Goal: Communication & Community: Answer question/provide support

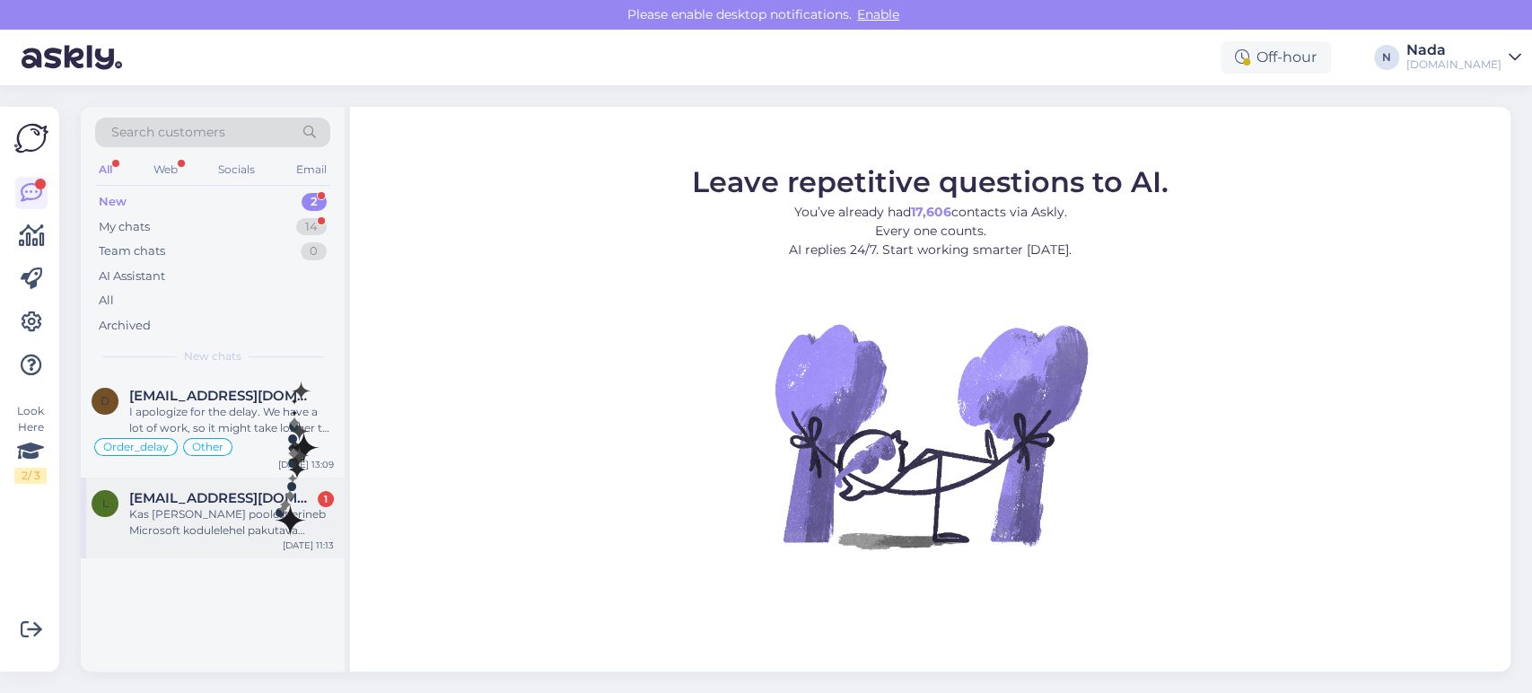
click at [274, 506] on div "Kas [PERSON_NAME] poolest erineb Microsoft kodulelehel pakutava tootega Teie po…" at bounding box center [231, 522] width 205 height 32
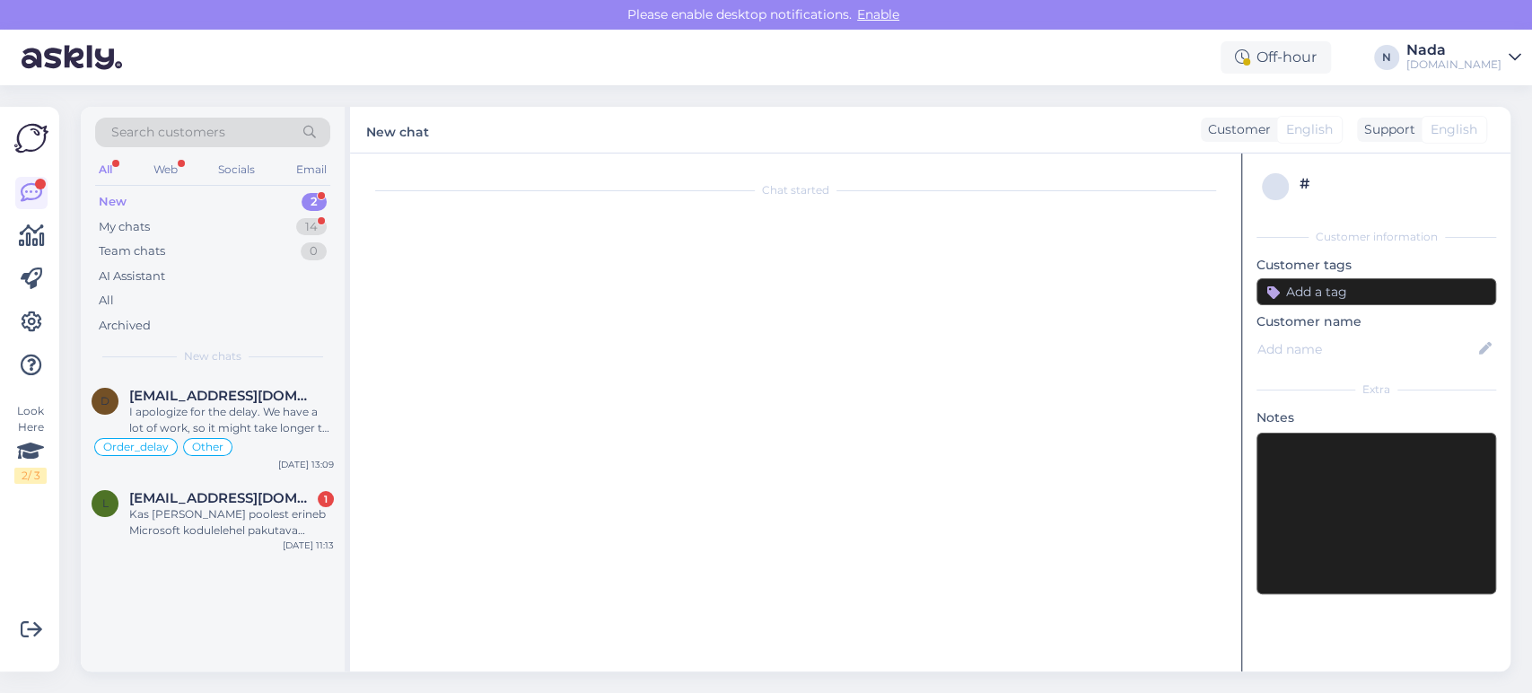
scroll to position [790, 0]
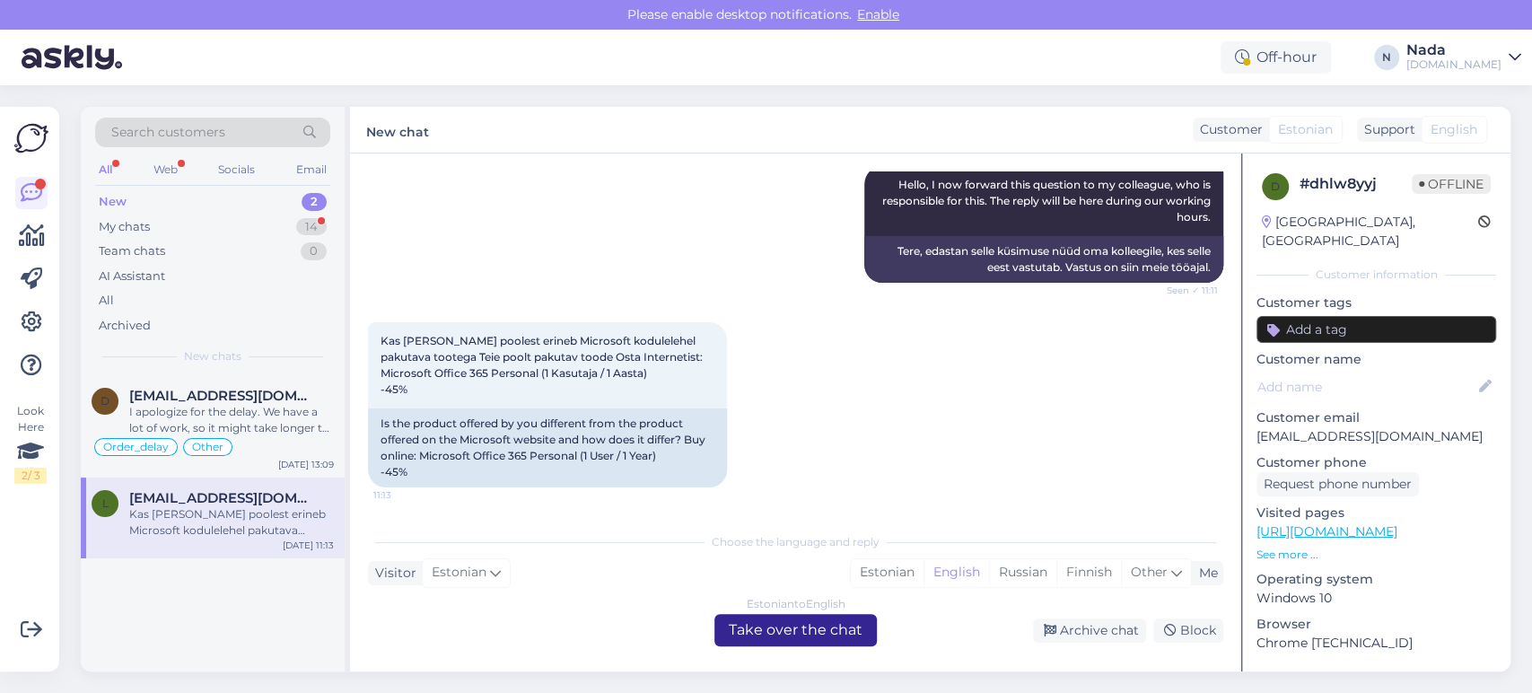
click at [849, 640] on div "Estonian to English Take over the chat" at bounding box center [796, 630] width 162 height 32
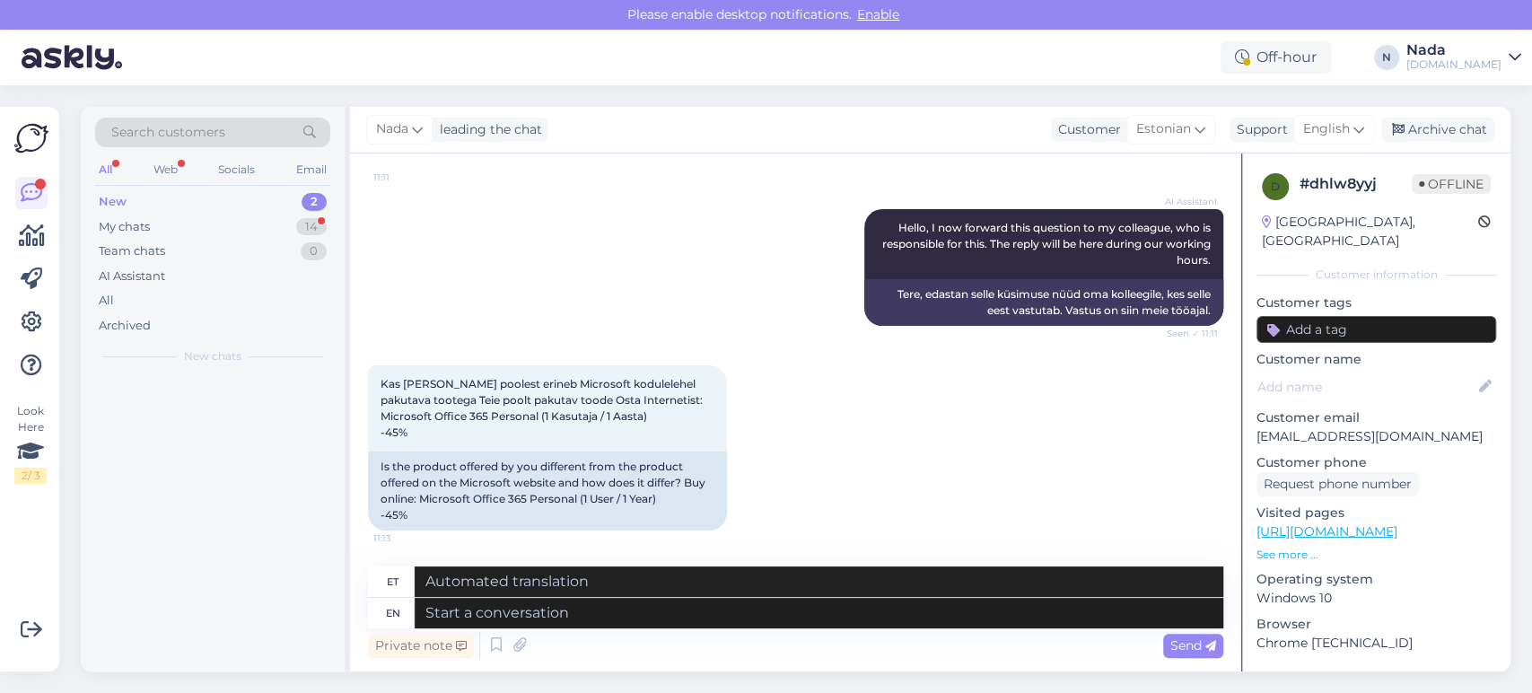
scroll to position [747, 0]
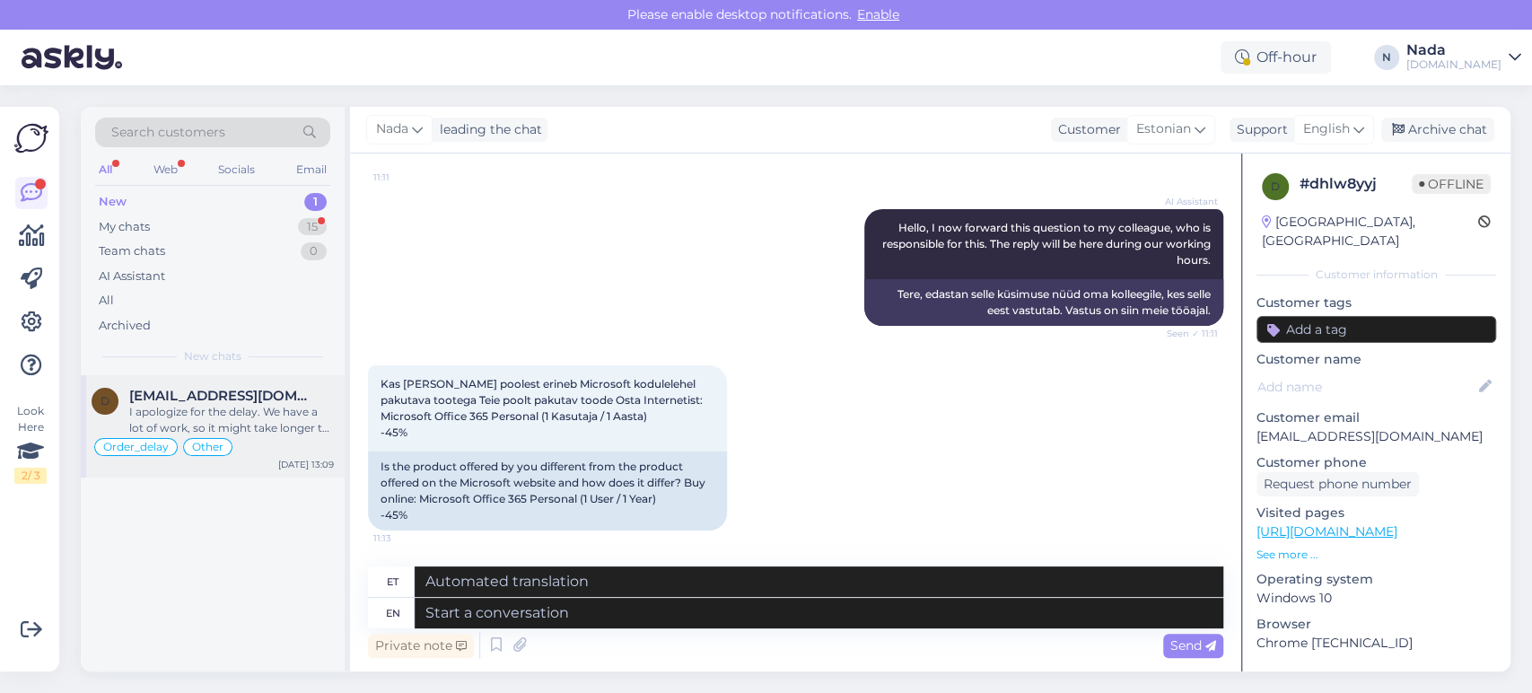
click at [294, 424] on div "I apologize for the delay. We have a lot of work, so it might take longer to fu…" at bounding box center [231, 420] width 205 height 32
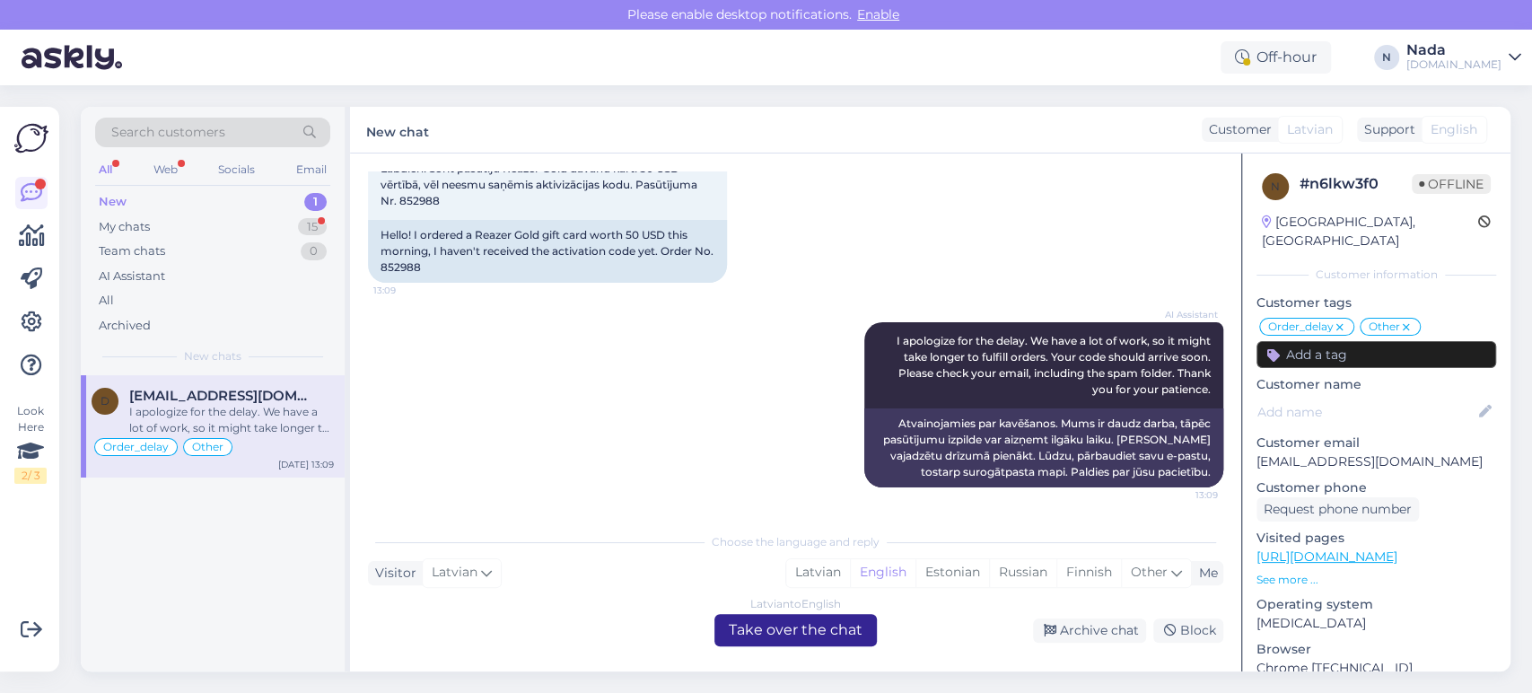
click at [859, 630] on div "Latvian to English Take over the chat" at bounding box center [796, 630] width 162 height 32
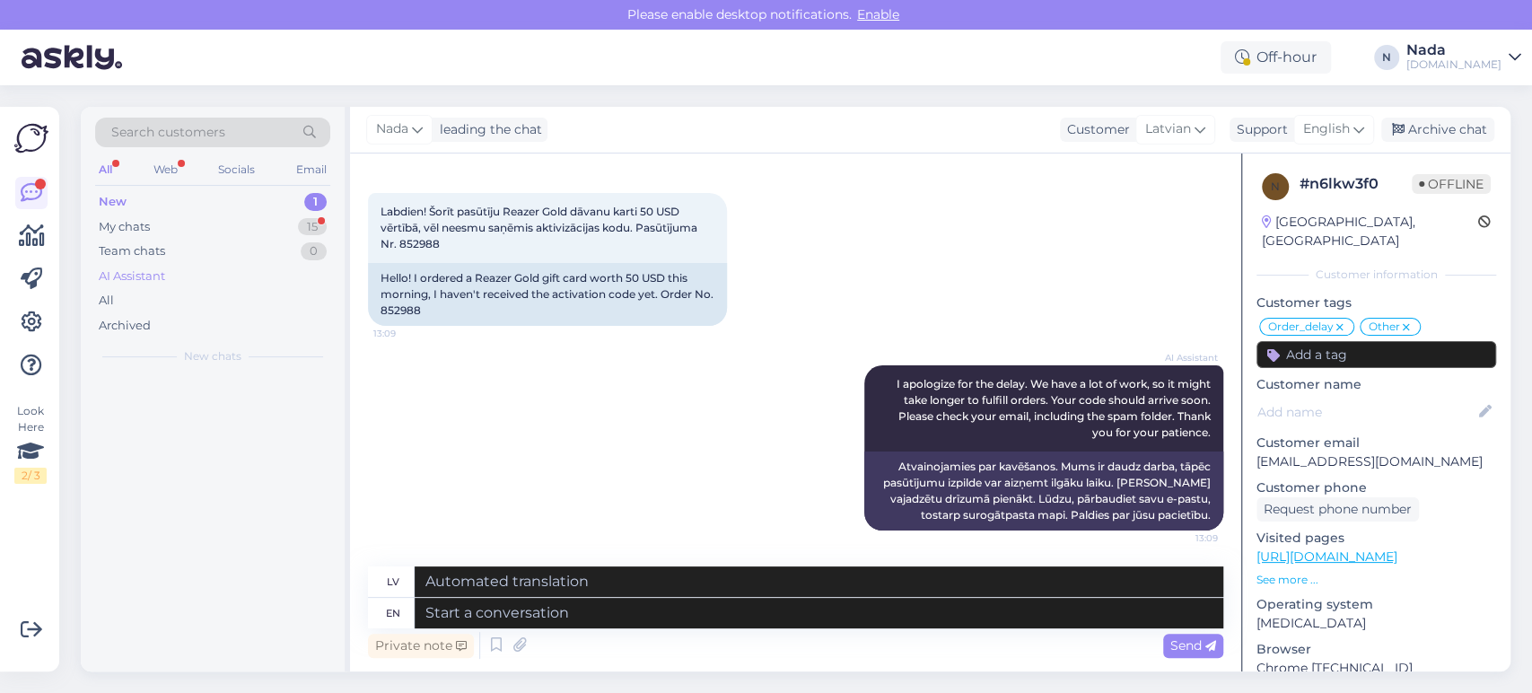
scroll to position [10995, 0]
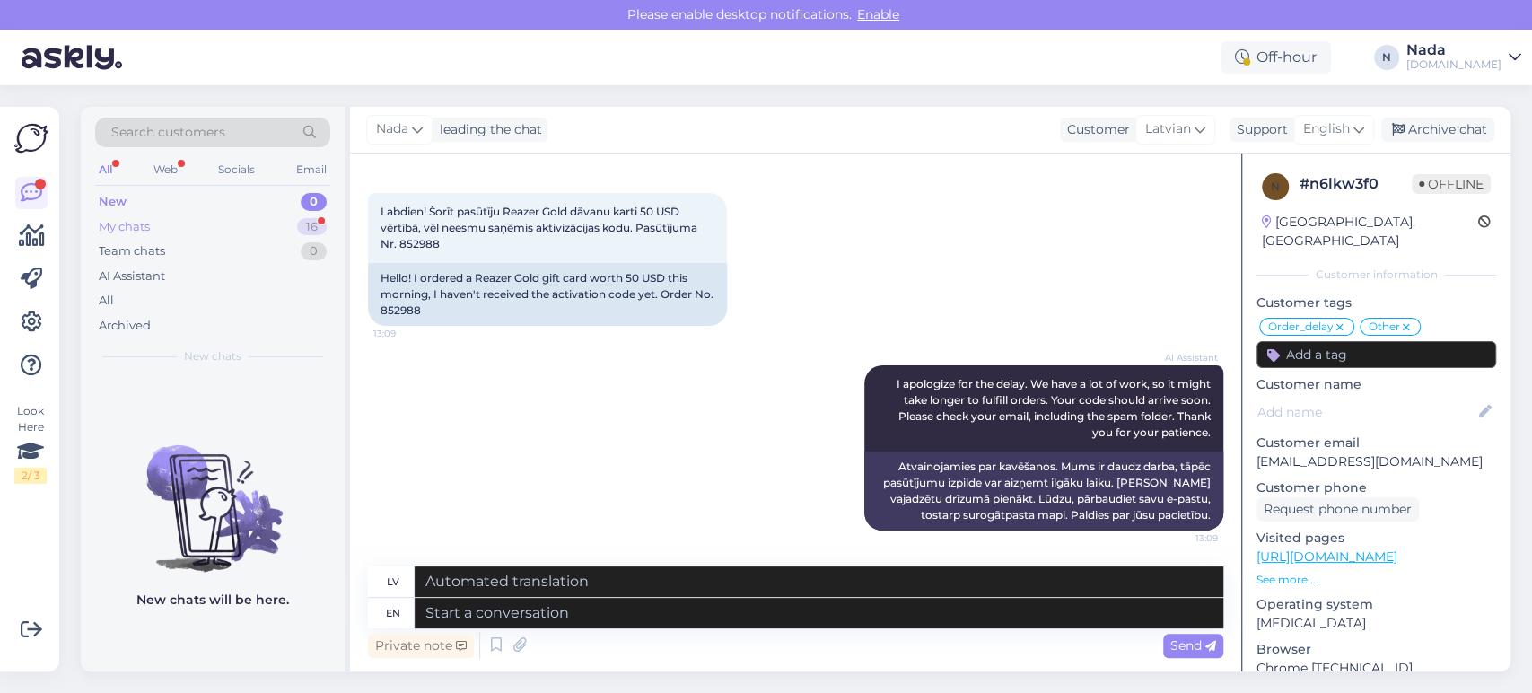
click at [154, 231] on div "My chats 16" at bounding box center [212, 227] width 235 height 25
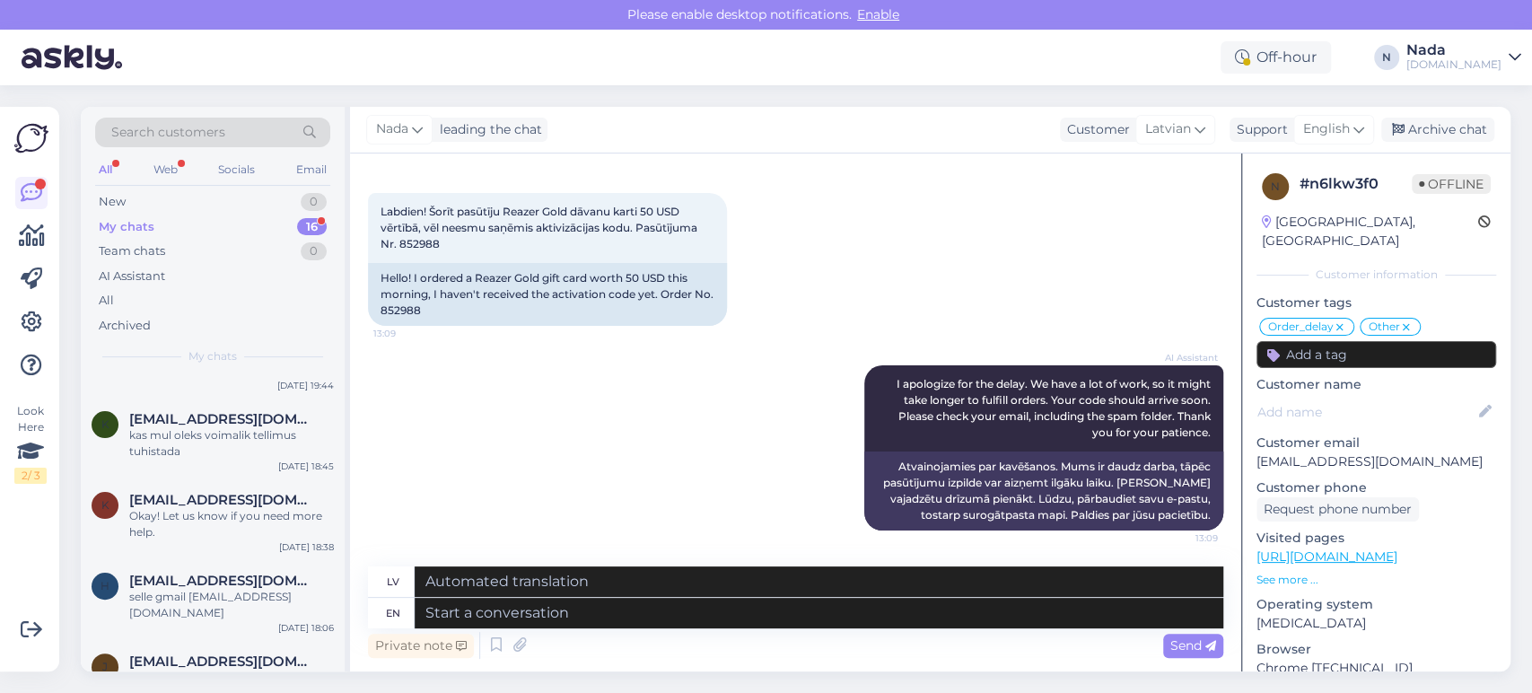
scroll to position [914, 0]
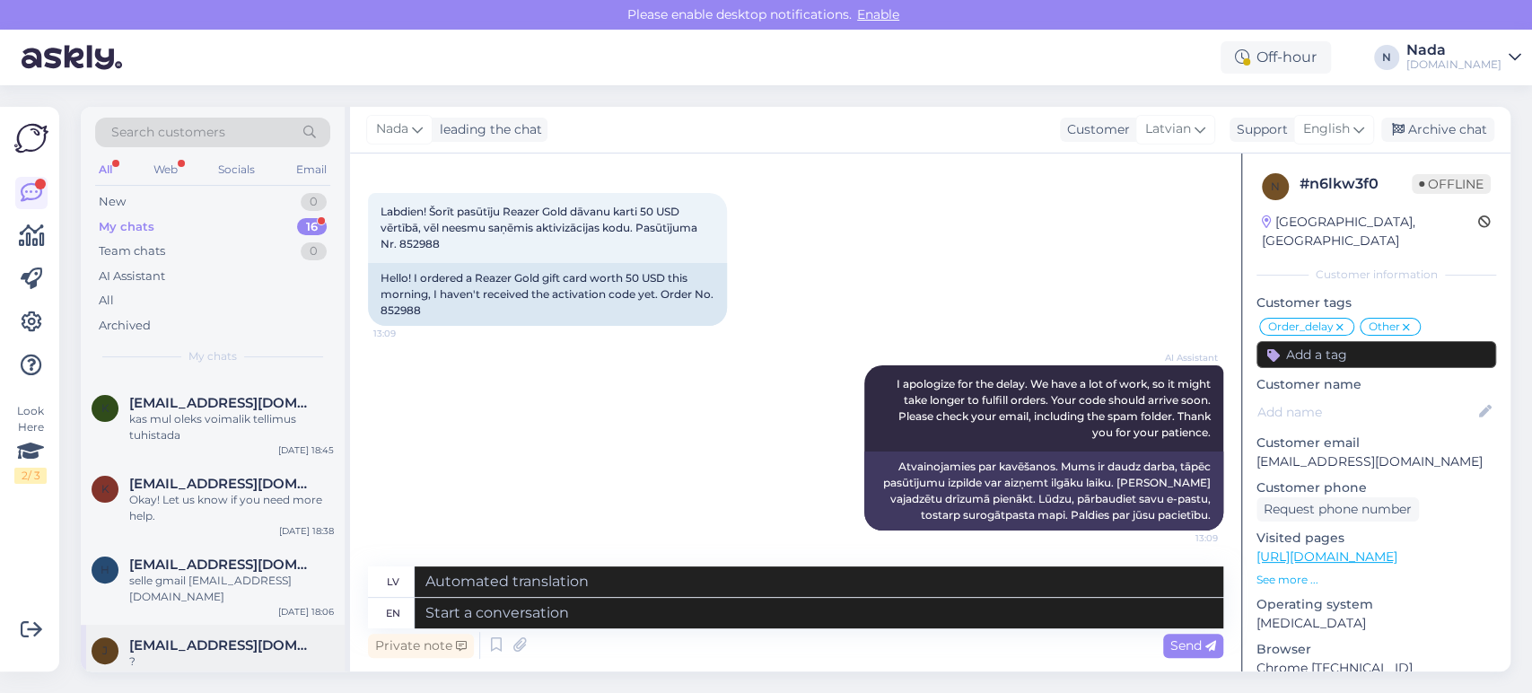
click at [263, 653] on div "?" at bounding box center [231, 661] width 205 height 16
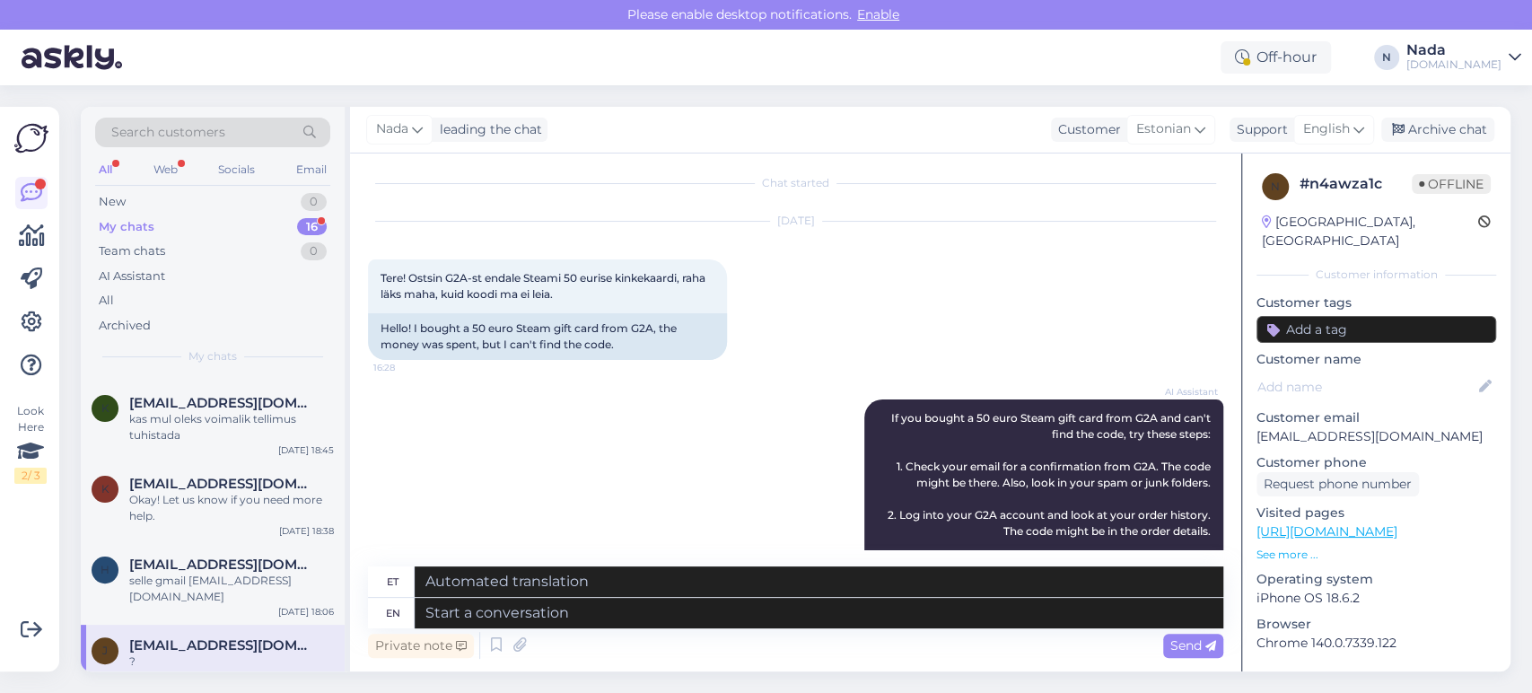
scroll to position [0, 0]
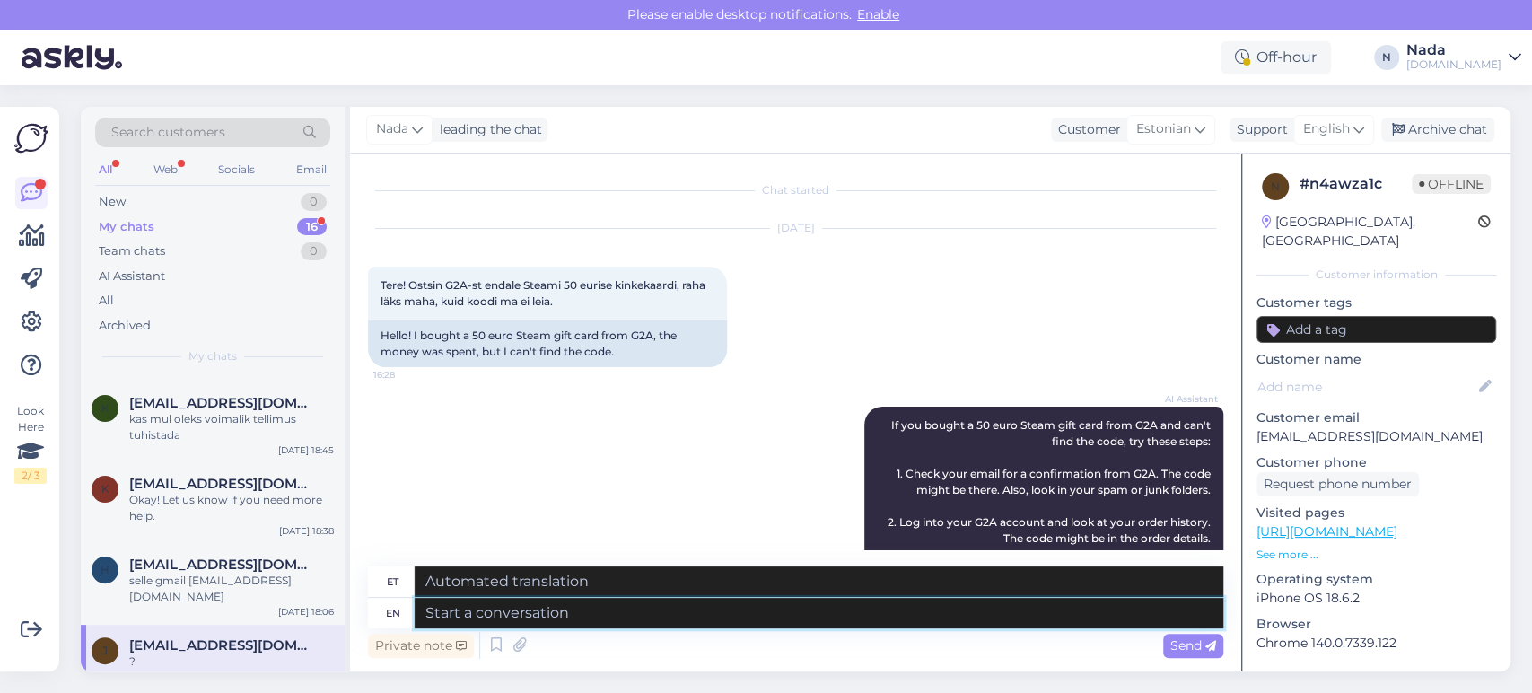
click at [754, 608] on textarea at bounding box center [819, 613] width 809 height 31
type textarea "Hello the"
type textarea "Tere"
type textarea "Hello there!"
type textarea "Tere!"
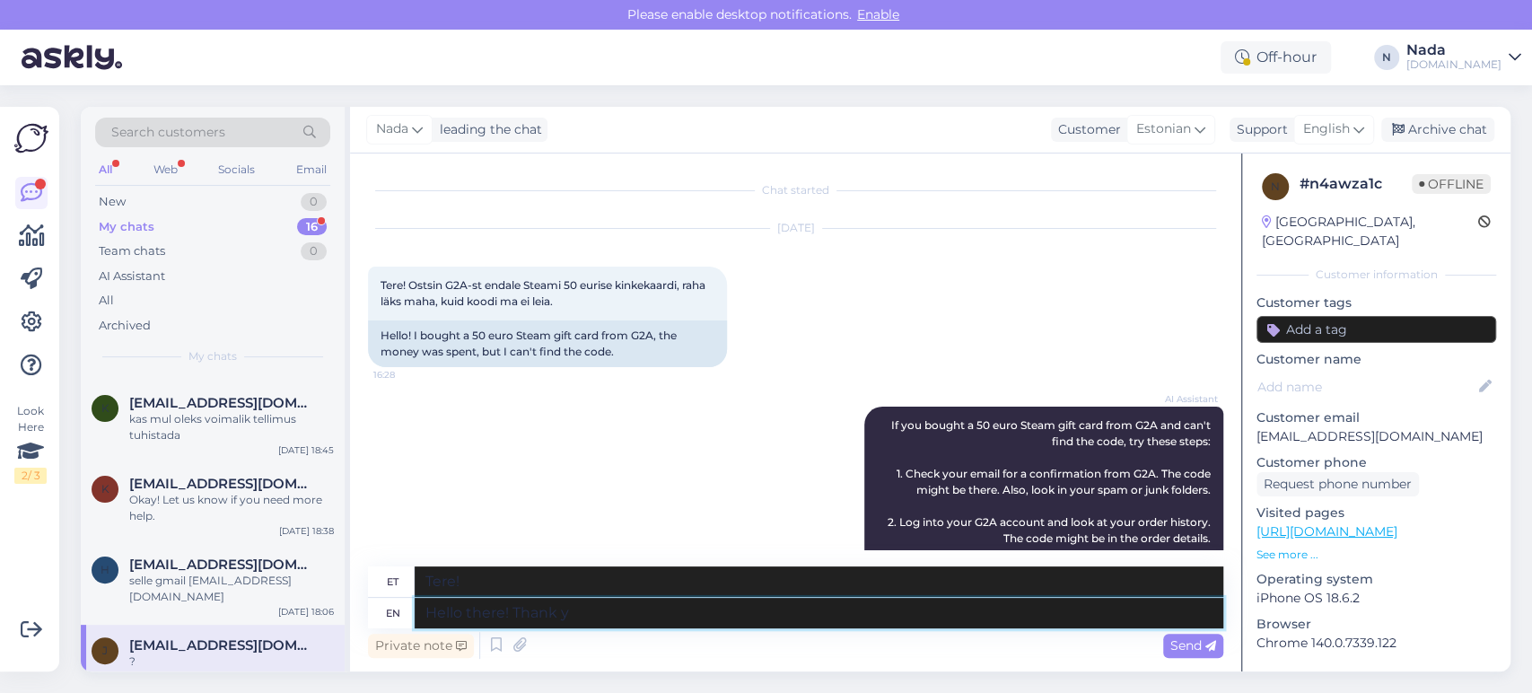
type textarea "Hello there! Thank yo"
type textarea "Tere! [GEOGRAPHIC_DATA]"
type textarea "Hello there! Thank you for"
type textarea "Tere! Aitäh!"
type textarea "Hello there! Thank you for your p"
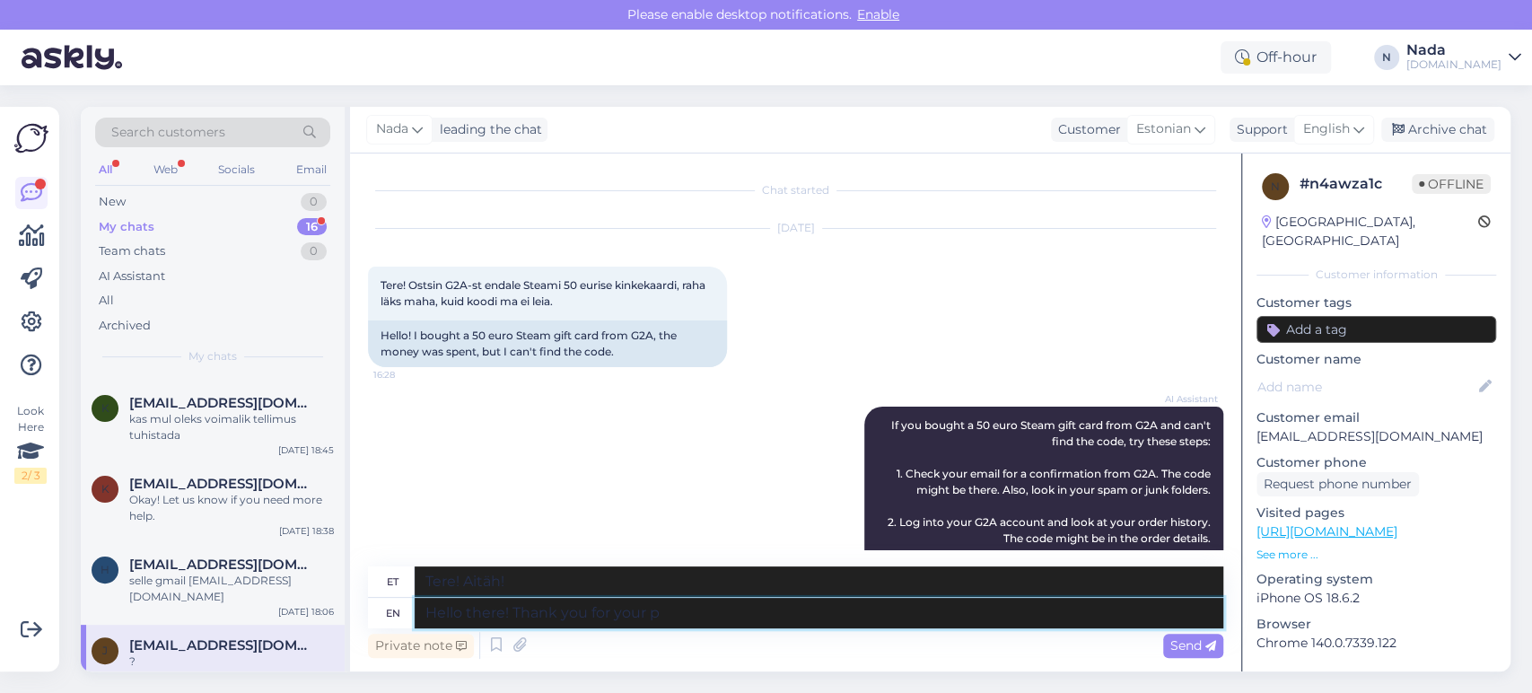
type textarea "Tere! Tänan teid!"
type textarea "Hello there! Thank you for your patiece."
type textarea "Tere! Tänan teid kannatlikkuse eest."
type textarea "Hello there! Thank you for your patience. We ar"
type textarea "Tere! Täname teid kannatlikkuse eest. Meie"
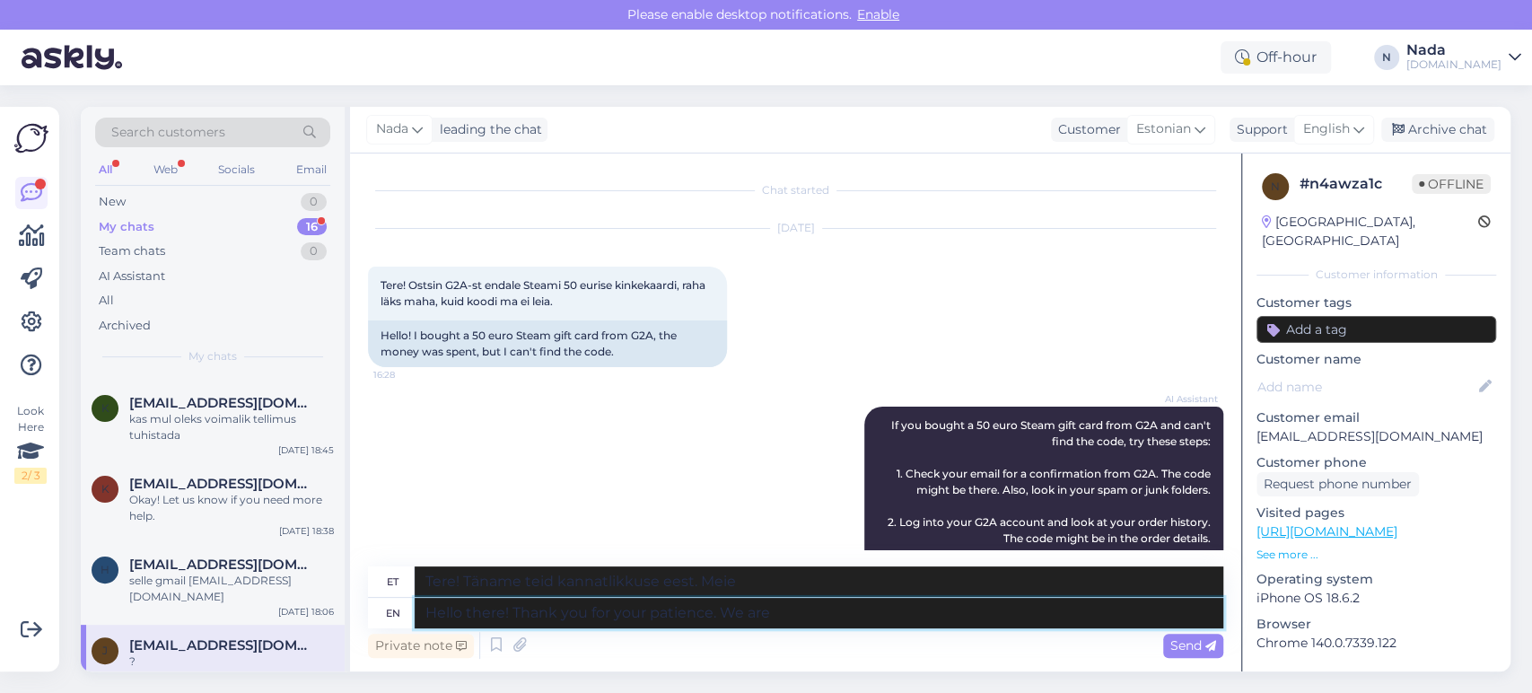
type textarea "Hello there! Thank you for your patience. We are P"
type textarea "Tere! Täname teid kannatlikkuse eest. Me oleme"
type textarea "Hello there! Thank you for your patience. We are Punkti a"
type textarea "Tere! Täname teid kannatlikkuse eest. Meie oleme Punkti"
type textarea "Hello there! Thank you for your patience. We are Punktid and"
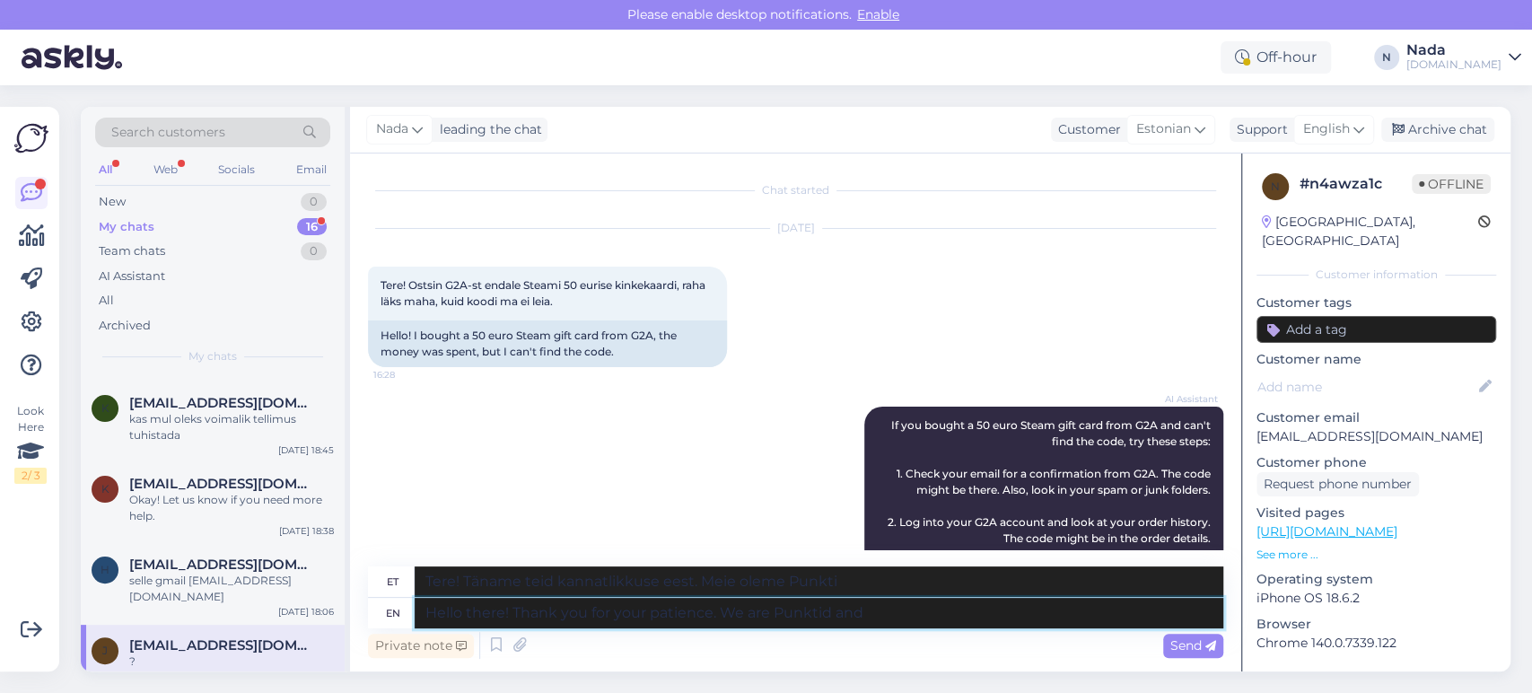
type textarea "Tere! Täname teid kannatlikkuse eest. Me oleme Punktid"
type textarea "Hello there! Thank you for your patience. We are Punktid and"
type textarea "Tere! Täname teid kannatlikkuse eest. Me oleme Punktid ja"
type textarea "Hello there! Thank you for your patience. We are Punktid and not"
type textarea "Tere! Täname teid kannatlikkuse eest. Me oleme Punktid, mitte"
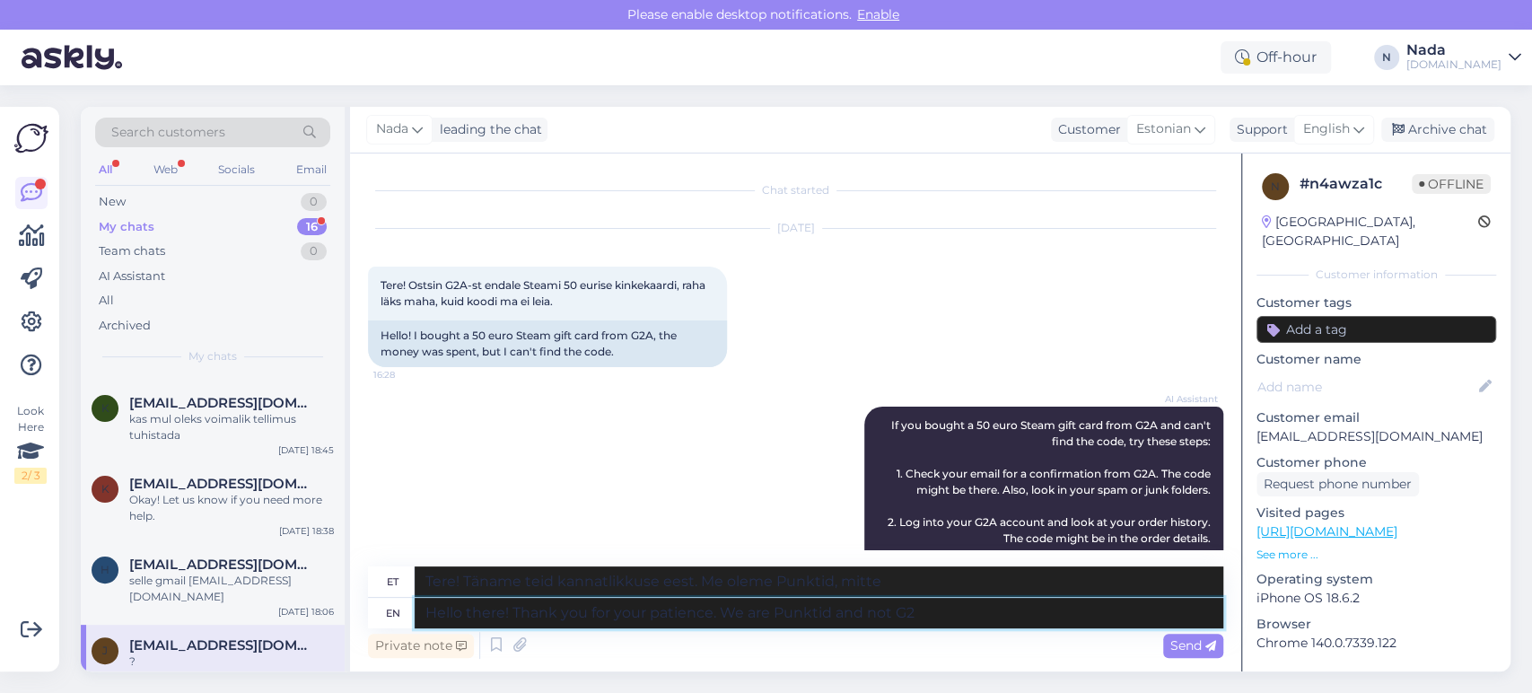
type textarea "Hello there! Thank you for your patience. We are Punktid and not G2A"
type textarea "Tere! Täname kannatlikkuse eest. Me oleme Punktid, mitte G2A."
type textarea "Hello there! Thank you for your patience. We are Punktid and not G2A, so i"
type textarea "Tere! Täname kannatlikkuse eest. Me oleme Punktid, mitte G2A, seega..."
type textarea "Hello there! Thank you for your patience. We are Punktid and not G2A, so if y"
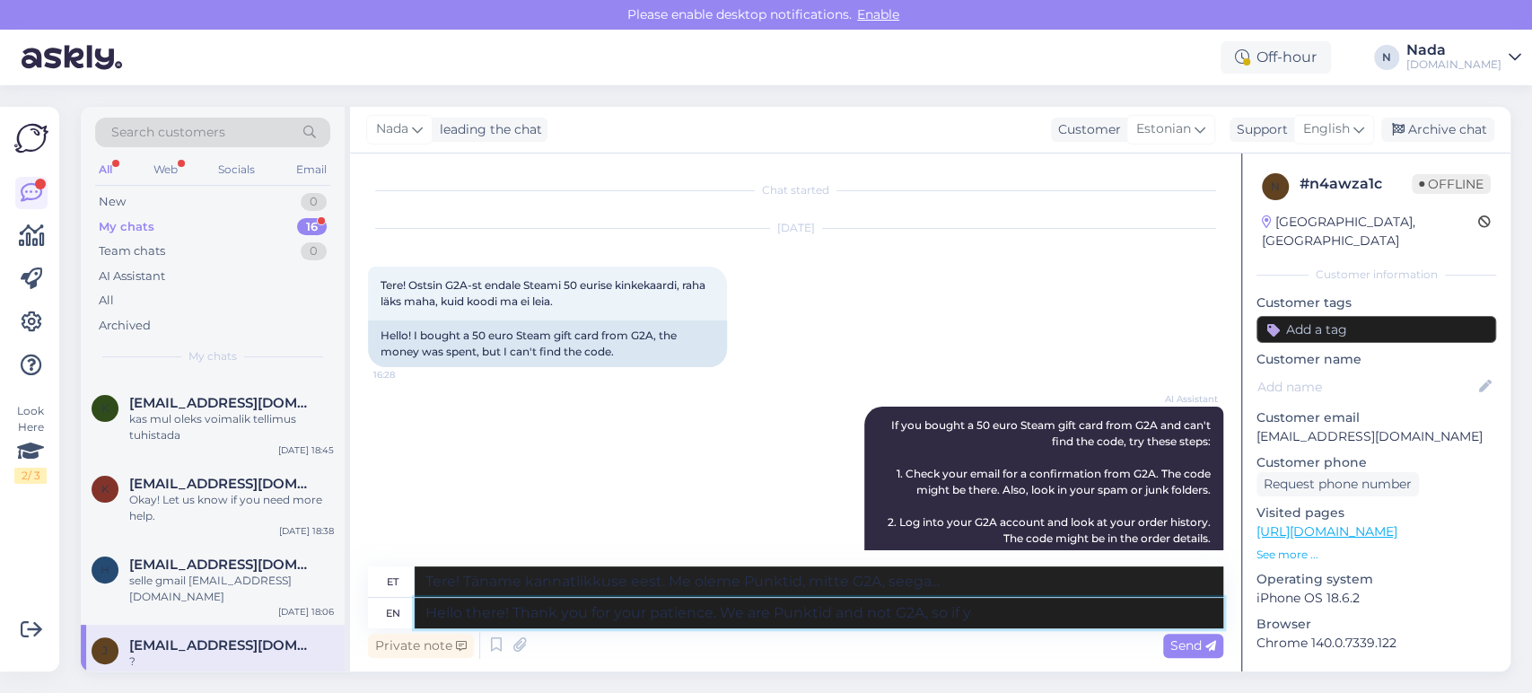
type textarea "Tere! Täname kannatlikkuse eest. Me oleme Punktid, mitte G2A, seega kui"
type textarea "Hello there! Thank you for your patience. We are Punktid and not G2A, so if you…"
type textarea "Tere! Täname teid kannatlikkuse eest. Me oleme Punktid, mitte G2A, seega kui te…"
type textarea "Hello there! Thank you for your patience. We are Punktid and not G2A, so if you…"
type textarea "Tere! Täname teid kannatlikkuse eest. Me oleme Punktid, mitte G2A, seega kui te…"
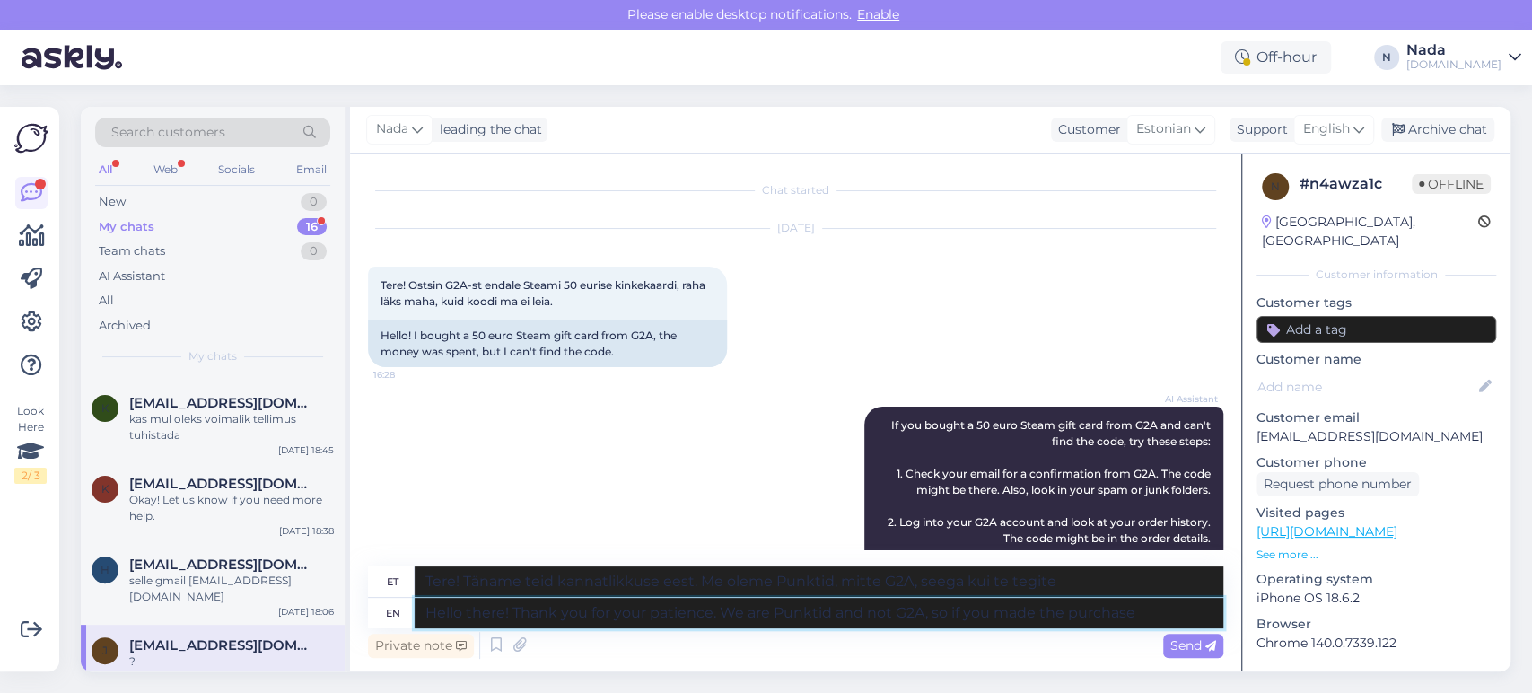
type textarea "Hello there! Thank you for your patience. We are Punktid and not G2A, so if you…"
type textarea "Tere! Täname kannatlikkuse eest. Me oleme Punktid, mitte G2A, seega kui soorita…"
type textarea "Hello there! Thank you for your patience. We are Punktid and not G2A, so if you…"
type textarea "Tere! Täname teid kannatlikkuse eest. Me oleme Punktid, mitte G2A, seega kui so…"
type textarea "Hello there! Thank you for your patience. We are Punktid and not G2A, so if you…"
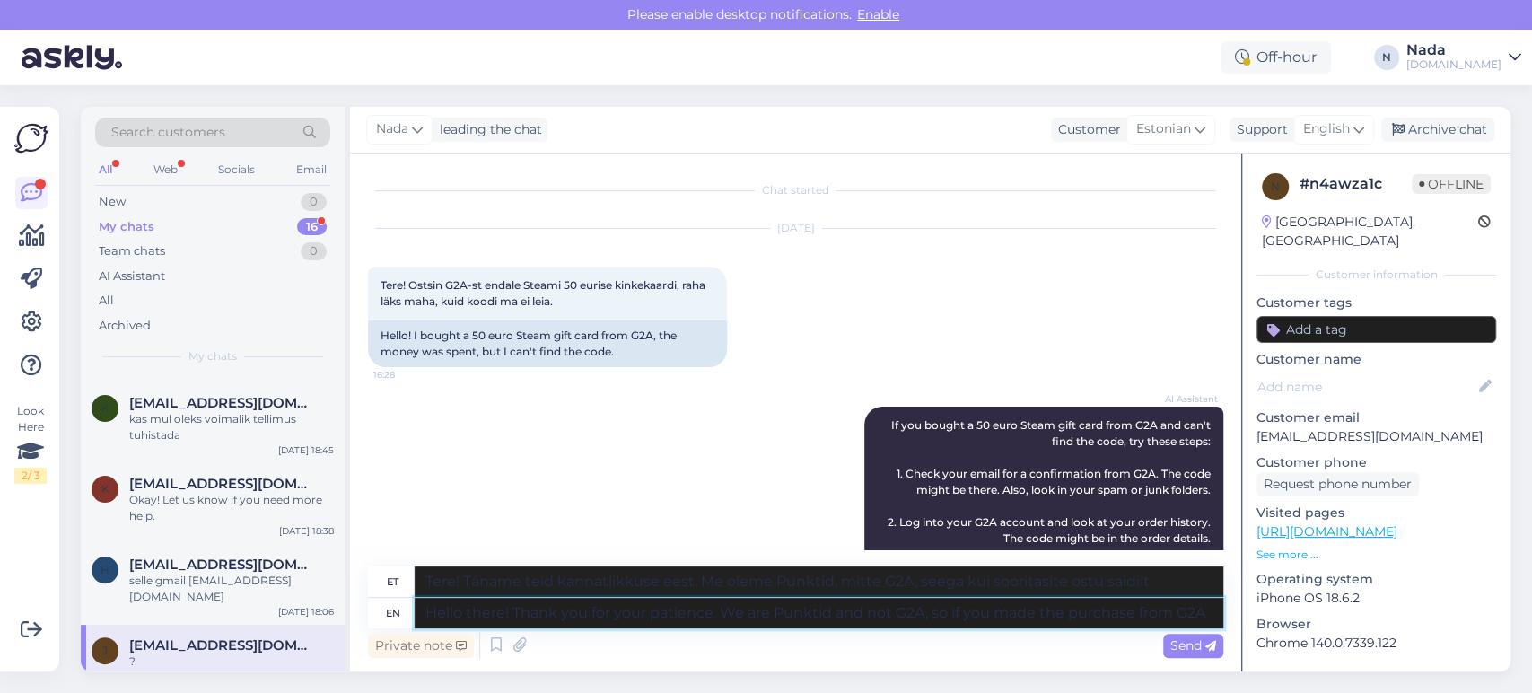
type textarea "Tere! Täname teid kannatlikkuse eest. Me oleme Punktid, mitte G2A, seega kui so…"
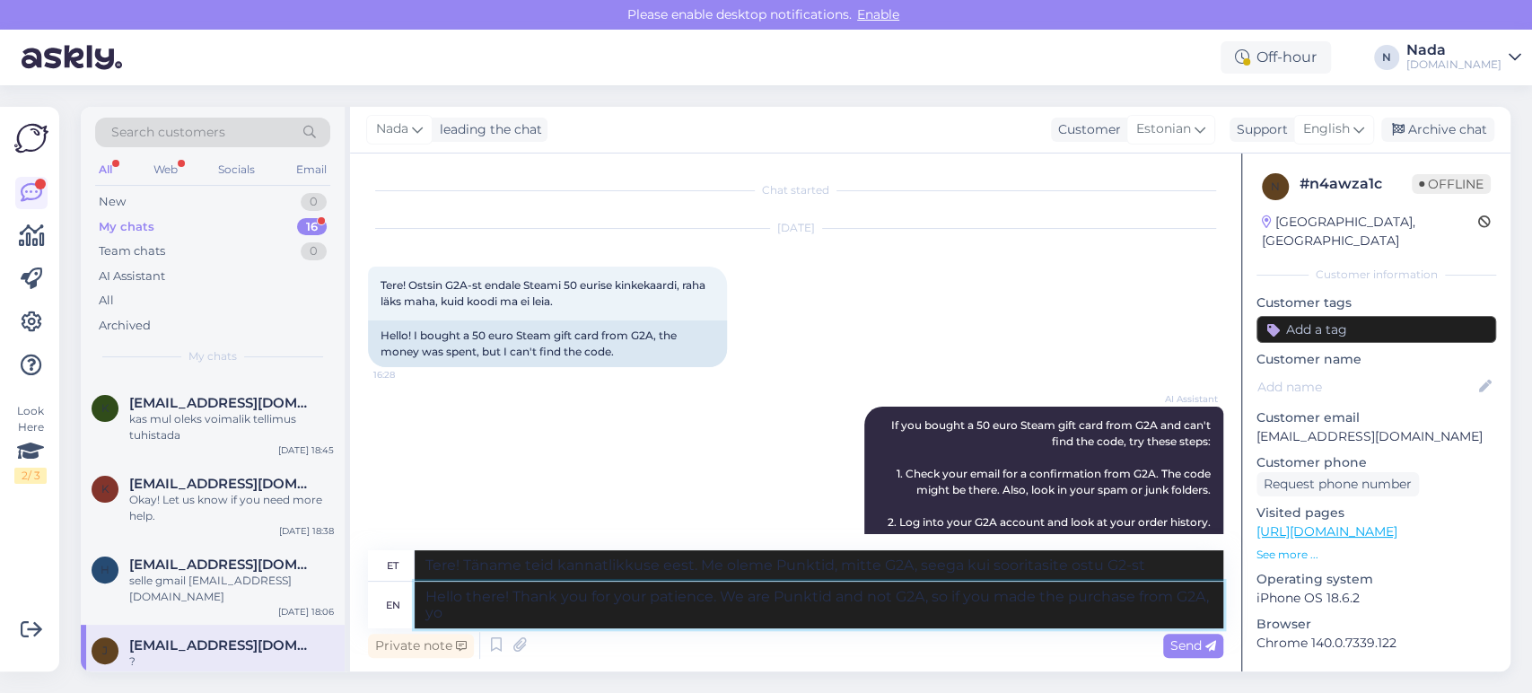
type textarea "Hello there! Thank you for your patience. We are Punktid and not G2A, so if you…"
type textarea "Tere! Täname teid kannatlikkuse eest. Me oleme Punktid, mitte G2A, seega kui so…"
type textarea "Hello there! Thank you for your patience. We are Punktid and not G2A, so if you…"
type textarea "Tere! Täname teid kannatlikkuse eest. Me oleme Punktid, mitte G2A, seega kui so…"
type textarea "Hello there! Thank you for your patience. We are Punktid and not G2A, so if you…"
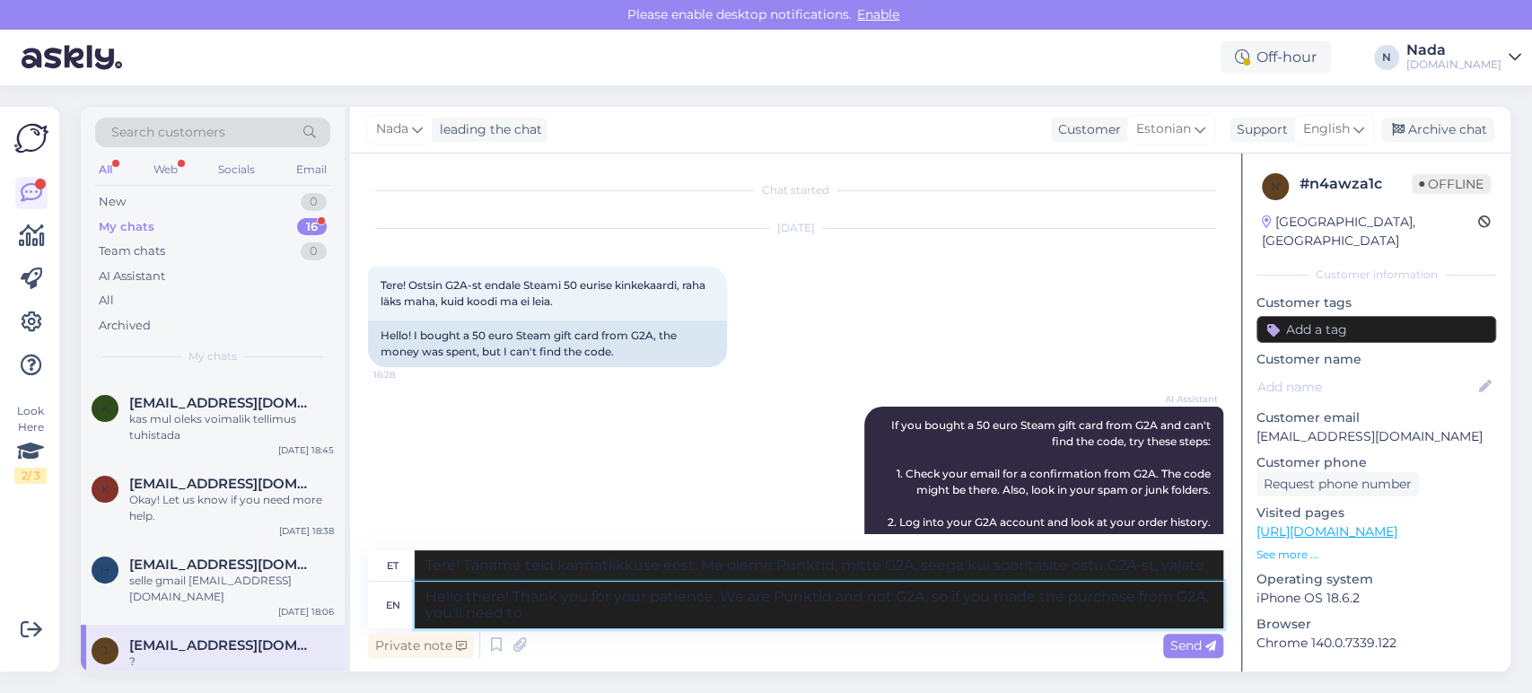
type textarea "Tere! Täname teid kannatlikkuse eest. Me oleme Punktid, mitte G2A, seega kui so…"
type textarea "Hello there! Thank you for your patience. We are Punktid and not G2A, so if you…"
type textarea "Tere! Täname teid kannatlikkuse eest. Me oleme Punktid, mitte G2A, seega kui so…"
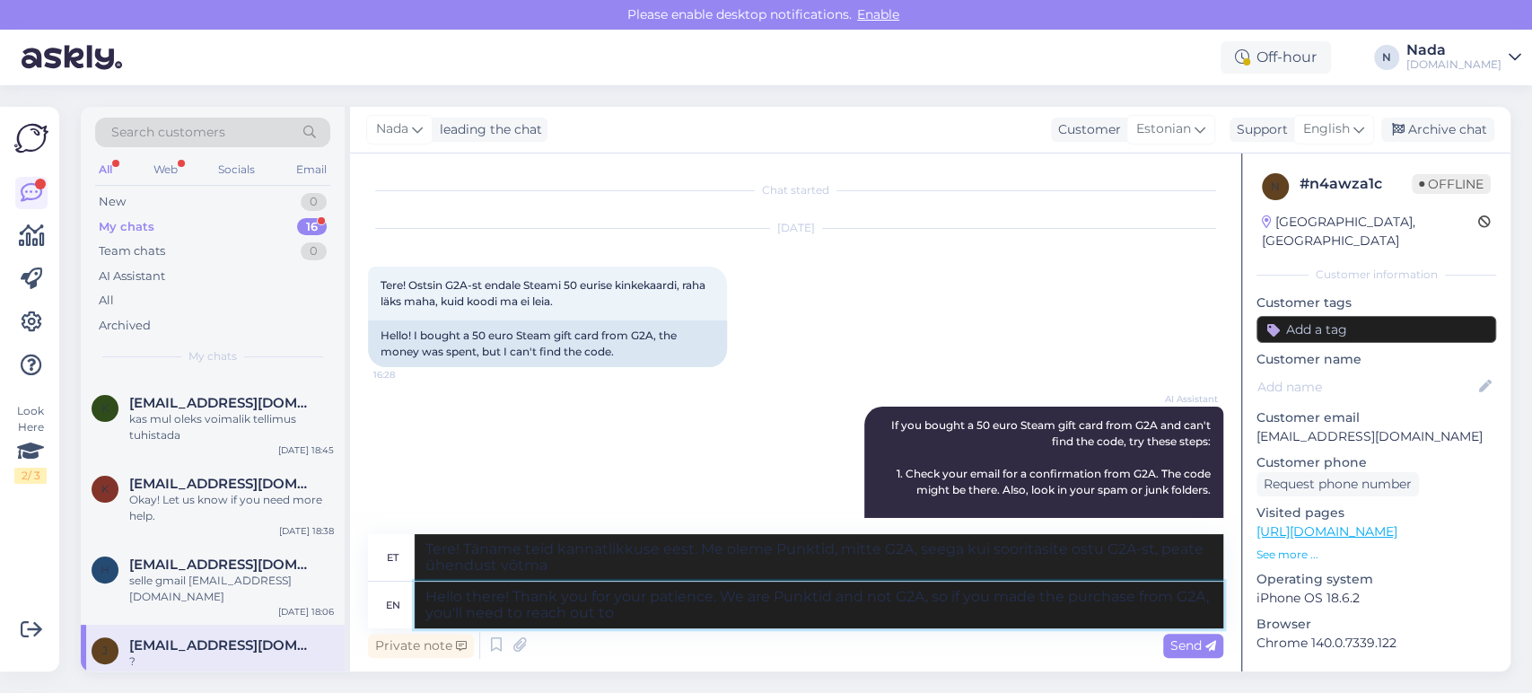
type textarea "Hello there! Thank you for your patience. We are Punktid and not G2A, so if you…"
type textarea "Tere! Täname teid kannatlikkuse eest. Me oleme Punktid, mitte G2A, seega kui so…"
type textarea "Hello there! Thank you for your patience. We are Punktid and not G2A, so if you…"
type textarea "Tere! Täname teid kannatlikkuse eest. Me oleme Punktid, mitte G2A, seega kui so…"
type textarea "Hello there! Thank you for your patience. We are Punktid and not G2A, so if you…"
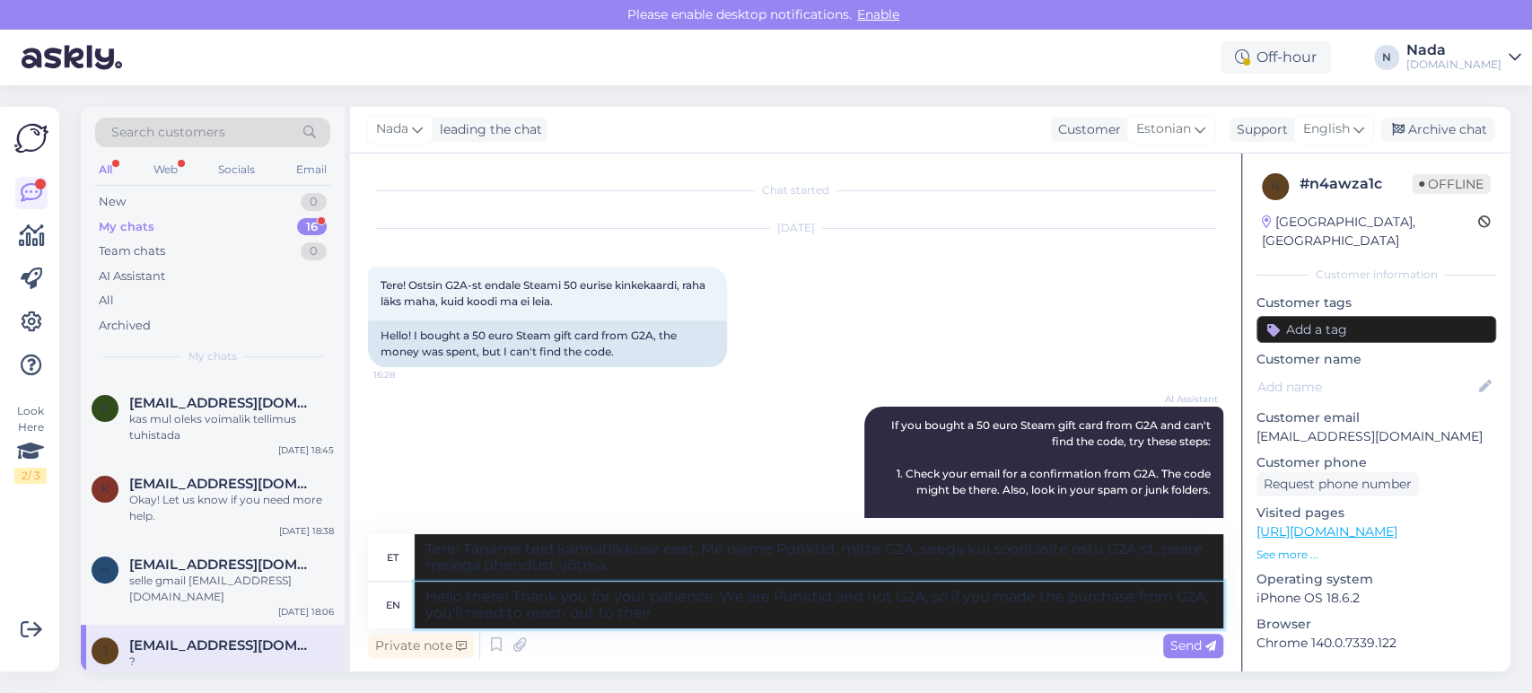
type textarea "Tere! Täname teid kannatlikkuse eest. Me oleme Punktid, mitte G2A, seega kui so…"
type textarea "Hello there! Thank you for your patience. We are Punktid and not G2A, so if you…"
type textarea "Tere! Täname teid kannatlikkuse eest. Me oleme Punktid, mitte G2A, seega kui so…"
type textarea "Hello there! Thank you for your patience. We are Punktid and not G2A, so if you…"
type textarea "Tere! Täname teid kannatlikkuse eest. Me oleme Punktid, mitte G2A, seega kui so…"
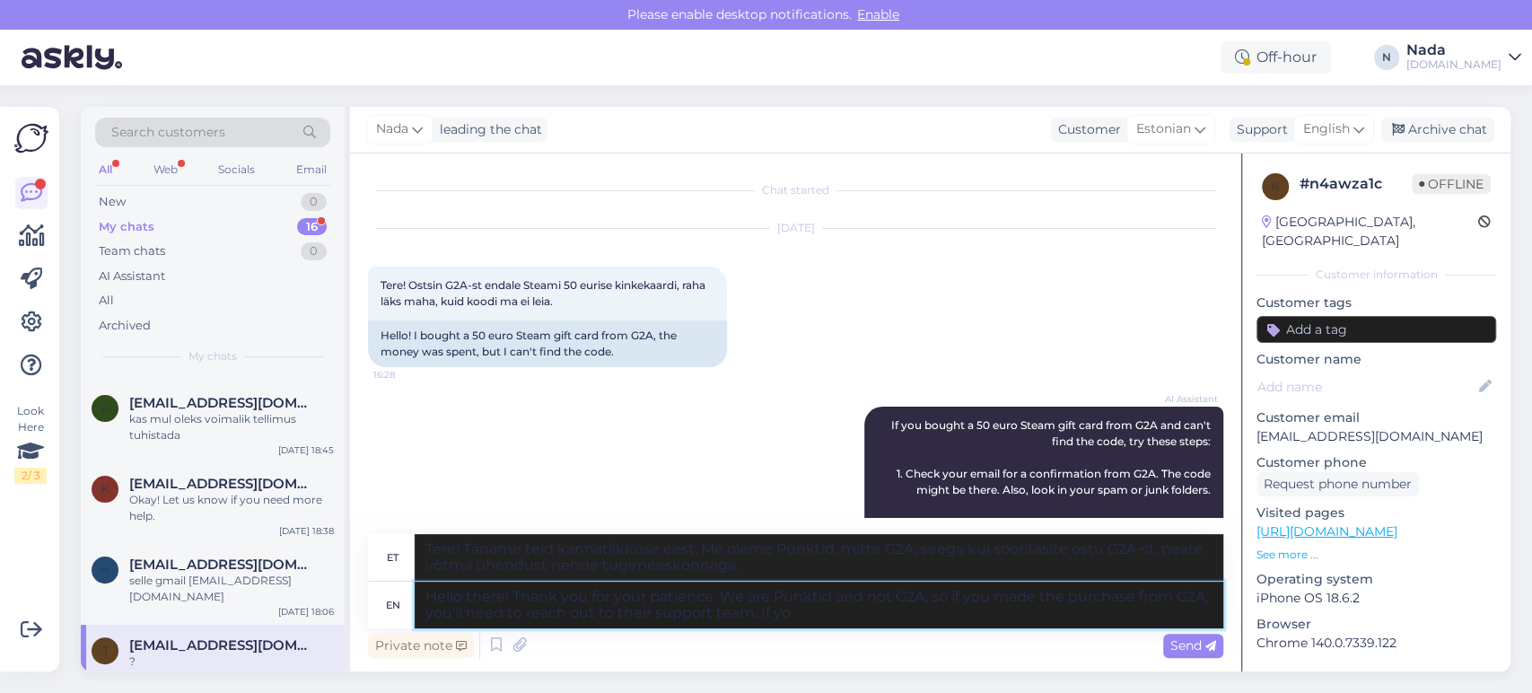
type textarea "Hello there! Thank you for your patience. We are Punktid and not G2A, so if you…"
type textarea "Tere! Täname teid kannatlikkuse eest. Me oleme Punktid, mitte G2A, seega kui so…"
type textarea "Hello there! Thank you for your patience. We are Punktid and not G2A, so if you…"
type textarea "Tere! Täname teid kannatlikkuse eest. Me oleme Punktid, mitte G2A, seega kui so…"
type textarea "Hello there! Thank you for your patience. We are Punktid and not G2A, so if you…"
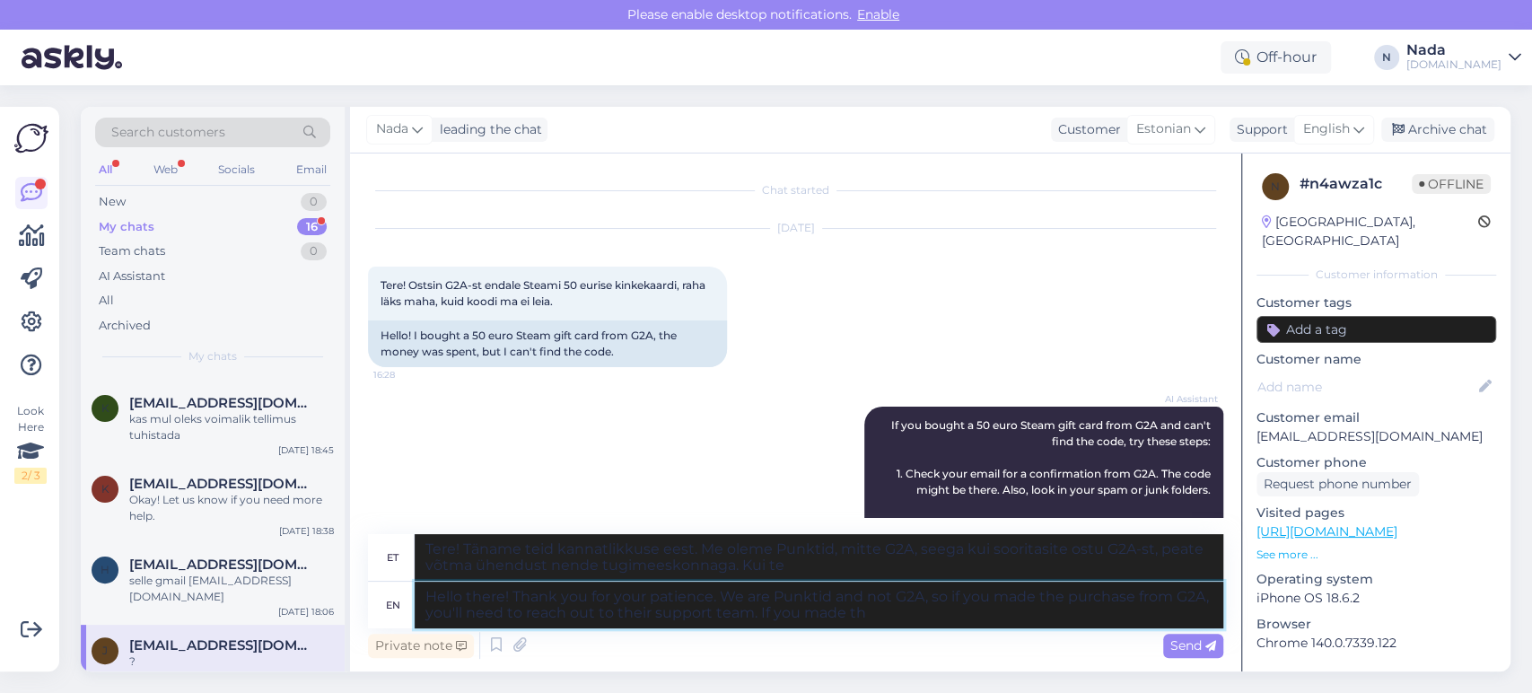
type textarea "Tere! Täname teid kannatlikkuse eest. Me oleme Punktid, mitte G2A, seega kui so…"
type textarea "Hello there! Thank you for your patience. We are Punktid and not G2A, so if you…"
type textarea "Tere! Täname teid kannatlikkuse eest. Me oleme Punktid, mitte G2A, seega kui so…"
type textarea "Hello there! Thank you for your patience. We are Punktid and not G2A, so if you…"
type textarea "Tere! Täname teid kannatlikkuse eest. Me oleme Punktid, mitte G2A, seega kui so…"
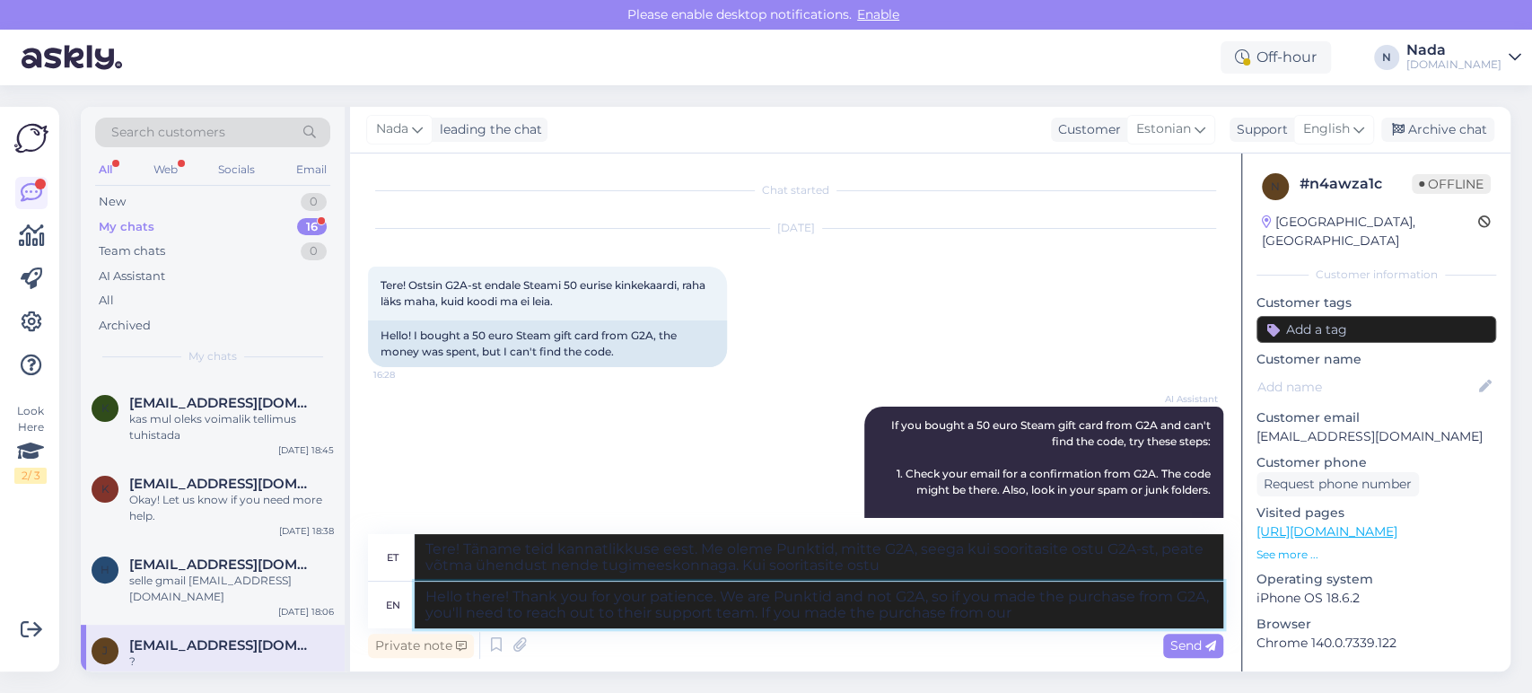
type textarea "Hello there! Thank you for your patience. We are Punktid and not G2A, so if you…"
type textarea "Tere! Täname teid kannatlikkuse eest. Me oleme Punktid, mitte G2A, seega kui so…"
type textarea "Hello there! Thank you for your patience. We are Punktid and not G2A, so if you…"
type textarea "Tere! Täname teid kannatlikkuse eest. Me oleme Punktid, mitte G2A, seega kui so…"
type textarea "Hello there! Thank you for your patience. We are Punktid and not G2A, so if you…"
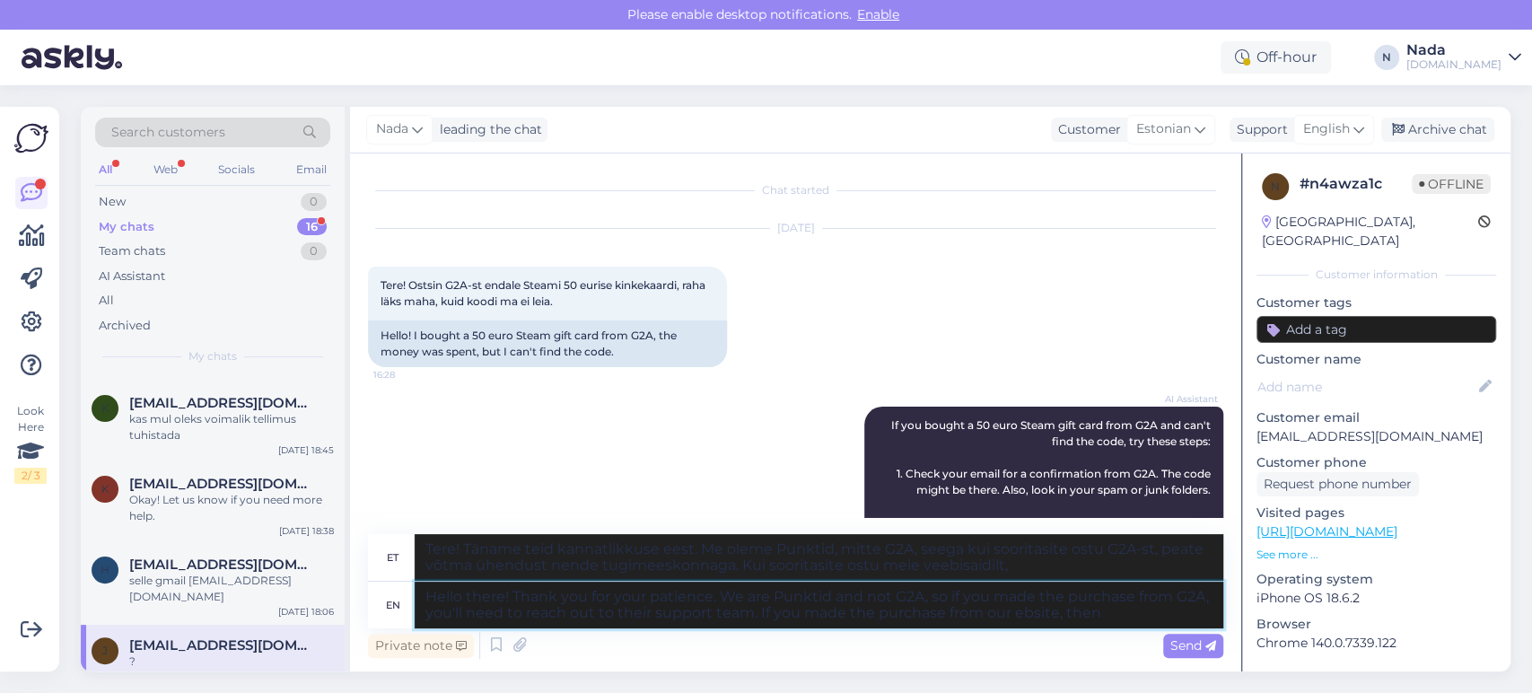
type textarea "Tere! Täname teid kannatlikkuse eest. Me oleme Punktid, mitte G2A, seega kui so…"
type textarea "Hello there! Thank you for your patience. We are Punktid and not G2A, so if you…"
type textarea "Tere! Täname teid kannatlikkuse eest. Me oleme Punktid, mitte G2A, seega kui so…"
type textarea "Hello there! Thank you for your patience. We are Punktid and not G2A, so if you…"
type textarea "Tere! Täname teid kannatlikkuse eest. Me oleme Punktid, mitte G2A, seega kui so…"
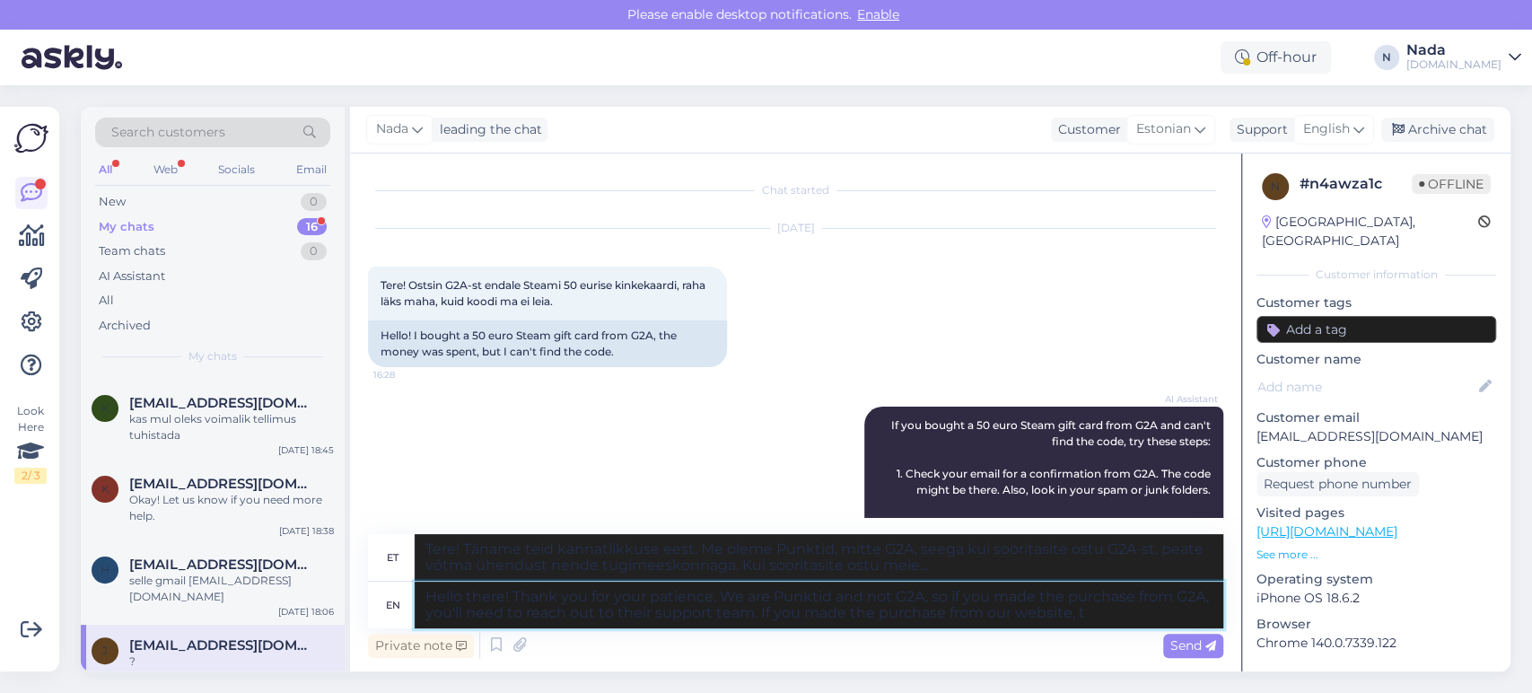
type textarea "Hello there! Thank you for your patience. We are Punktid and not G2A, so if you…"
type textarea "Tere! Täname teid kannatlikkuse eest. Me oleme Punktid, mitte G2A, seega kui so…"
type textarea "Hello there! Thank you for your patience. We are Punktid and not G2A, so if you…"
type textarea "Tere! Täname teid kannatlikkuse eest. Me oleme Punktid, mitte G2A, seega kui so…"
type textarea "Hello there! Thank you for your patience. We are Punktid and not G2A, so if you…"
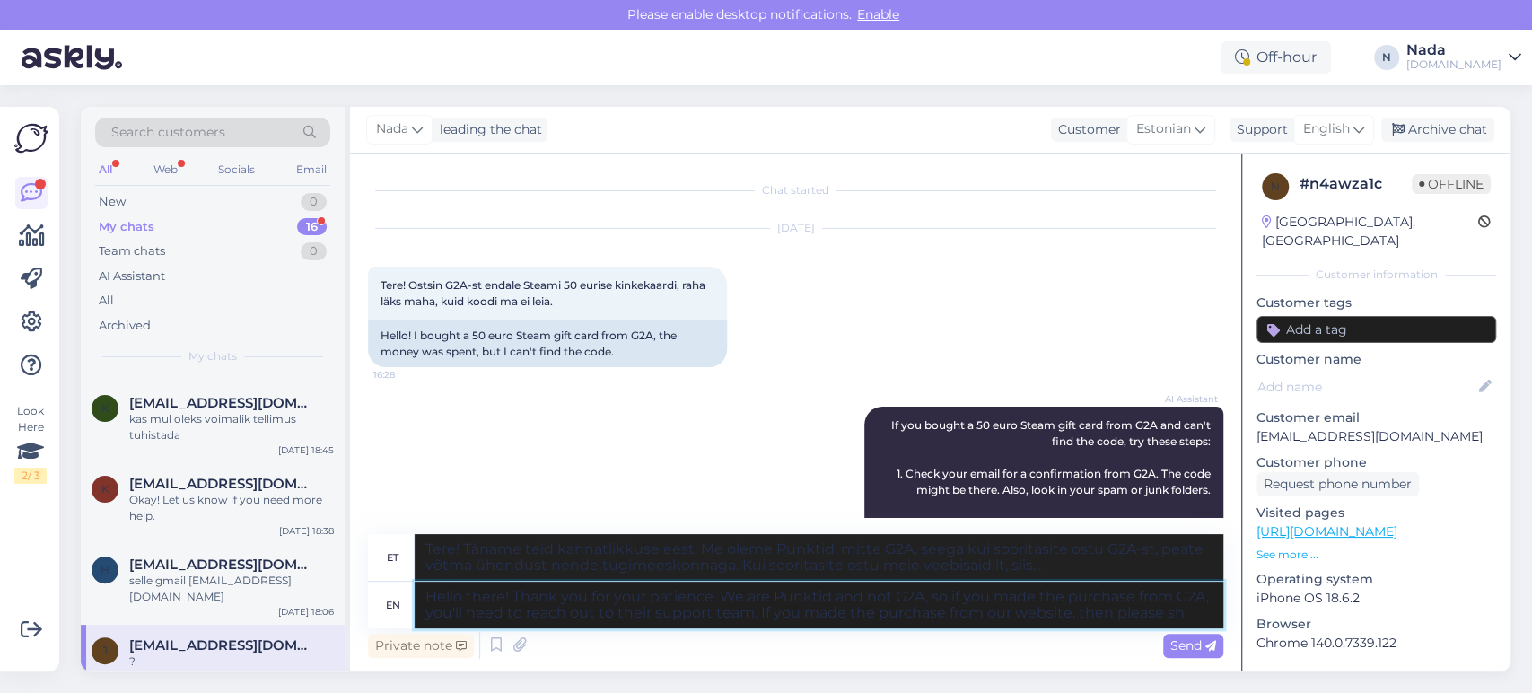
type textarea "Tere! Täname teid kannatlikkuse eest. Me oleme Punktid, mitte G2A, seega kui so…"
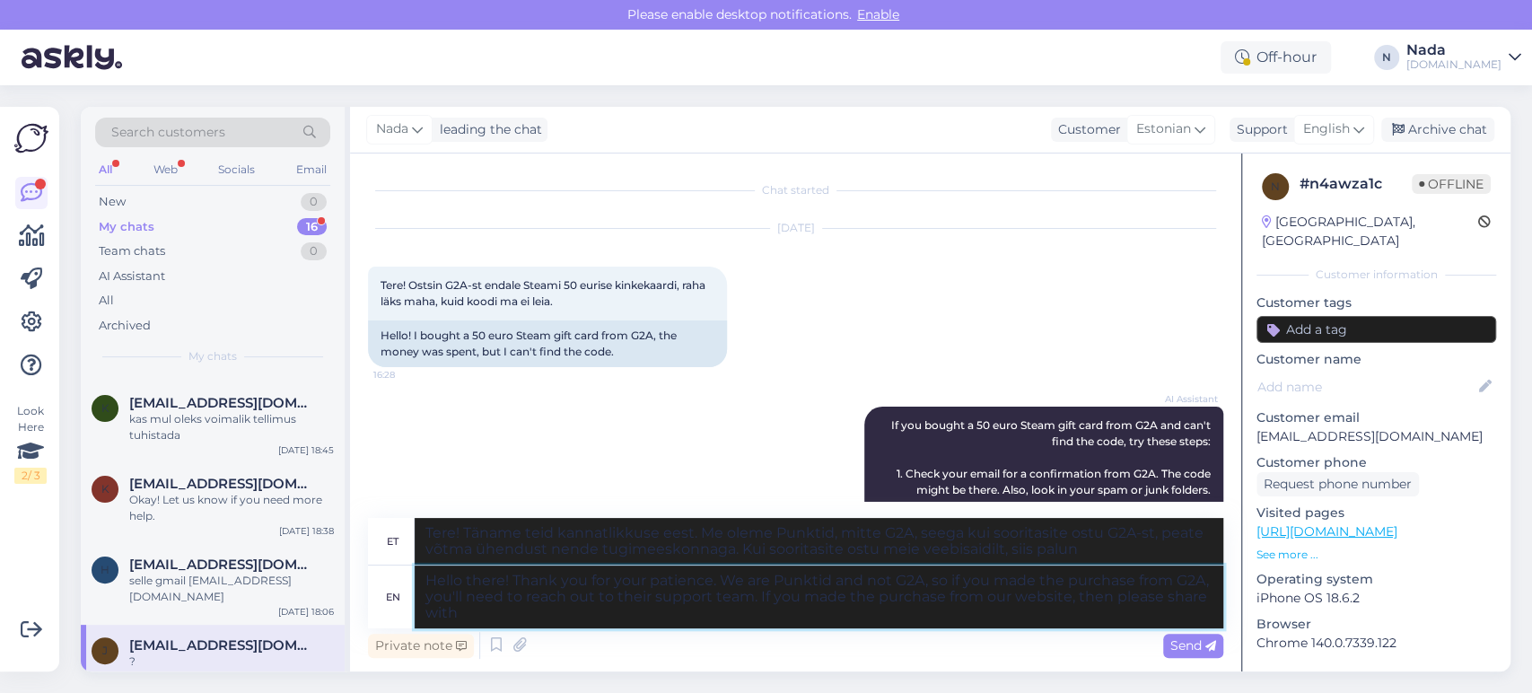
type textarea "Hello there! Thank you for your patience. We are Punktid and not G2A, so if you…"
type textarea "Tere! Täname teid kannatlikkuse eest. Me oleme Punktid, mitte G2A, seega kui so…"
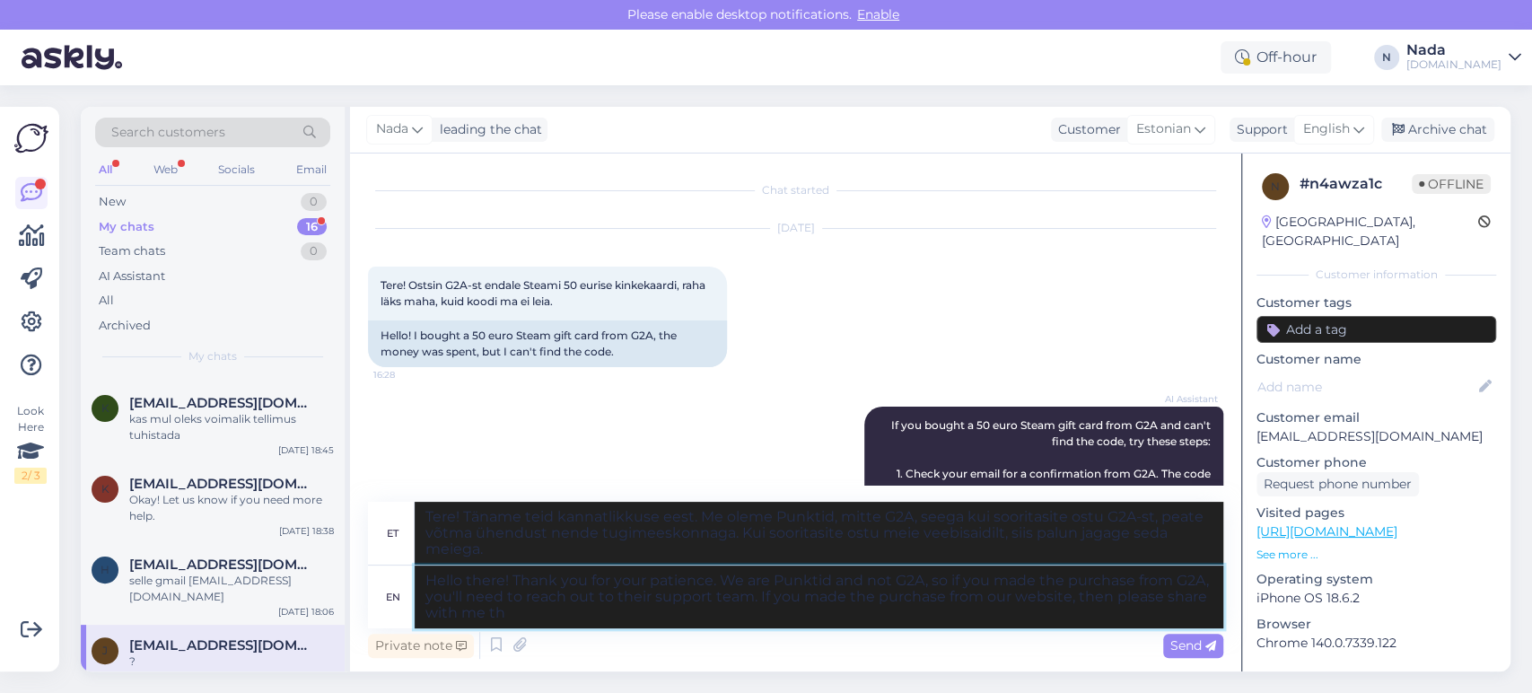
type textarea "Hello there! Thank you for your patience. We are Punktid and not G2A, so if you…"
type textarea "Tere! Täname teid kannatlikkuse eest. Me oleme Punktid, mitte G2A, seega kui so…"
type textarea "Hello there! Thank you for your patience. We are Punktid and not G2A, so if you…"
type textarea "Tere! Täname teid kannatlikkuse eest. Me oleme Punktid, mitte G2A, seega kui so…"
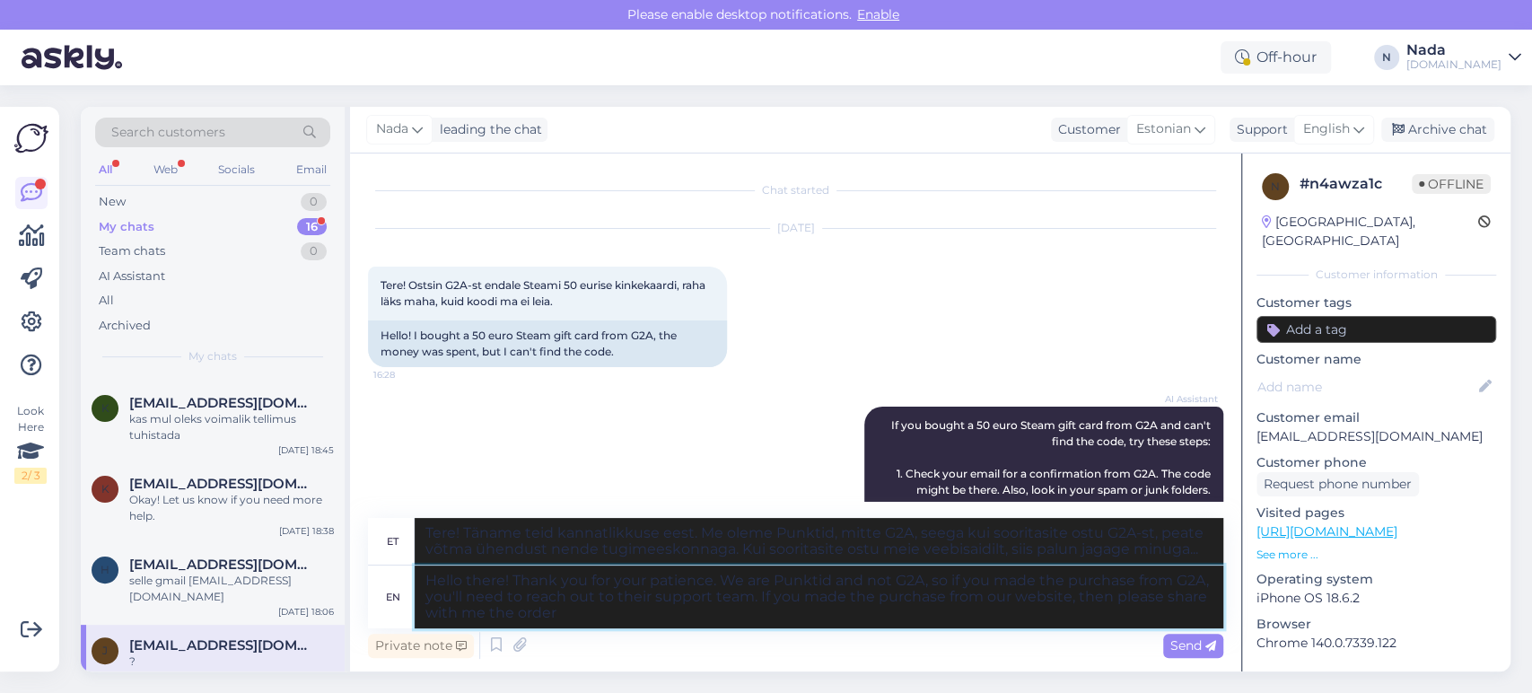
type textarea "Hello there! Thank you for your patience. We are Punktid and not G2A, so if you…"
type textarea "Tere! Täname teid kannatlikkuse eest. Me oleme Punktid, mitte G2A, seega kui so…"
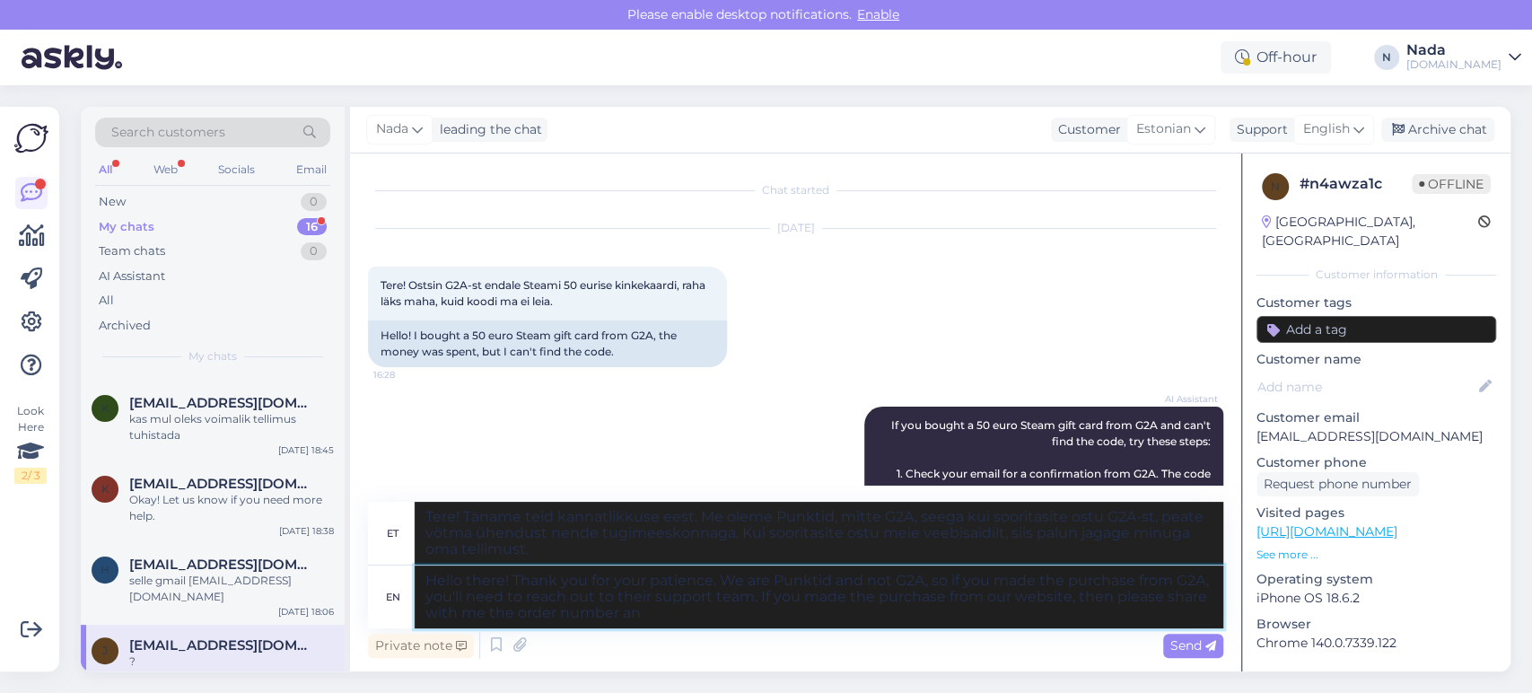
type textarea "Hello there! Thank you for your patience. We are Punktid and not G2A, so if you…"
type textarea "Tere! Täname teid kannatlikkuse eest. Me oleme Punktid, mitte G2A, seega kui so…"
type textarea "Hello there! Thank you for your patience. We are Punktid and not G2A, so if you…"
type textarea "Tere! Täname teid kannatlikkuse eest. Me oleme Punktid, mitte G2A, seega kui so…"
type textarea "Hello there! Thank you for your patience. We are Punktid and not G2A, so if you…"
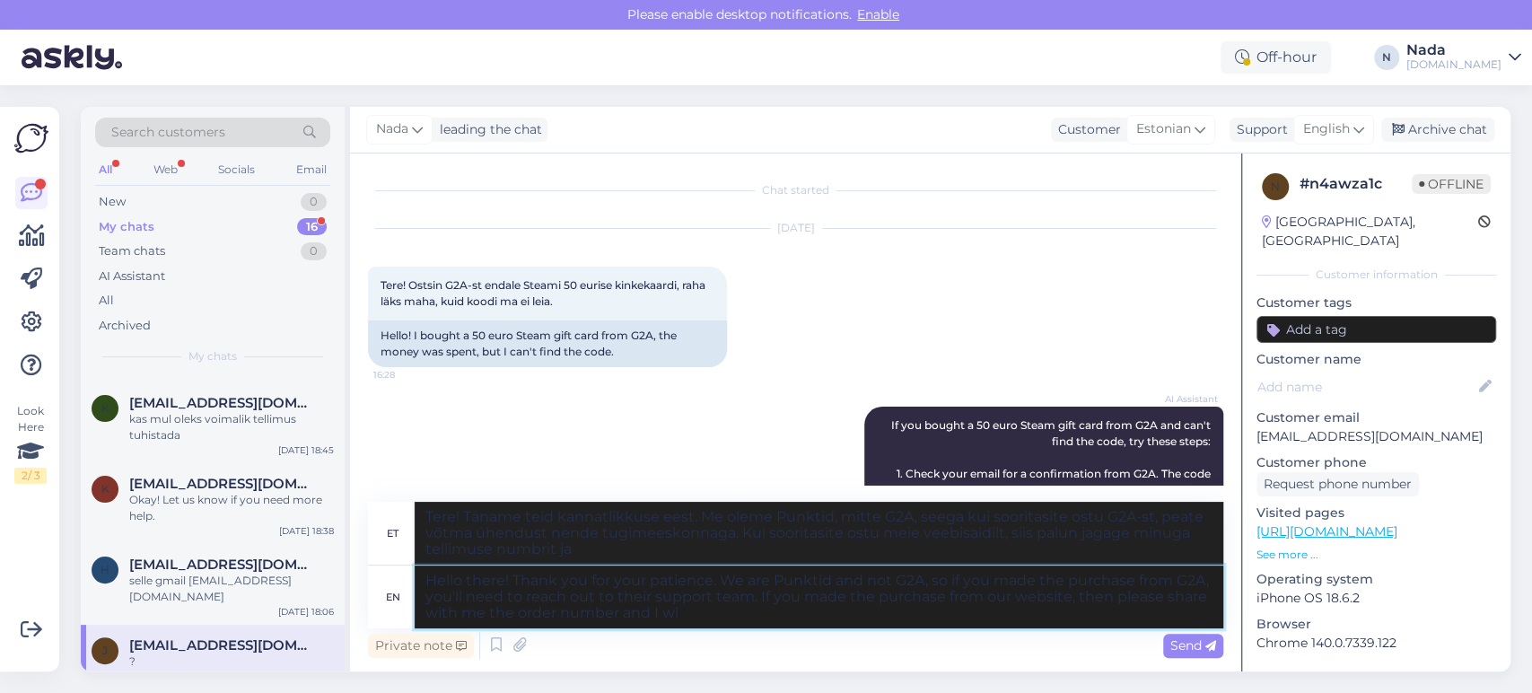
type textarea "Tere! Täname teid kannatlikkuse eest. Me oleme Punktid, mitte G2A, seega kui so…"
type textarea "Hello there! Thank you for your patience. We are Punktid and not G2A, so if you…"
type textarea "Tere! Täname teid kannatlikkuse eest. Me oleme Punktid, mitte G2A, seega kui so…"
type textarea "Hello there! Thank you for your patience. We are Punktid and not G2A, so if you…"
type textarea "Tere! Täname teid kannatlikkuse eest. Me oleme Punktid, mitte G2A, seega kui so…"
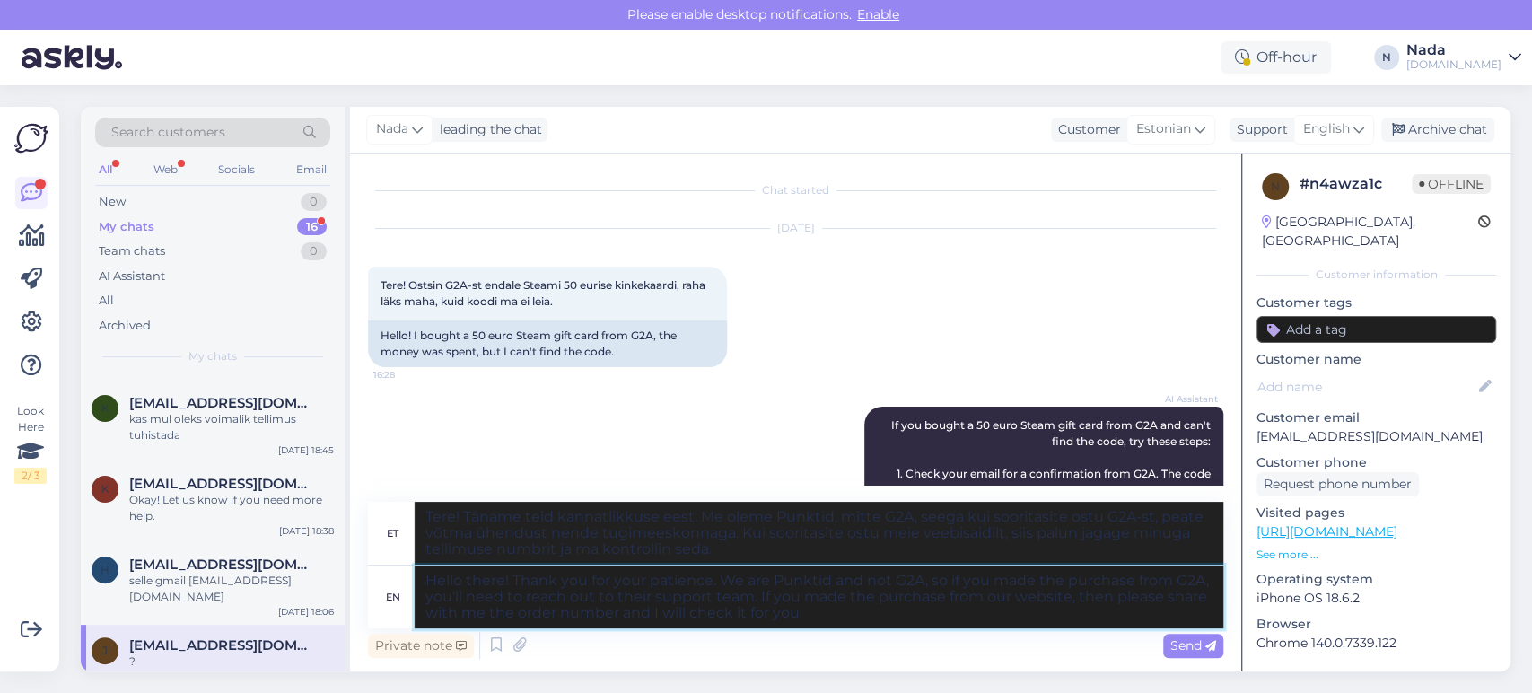
type textarea "Hello there! Thank you for your patience. We are Punktid and not G2A, so if you…"
type textarea "Tere! Täname teid kannatlikkuse eest. Me oleme Punktid, mitte G2A, seega kui so…"
type textarea "Hello there! Thank you for your patience. We are Punktid and not G2A, so if you…"
type textarea "Tere! Täname teid kannatlikkuse eest. Me oleme Punktid, mitte G2A, seega kui so…"
type textarea "Hello there! Thank you for your patience. We are Punktid and not G2A, so if you…"
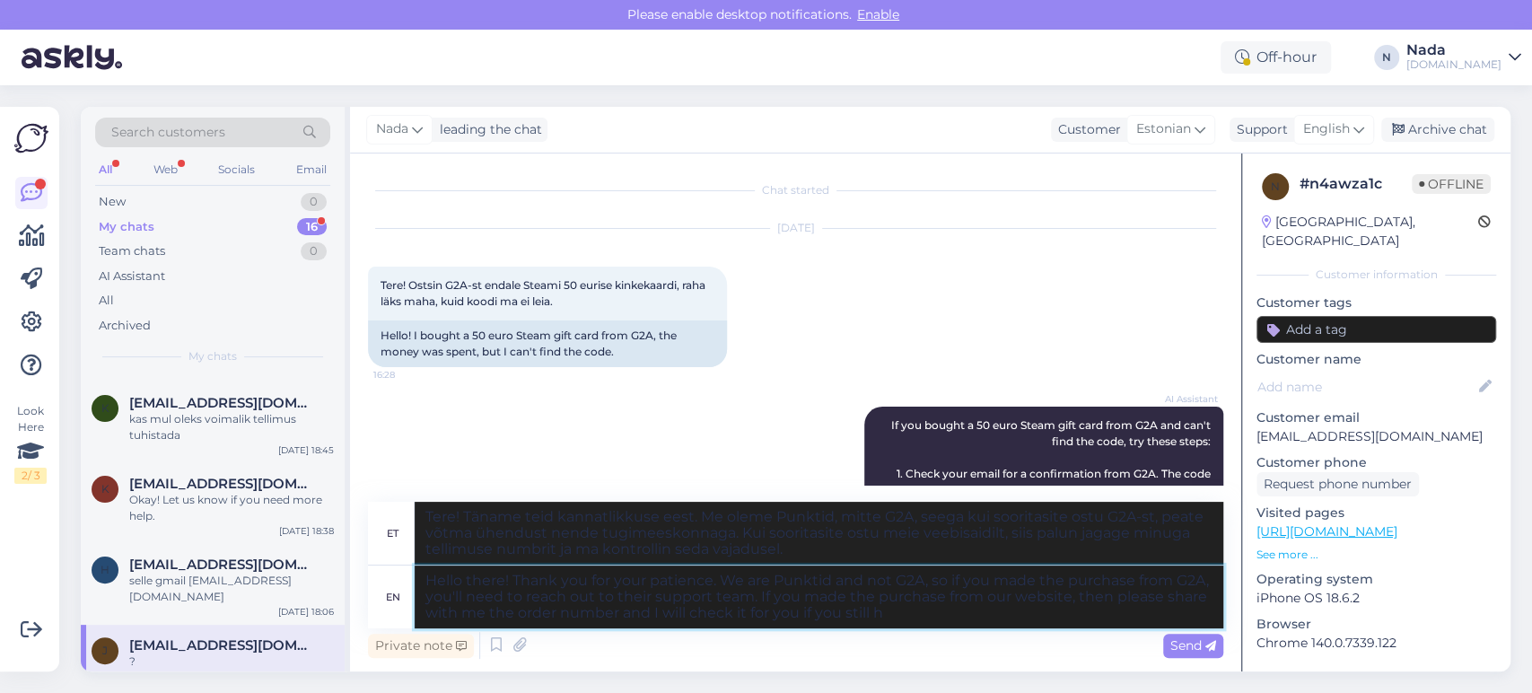
type textarea "Tere! Täname teid kannatlikkuse eest. Me oleme Punktid, mitte G2A, seega kui so…"
type textarea "Hello there! Thank you for your patience. We are Punktid and not G2A, so if you…"
type textarea "Tere! Täname teid kannatlikkuse eest. Me oleme Punktid, mitte G2A, seega kui so…"
type textarea "Hello there! Thank you for your patience. We are Punktid and not G2A, so if you…"
type textarea "Tere! Täname teid kannatlikkuse eest. Me oleme Punktid, mitte G2A, seega kui so…"
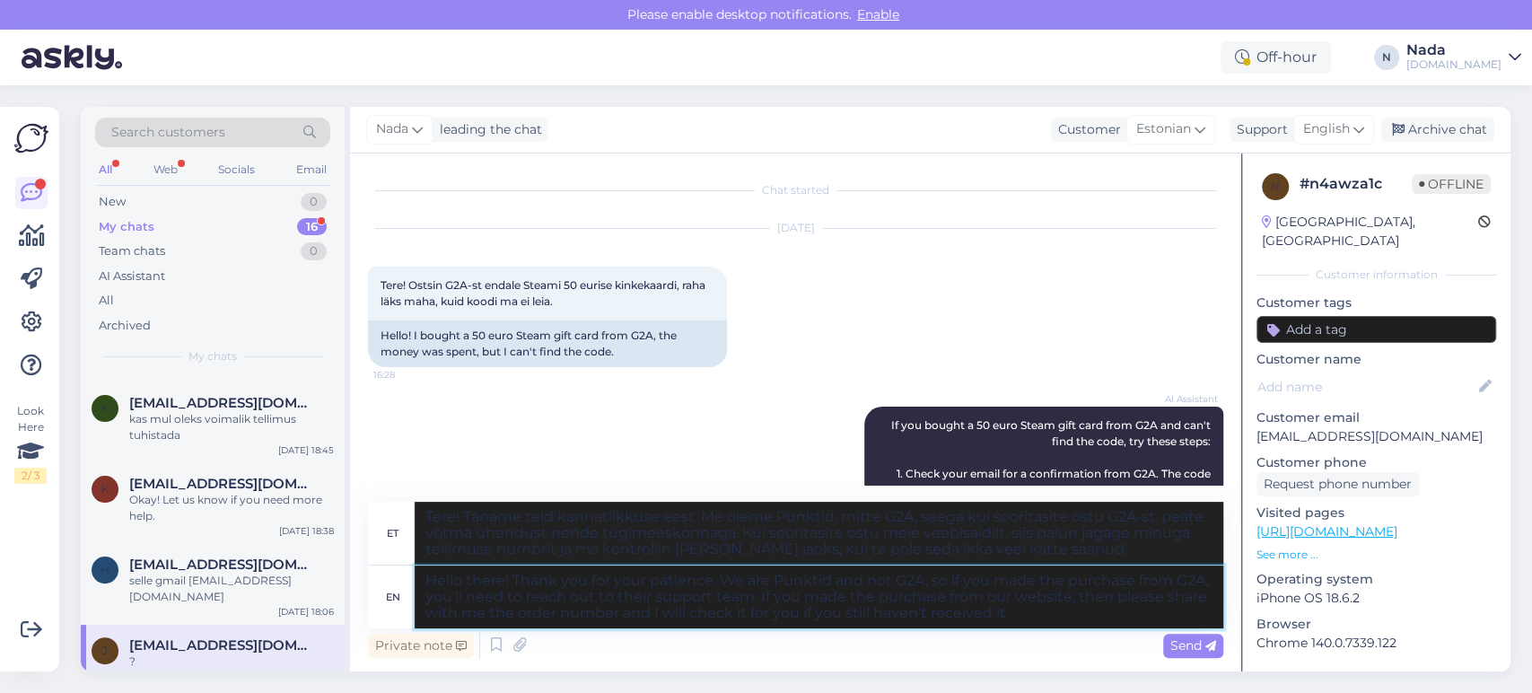
click at [1025, 611] on textarea "Hello there! Thank you for your patience. We are Punktid and not G2A, so if you…" at bounding box center [819, 597] width 809 height 63
type textarea "Hello there! Thank you for your patience. We are Punktid and not G2A, so if you…"
click at [1192, 649] on span "Send" at bounding box center [1194, 645] width 46 height 16
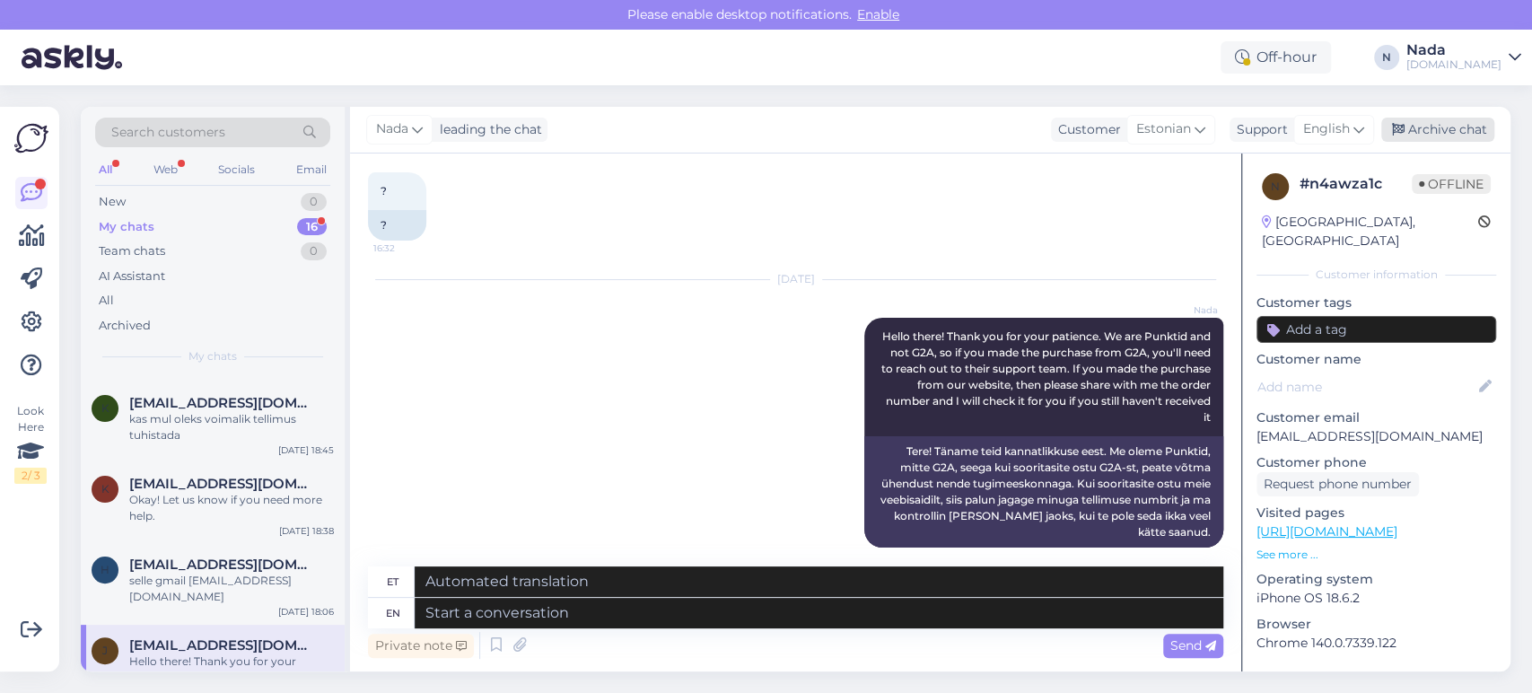
click at [1454, 135] on div "Archive chat" at bounding box center [1437, 130] width 113 height 24
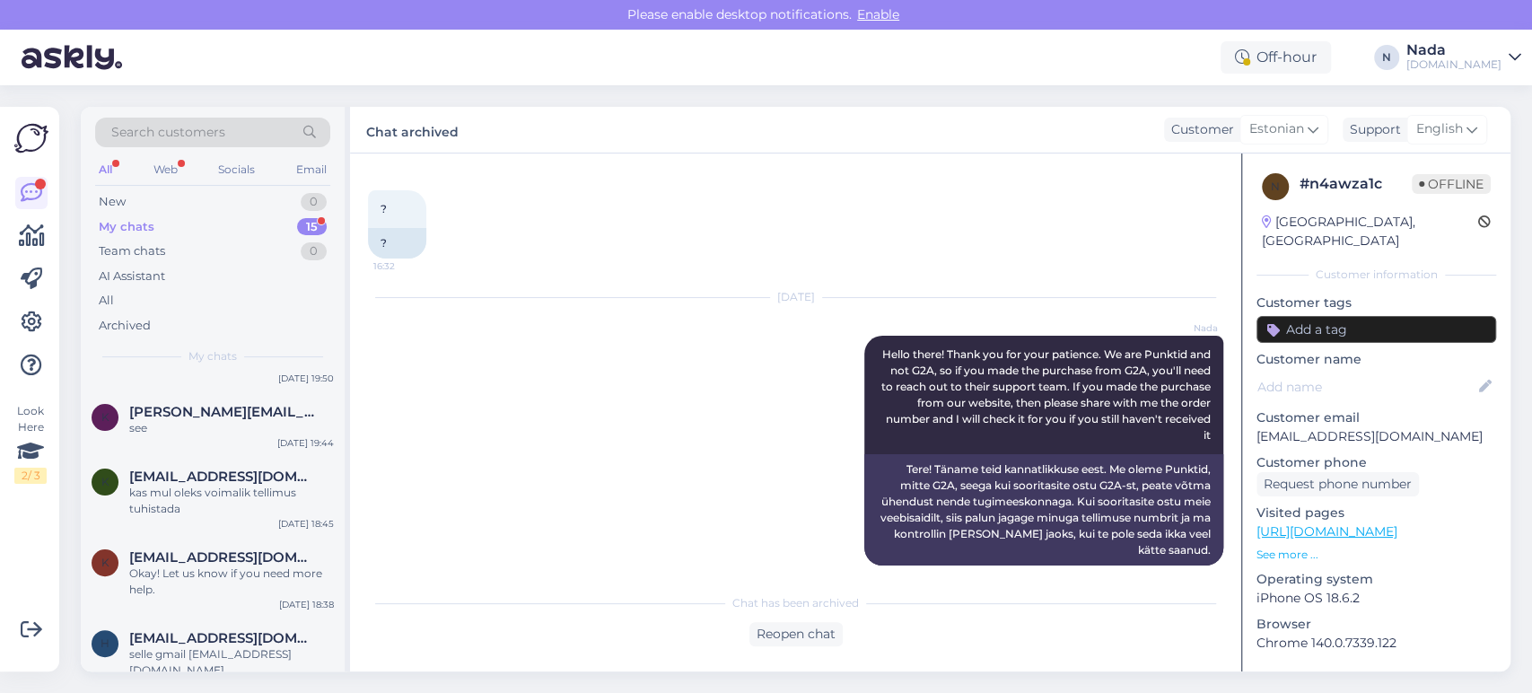
scroll to position [849, 0]
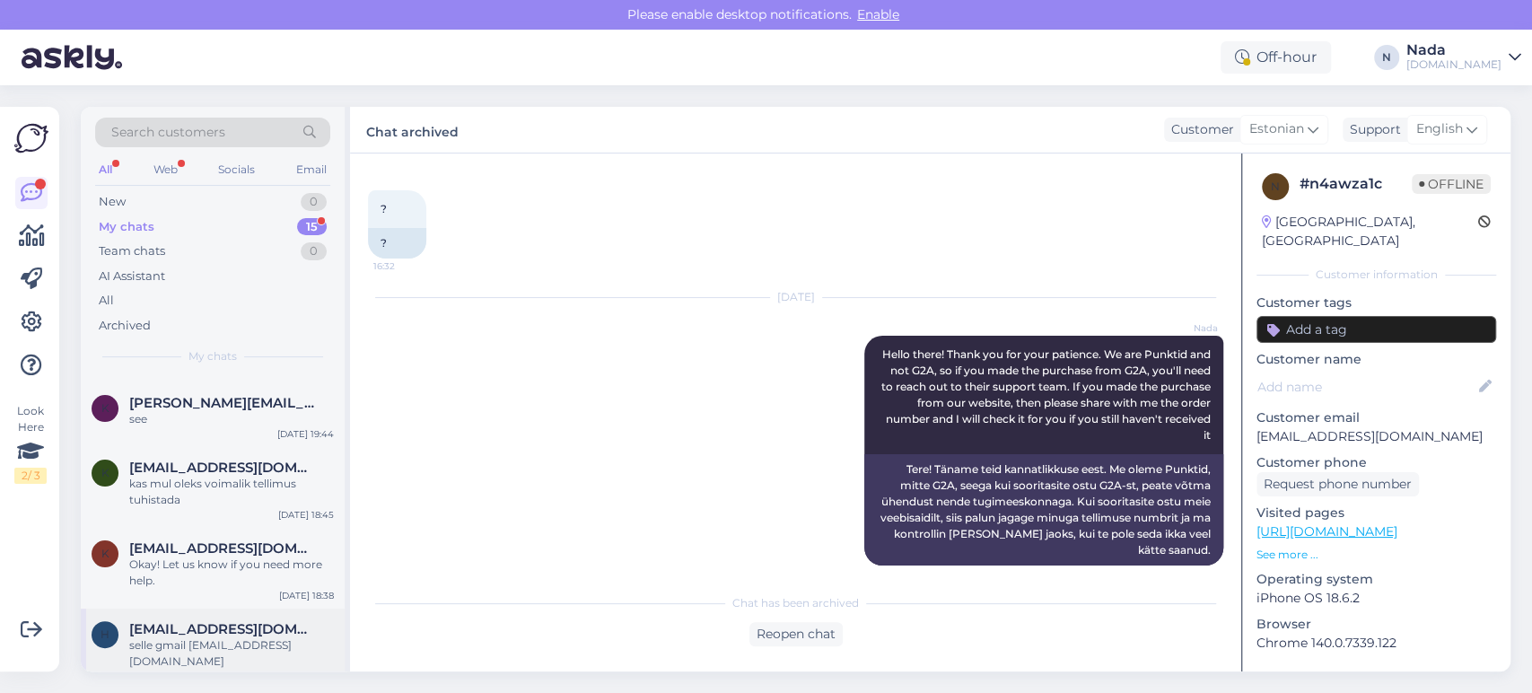
click at [316, 630] on div "[EMAIL_ADDRESS][DOMAIN_NAME]" at bounding box center [231, 629] width 205 height 16
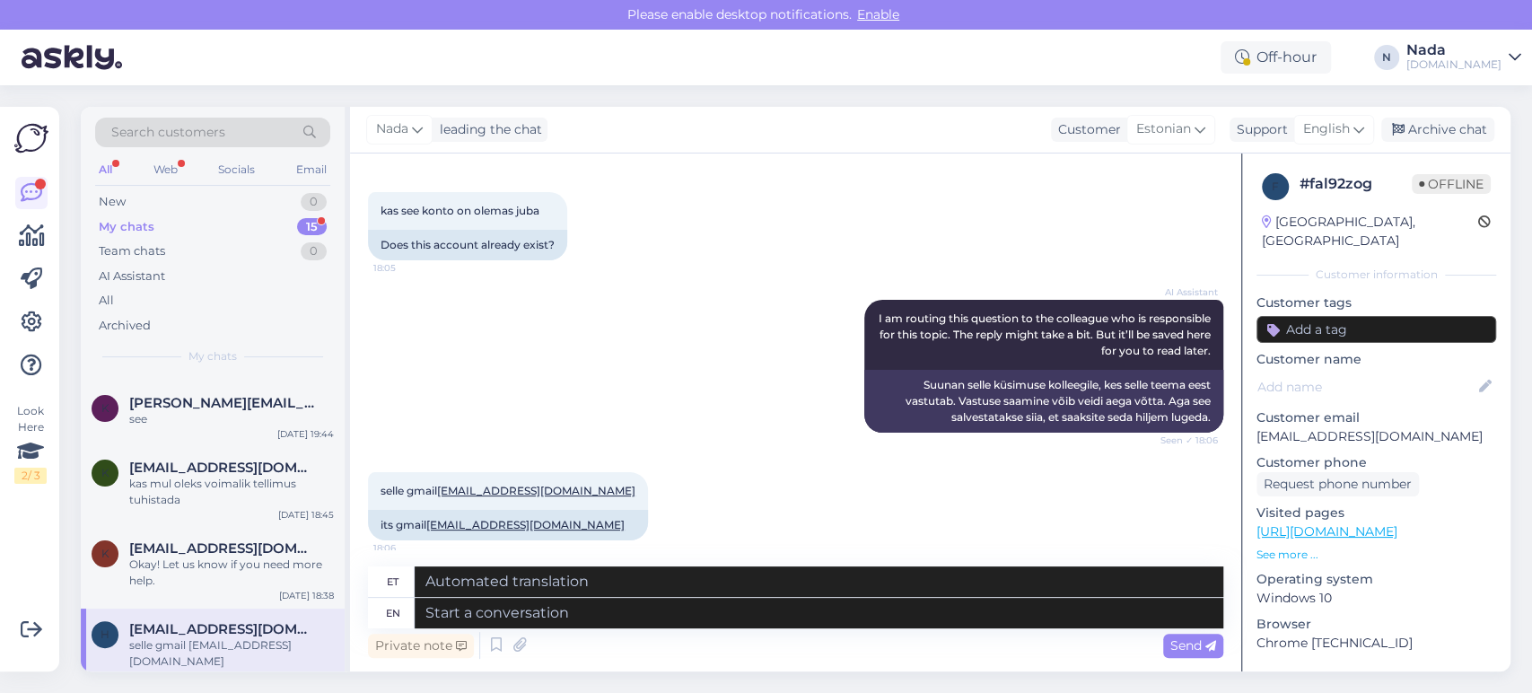
scroll to position [299, 0]
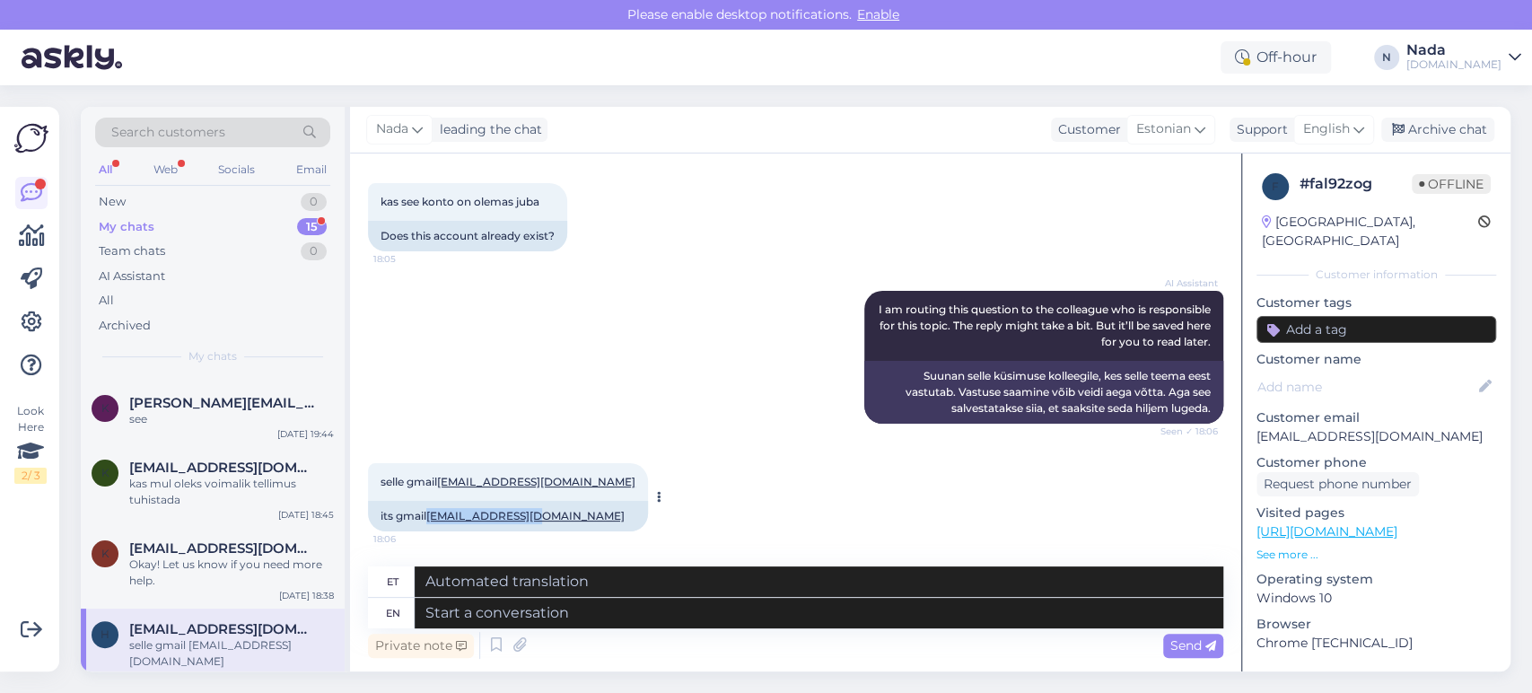
drag, startPoint x: 556, startPoint y: 518, endPoint x: 433, endPoint y: 518, distance: 123.0
click at [433, 518] on div "its gmail [EMAIL_ADDRESS][DOMAIN_NAME]" at bounding box center [508, 516] width 280 height 31
copy link "[EMAIL_ADDRESS][DOMAIN_NAME]"
click at [706, 625] on textarea at bounding box center [819, 613] width 809 height 31
type textarea "Yes"
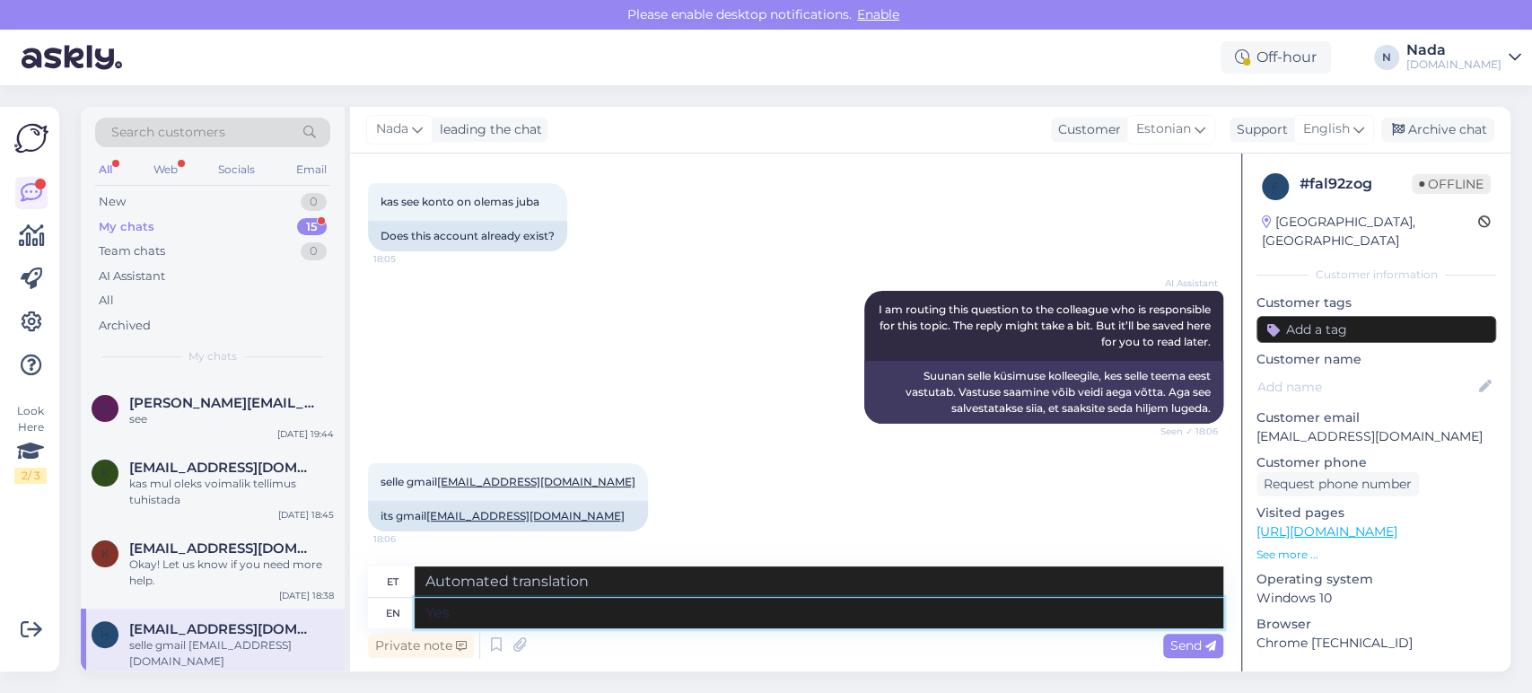
type textarea "Jah"
type textarea "Y"
type textarea "Hello t"
type textarea "Tere"
type textarea "Hello there!"
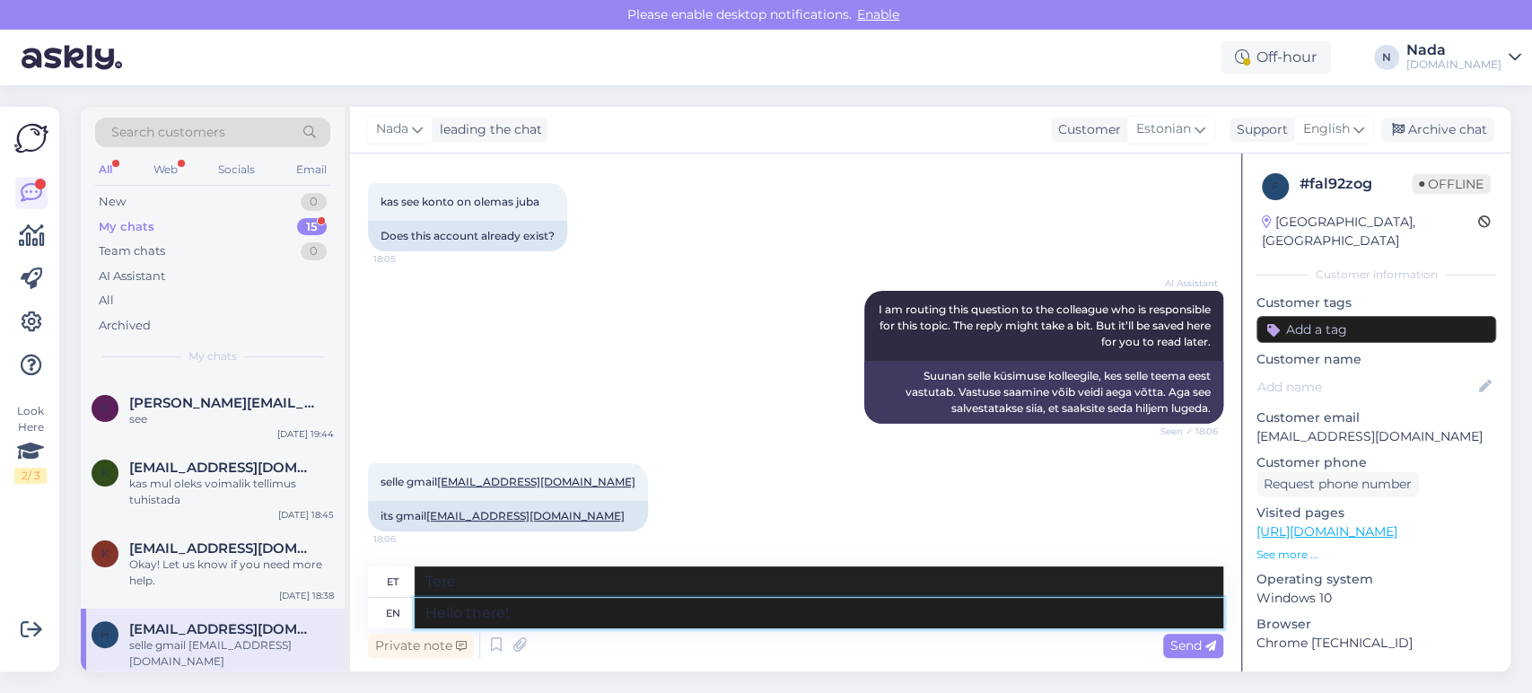
type textarea "Tere!"
type textarea "Hello there! Yes,"
type textarea "Tere! [GEOGRAPHIC_DATA],"
type textarea "Hello there! Yes, there's an"
type textarea "Tere! Jah, on olemas"
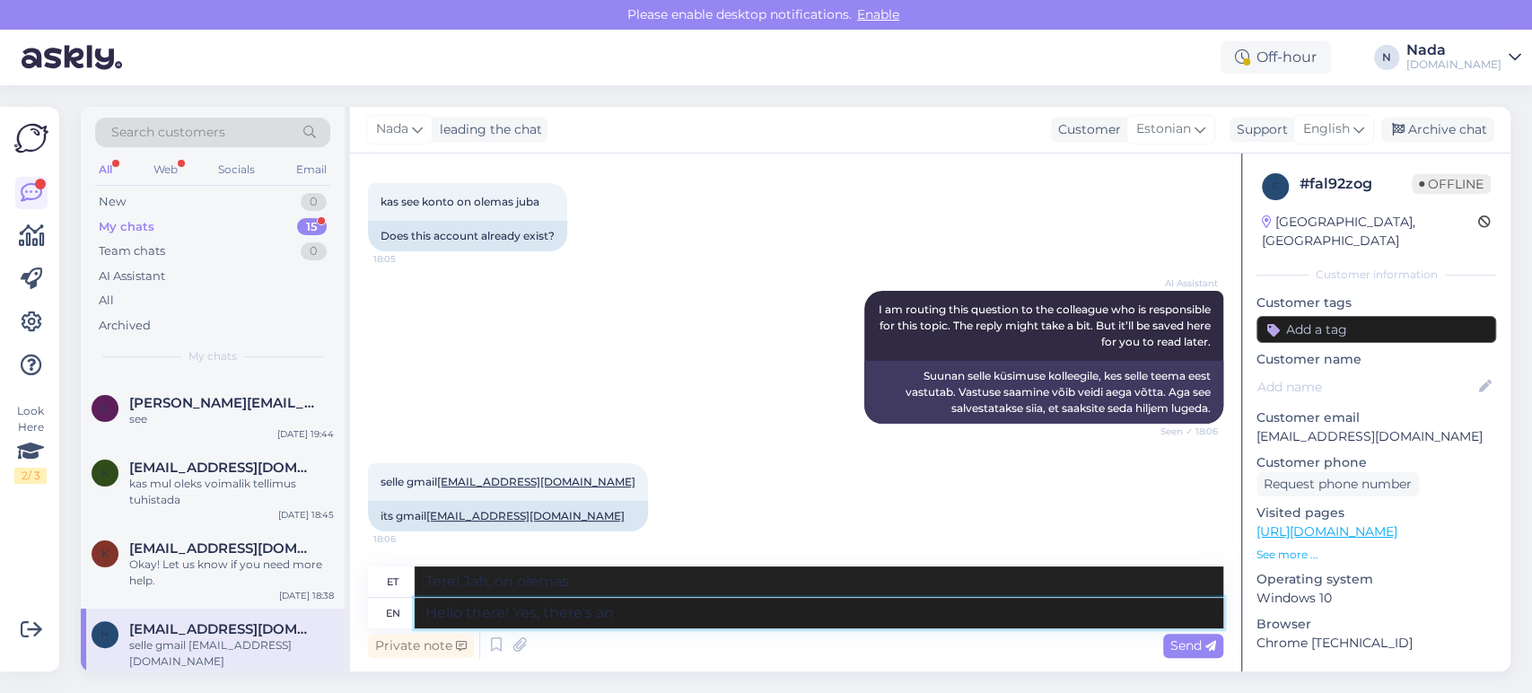
type textarea "Hello there! Yes, there's an e"
type textarea "Tere! Jah, seal on üks"
type textarea "Hello there! Yes, there's an existing a"
type textarea "Tere! Jah, olemasolev"
type textarea "Hello there! Yes, there's an existing account a"
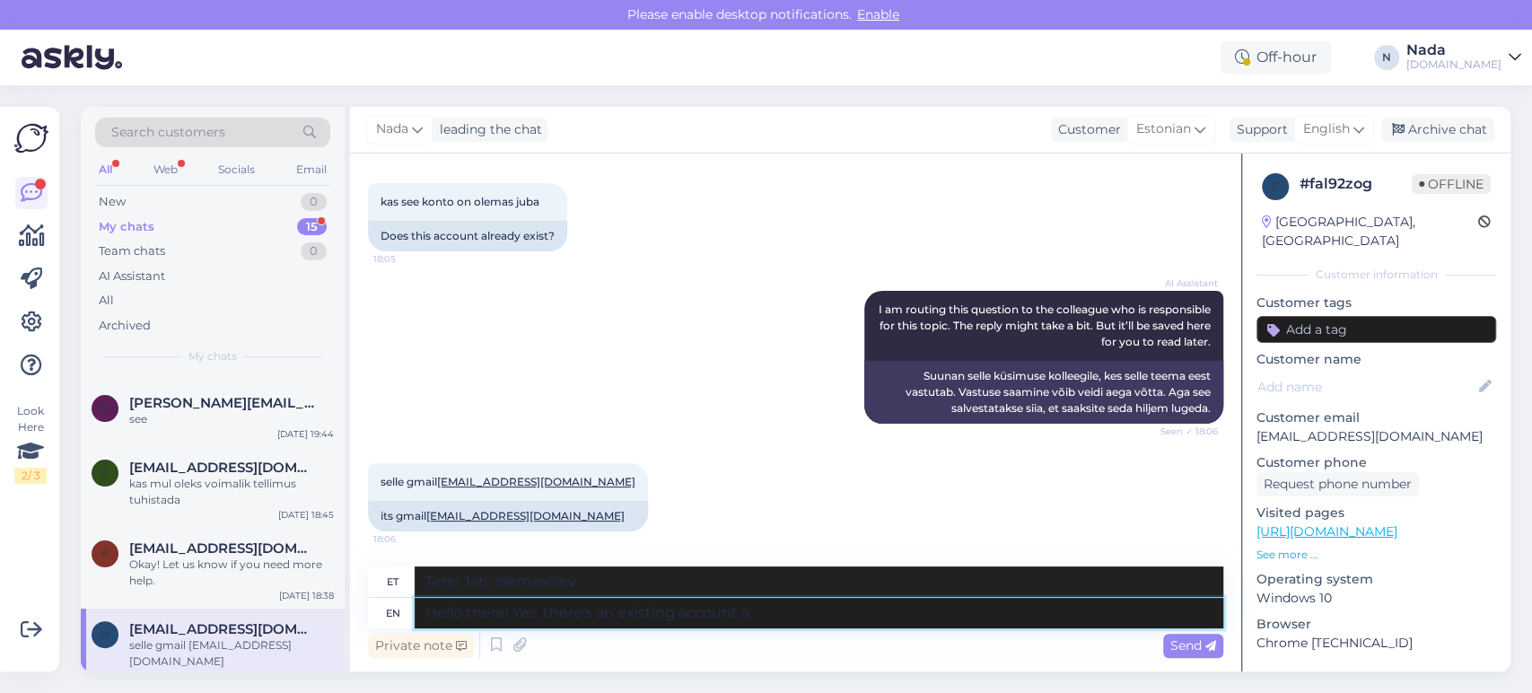
type textarea "Tere! Jah, konto on olemas."
type textarea "Hello there! Yes, there's an existing account under th"
type textarea "Tere! Jah, all on olemasolev konto"
type textarea "Hello there! Yes, there's an existing account under the em"
type textarea "Tere! Jah, domeeni all on olemasolev konto."
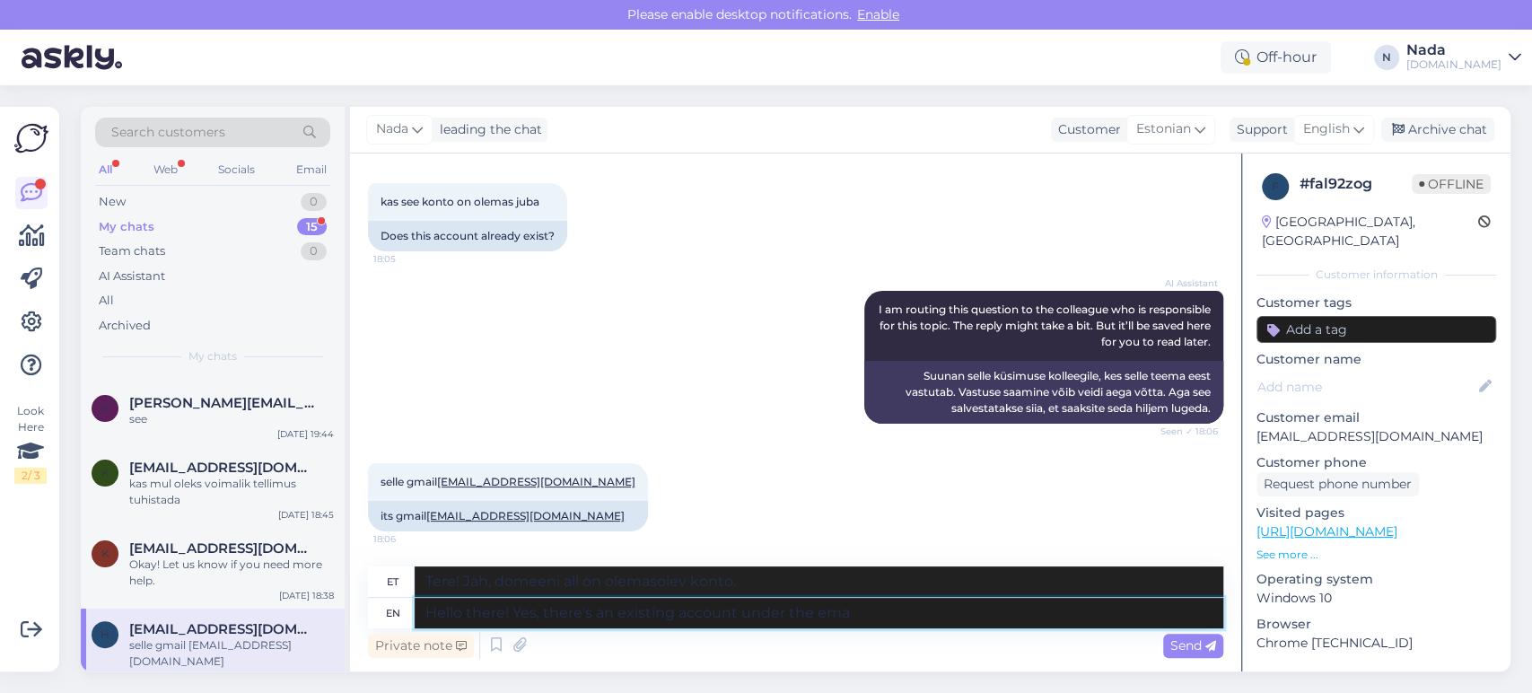
type textarea "Hello there! Yes, there's an existing account under the emai"
type textarea "Tere! Jah, sellel e-posti aadressil on olemasolev konto."
type textarea "Hello there! Yes, there's an existing account under the email"
type textarea "Tere! Jah, selle e-posti aadressi all on olemasolev konto."
paste textarea "[EMAIL_ADDRESS][DOMAIN_NAME]"
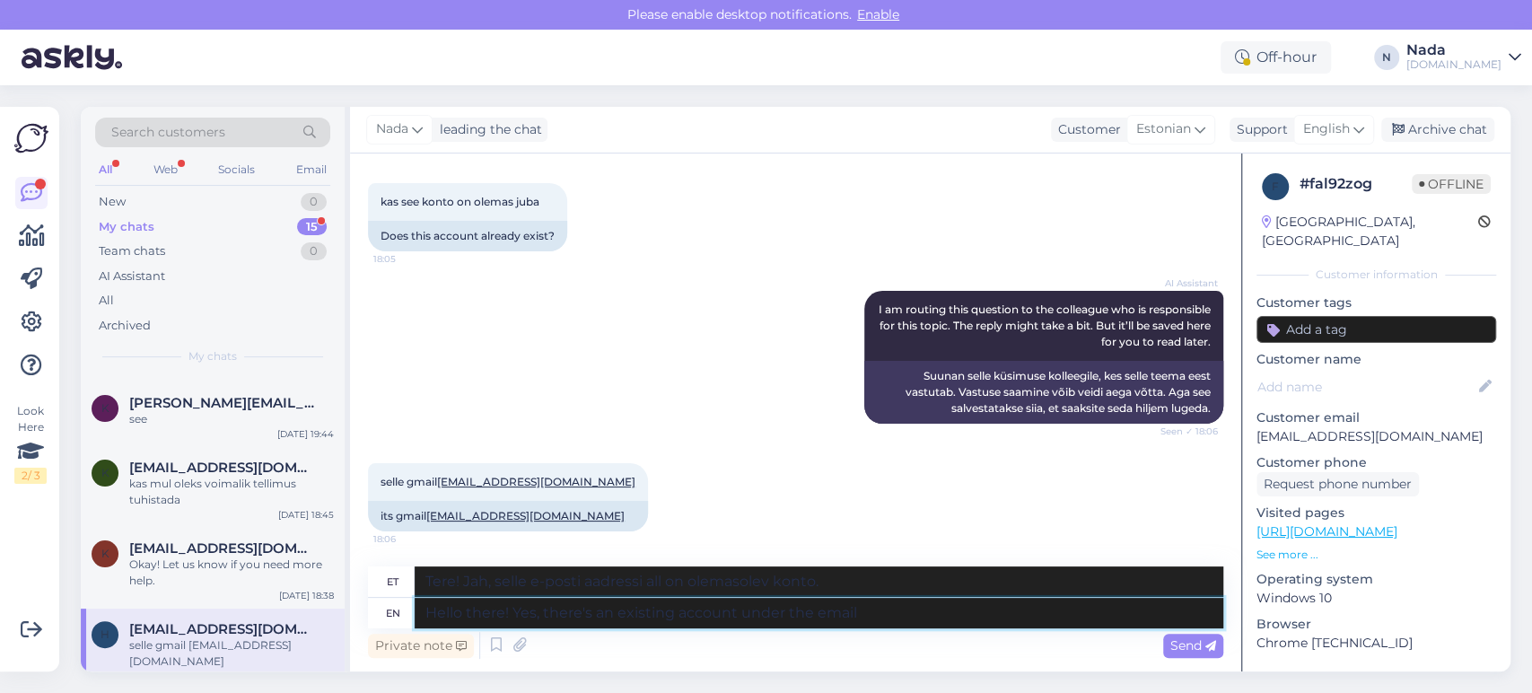
type textarea "Hello there! Yes, there's an existing account under the email [EMAIL_ADDRESS][D…"
type textarea "Tere! Jah, meiliaadressil [EMAIL_ADDRESS][DOMAIN_NAME] on juba konto."
type textarea "Hello there! Yes, there's an existing account under the email [EMAIL_ADDRESS][D…"
type textarea "Tere! Jah, meiliaadressil [EMAIL_ADDRESS][DOMAIN_NAME]."
type textarea "Hello there! Yes, there's an existing account under the email [EMAIL_ADDRESS][D…"
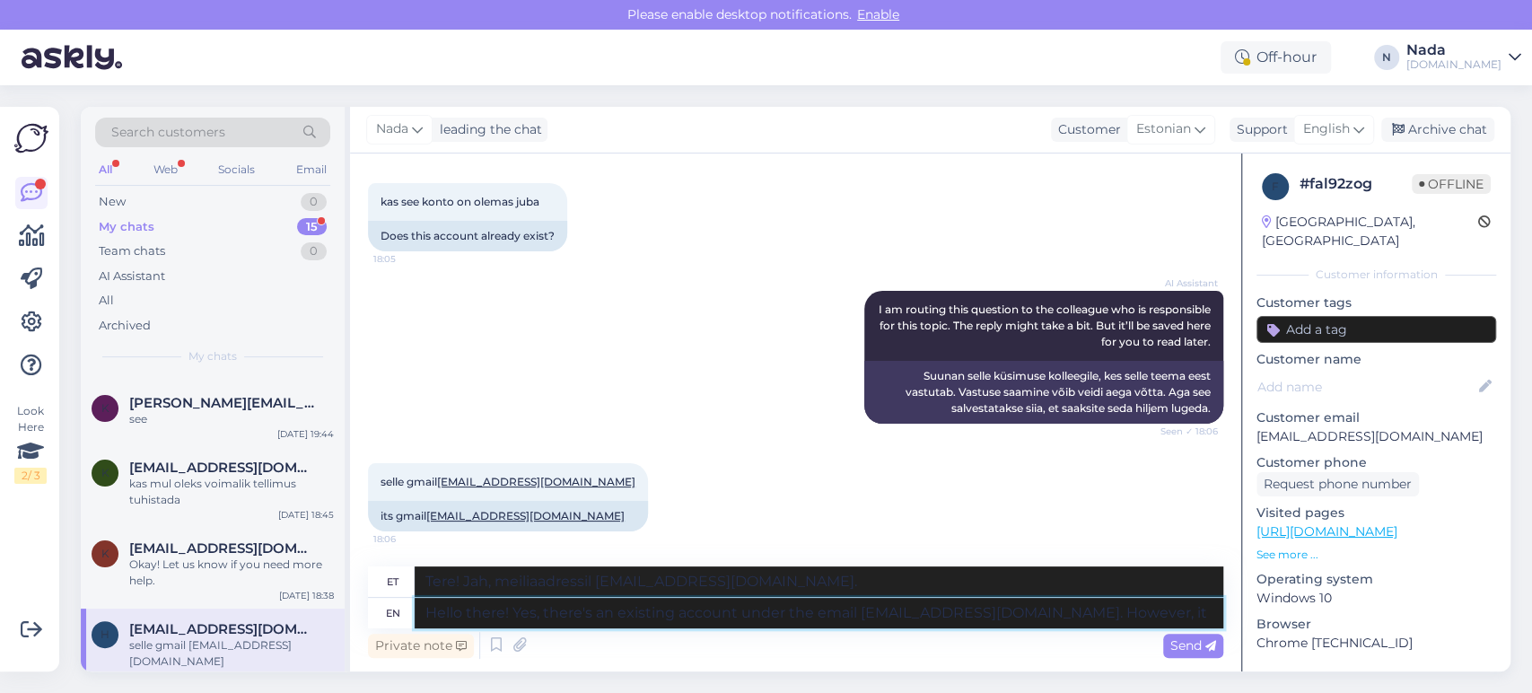
type textarea "Tere! Jah, meiliaadressil [EMAIL_ADDRESS][DOMAIN_NAME]. Siiski..."
type textarea "Hello there! Yes, there's an existing account under the email [EMAIL_ADDRESS][D…"
type textarea "Tere! Jah, meiliaadressil [EMAIL_ADDRESS][DOMAIN_NAME]. Siiski on see..."
type textarea "Hello there! Yes, there's an existing account under the email [EMAIL_ADDRESS][D…"
type textarea "Tere! Jah, meiliaadressil [EMAIL_ADDRESS][DOMAIN_NAME]. See on aga deaktiveerit…"
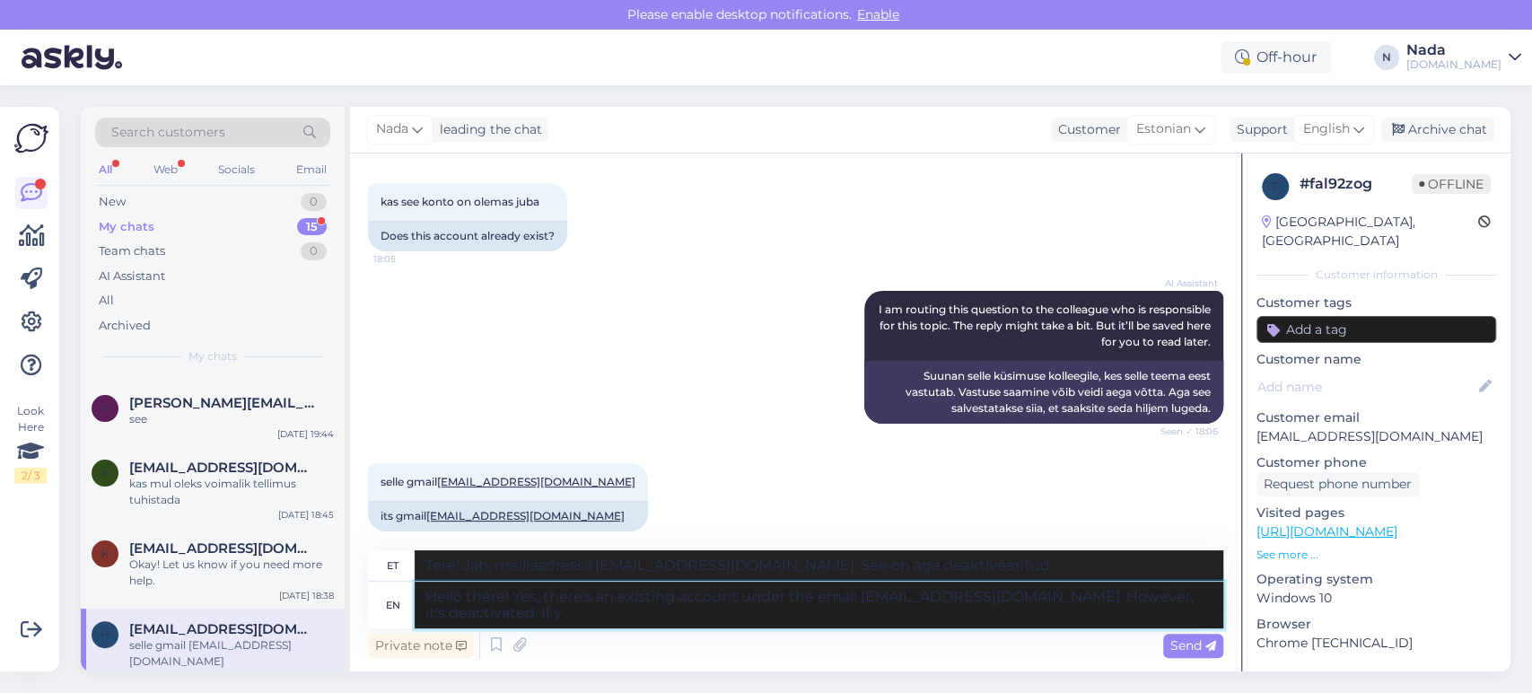
type textarea "Hello there! Yes, there's an existing account under the email [EMAIL_ADDRESS][D…"
type textarea "Tere! Jah, meiliaadressil [EMAIL_ADDRESS][DOMAIN_NAME]. See on aga deaktiveerit…"
type textarea "Hello there! Yes, there's an existing account under the email [EMAIL_ADDRESS][D…"
type textarea "Tere! Jah, meiliaadressil [EMAIL_ADDRESS][DOMAIN_NAME]. See on aga deaktiveerit…"
type textarea "Hello there! Yes, there's an existing account under the email [EMAIL_ADDRESS][D…"
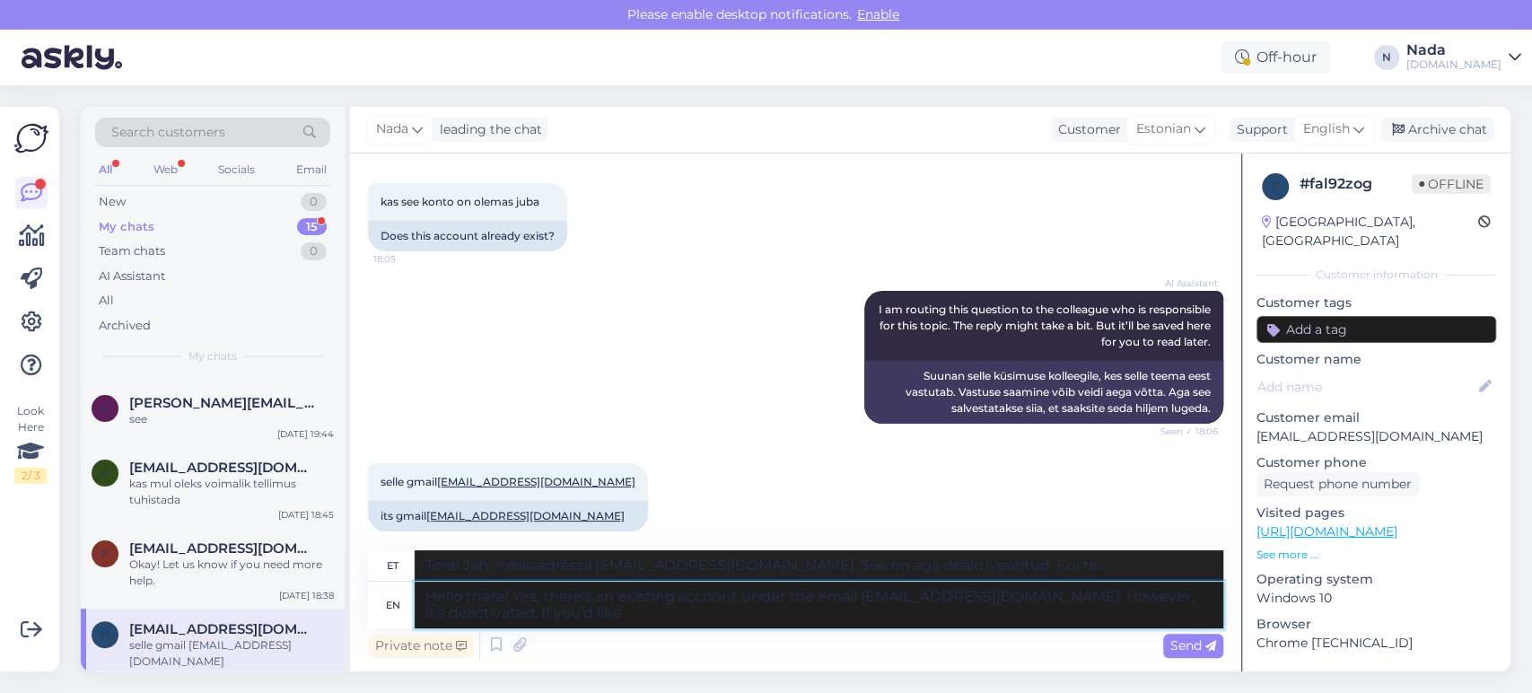
type textarea "Tere! Jah, meiliaadressil [EMAIL_ADDRESS][DOMAIN_NAME]. See on aga deaktiveerit…"
type textarea "Hello there! Yes, there's an existing account under the email [EMAIL_ADDRESS][D…"
type textarea "Tere! Jah, meiliaadressil [EMAIL_ADDRESS][DOMAIN_NAME]. See on aga deaktiveerit…"
type textarea "Hello there! Yes, there's an existing account under the email [EMAIL_ADDRESS][D…"
type textarea "Tere! Jah, meiliaadressil [EMAIL_ADDRESS][DOMAIN_NAME]. See on aga deaktiveerit…"
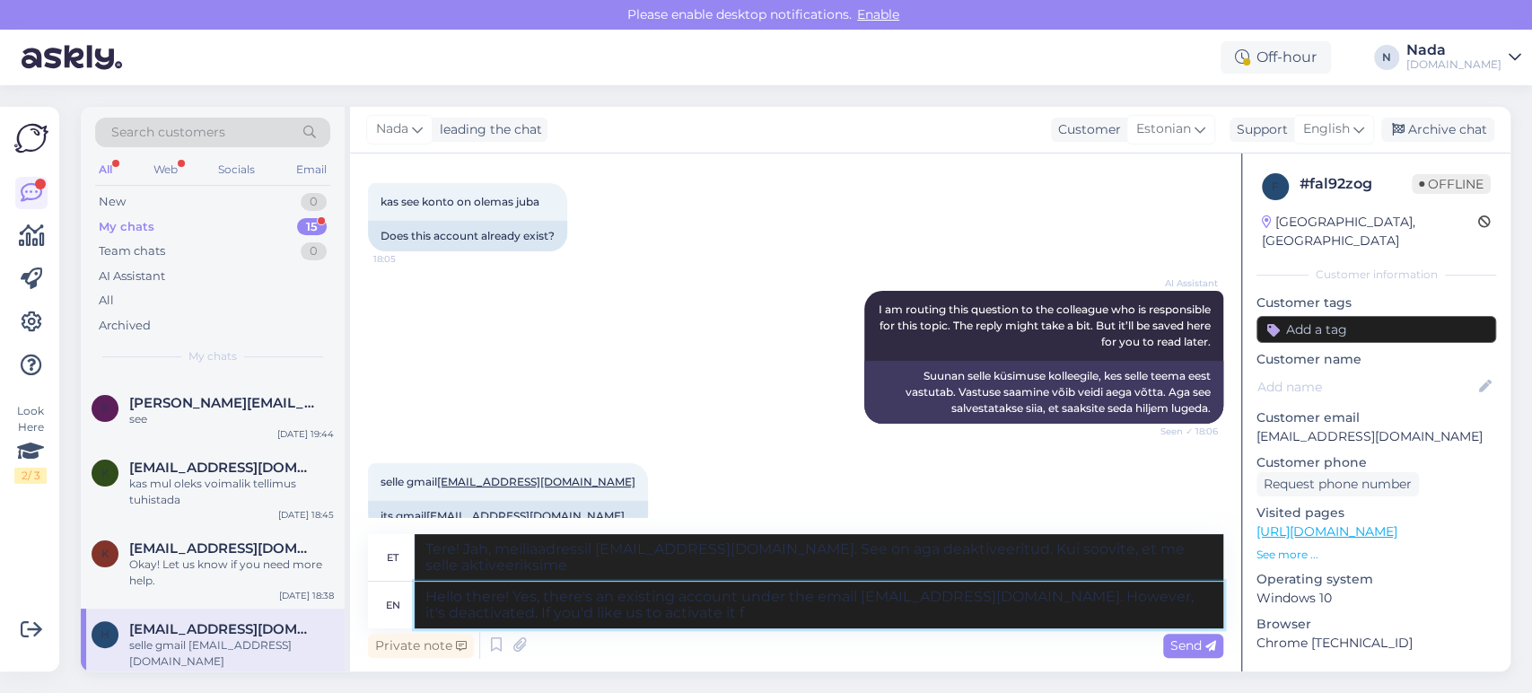
type textarea "Hello there! Yes, there's an existing account under the email [EMAIL_ADDRESS][D…"
type textarea "Tere! Jah, meiliaadressil [EMAIL_ADDRESS][DOMAIN_NAME]. See on aga deaktiveerit…"
type textarea "Hello there! Yes, there's an existing account under the email [EMAIL_ADDRESS][D…"
type textarea "Tere! Jah, meiliaadressil [EMAIL_ADDRESS][DOMAIN_NAME]. See on aga deaktiveerit…"
type textarea "Hello there! Yes, there's an existing account under the email [EMAIL_ADDRESS][D…"
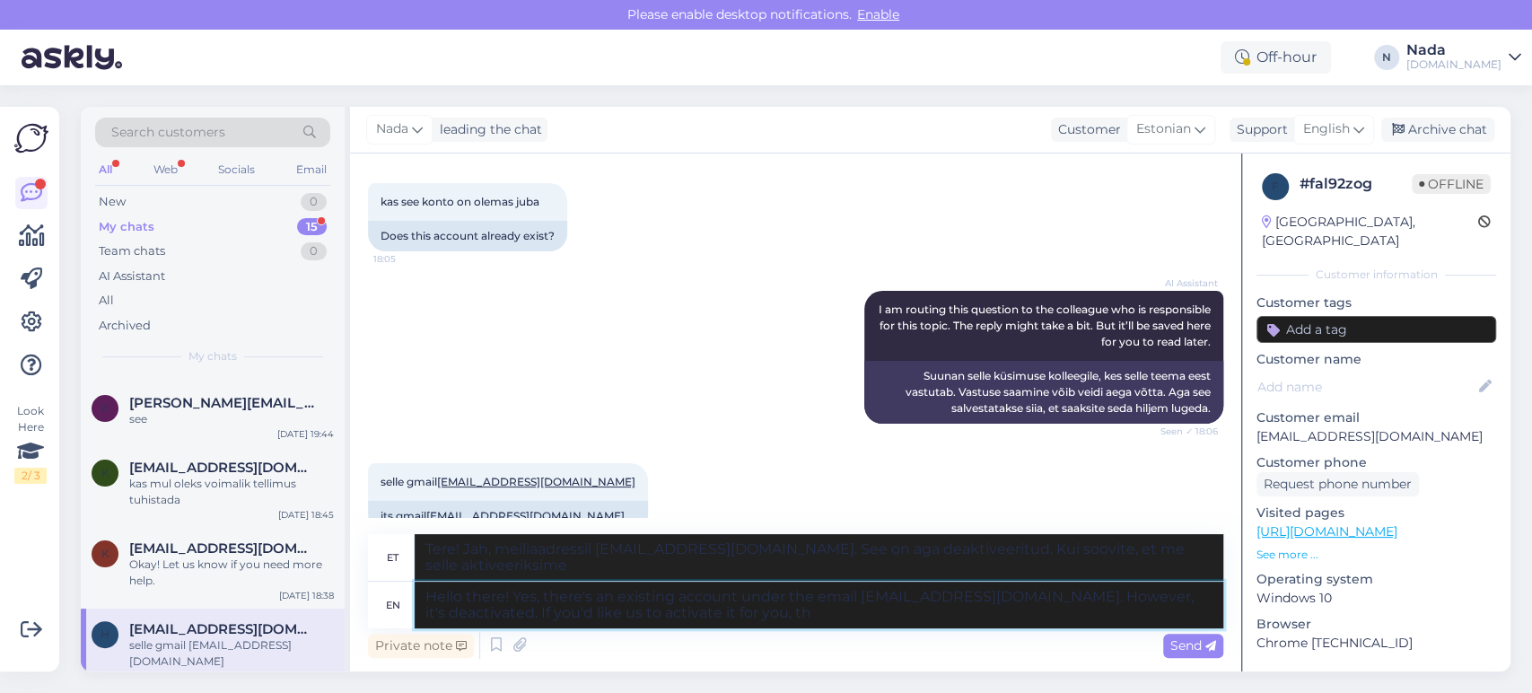
type textarea "Tere! Jah, meiliaadressil [EMAIL_ADDRESS][DOMAIN_NAME]. See on aga deaktiveerit…"
type textarea "Hello there! Yes, there's an existing account under the email [EMAIL_ADDRESS][D…"
type textarea "Tere! Jah, meiliaadressil [EMAIL_ADDRESS][DOMAIN_NAME]. See on aga deaktiveerit…"
type textarea "Hello there! Yes, there's an existing account under the email [EMAIL_ADDRESS][D…"
type textarea "Tere! Jah, meiliaadressil [EMAIL_ADDRESS][DOMAIN_NAME]. See on aga deaktiveerit…"
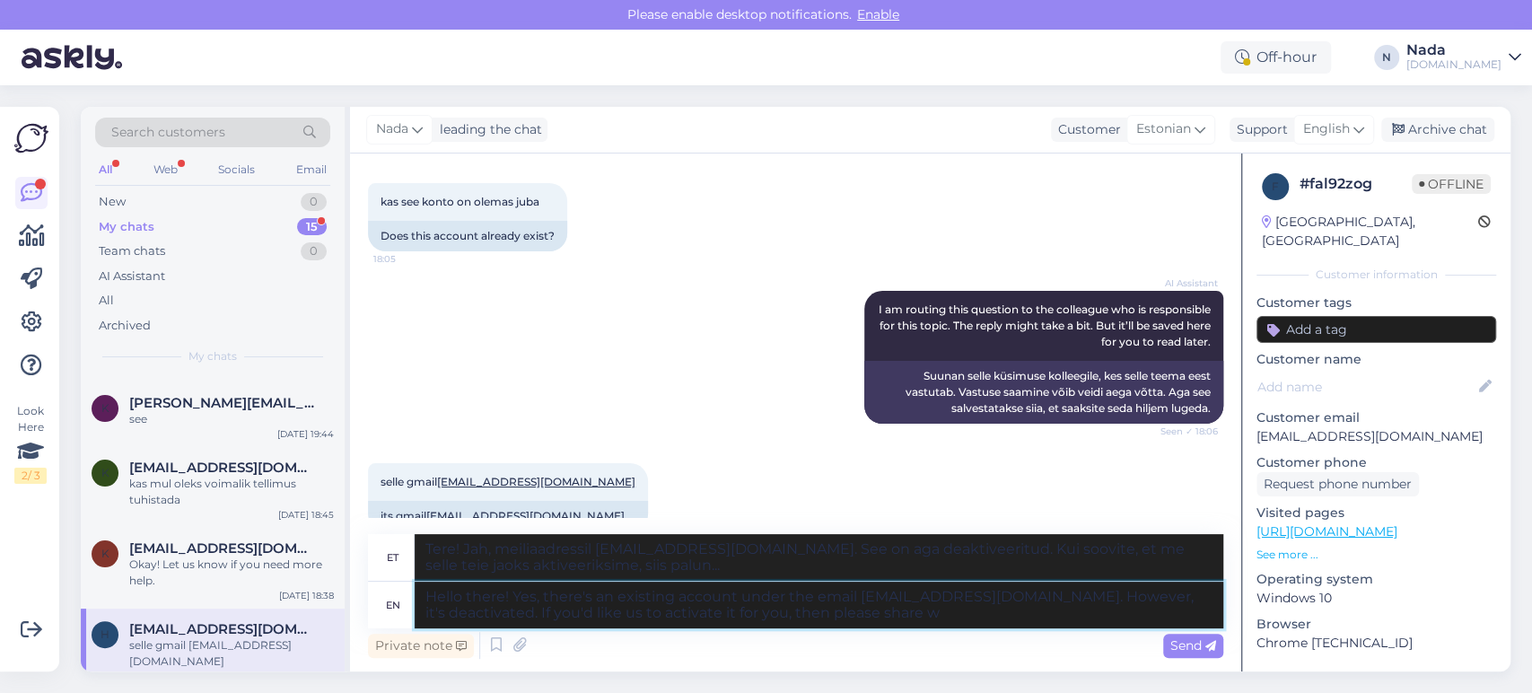
type textarea "Hello there! Yes, there's an existing account under the email [EMAIL_ADDRESS][D…"
type textarea "Tere! Jah, meiliaadressil [EMAIL_ADDRESS][DOMAIN_NAME]. See on aga deaktiveerit…"
type textarea "Hello there! Yes, there's an existing account under the email [EMAIL_ADDRESS][D…"
type textarea "Tere! Jah, meiliaadressil [EMAIL_ADDRESS][DOMAIN_NAME]. See on aga deaktiveerit…"
type textarea "Hello there! Yes, there's an existing account under the email [EMAIL_ADDRESS][D…"
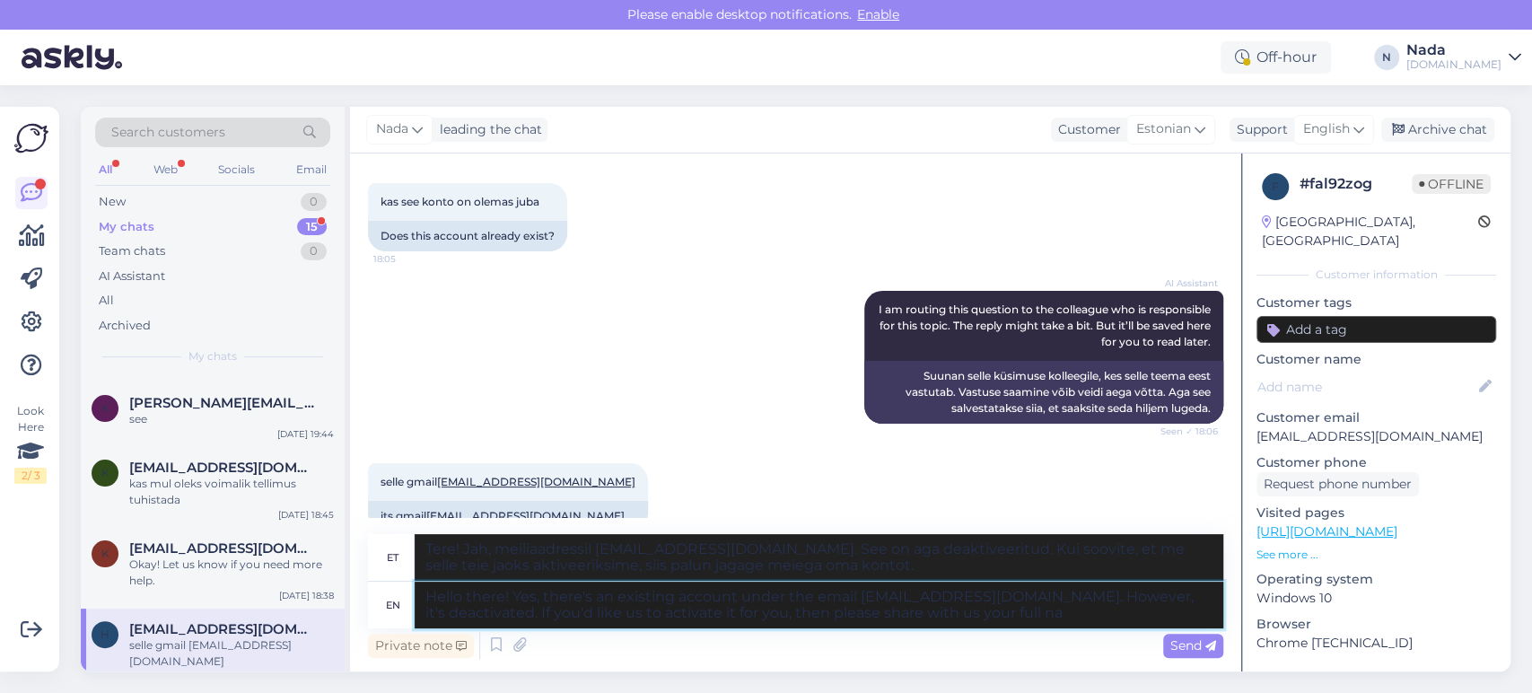
type textarea "Tere! Jah, meiliaadressil [EMAIL_ADDRESS][DOMAIN_NAME]. See on aga deaktiveerit…"
type textarea "Hello there! Yes, there's an existing account under the email [EMAIL_ADDRESS][D…"
type textarea "Tere! Jah, meiliaadressil [EMAIL_ADDRESS][DOMAIN_NAME]. See on aga deaktiveerit…"
type textarea "Hello there! Yes, there's an existing account under the email [EMAIL_ADDRESS][D…"
type textarea "Tere! Jah, meiliaadressil [EMAIL_ADDRESS][DOMAIN_NAME]. See on aga deaktiveerit…"
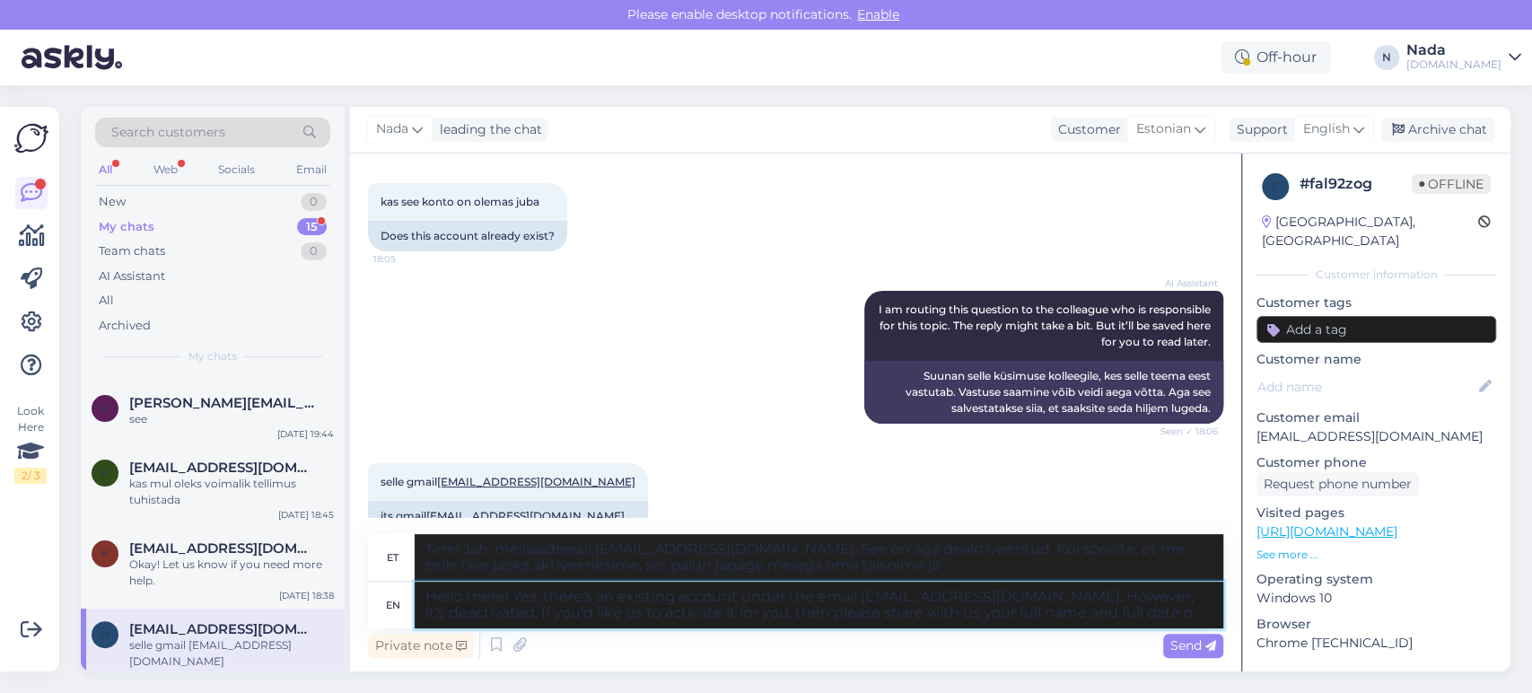
type textarea "Hello there! Yes, there's an existing account under the email [EMAIL_ADDRESS][D…"
type textarea "Tere! Jah, meiliaadressil [EMAIL_ADDRESS][DOMAIN_NAME]. See on aga deaktiveerit…"
type textarea "Hello there! Yes, there's an existing account under the email [EMAIL_ADDRESS][D…"
type textarea "Tere! Jah, meiliaadressil [EMAIL_ADDRESS][DOMAIN_NAME]. See on aga deaktiveerit…"
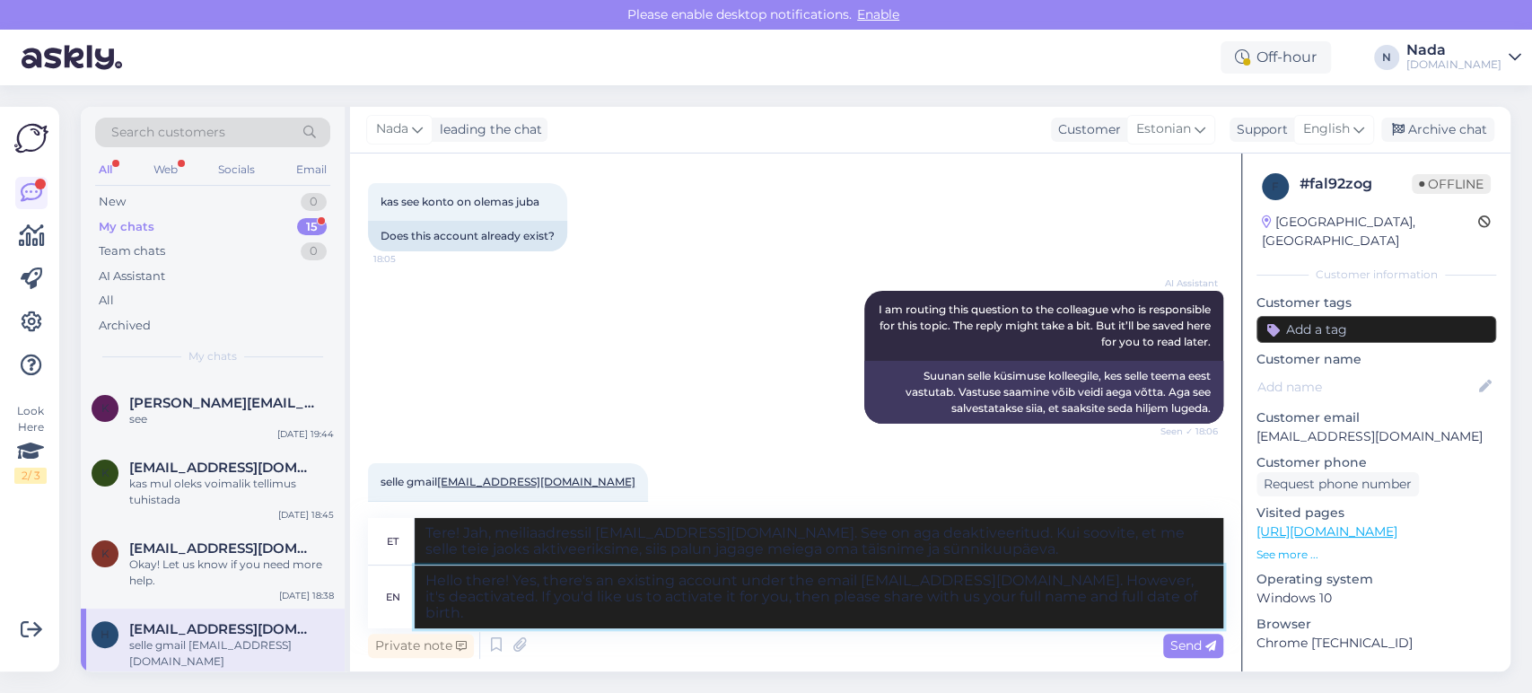
type textarea "Hello there! Yes, there's an existing account under the email [EMAIL_ADDRESS][D…"
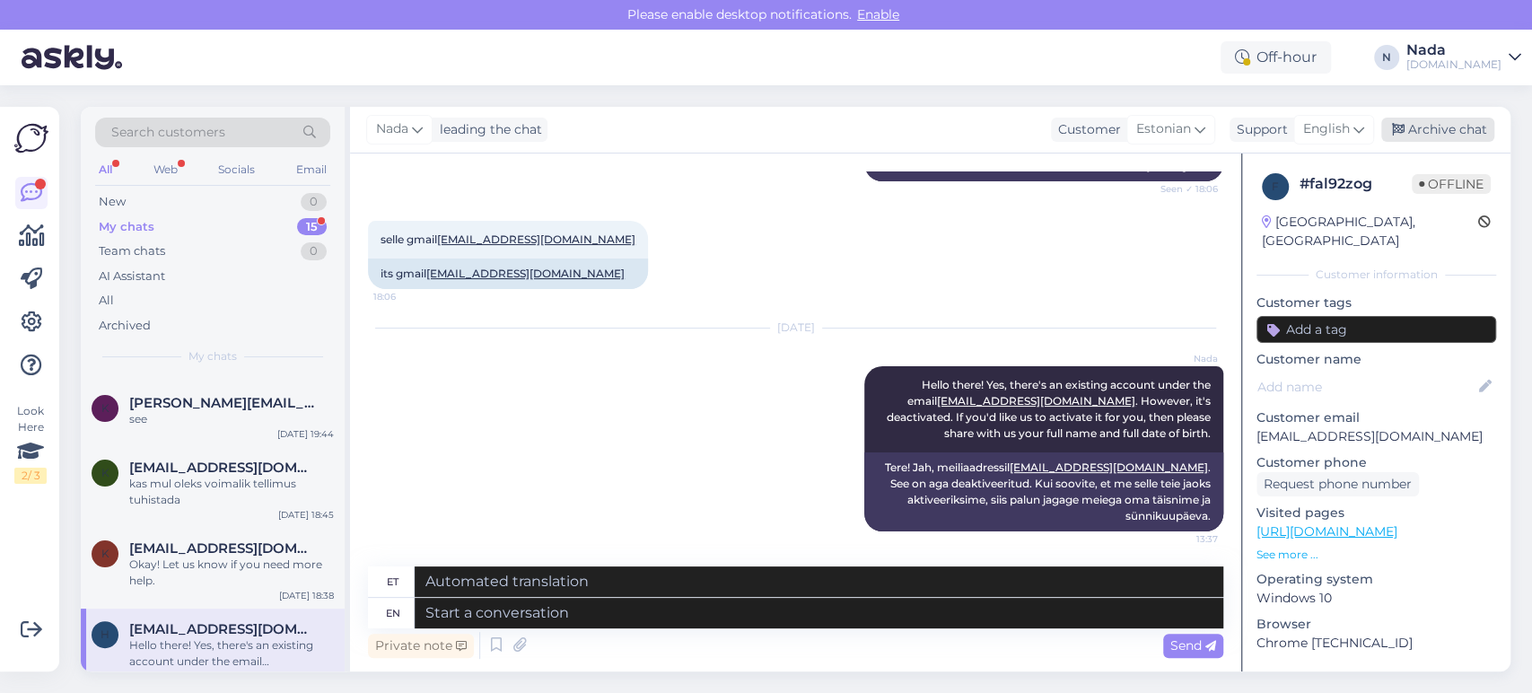
click at [1405, 129] on icon at bounding box center [1398, 130] width 13 height 13
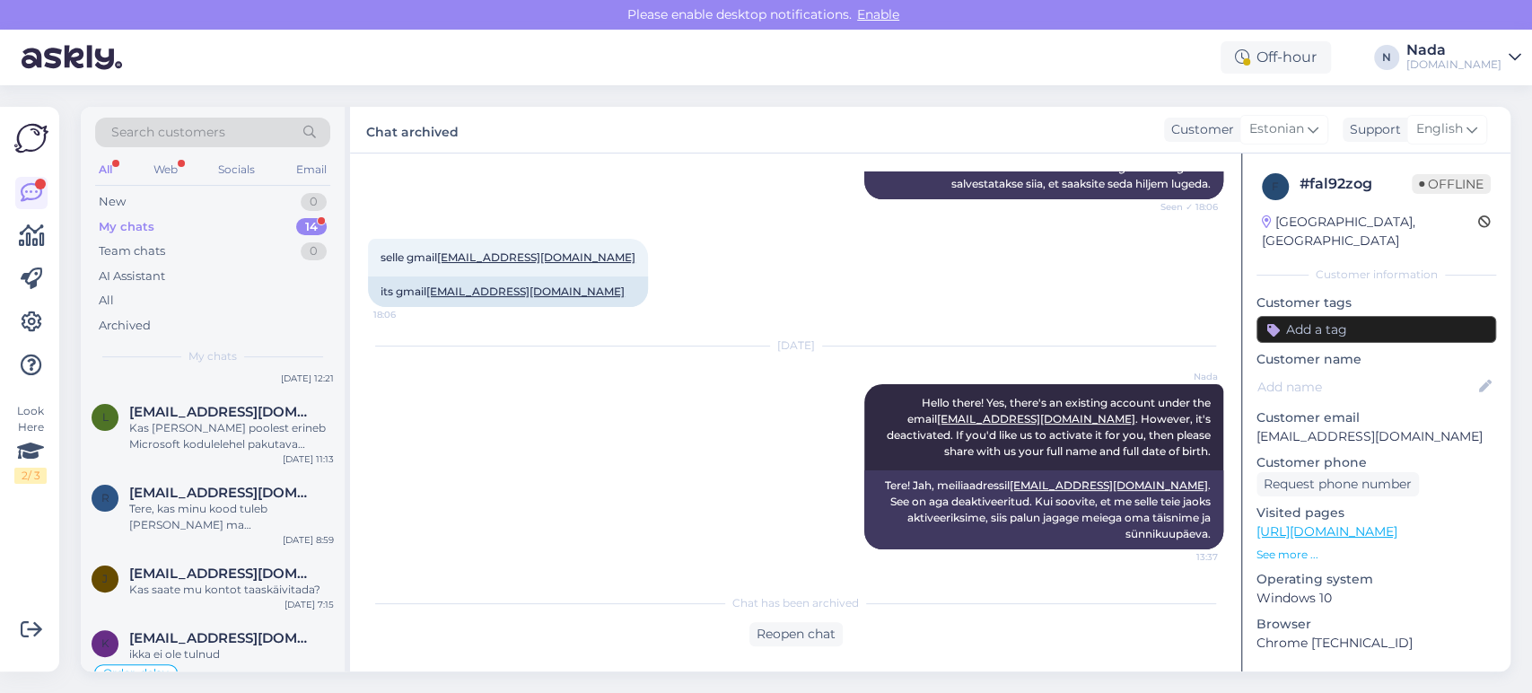
scroll to position [785, 0]
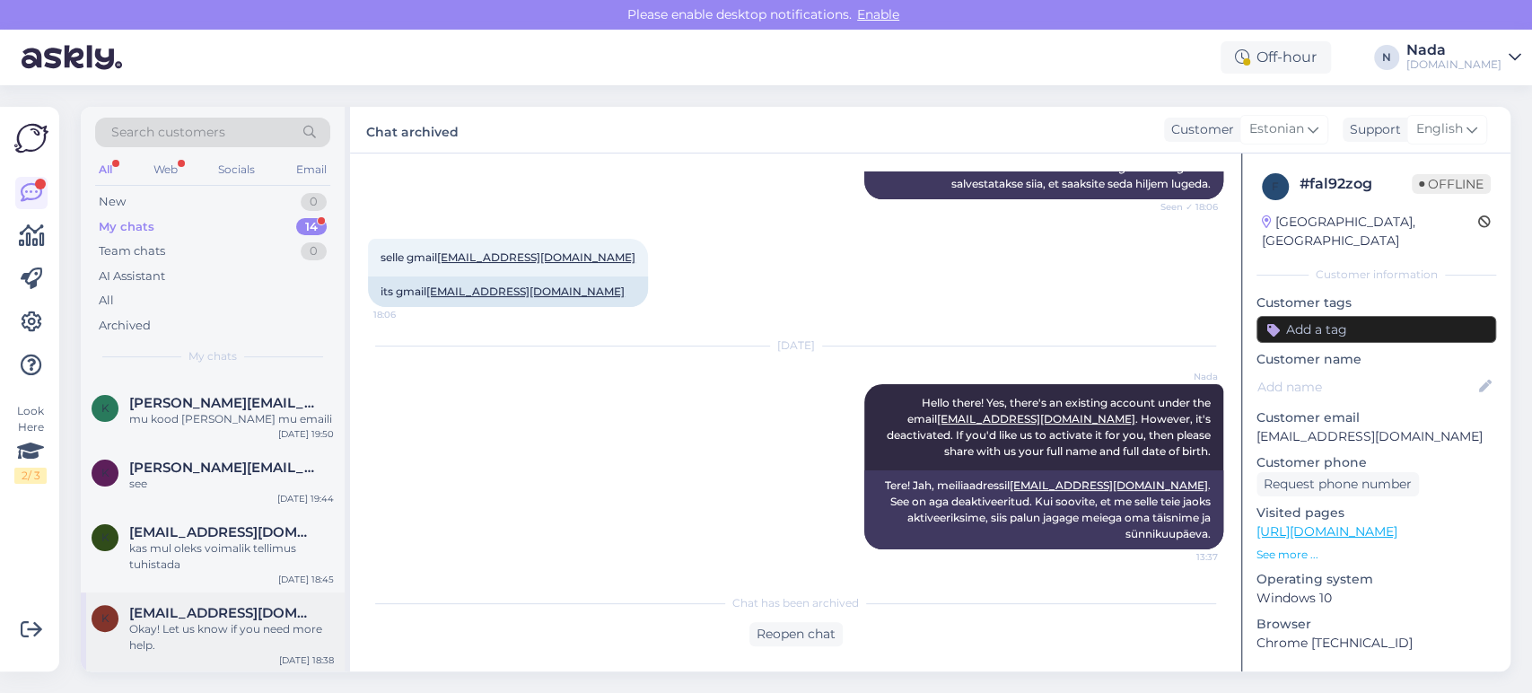
click at [203, 622] on div "Okay! Let us know if you need more help." at bounding box center [231, 637] width 205 height 32
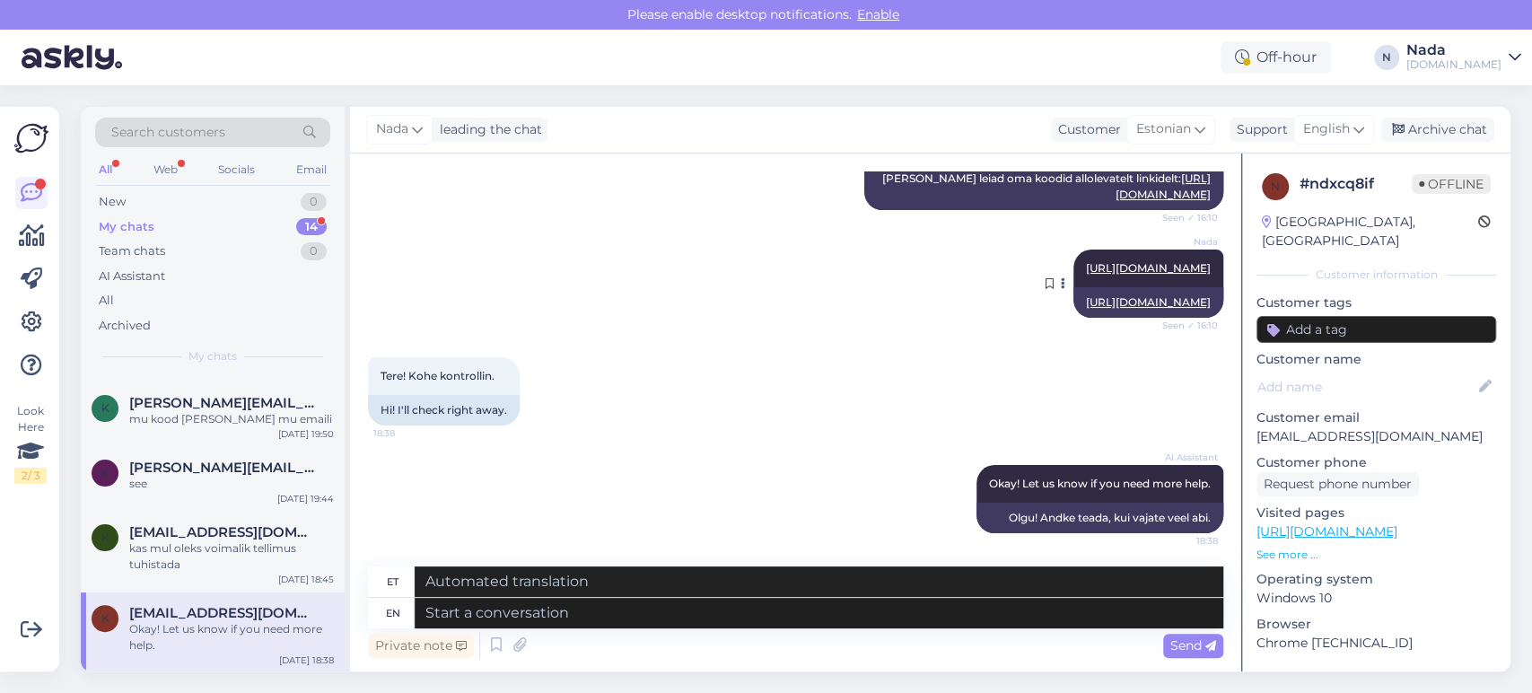
scroll to position [3918, 0]
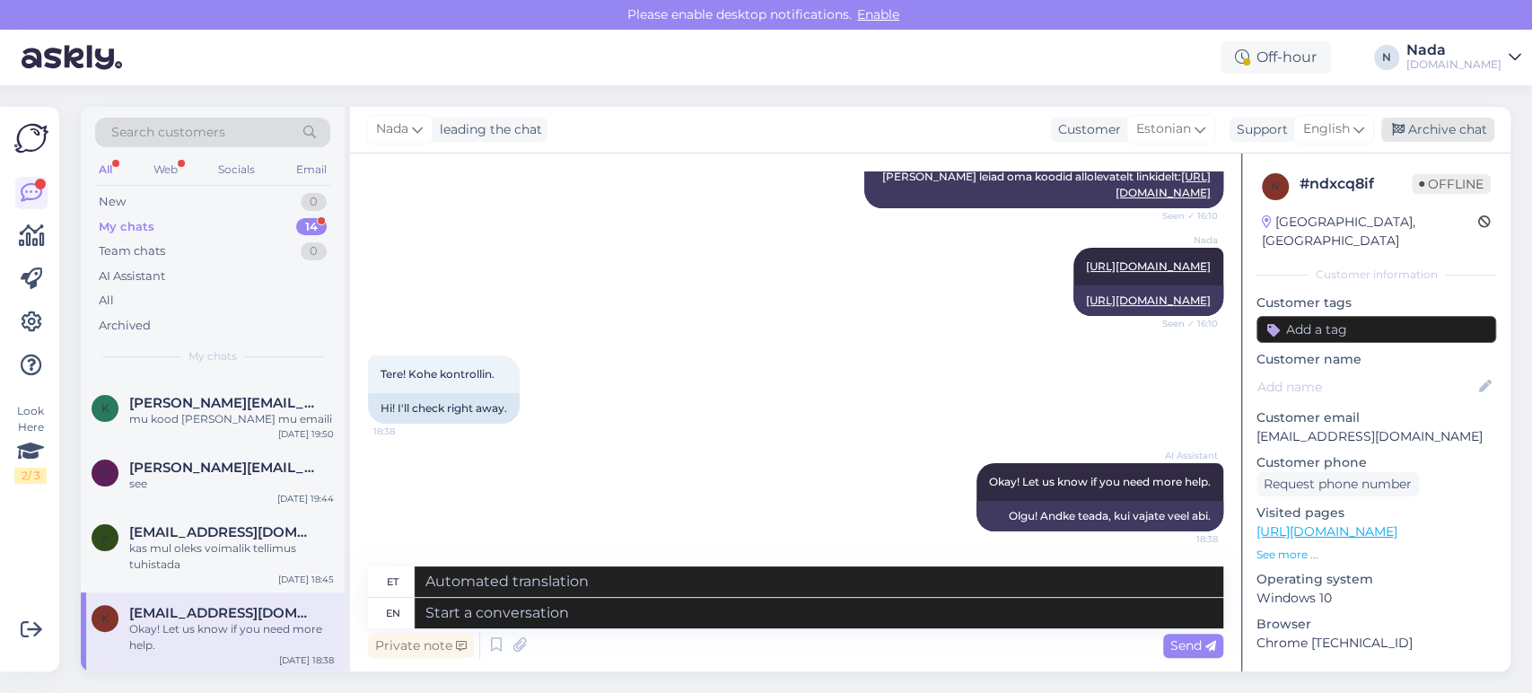
click at [1429, 120] on div "Archive chat" at bounding box center [1437, 130] width 113 height 24
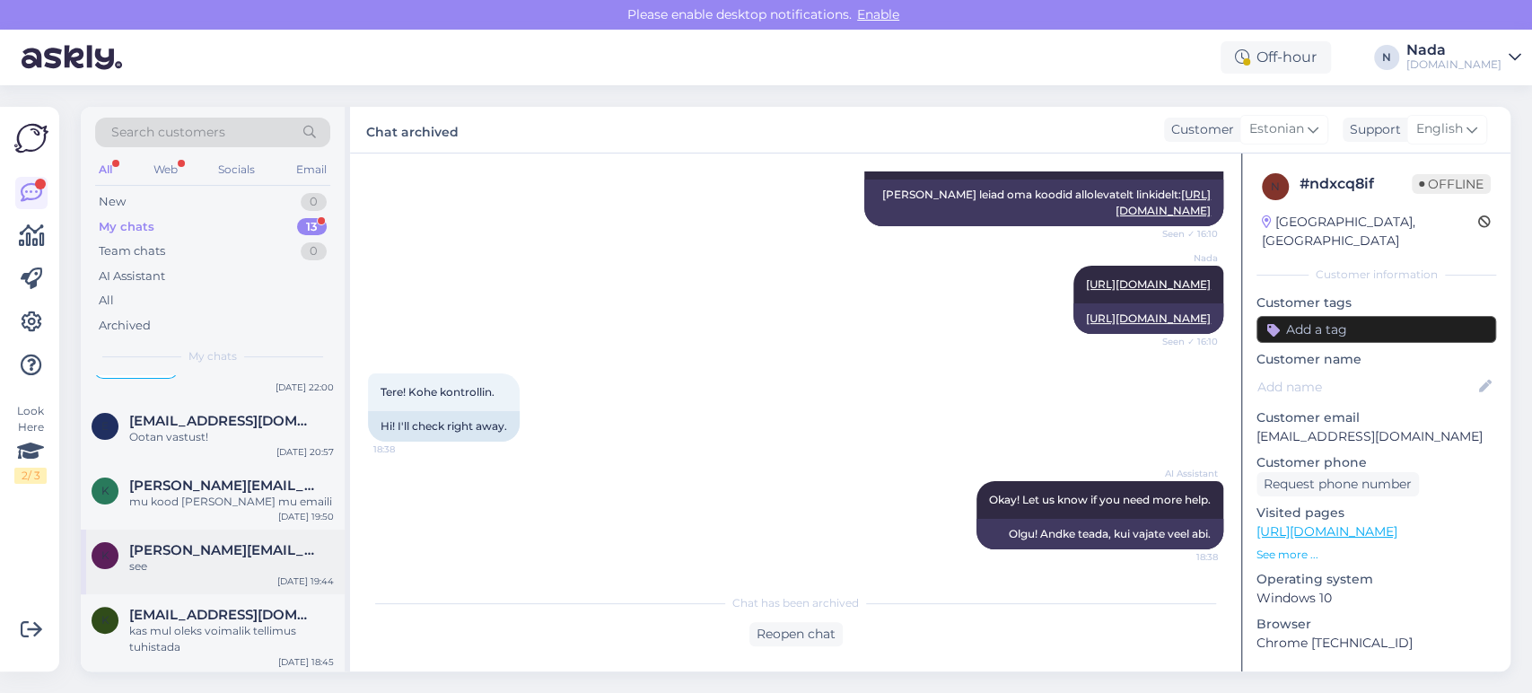
scroll to position [704, 0]
click at [212, 607] on span "[EMAIL_ADDRESS][DOMAIN_NAME]" at bounding box center [222, 613] width 187 height 16
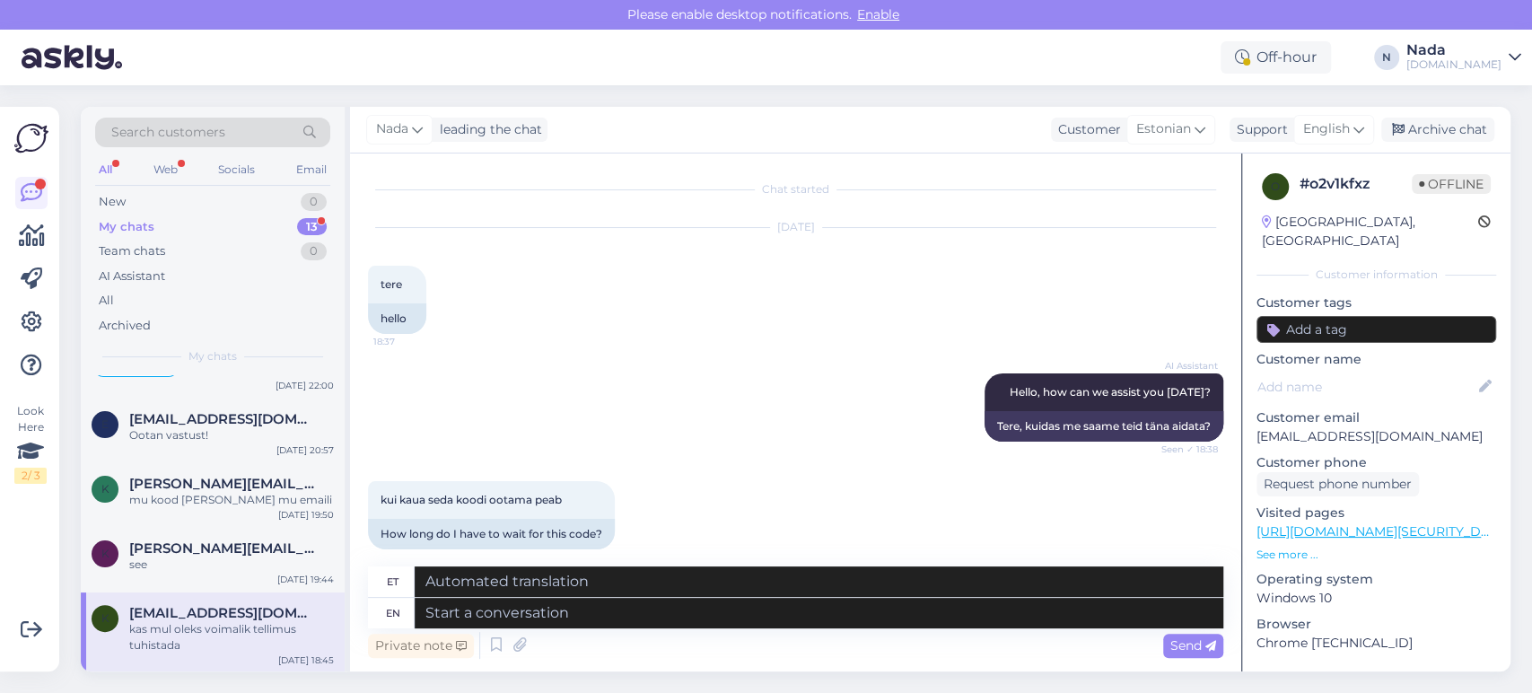
scroll to position [0, 0]
click at [744, 610] on textarea at bounding box center [819, 613] width 809 height 31
paste textarea "Please share with us your order number if you still haven't received it."
type textarea "Please share with us your order number if you still haven't received it."
type textarea "Palun jagage meiega oma tellimuse numbrit, kui te pole seda ikka veel kätte saa…"
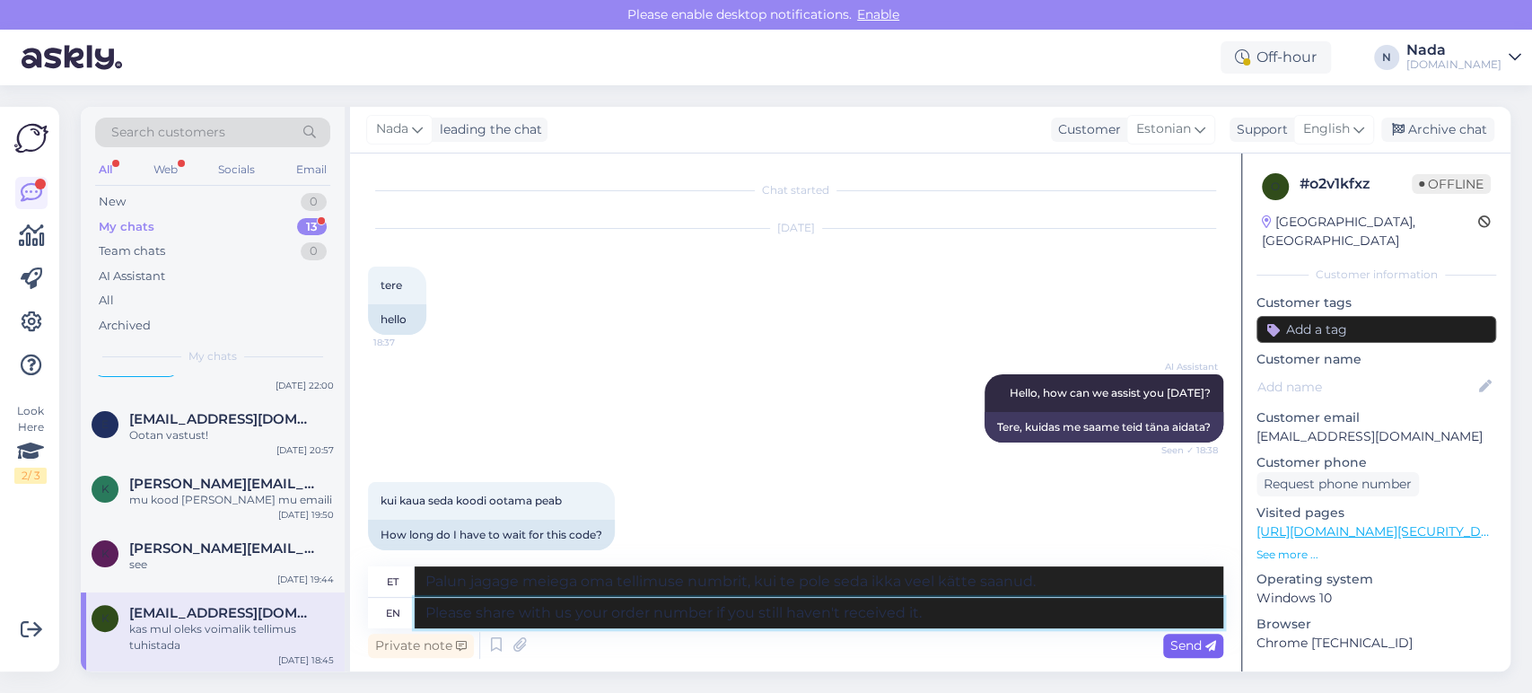
type textarea "Please share with us your order number if you still haven't received it."
click at [1168, 651] on div "Send" at bounding box center [1193, 646] width 60 height 24
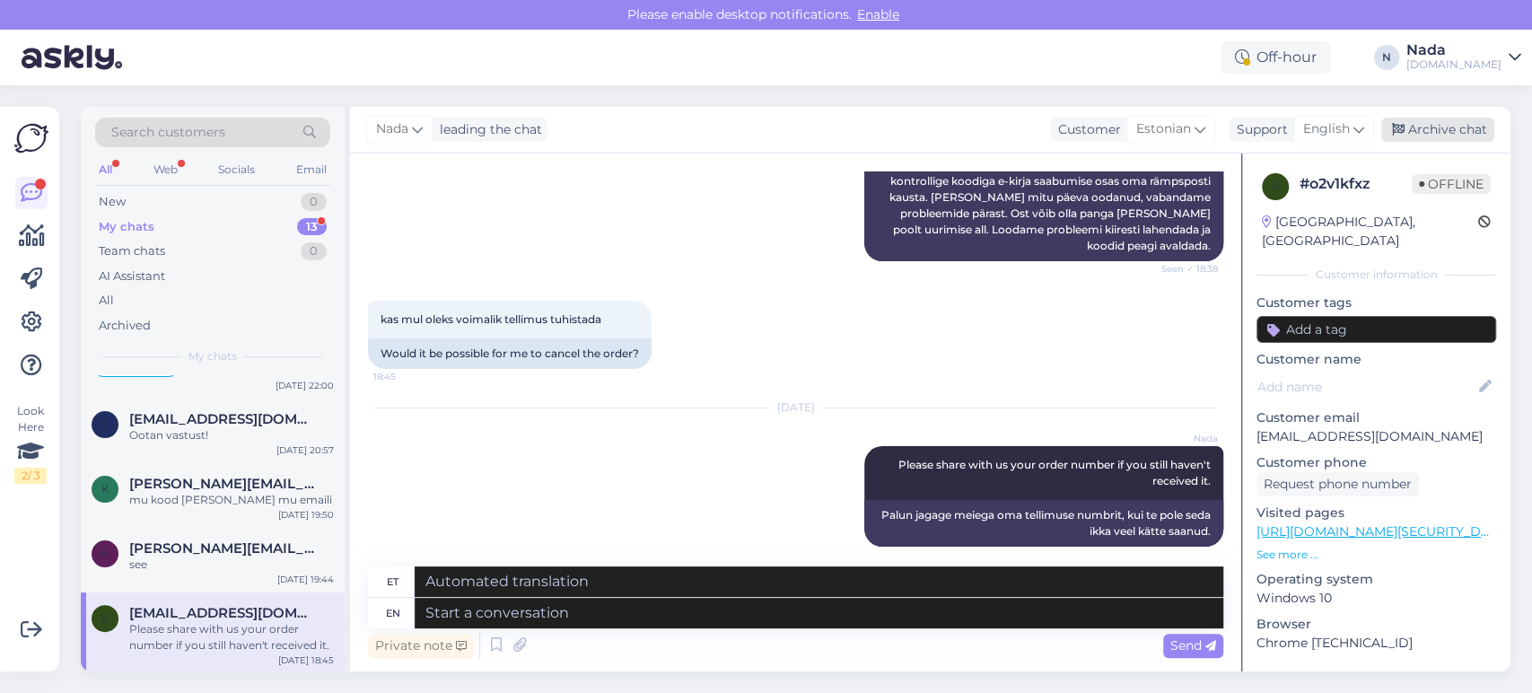
click at [1408, 140] on div "Archive chat" at bounding box center [1437, 130] width 113 height 24
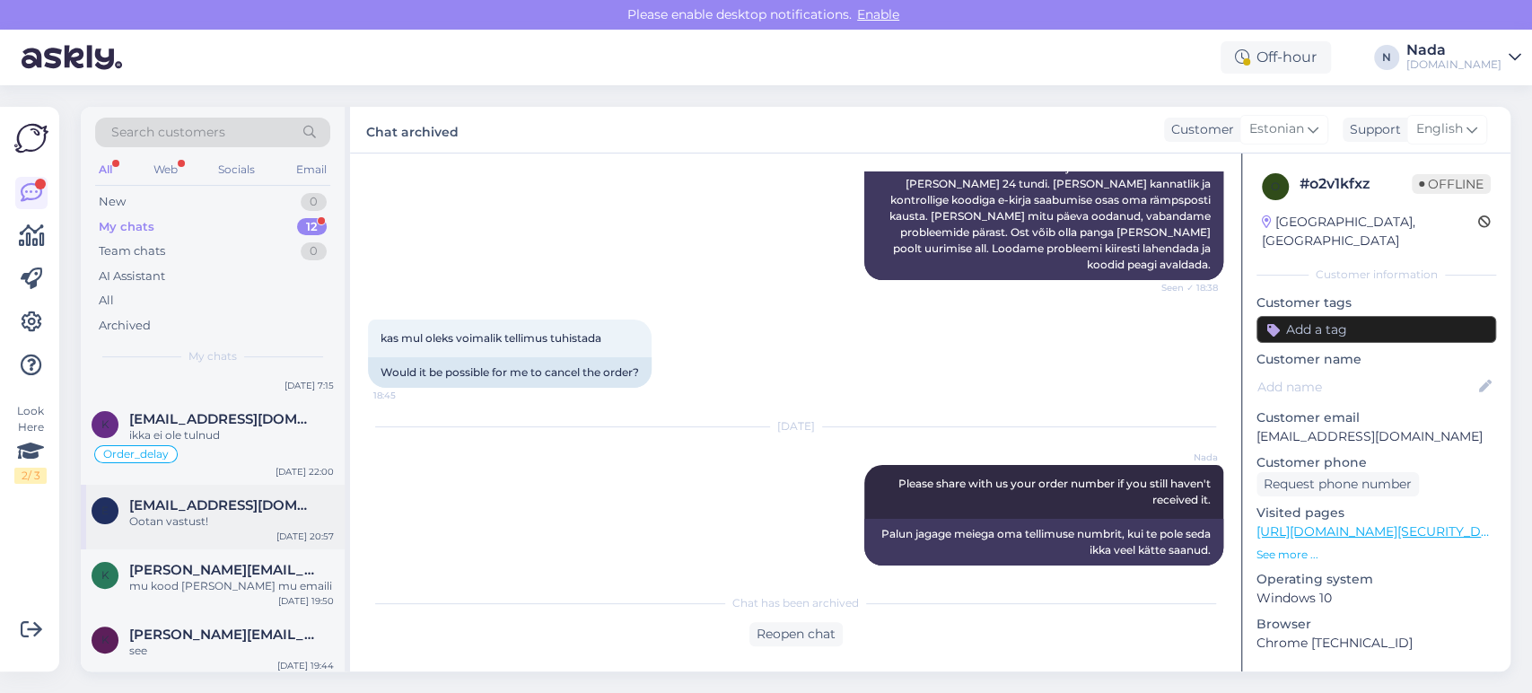
scroll to position [623, 0]
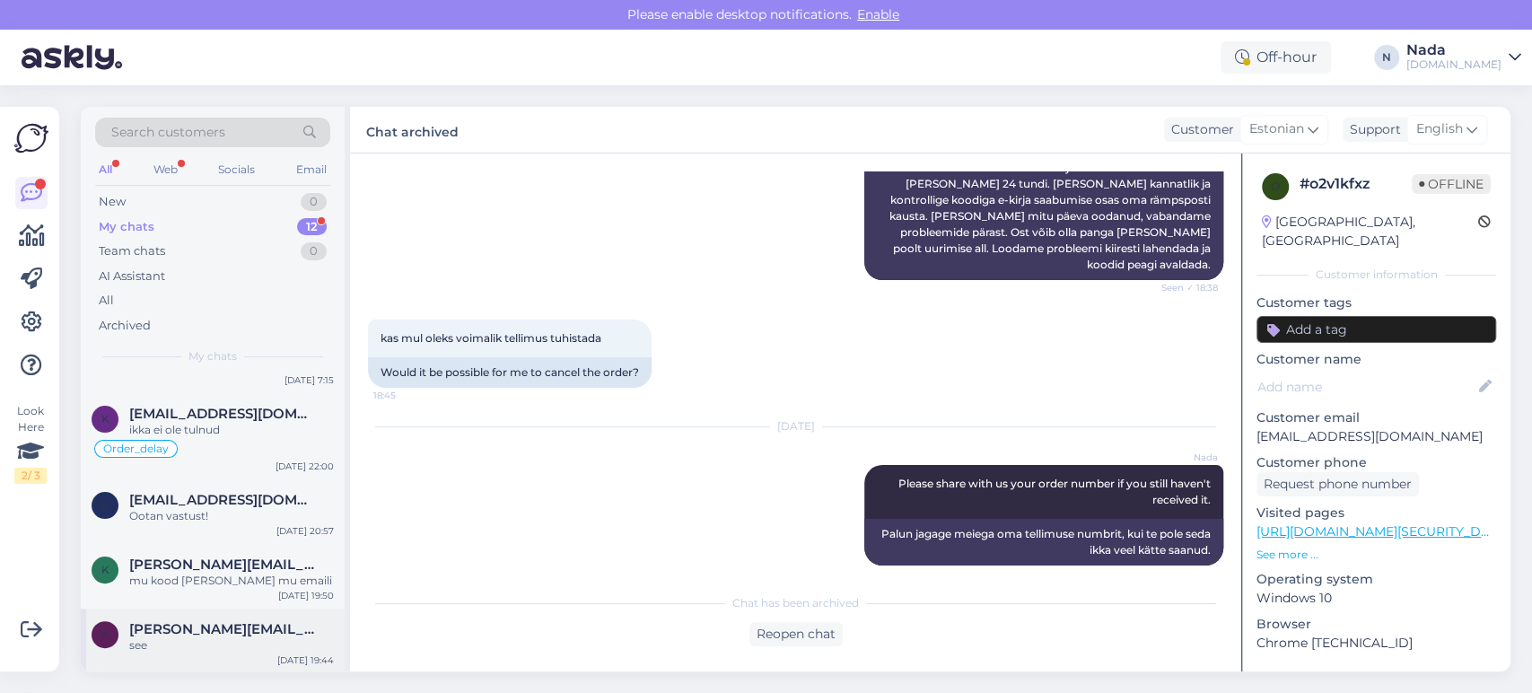
click at [244, 631] on span "[PERSON_NAME][EMAIL_ADDRESS][DOMAIN_NAME]" at bounding box center [222, 629] width 187 height 16
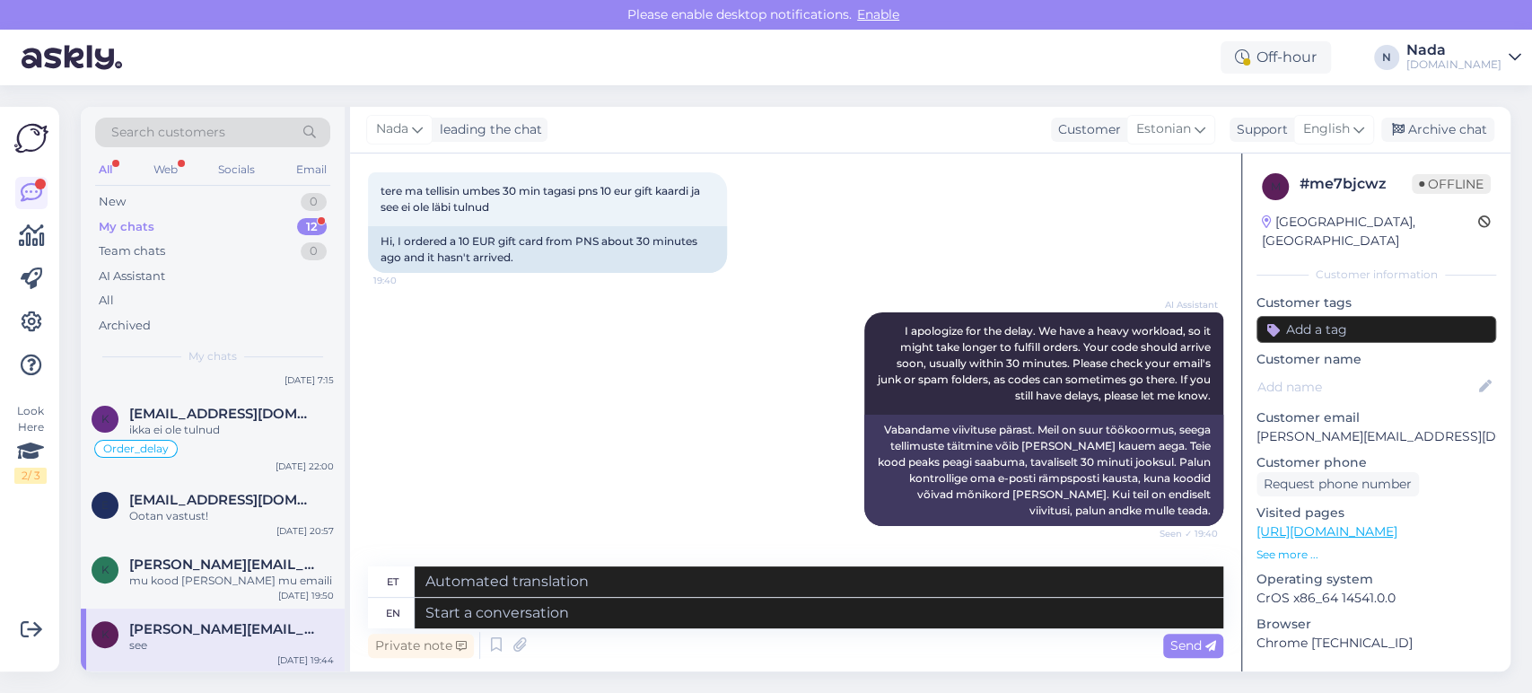
scroll to position [35, 0]
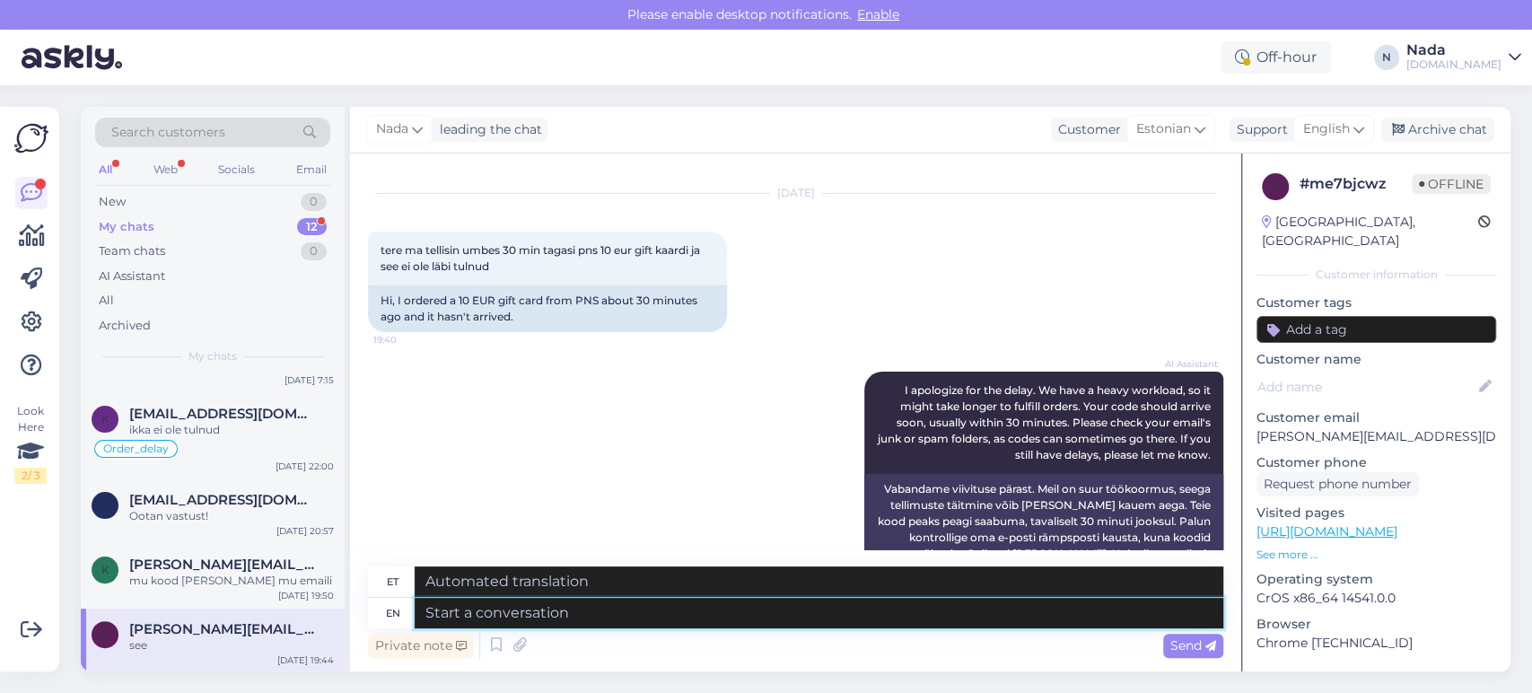
click at [598, 616] on textarea at bounding box center [819, 613] width 809 height 31
paste textarea "Please share with us your order number if you still haven't received it."
type textarea "Please share with us your order number if you still haven't received it."
type textarea "Palun jagage meiega oma tellimuse numbrit, kui te pole seda ikka veel kätte saa…"
type textarea "Please share with us your order number if you still haven't received it."
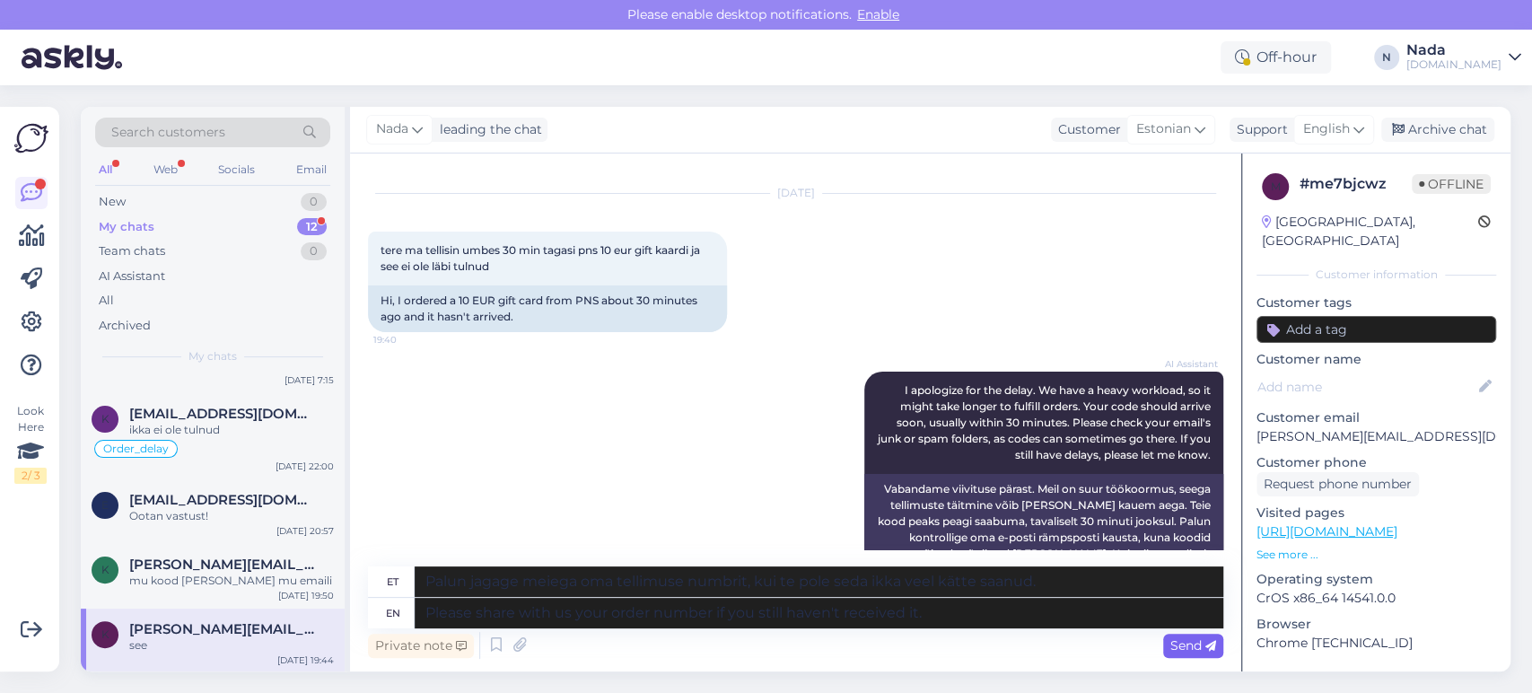
click at [1176, 648] on span "Send" at bounding box center [1194, 645] width 46 height 16
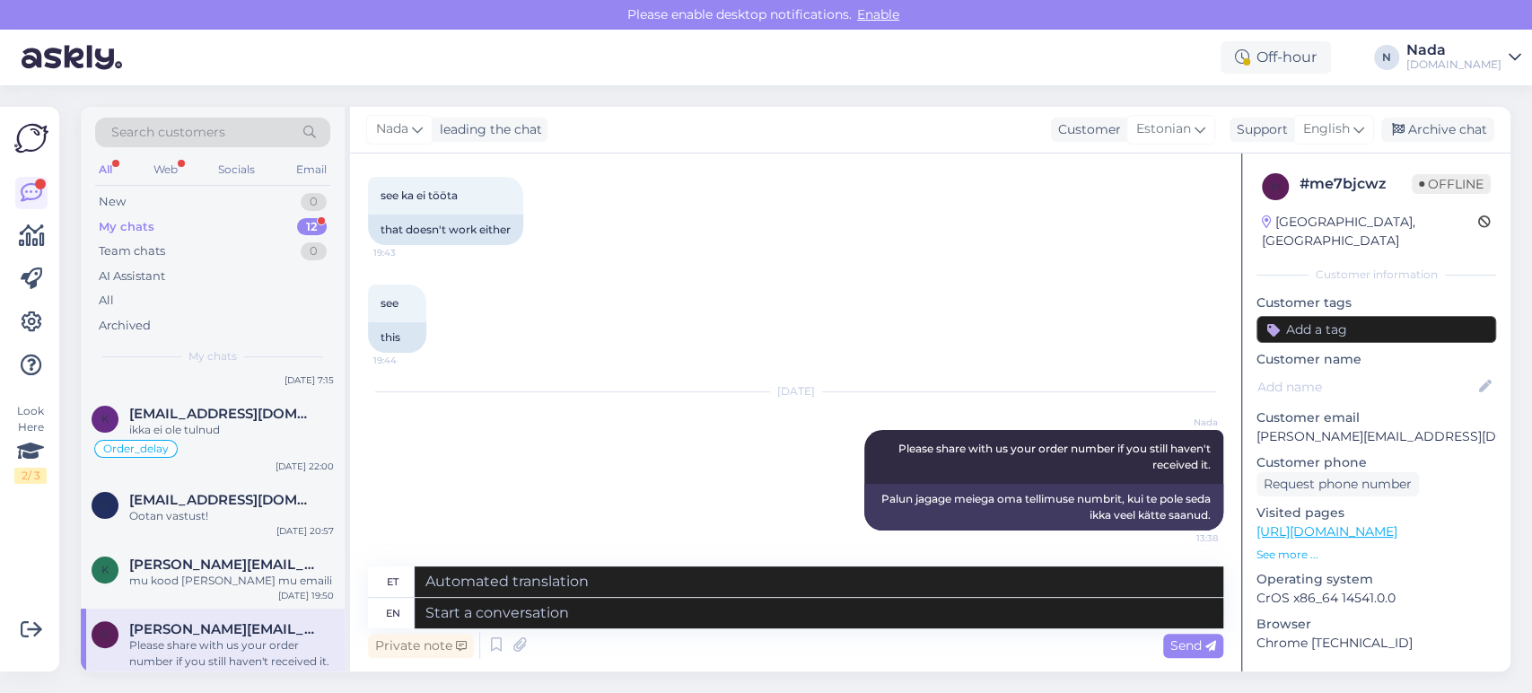
click at [1440, 143] on div "[PERSON_NAME] leading the chat Customer Estonian Support English Archive chat" at bounding box center [930, 130] width 1161 height 47
click at [1453, 130] on div "Archive chat" at bounding box center [1437, 130] width 113 height 24
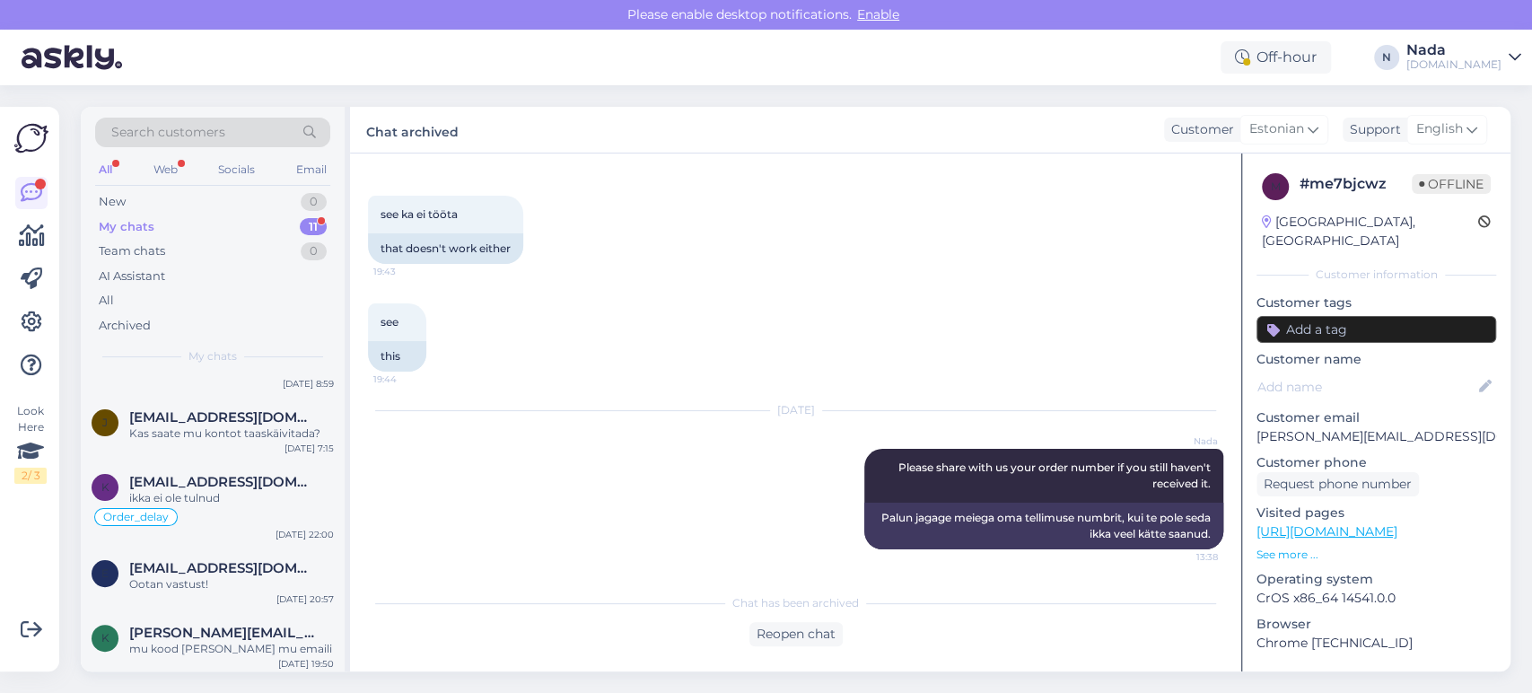
scroll to position [558, 0]
click at [205, 639] on div "mu kood [PERSON_NAME] mu emaili" at bounding box center [231, 645] width 205 height 16
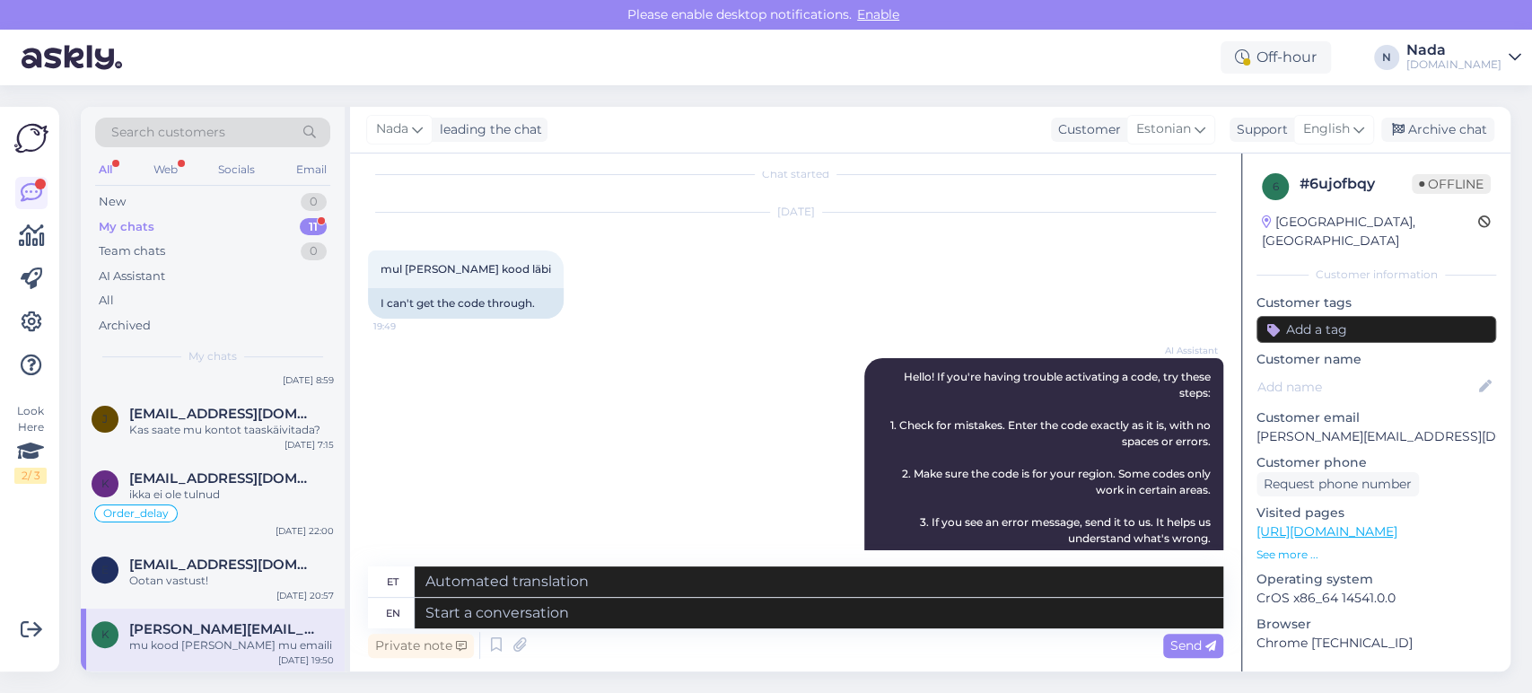
scroll to position [0, 0]
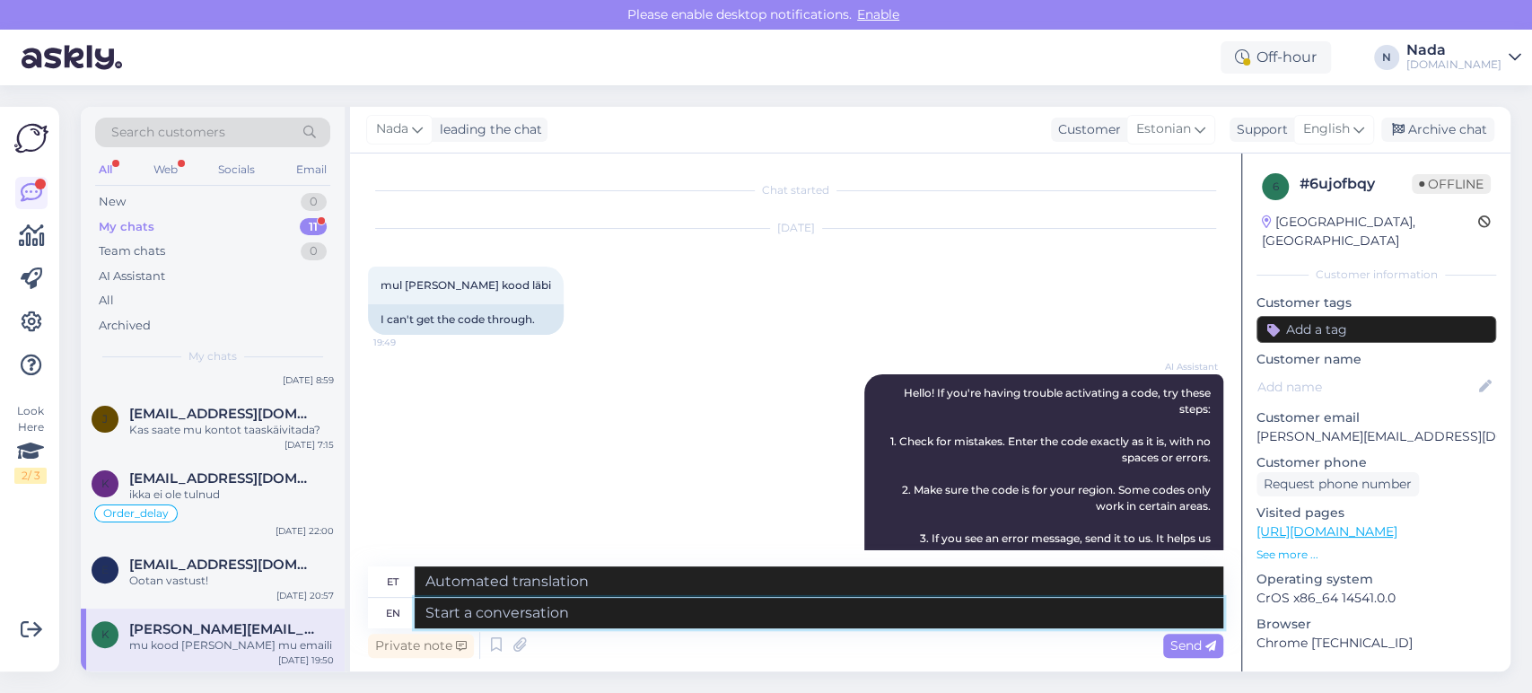
click at [651, 618] on textarea at bounding box center [819, 613] width 809 height 31
paste textarea "Please share with us your order number if you still haven't received it."
type textarea "Please share with us your order number if you still haven't received it."
type textarea "Palun jagage meiega oma tellimuse numbrit, kui te pole seda ikka veel kätte saa…"
type textarea "Please share with us your order number if you still haven't received it."
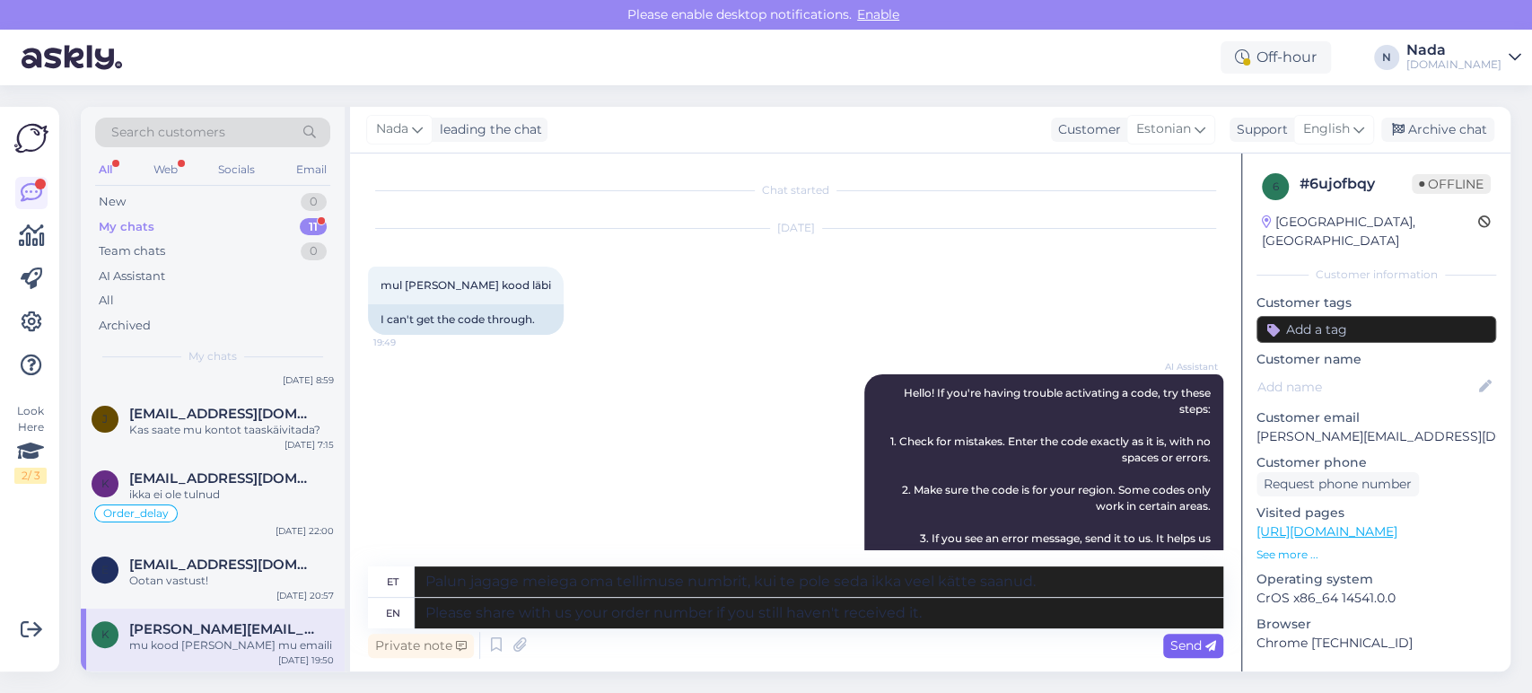
click at [1194, 636] on div "Send" at bounding box center [1193, 646] width 60 height 24
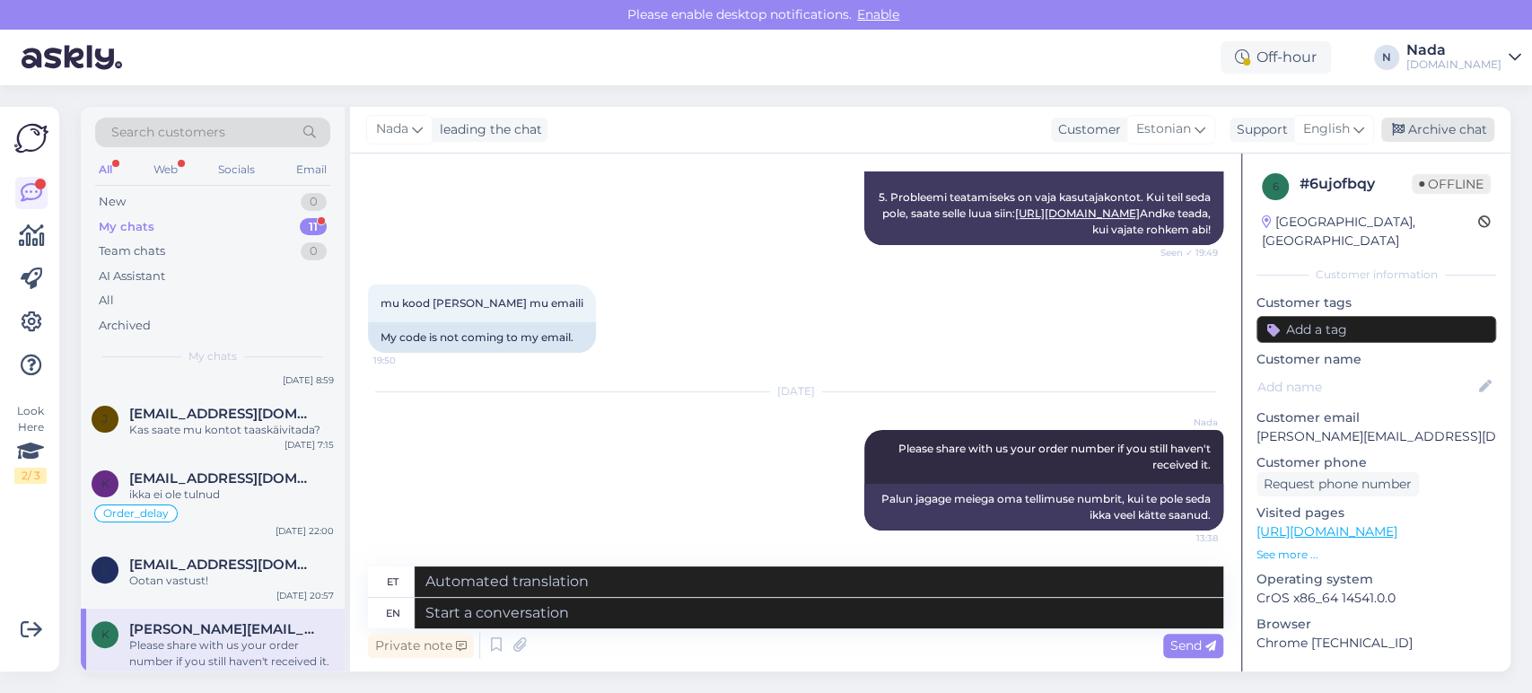
click at [1436, 136] on div "Archive chat" at bounding box center [1437, 130] width 113 height 24
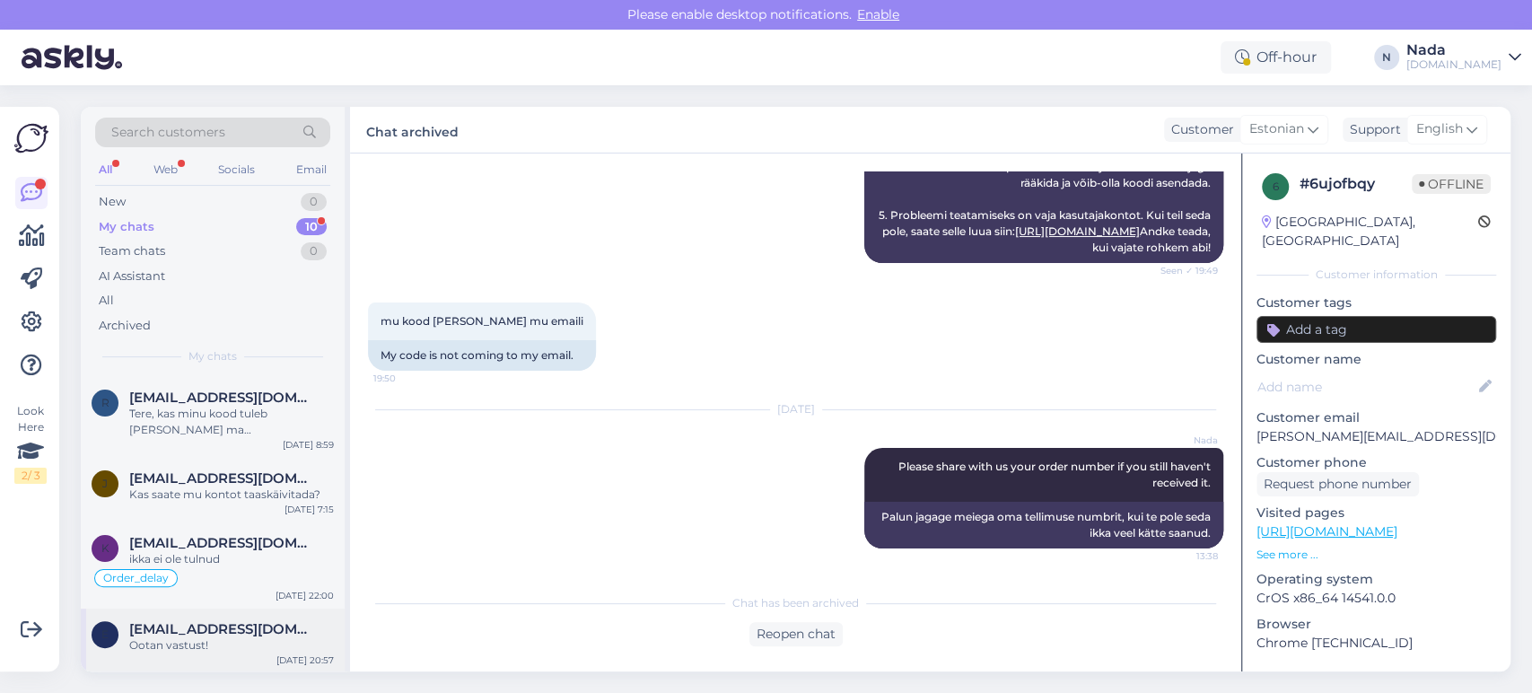
click at [201, 637] on div "Ootan vastust!" at bounding box center [231, 645] width 205 height 16
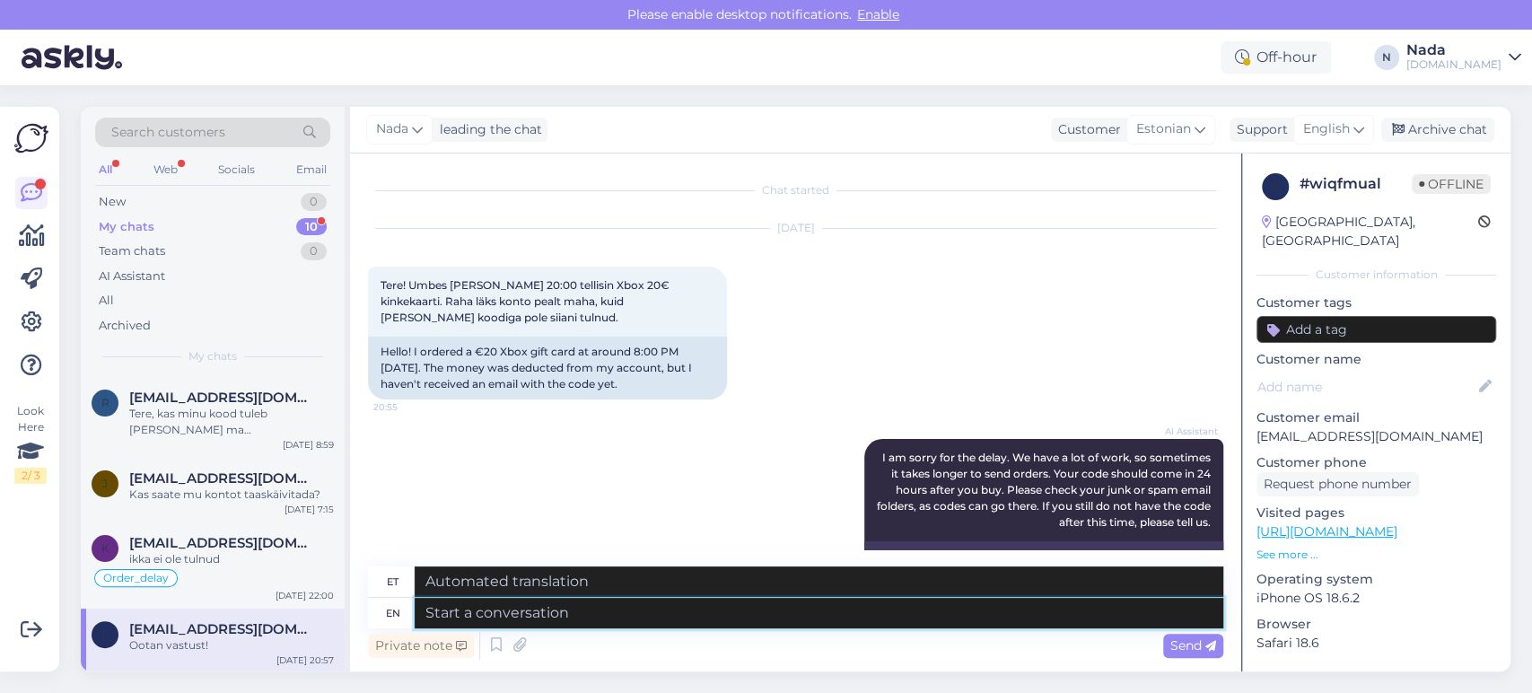
click at [625, 622] on textarea at bounding box center [819, 613] width 809 height 31
paste textarea "Please share with us your order number if you still haven't received it."
click at [1171, 645] on span "Send" at bounding box center [1194, 645] width 46 height 16
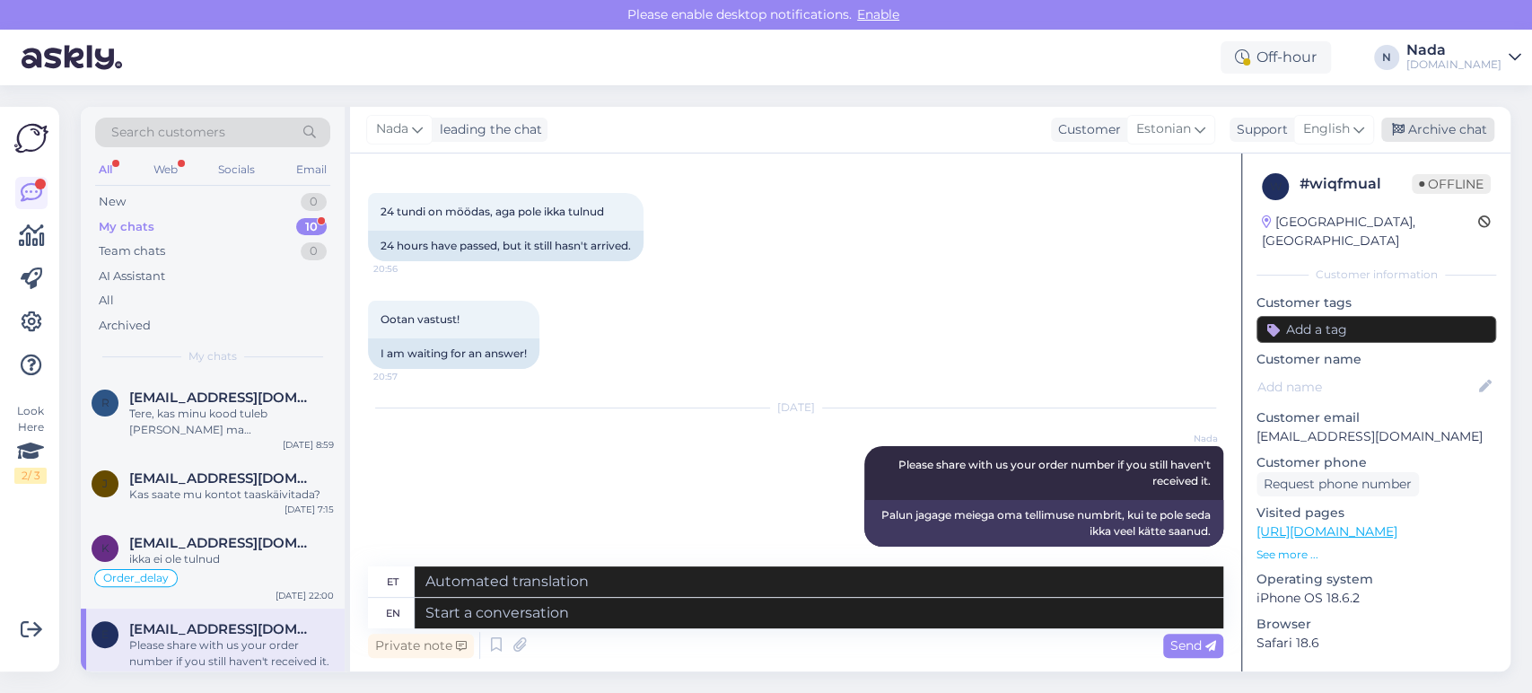
click at [1420, 127] on div "Archive chat" at bounding box center [1437, 130] width 113 height 24
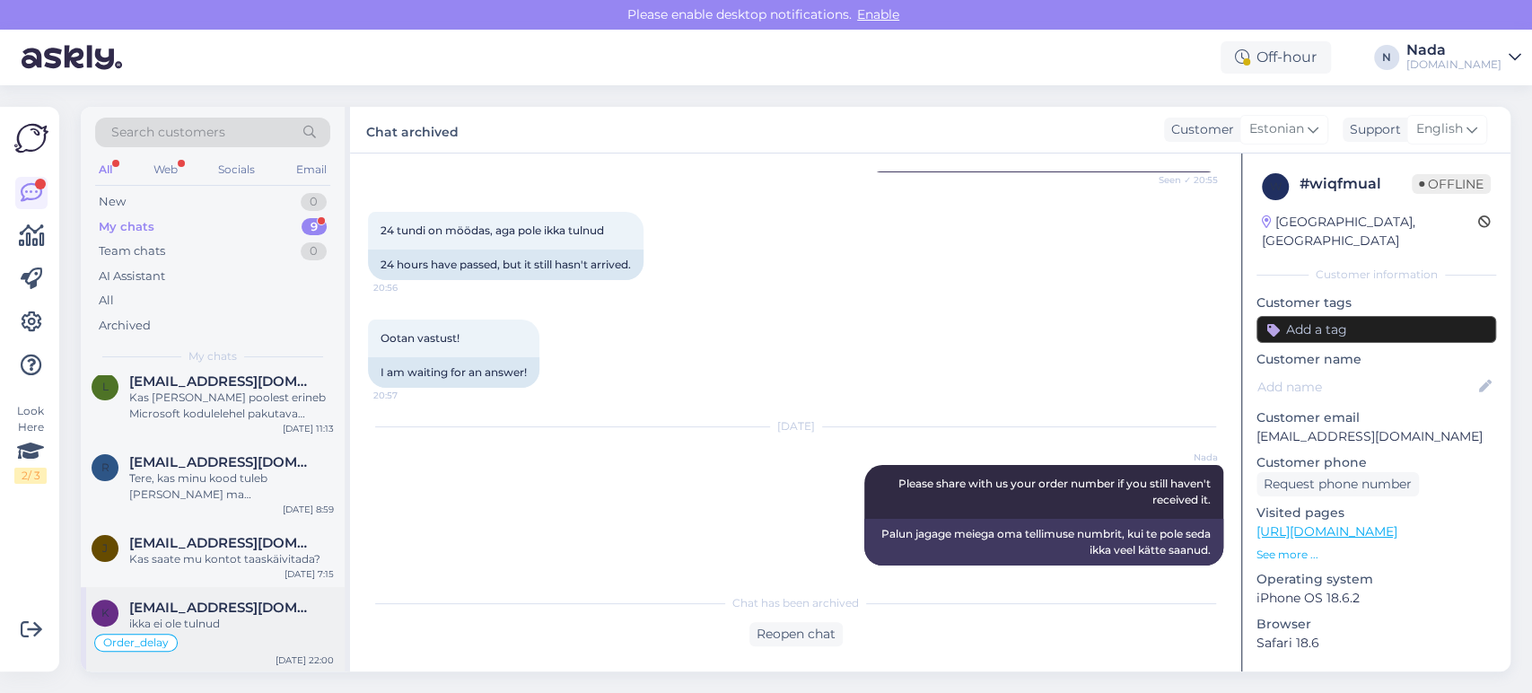
click at [264, 607] on span "[EMAIL_ADDRESS][DOMAIN_NAME]" at bounding box center [222, 608] width 187 height 16
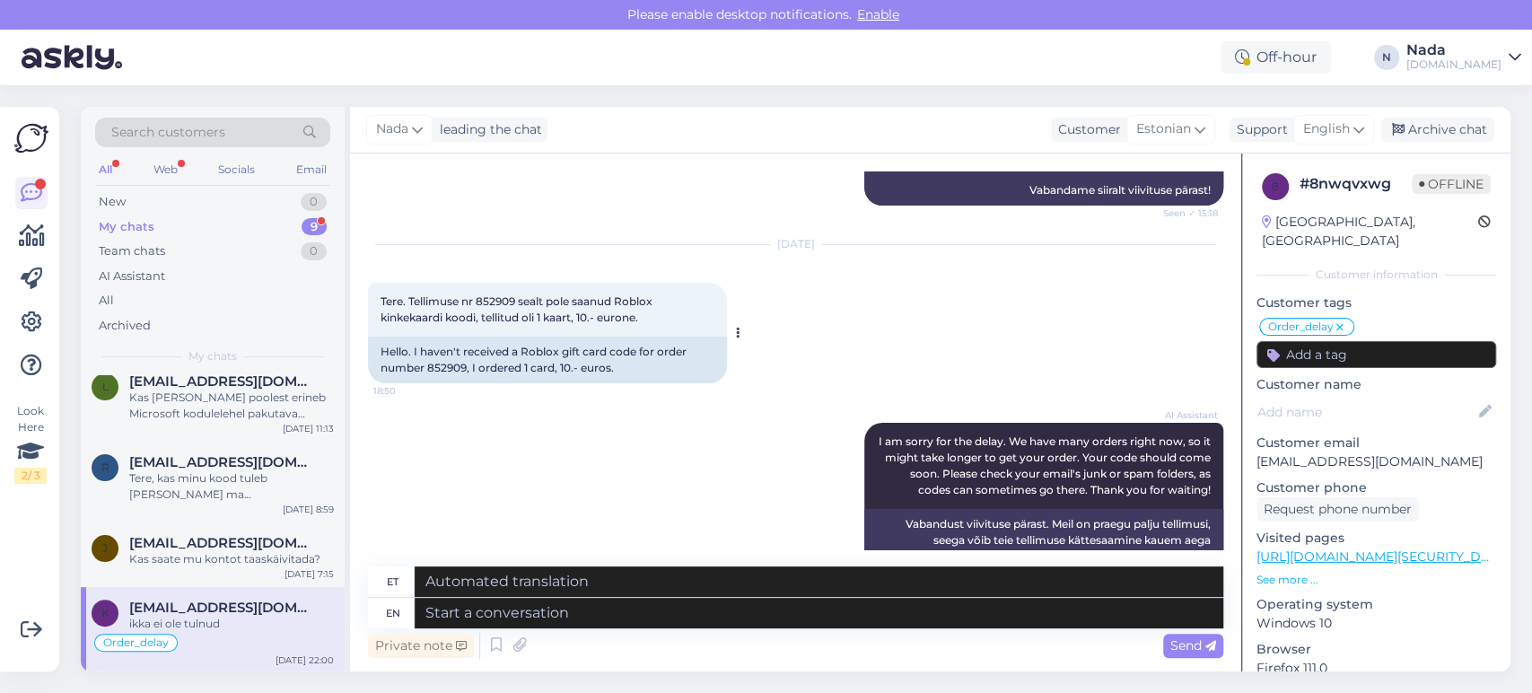
click at [452, 337] on div "Hello. I haven't received a Roblox gift card code for order number 852909, I or…" at bounding box center [547, 360] width 359 height 47
copy div "852909"
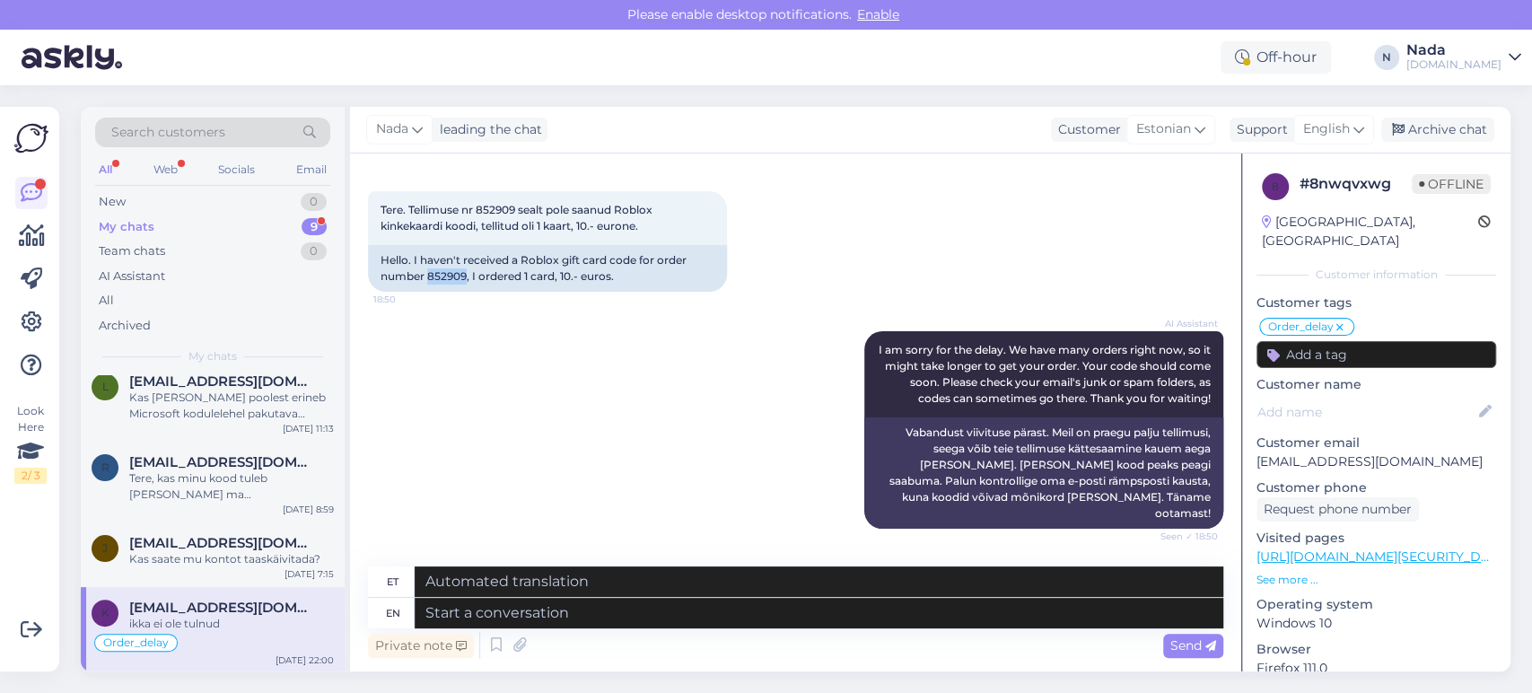
scroll to position [4583, 0]
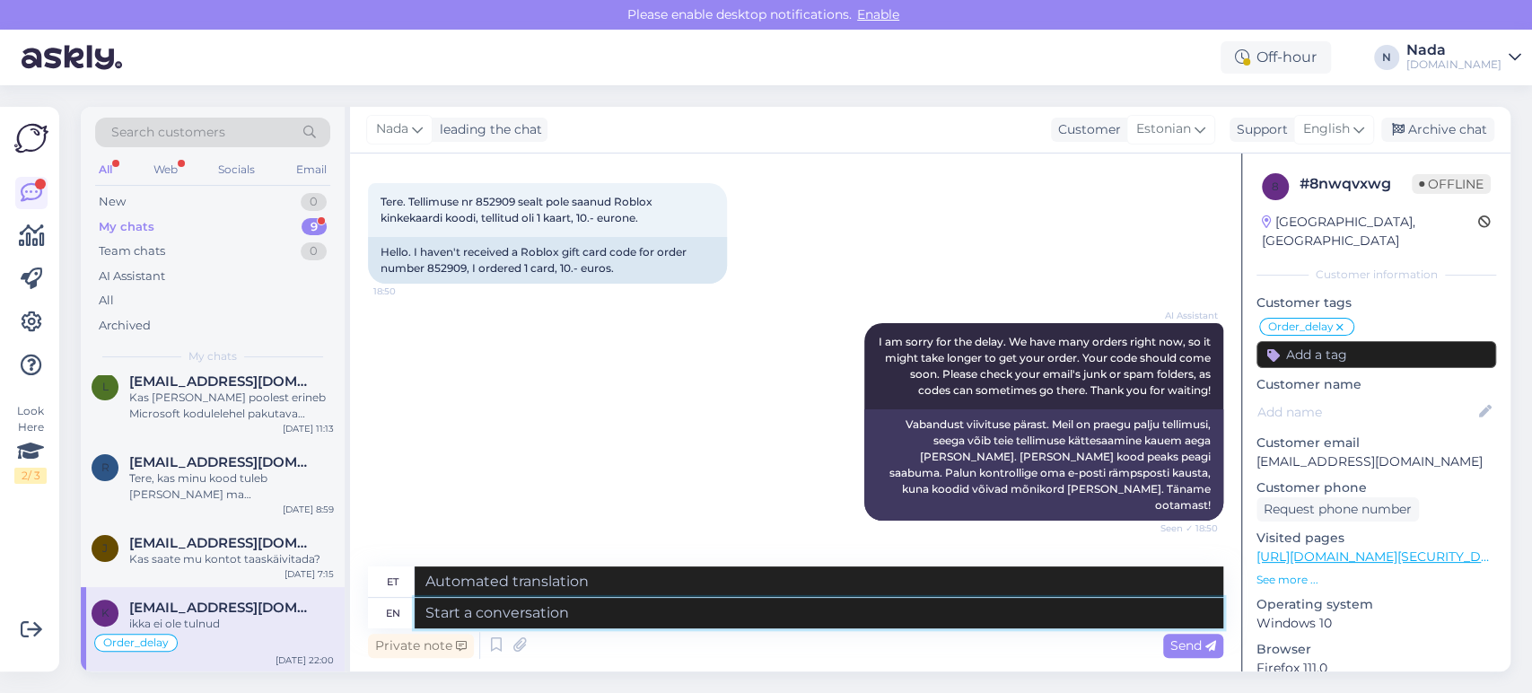
click at [760, 620] on textarea at bounding box center [819, 613] width 809 height 31
paste textarea "Hello there! Thank you for your patience and we apologize for this inconvenienc…"
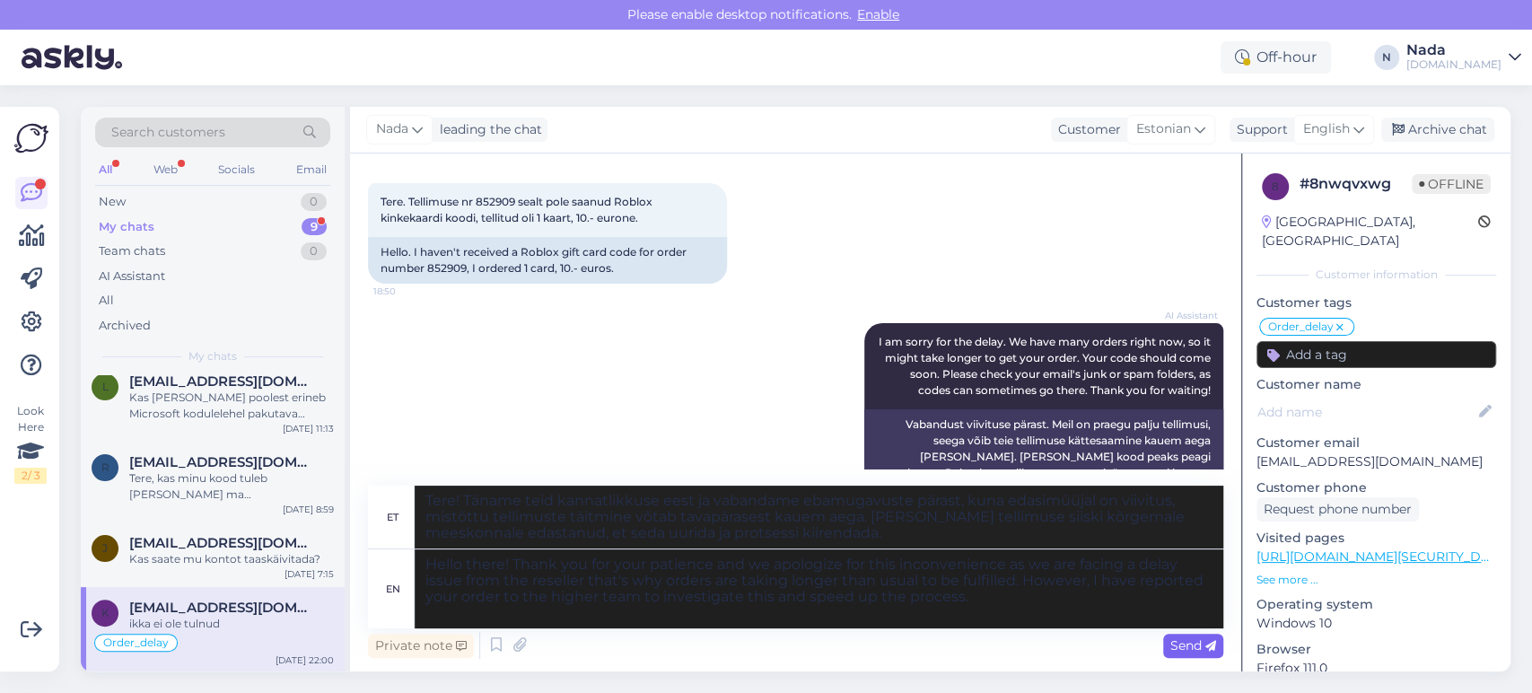
click at [1198, 645] on span "Send" at bounding box center [1194, 645] width 46 height 16
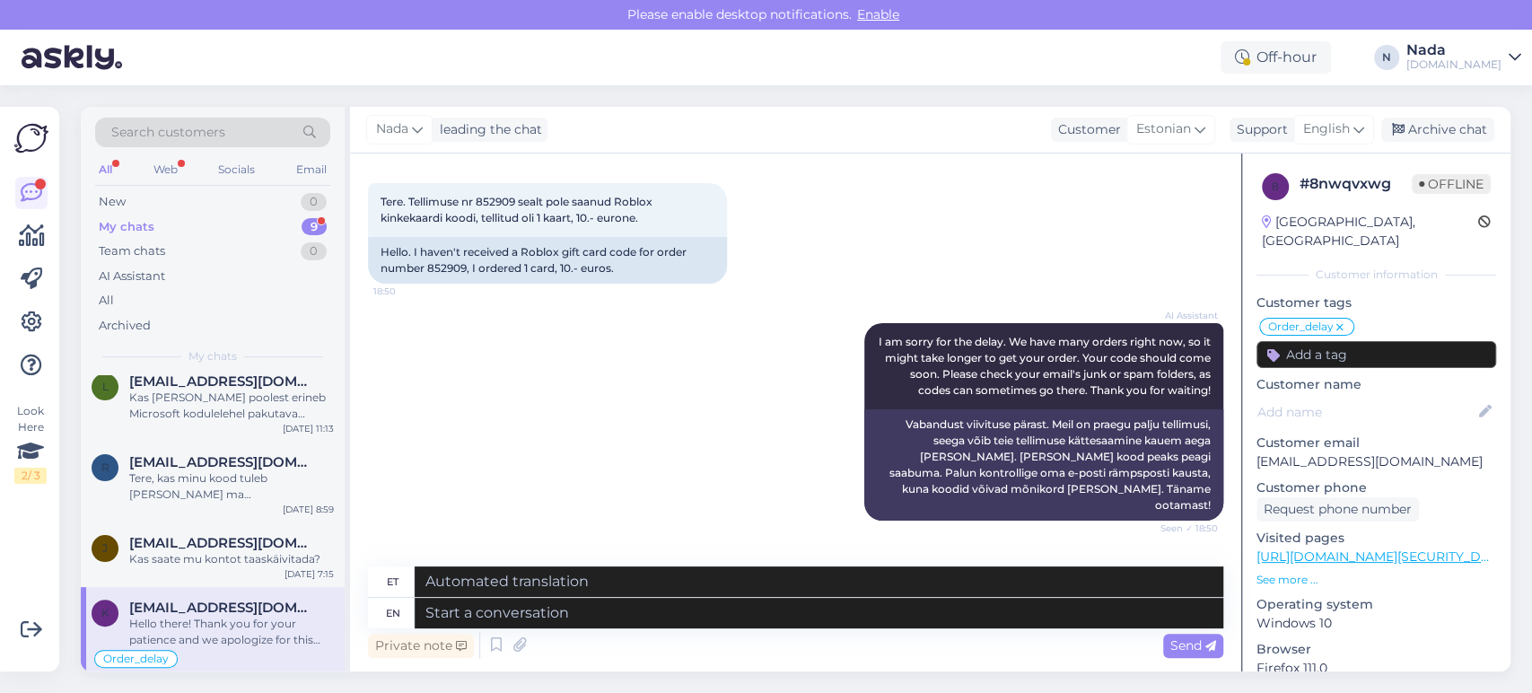
scroll to position [4857, 0]
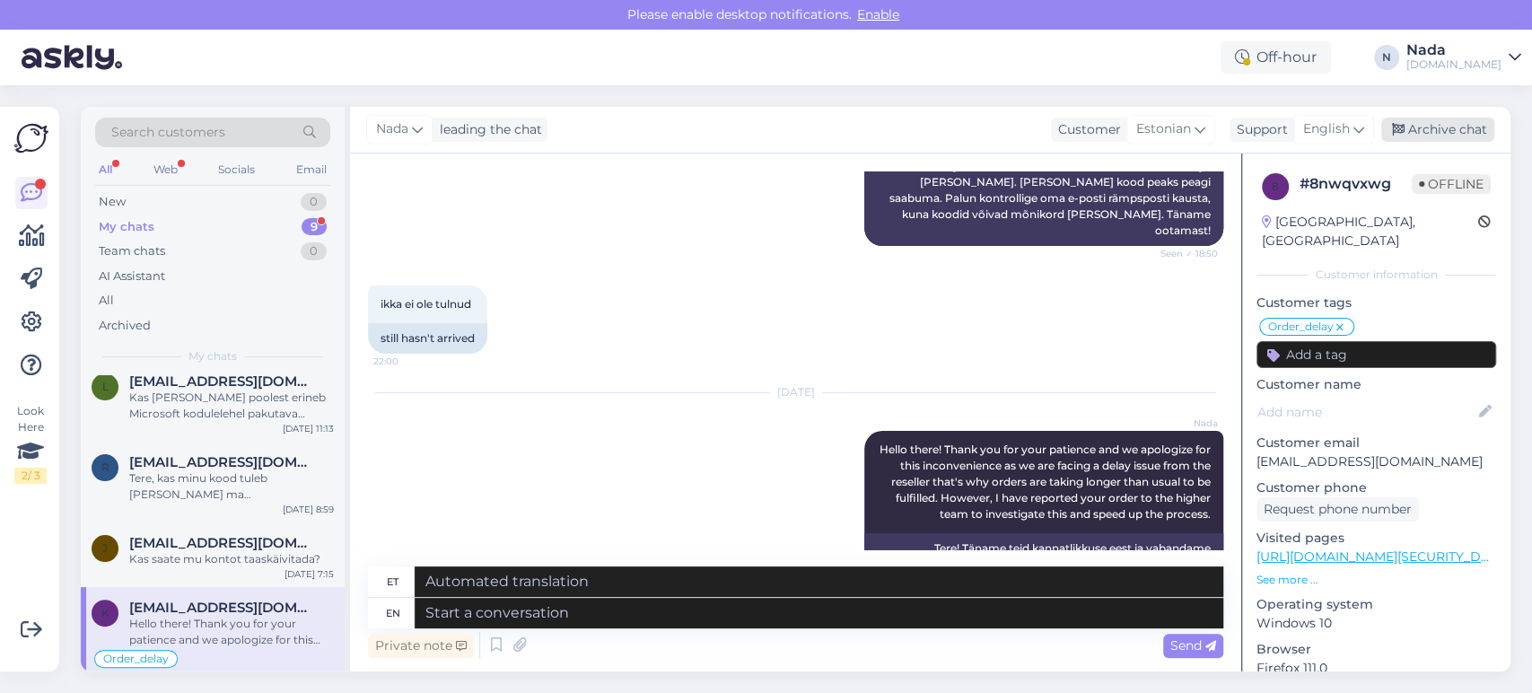
click at [1441, 119] on div "Archive chat" at bounding box center [1437, 130] width 113 height 24
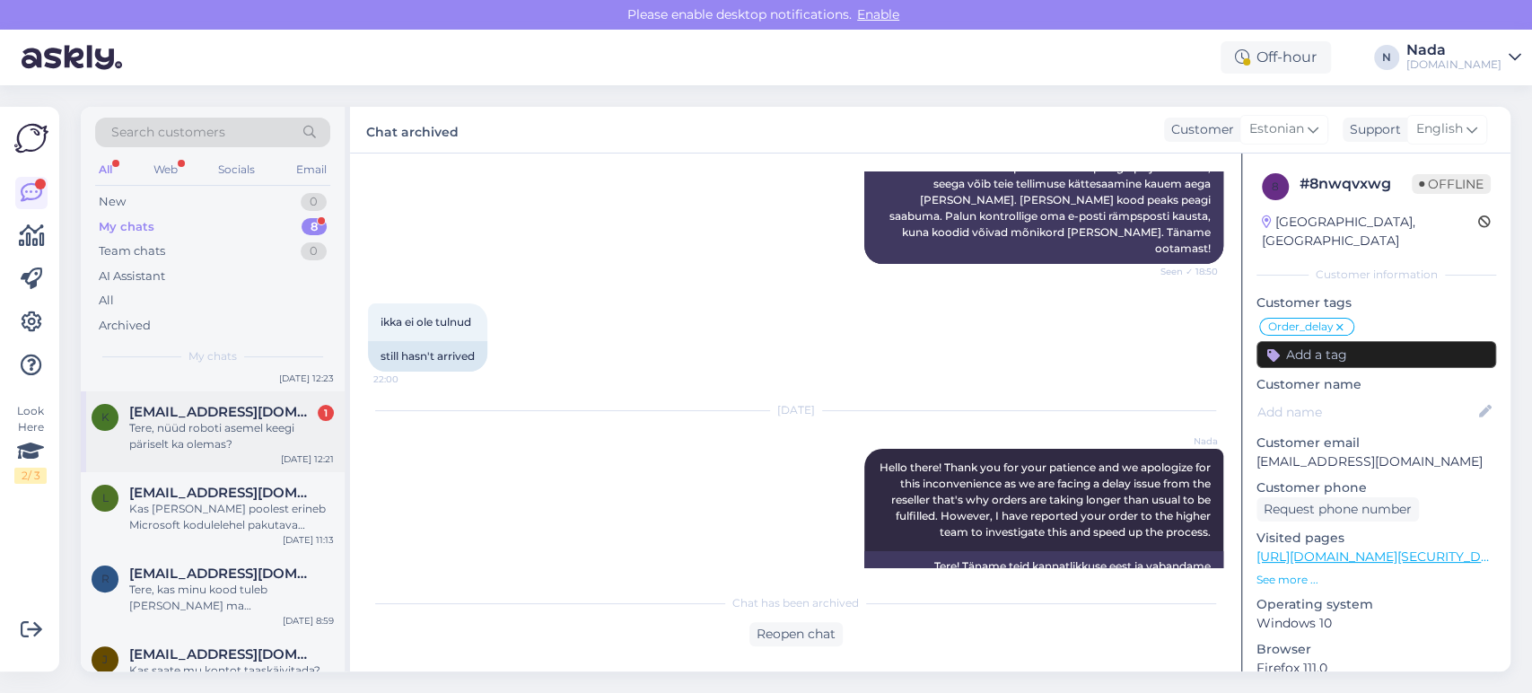
scroll to position [344, 0]
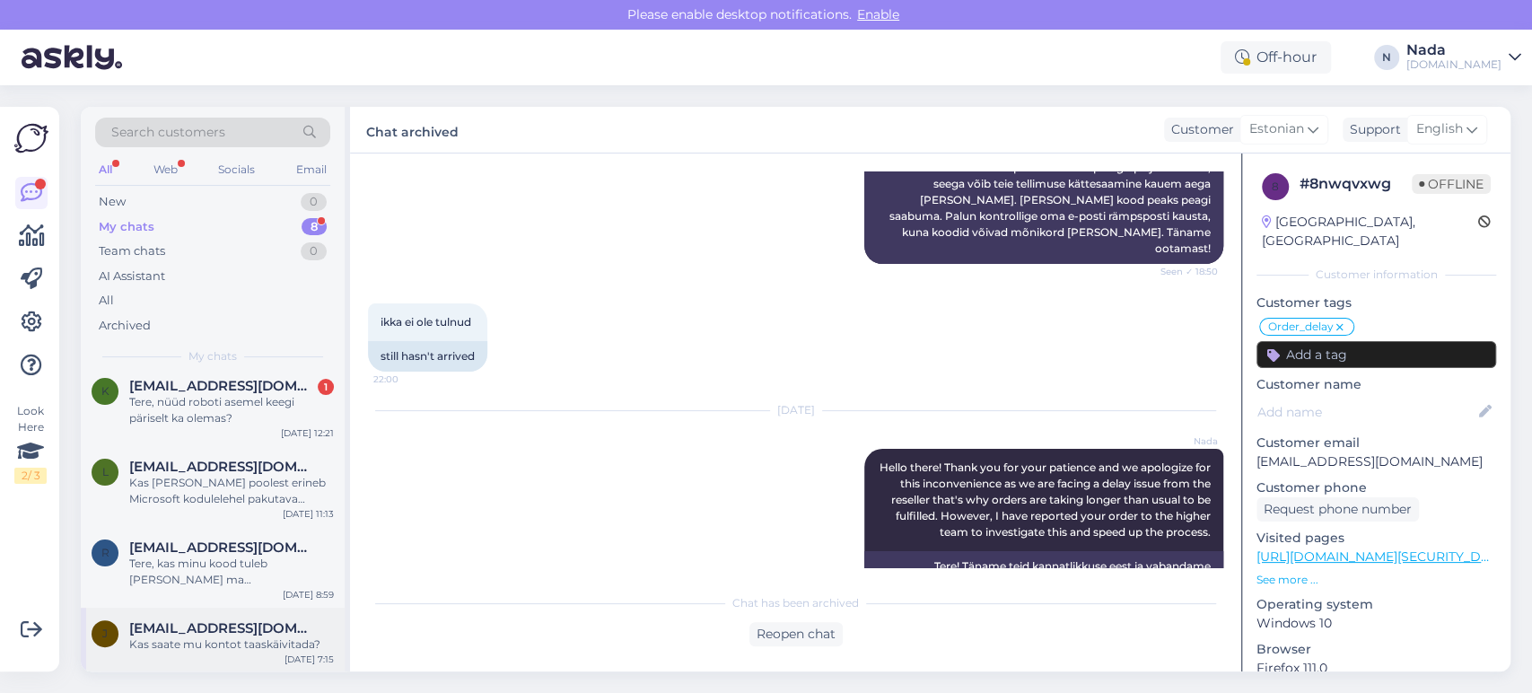
click at [243, 636] on div "Kas saate mu kontot taaskäivitada?" at bounding box center [231, 644] width 205 height 16
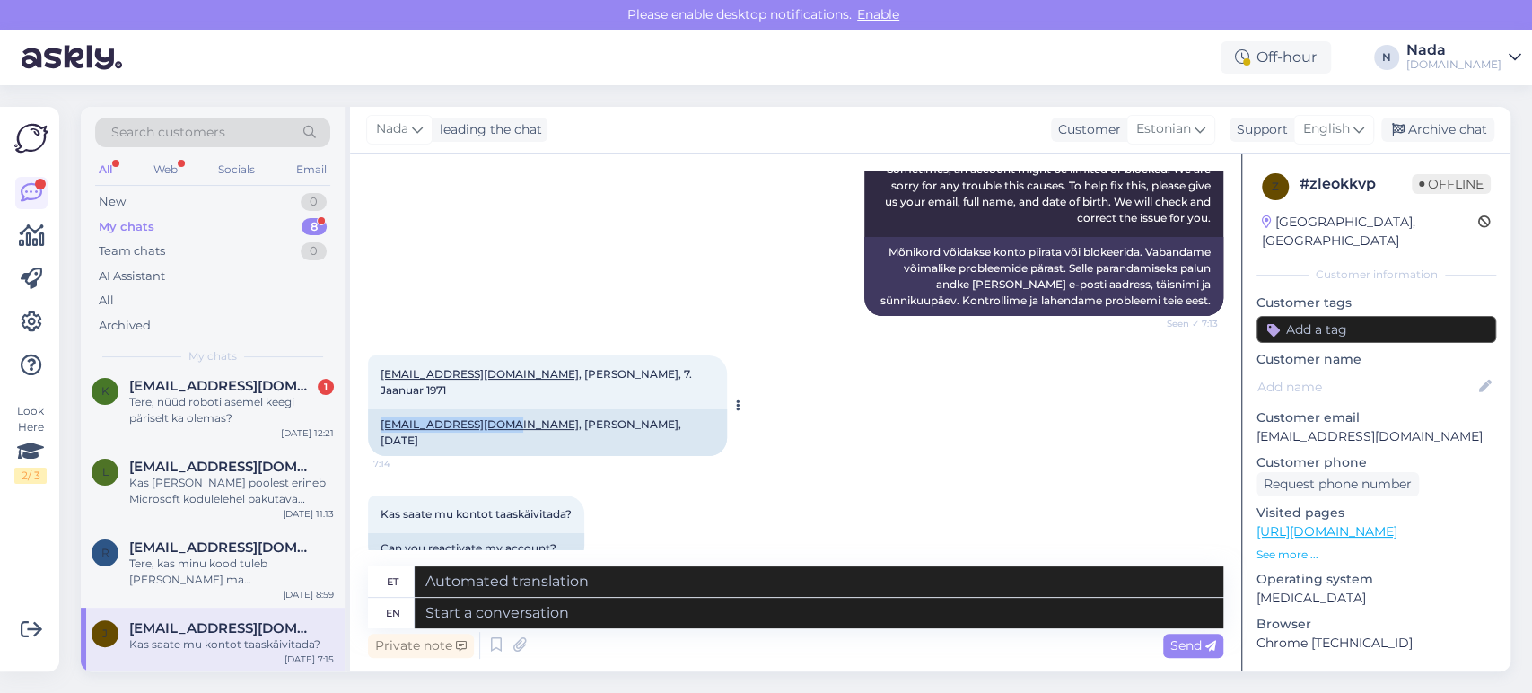
drag, startPoint x: 379, startPoint y: 406, endPoint x: 503, endPoint y: 408, distance: 123.9
click at [503, 409] on div "[EMAIL_ADDRESS][DOMAIN_NAME] , [PERSON_NAME], [DATE]" at bounding box center [547, 432] width 359 height 47
copy link "[EMAIL_ADDRESS][DOMAIN_NAME]"
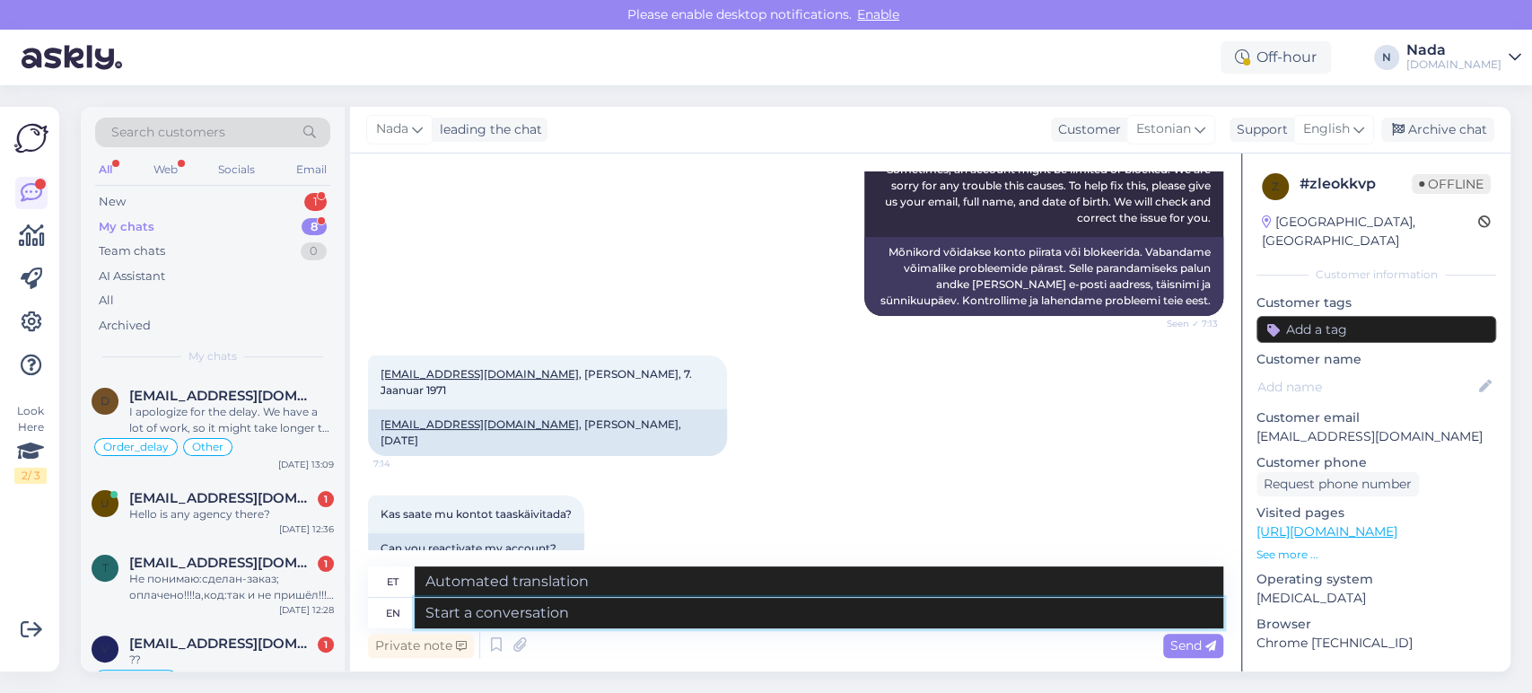
click at [788, 609] on textarea at bounding box center [819, 613] width 809 height 31
paste textarea "Thank you for your patience. We've reactivated your account, please try to logi…"
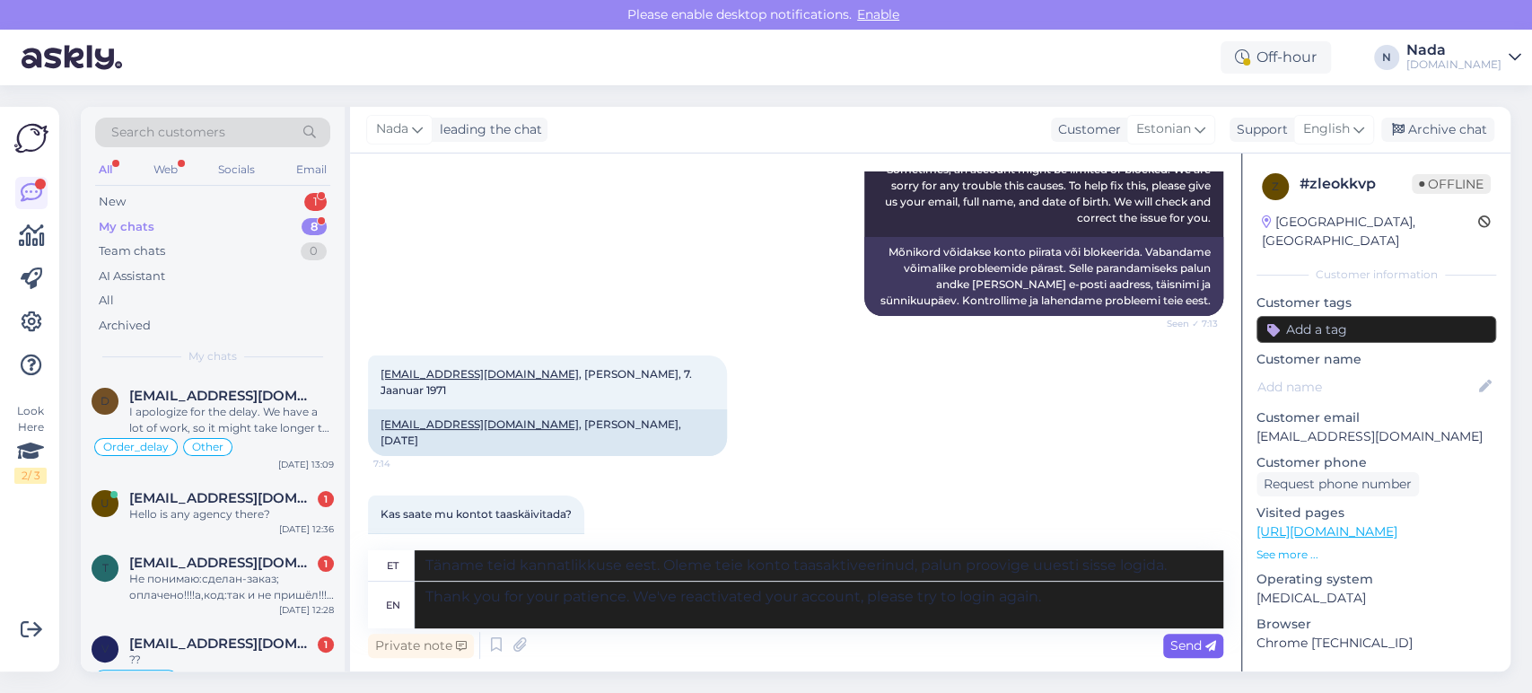
click at [1178, 639] on span "Send" at bounding box center [1194, 645] width 46 height 16
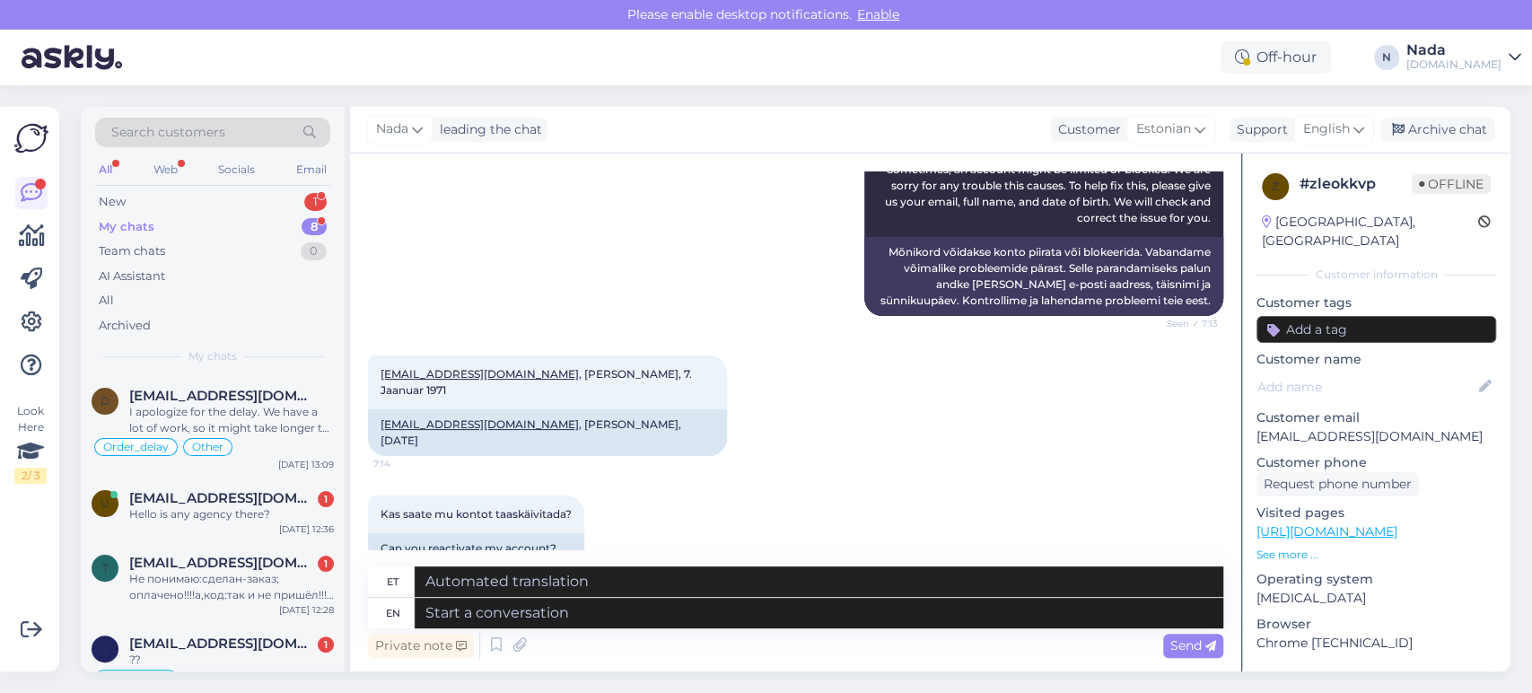
scroll to position [364, 0]
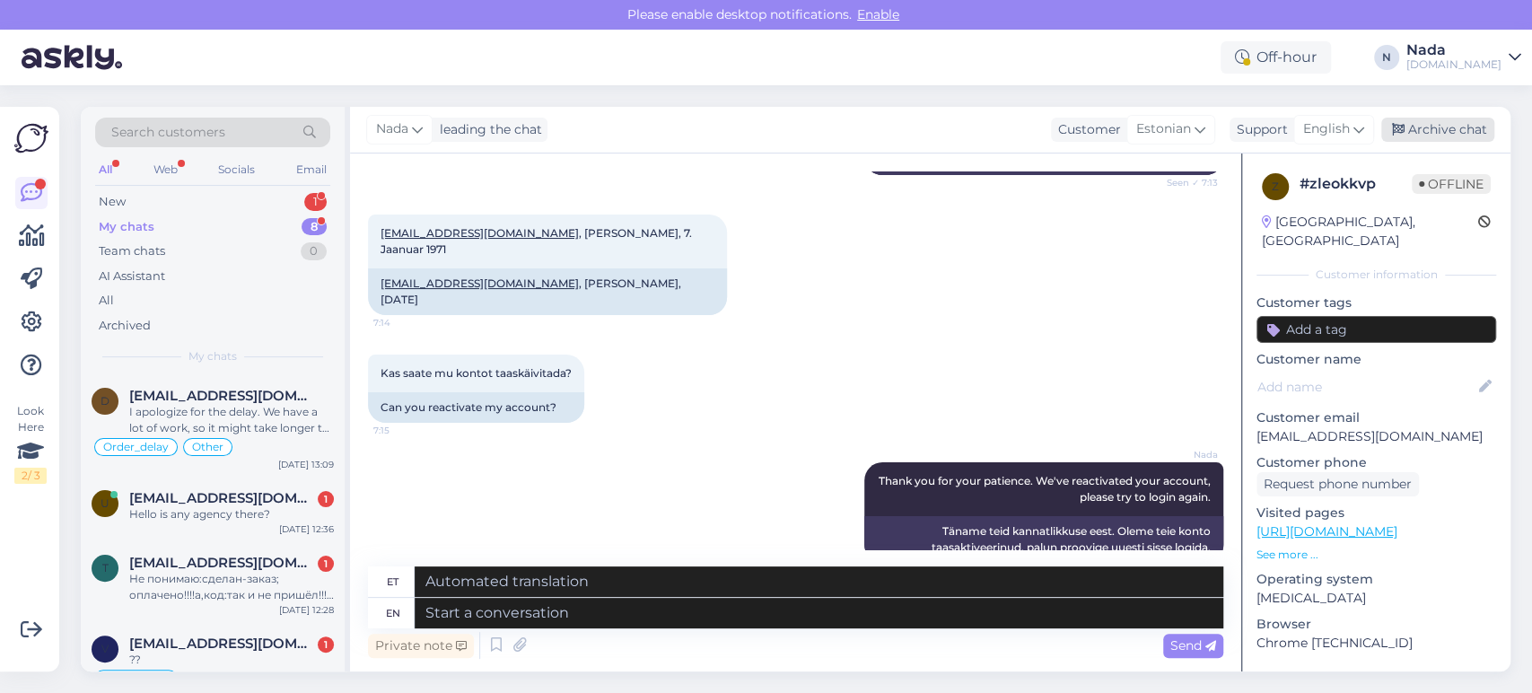
click at [1455, 131] on div "Archive chat" at bounding box center [1437, 130] width 113 height 24
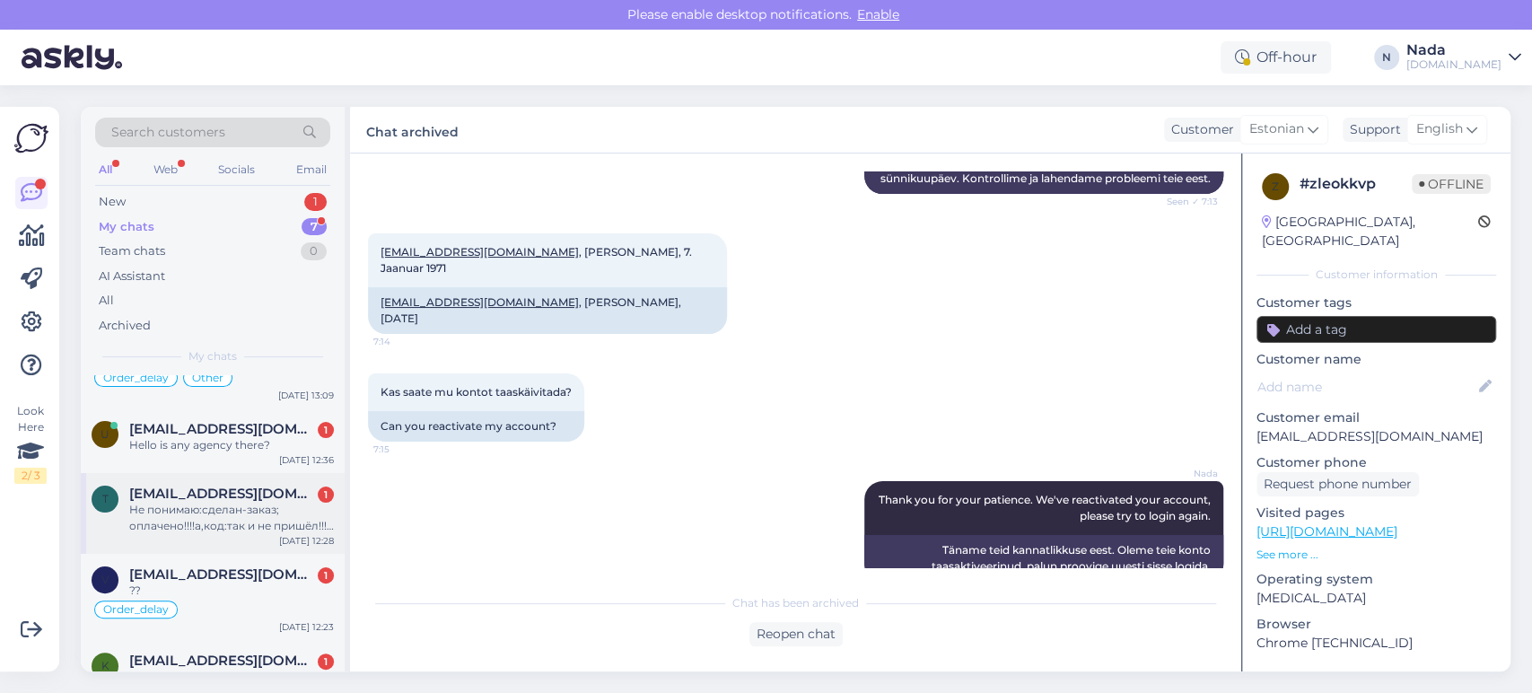
scroll to position [279, 0]
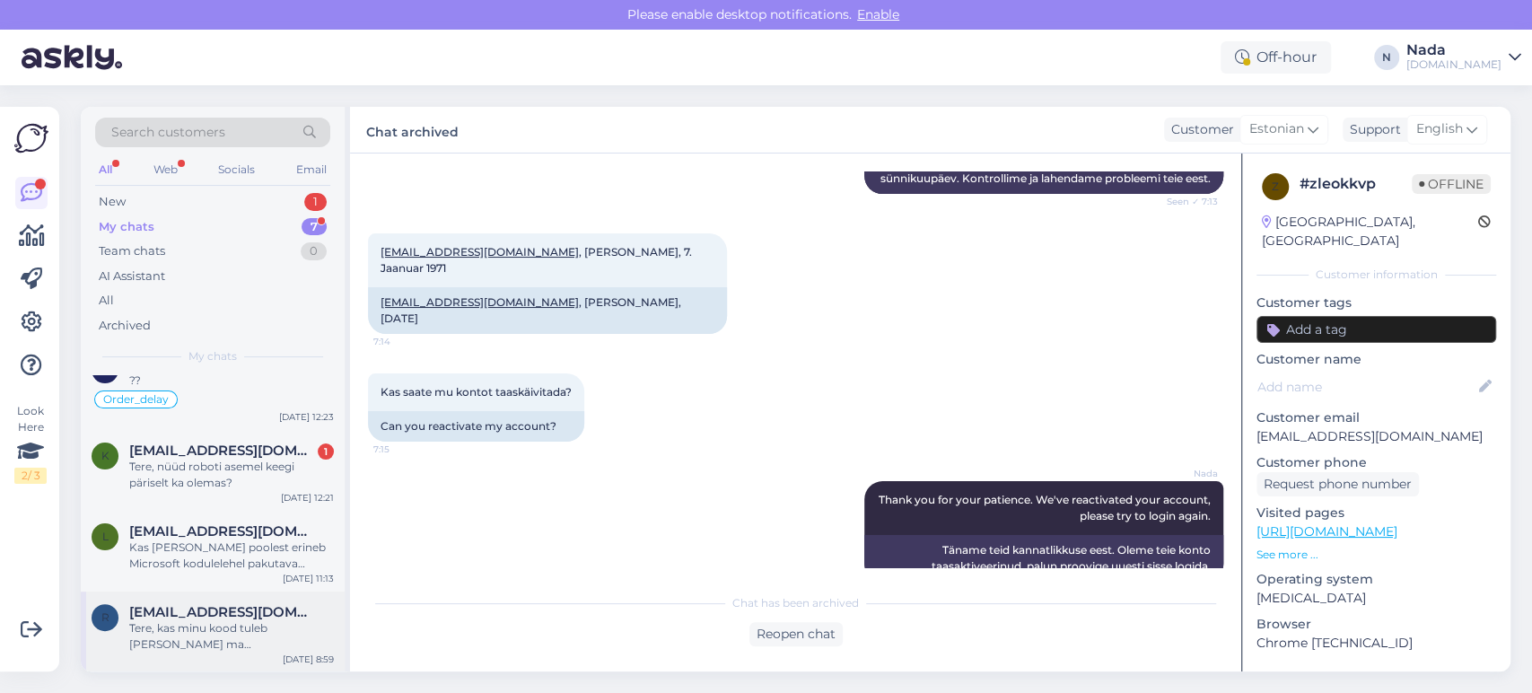
click at [254, 617] on span "[EMAIL_ADDRESS][DOMAIN_NAME]" at bounding box center [222, 612] width 187 height 16
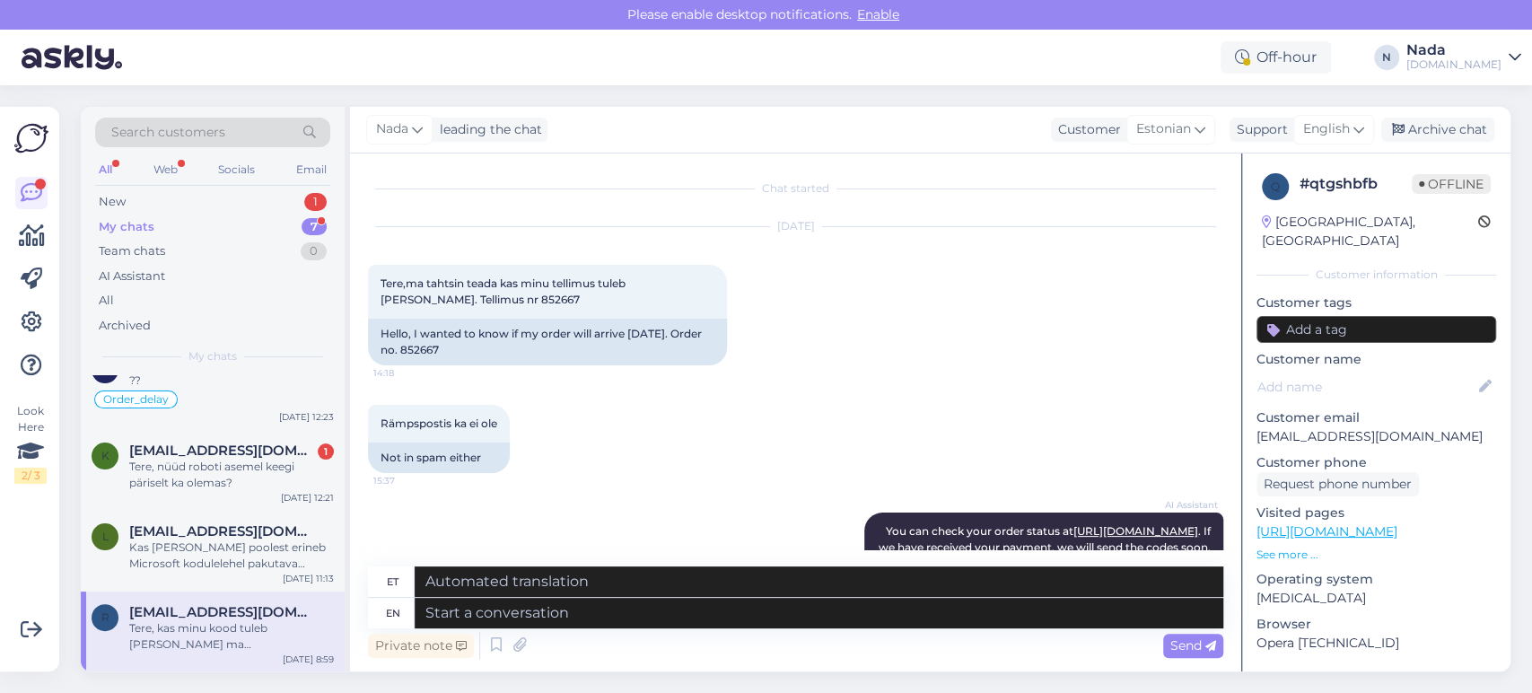
scroll to position [0, 0]
click at [417, 356] on div "Hello, I wanted to know if my order will arrive [DATE]. Order no. 852667" at bounding box center [547, 343] width 359 height 47
click at [416, 356] on div "Hello, I wanted to know if my order will arrive [DATE]. Order no. 852667" at bounding box center [547, 343] width 359 height 47
copy div "852667"
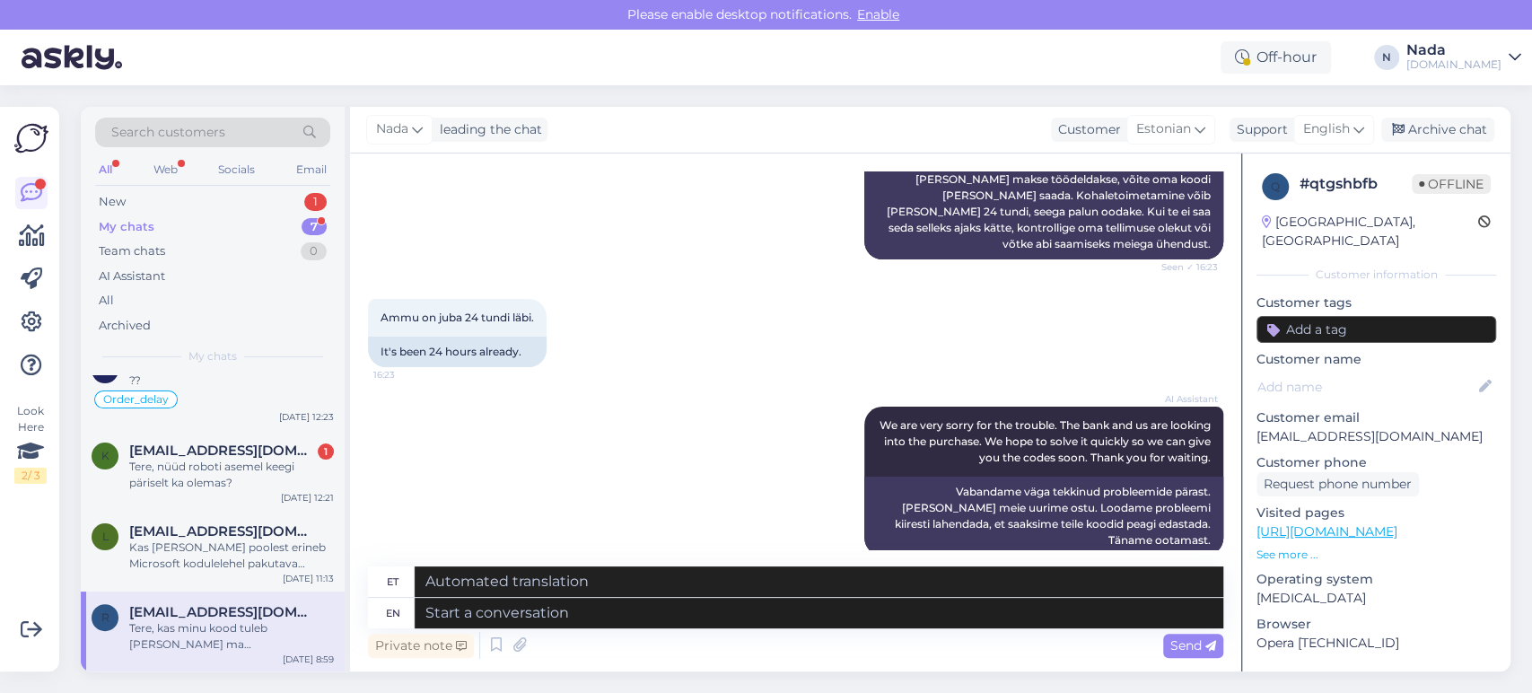
scroll to position [1092, 0]
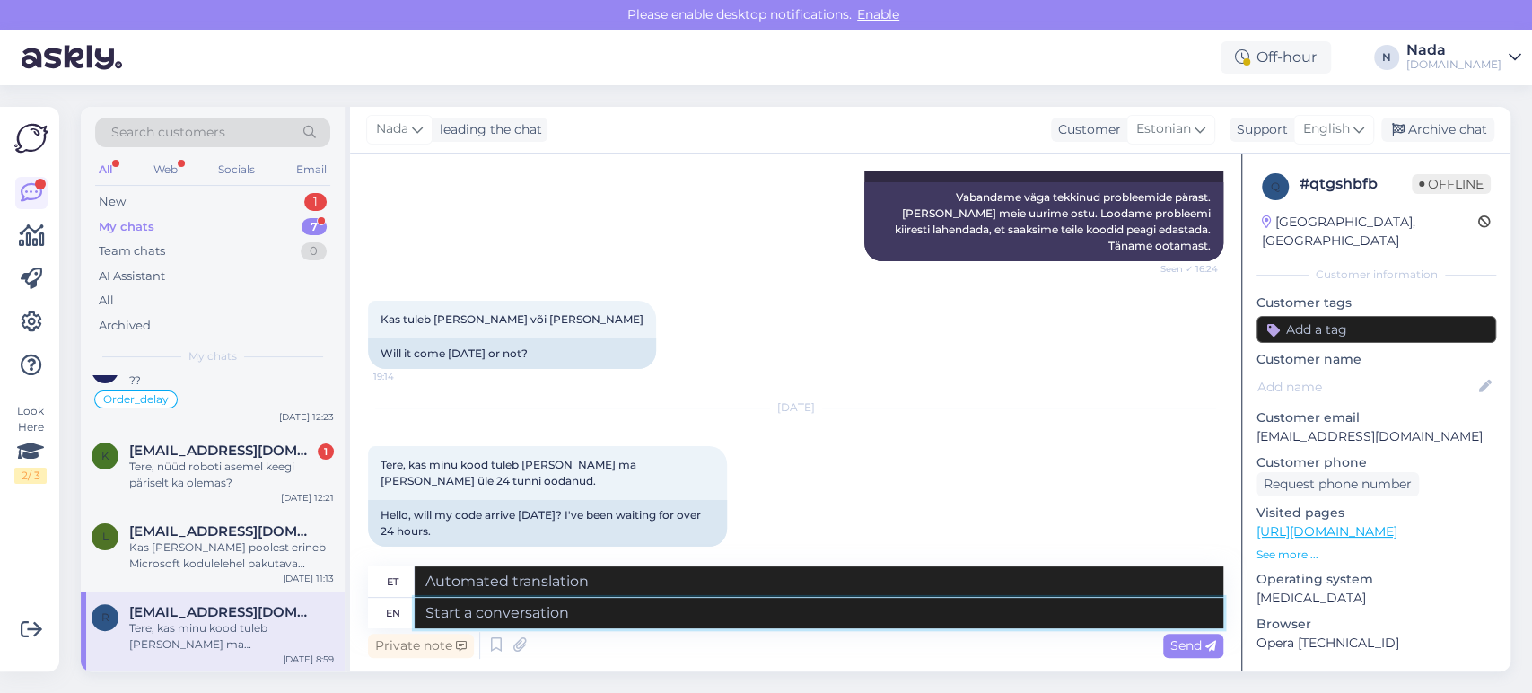
click at [472, 615] on textarea at bounding box center [819, 613] width 809 height 31
paste textarea "Hello there! Thank you for your patience and we apologize for this inconvenienc…"
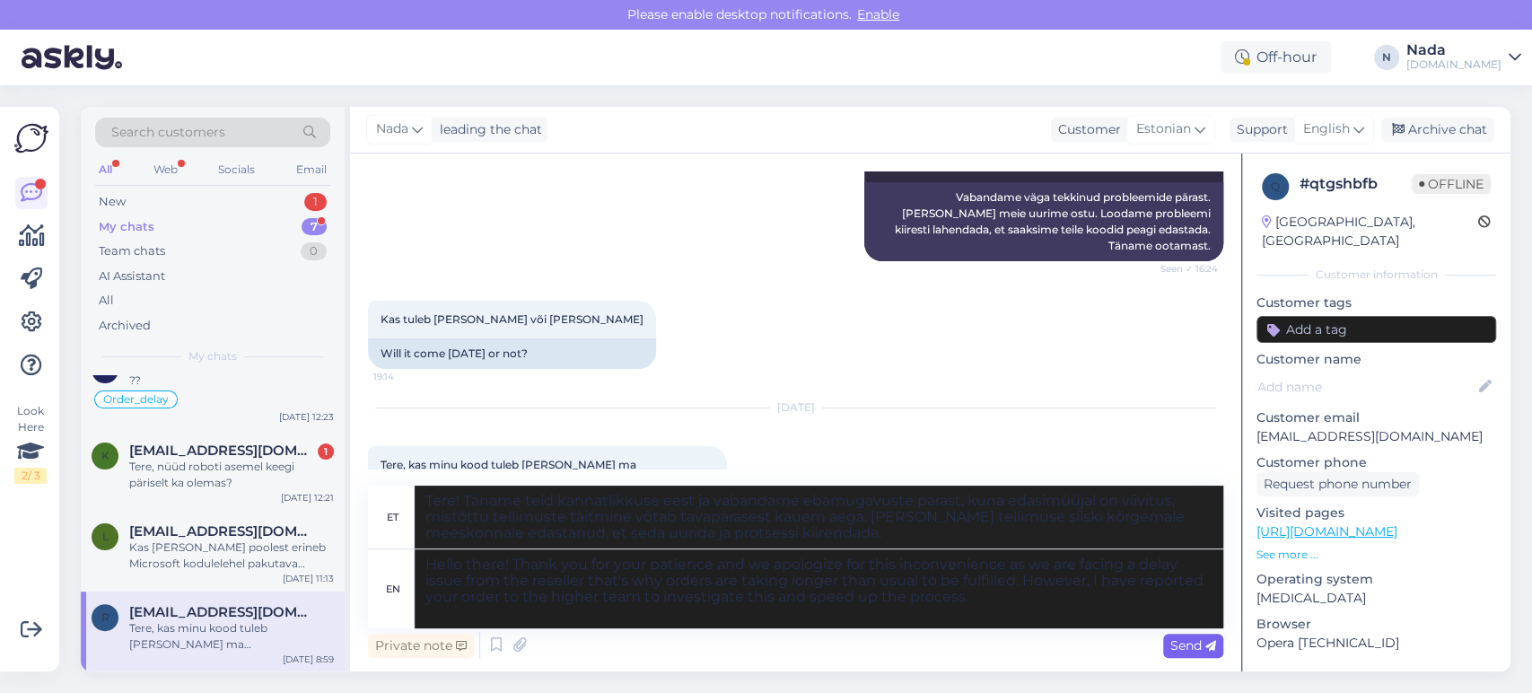
click at [1187, 643] on span "Send" at bounding box center [1194, 645] width 46 height 16
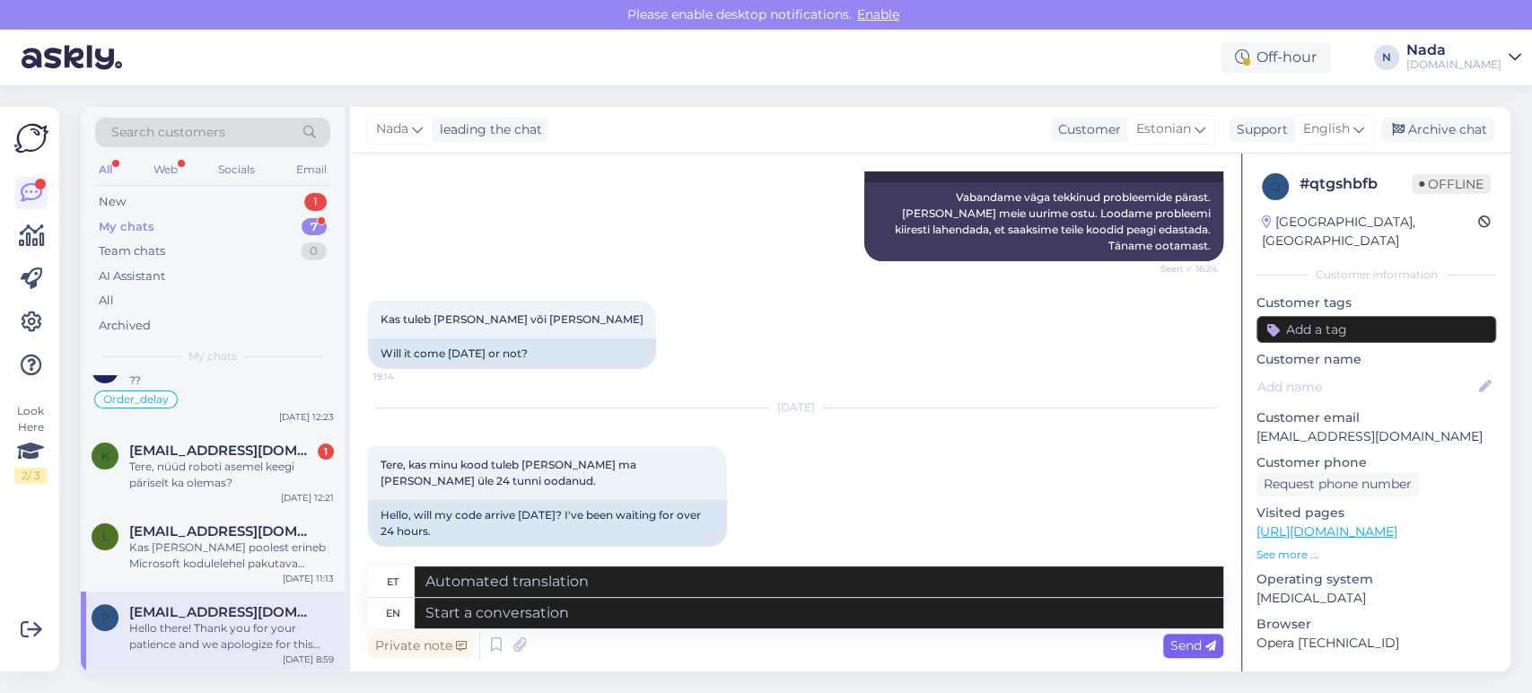
scroll to position [1329, 0]
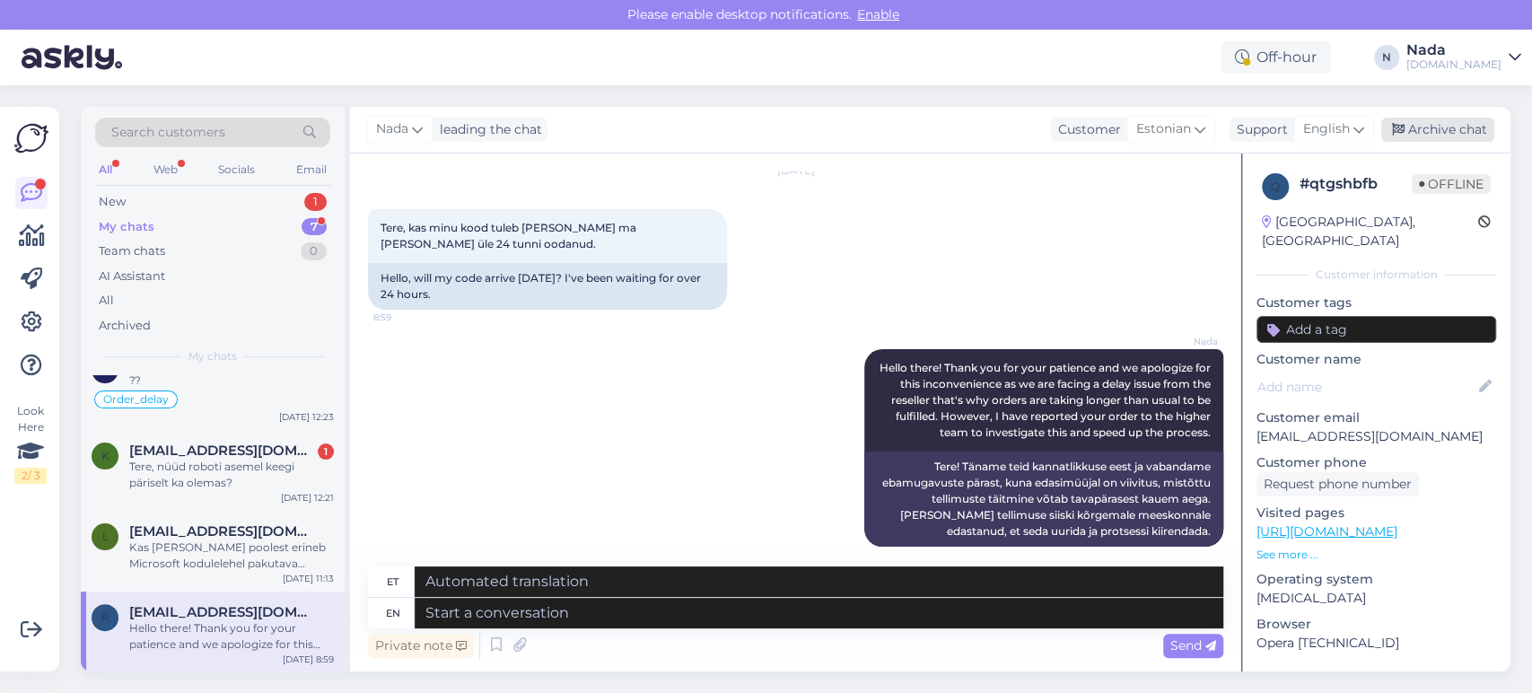
click at [1436, 140] on div "Archive chat" at bounding box center [1437, 130] width 113 height 24
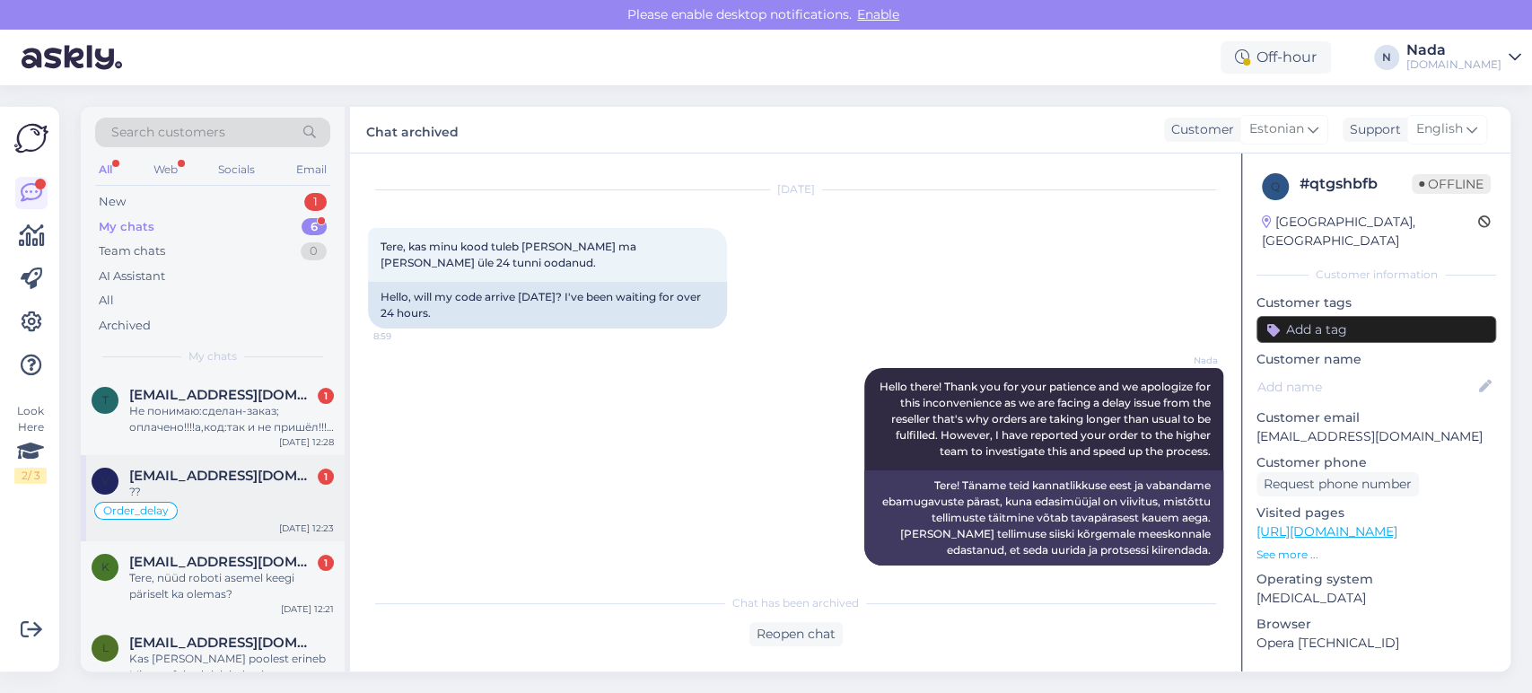
scroll to position [197, 0]
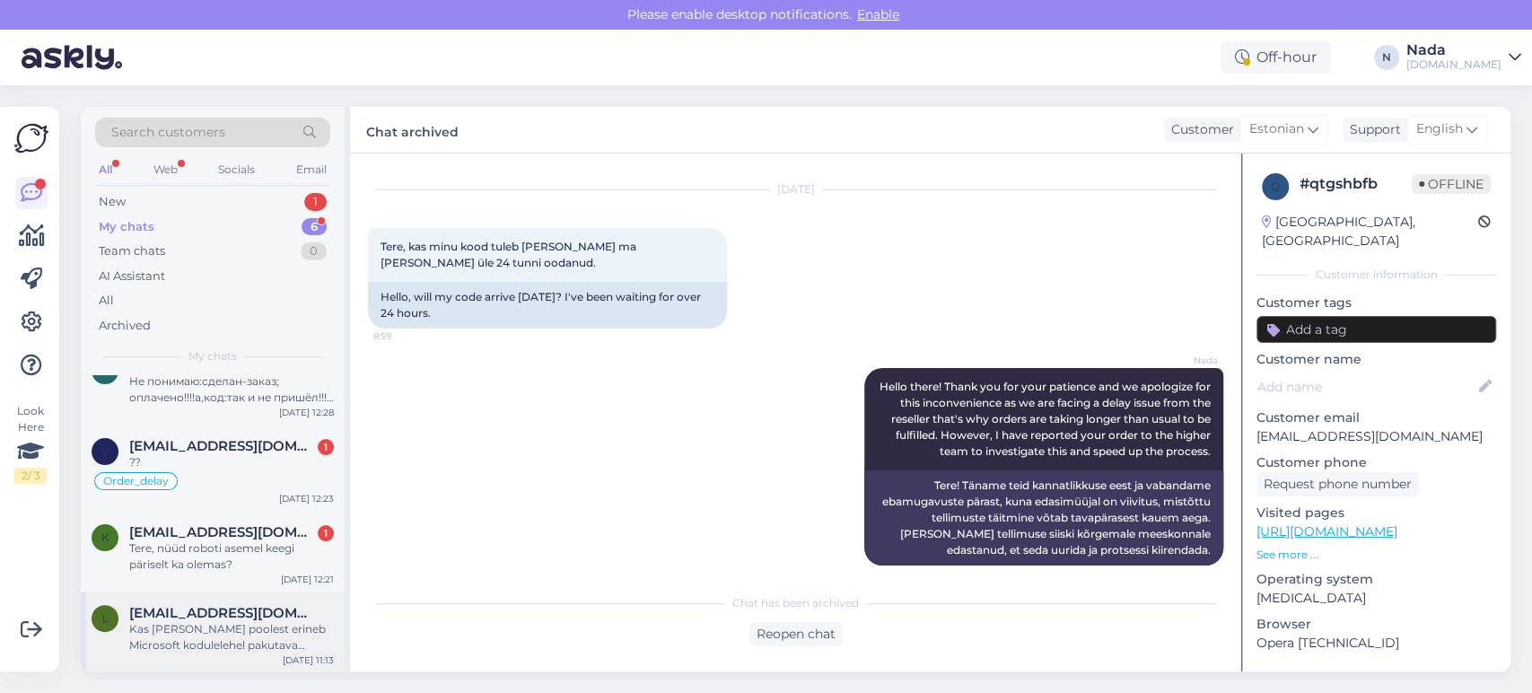
click at [204, 629] on div "Kas [PERSON_NAME] poolest erineb Microsoft kodulelehel pakutava tootega Teie po…" at bounding box center [231, 637] width 205 height 32
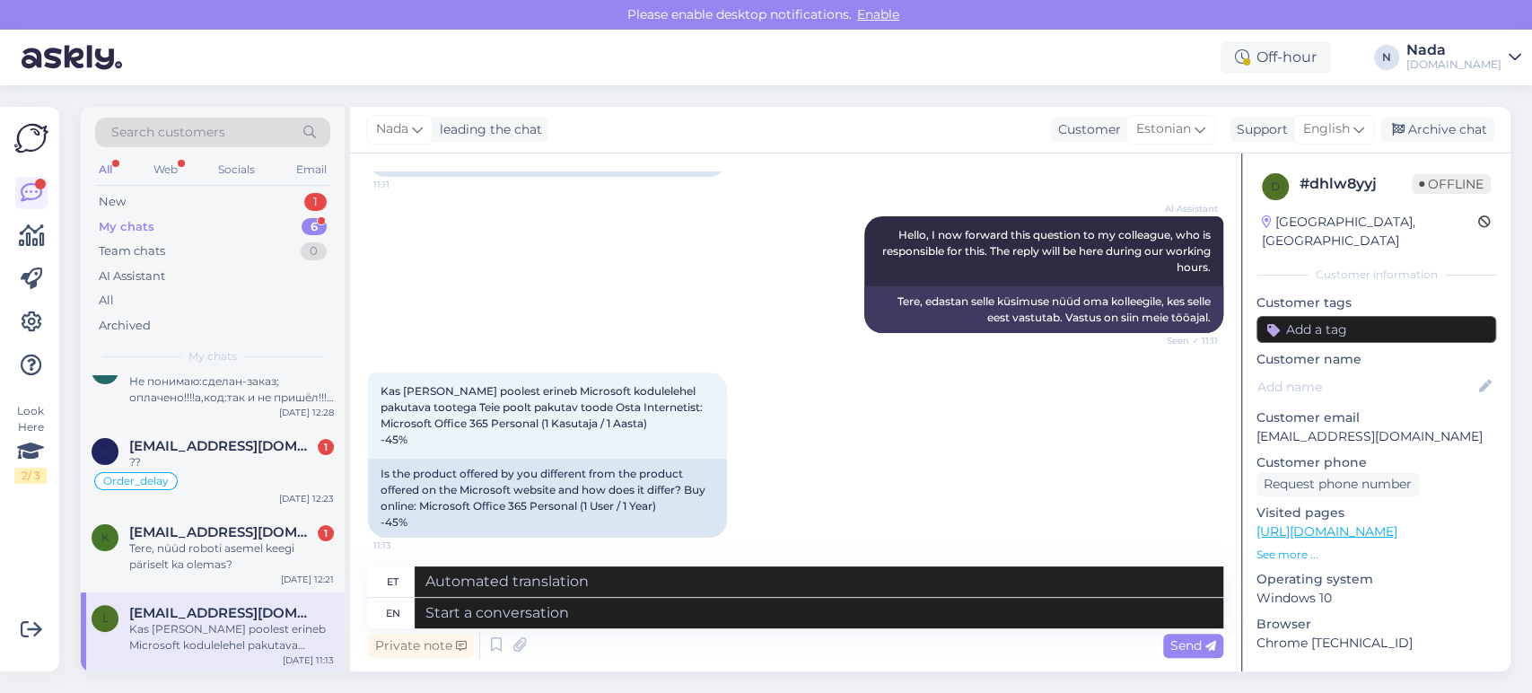
scroll to position [747, 0]
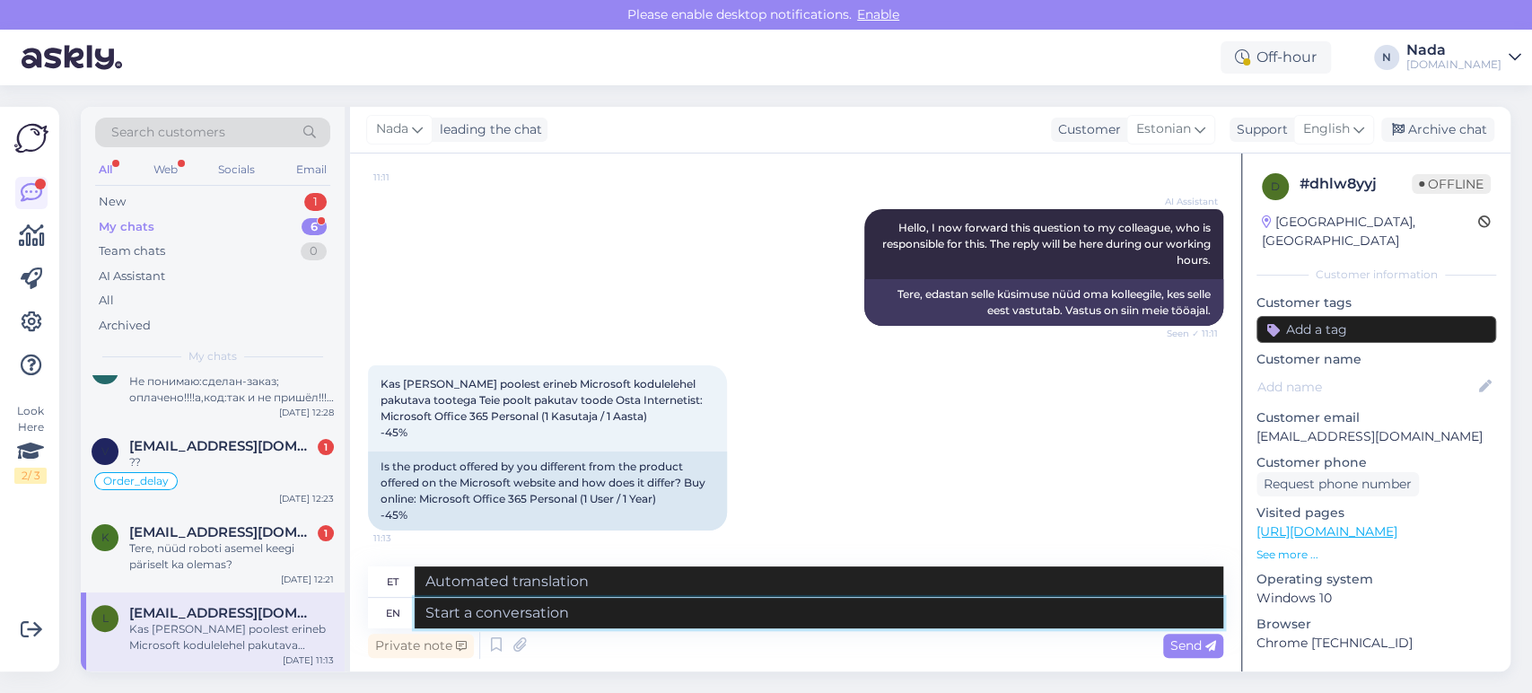
click at [850, 621] on textarea at bounding box center [819, 613] width 809 height 31
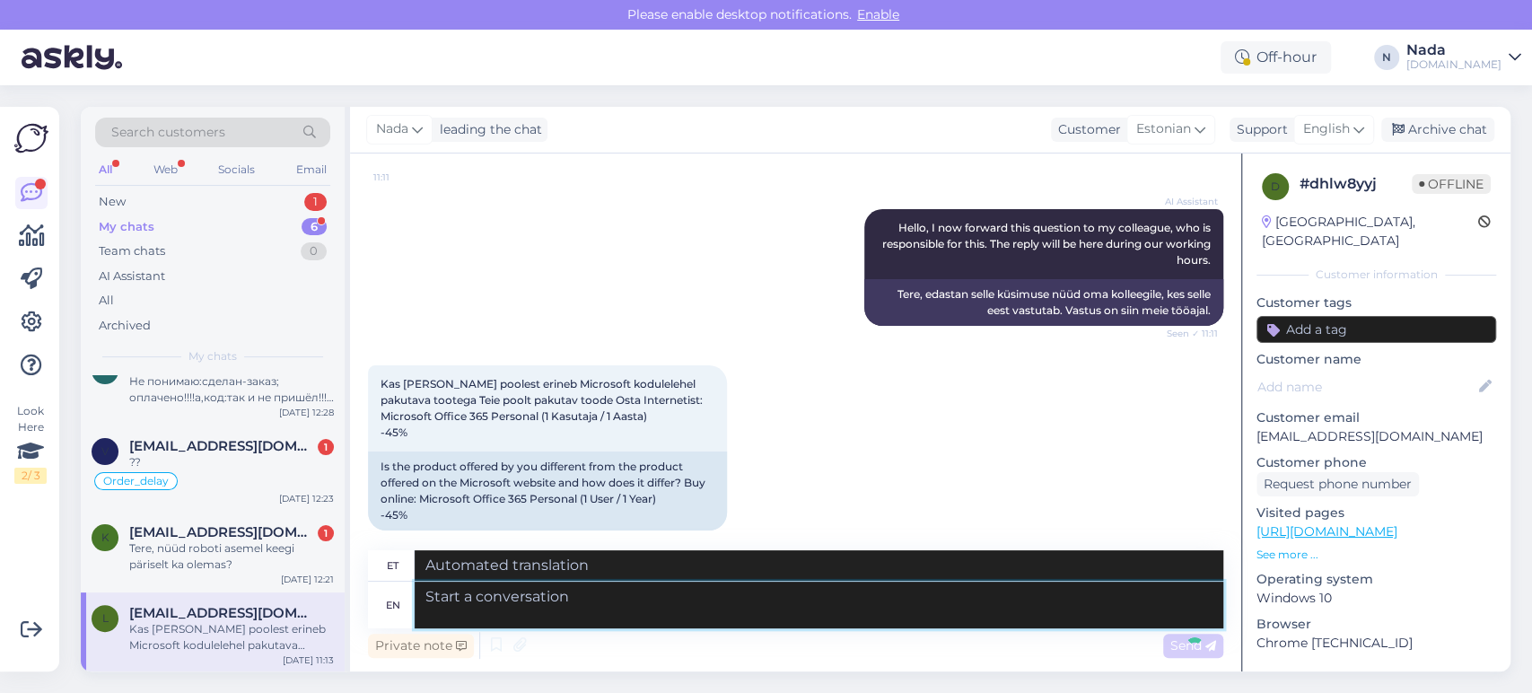
scroll to position [886, 0]
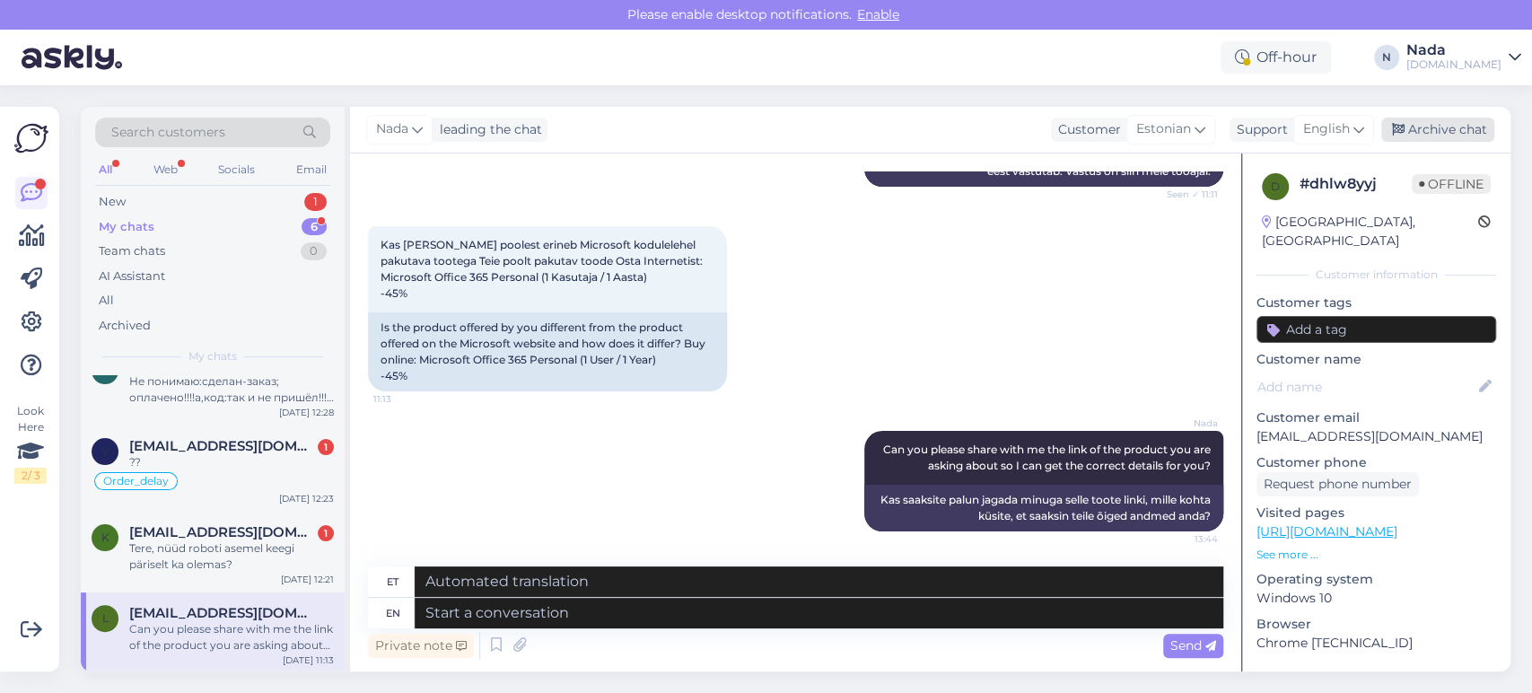
click at [1442, 127] on div "Archive chat" at bounding box center [1437, 130] width 113 height 24
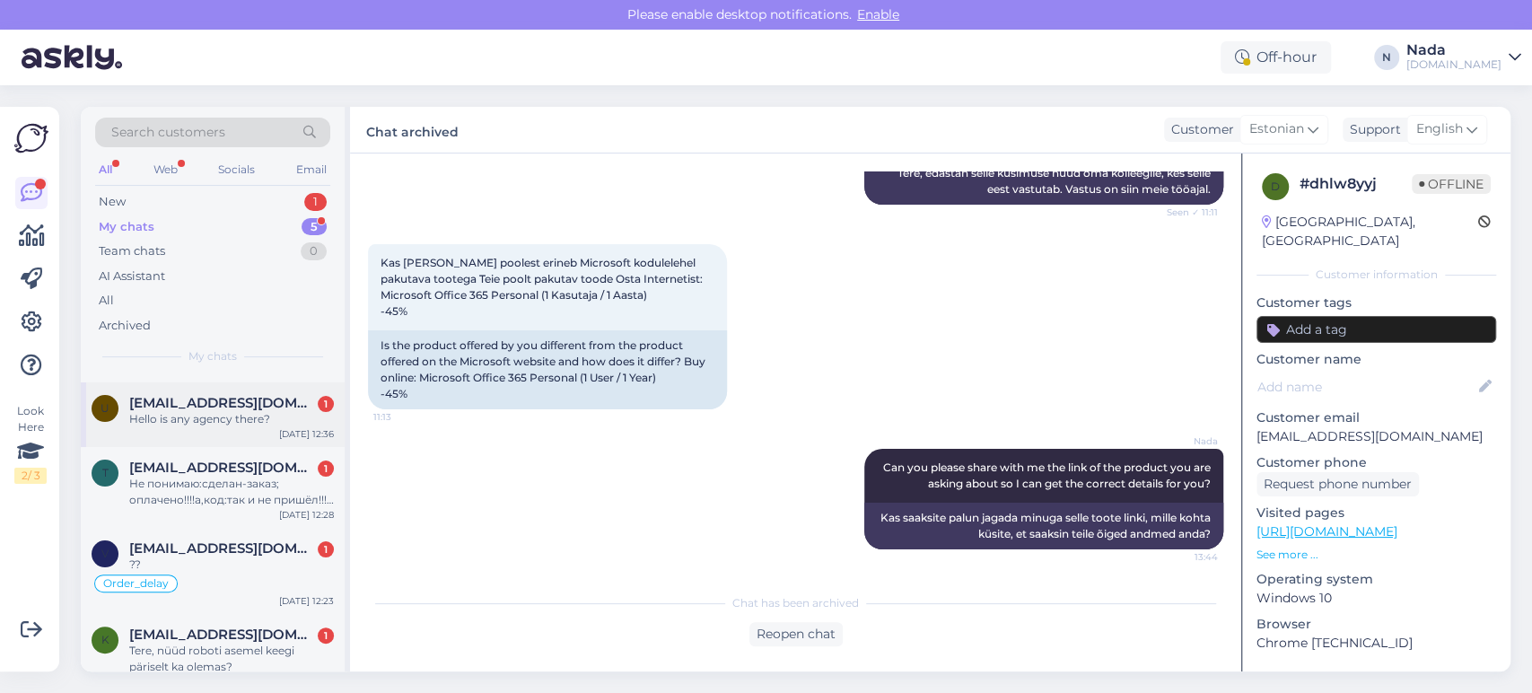
scroll to position [117, 0]
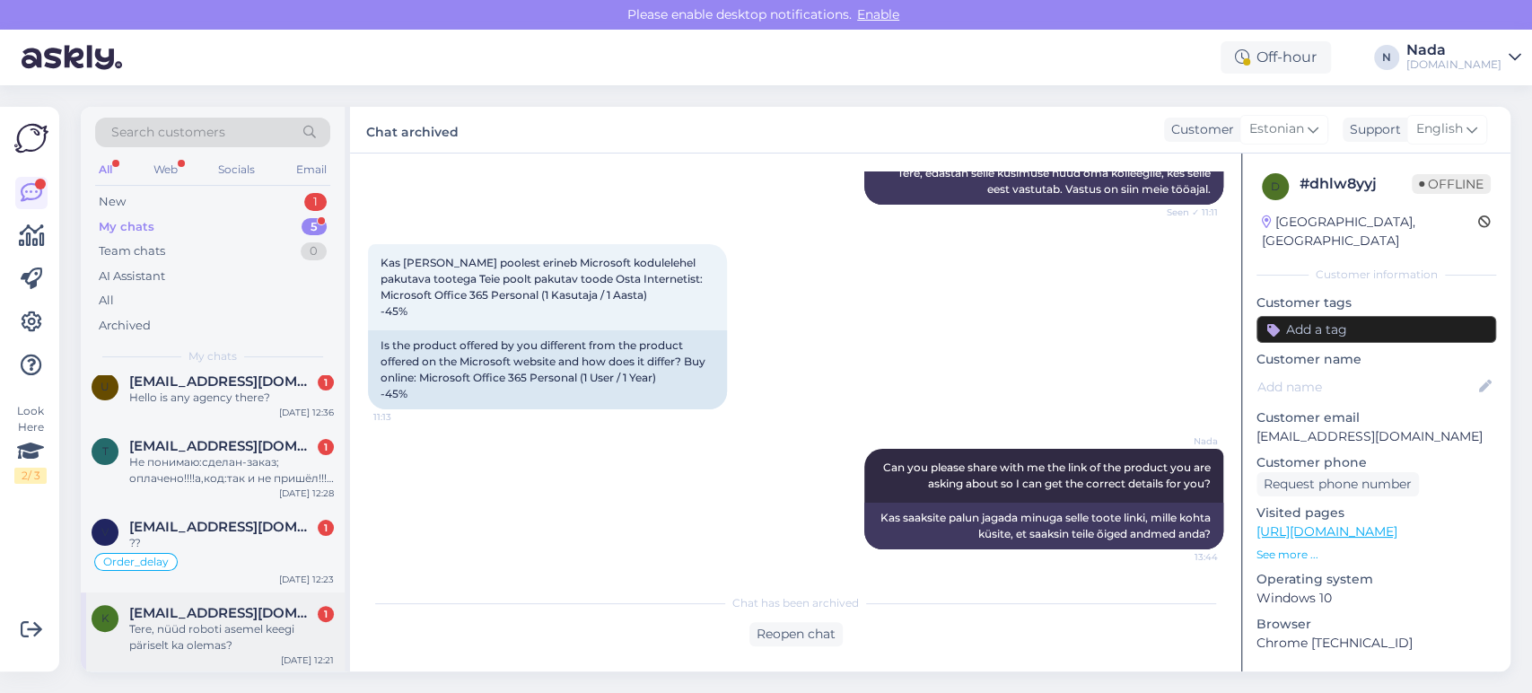
click at [237, 634] on div "Tere, nüüd roboti asemel keegi päriselt ka olemas?" at bounding box center [231, 637] width 205 height 32
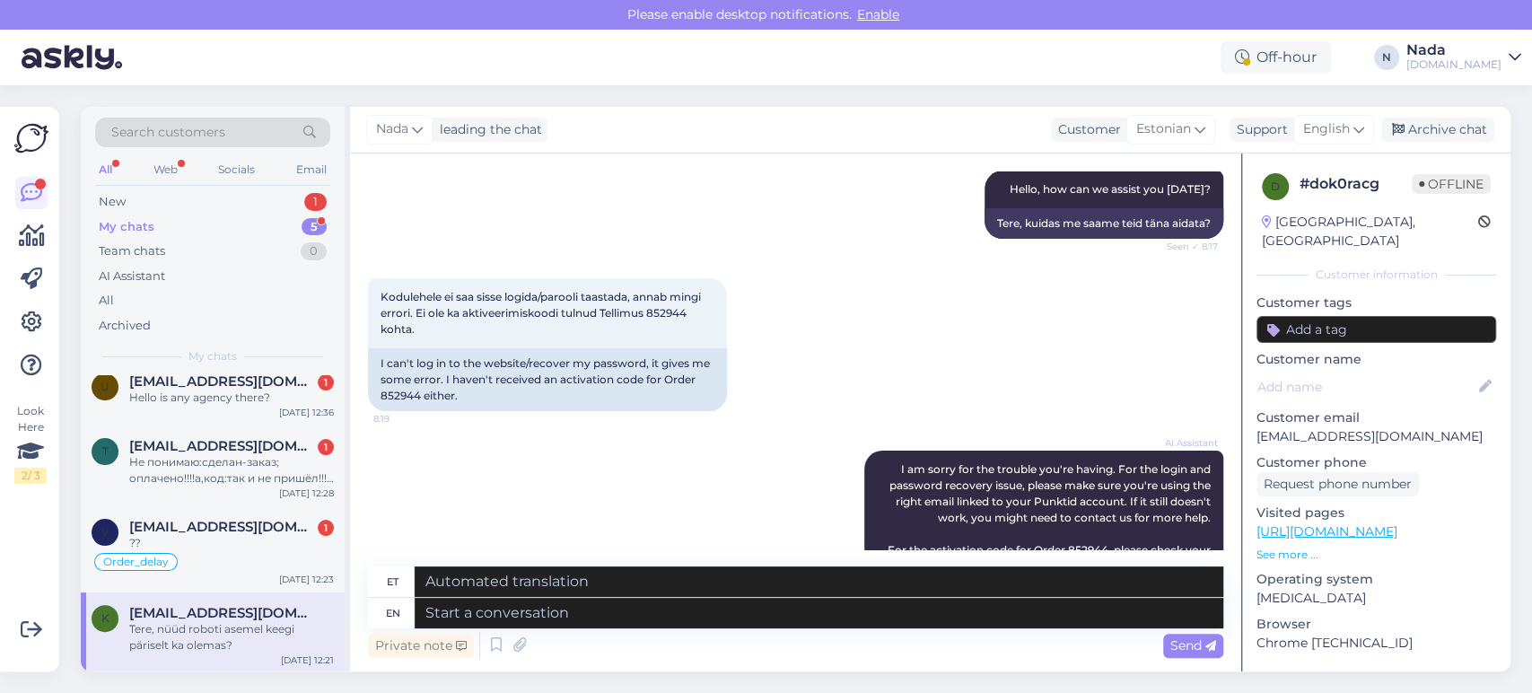
scroll to position [150, 0]
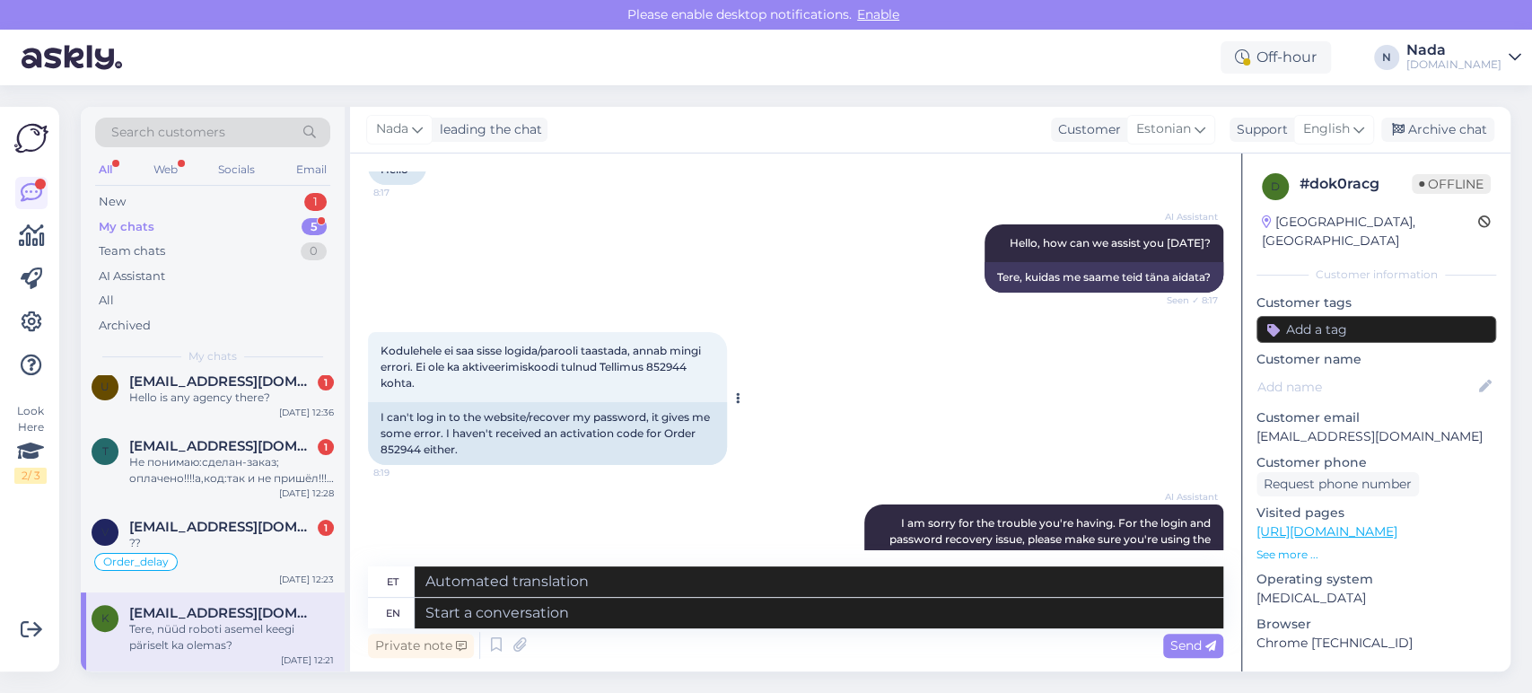
click at [405, 451] on div "I can't log in to the website/recover my password, it gives me some error. I ha…" at bounding box center [547, 433] width 359 height 63
copy div "852944"
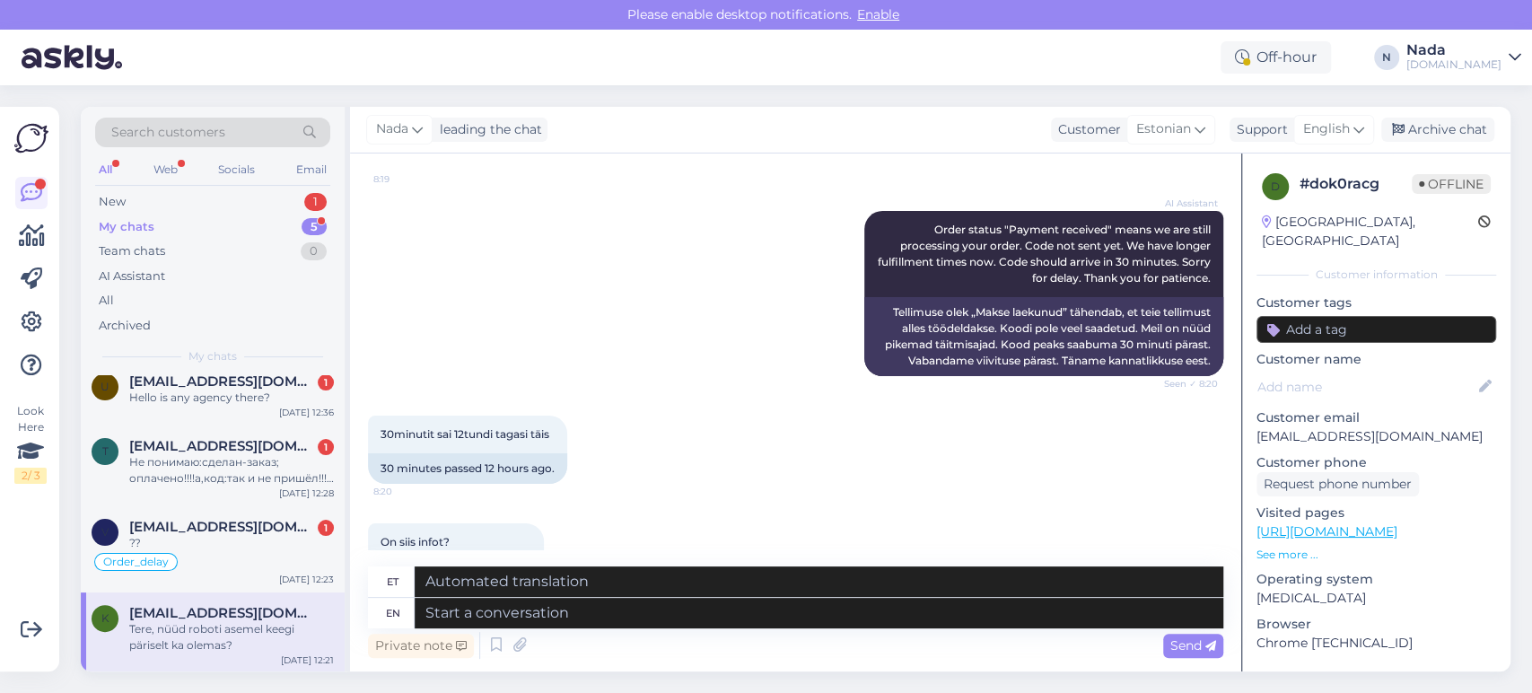
scroll to position [1247, 0]
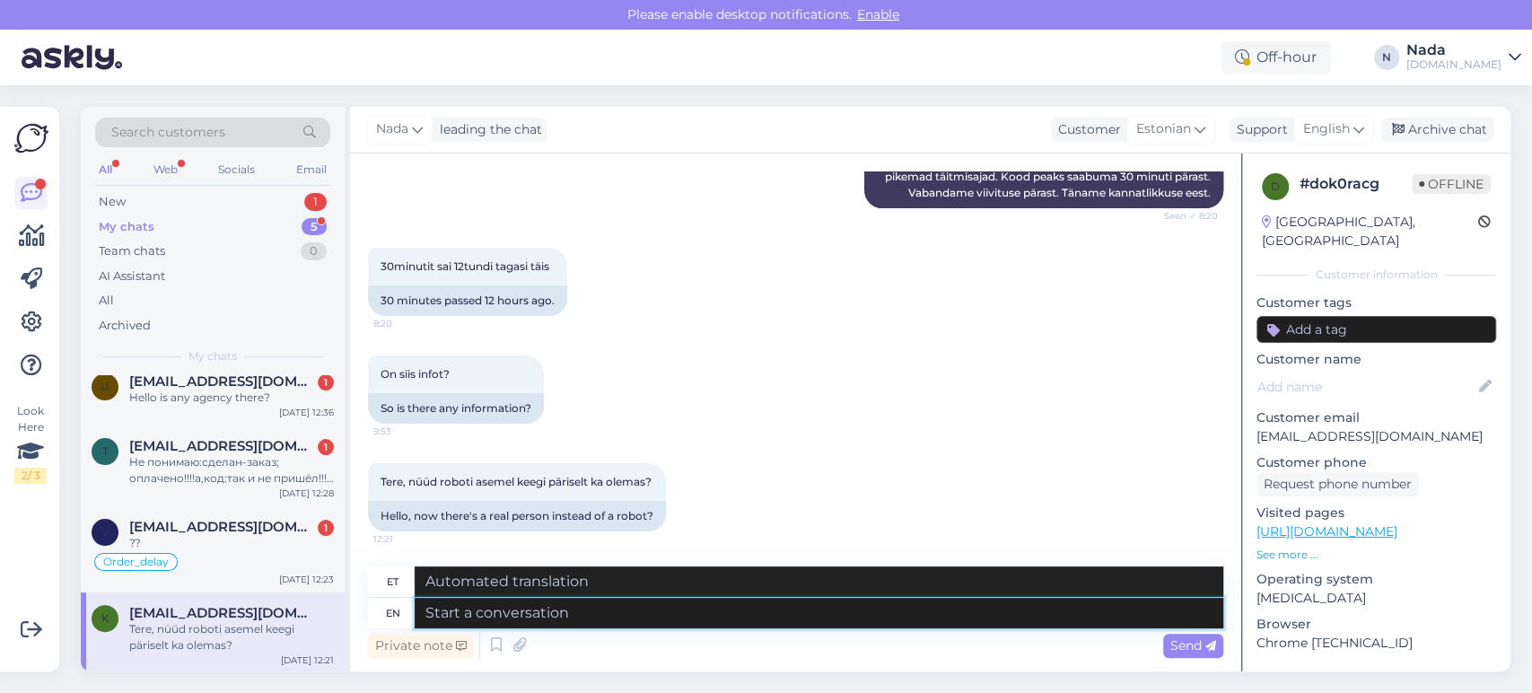
click at [677, 614] on textarea at bounding box center [819, 613] width 809 height 31
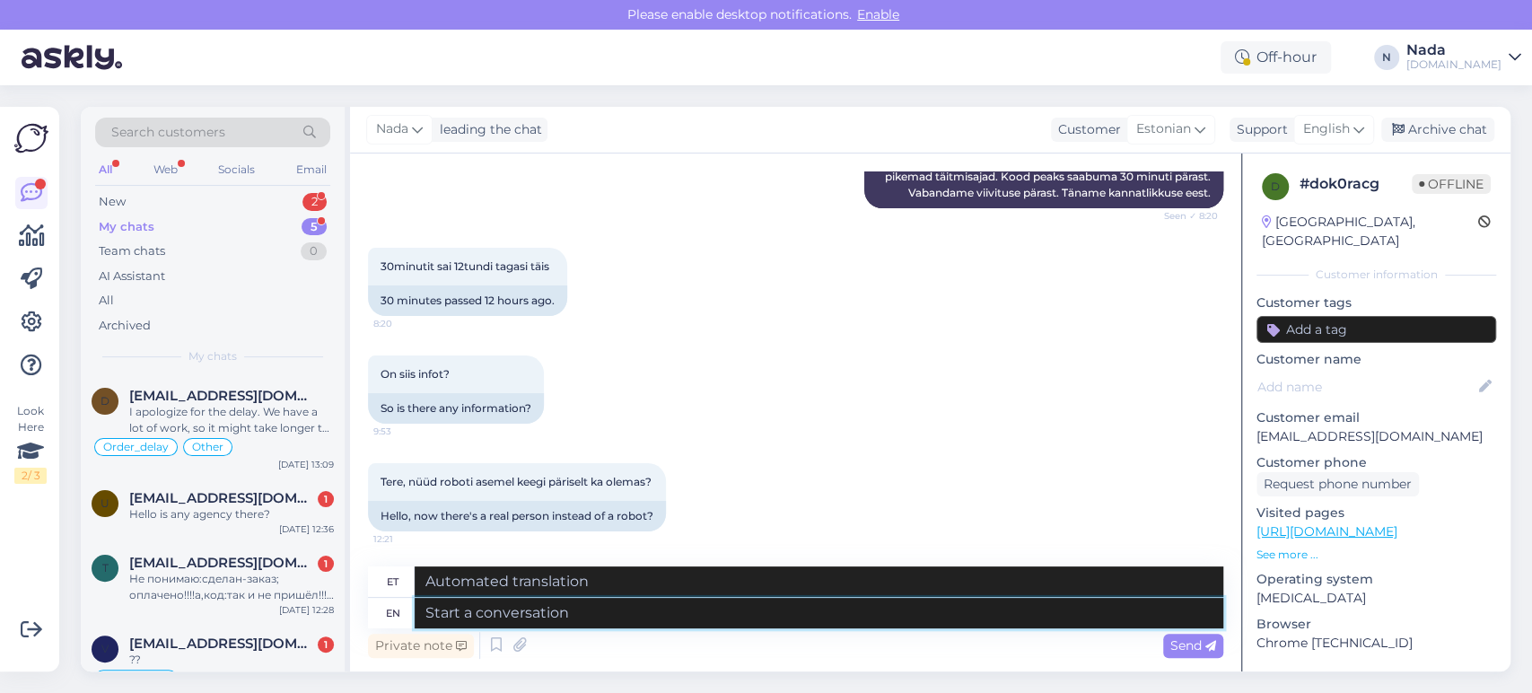
click at [598, 616] on textarea at bounding box center [819, 613] width 809 height 31
paste textarea "Hello there! Thank you for your patience and we apologize for this inconvenienc…"
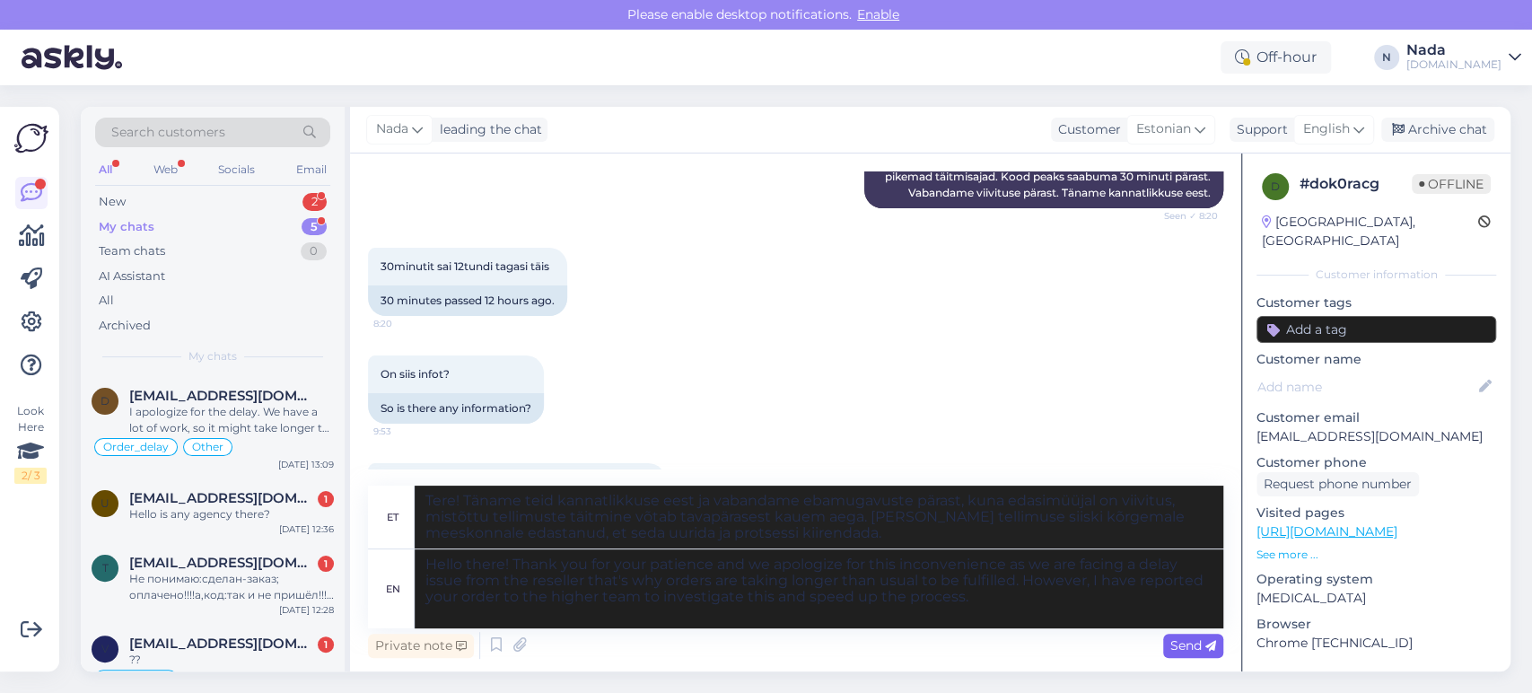
click at [1201, 643] on span "Send" at bounding box center [1194, 645] width 46 height 16
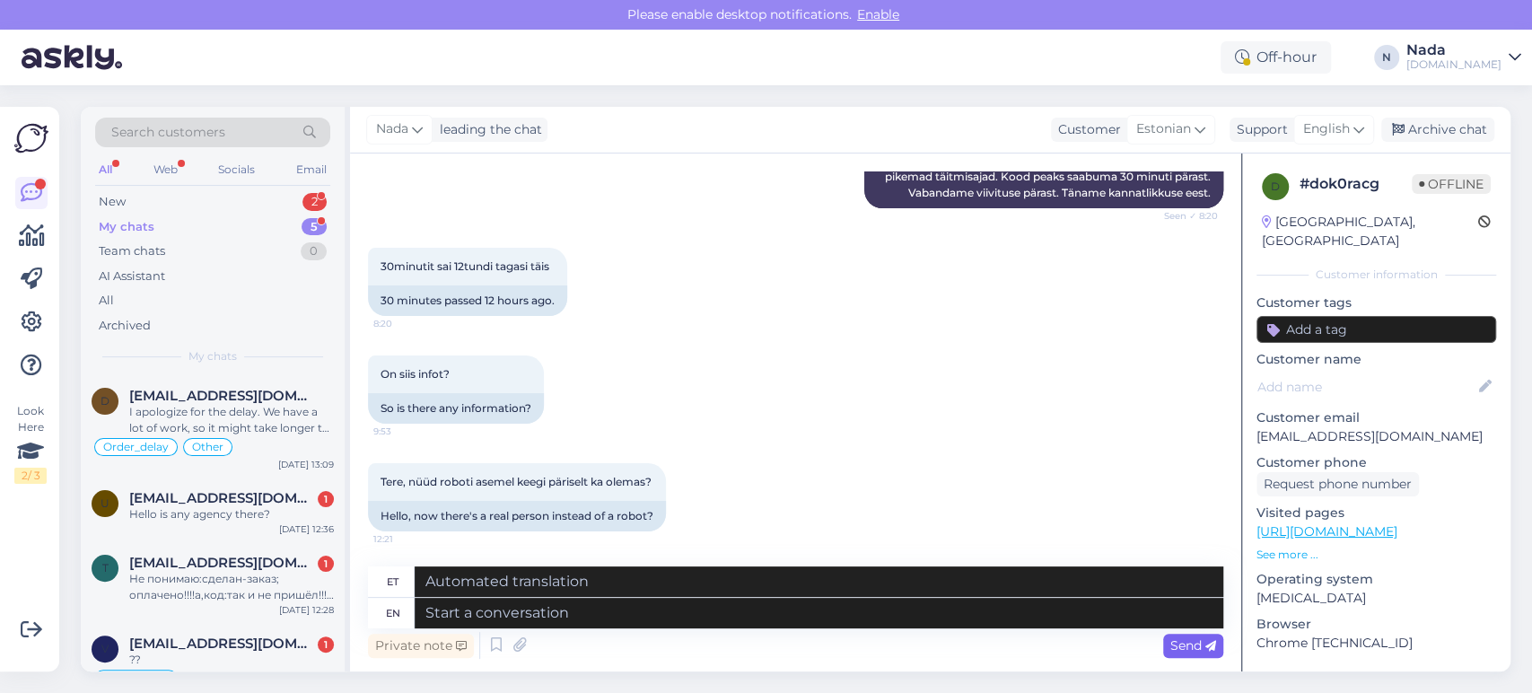
scroll to position [1485, 0]
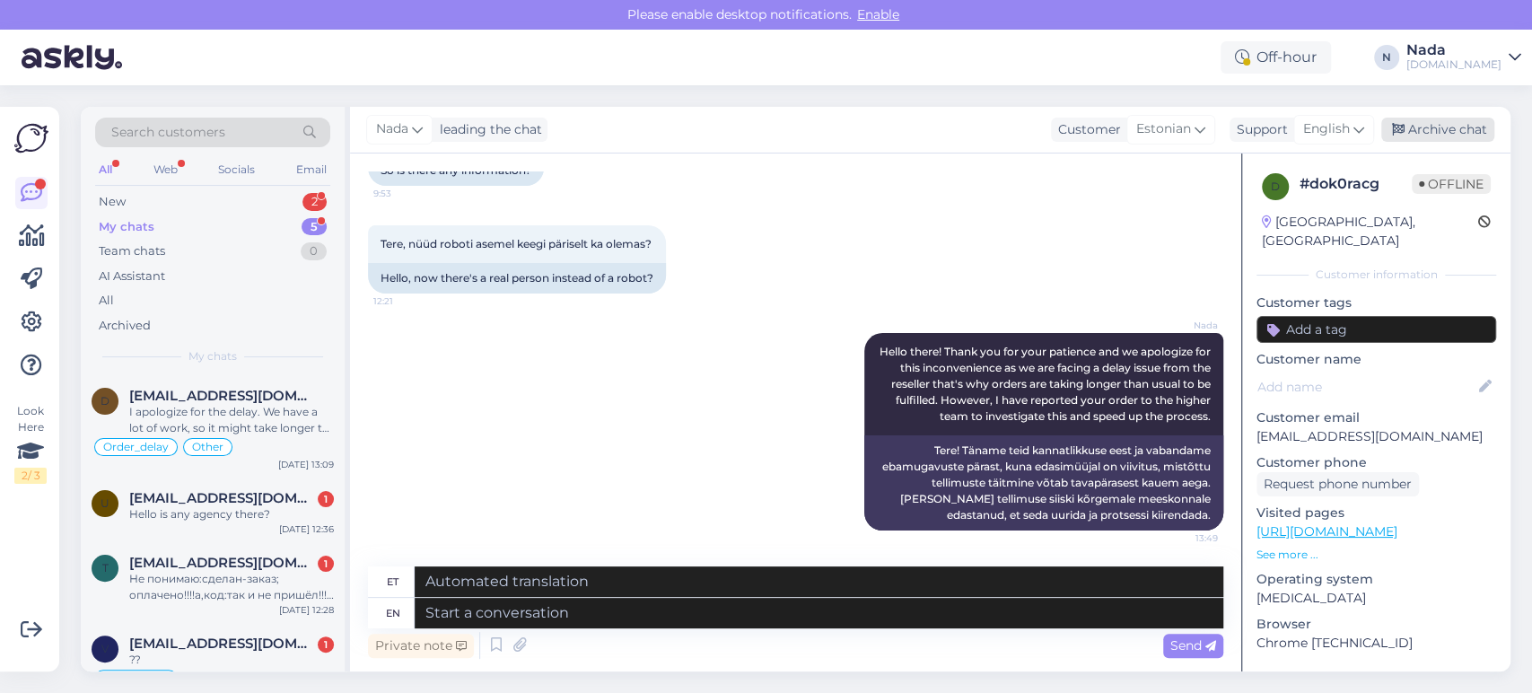
click at [1451, 135] on div "Archive chat" at bounding box center [1437, 130] width 113 height 24
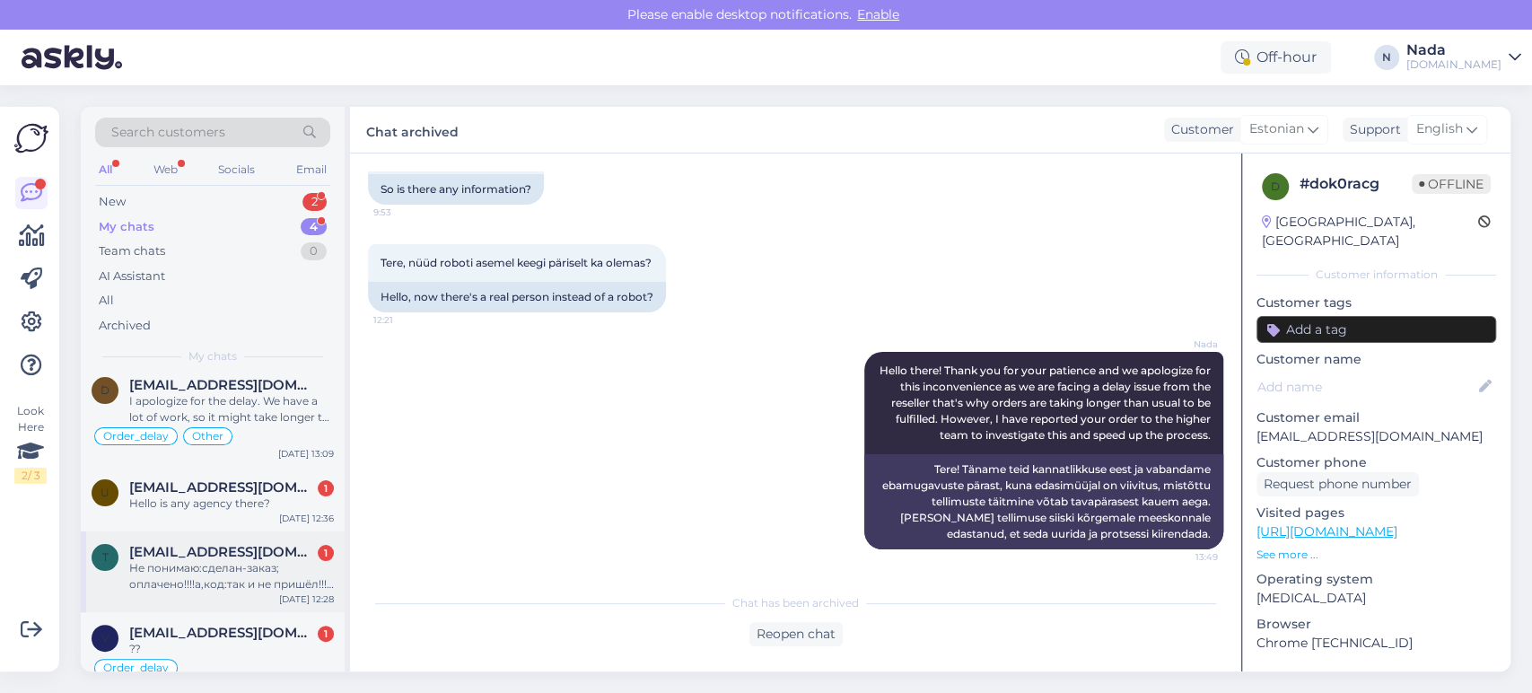
scroll to position [36, 0]
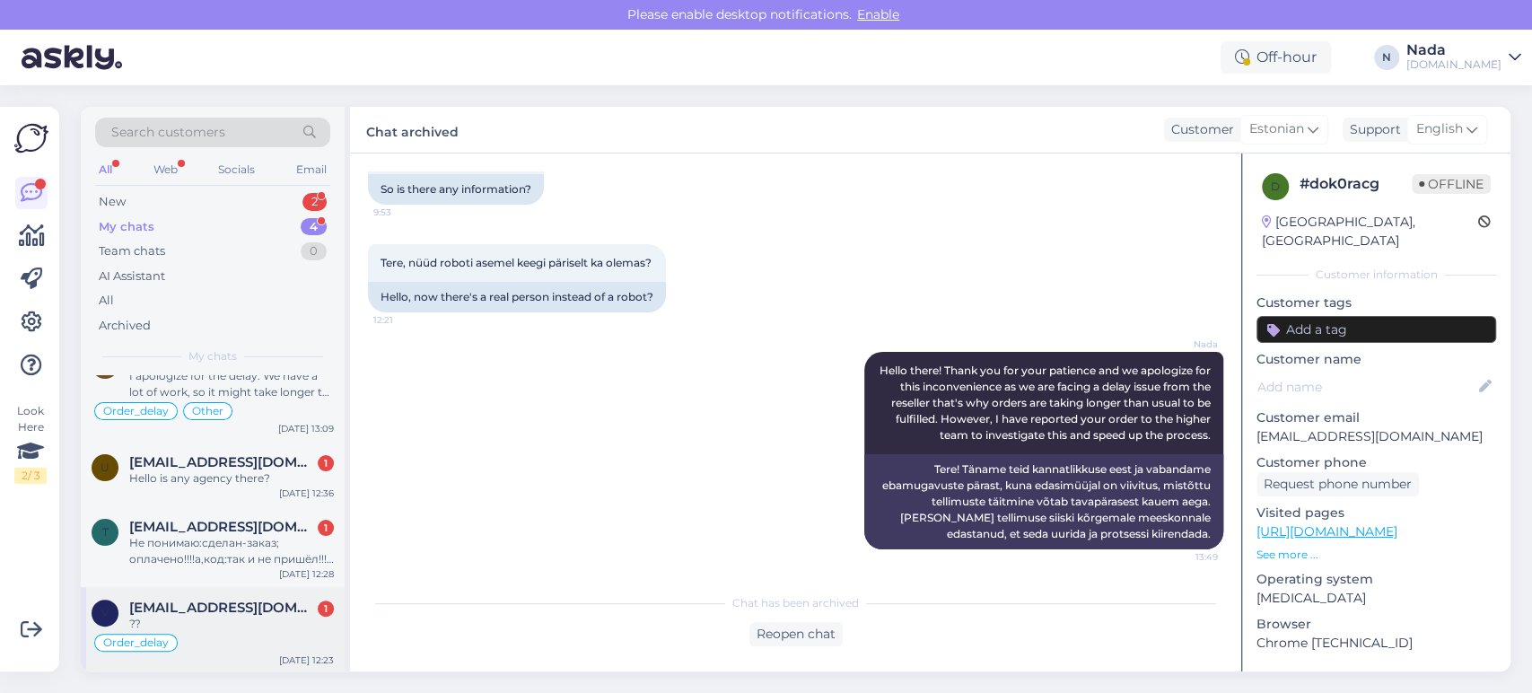
click at [256, 623] on div "??" at bounding box center [231, 624] width 205 height 16
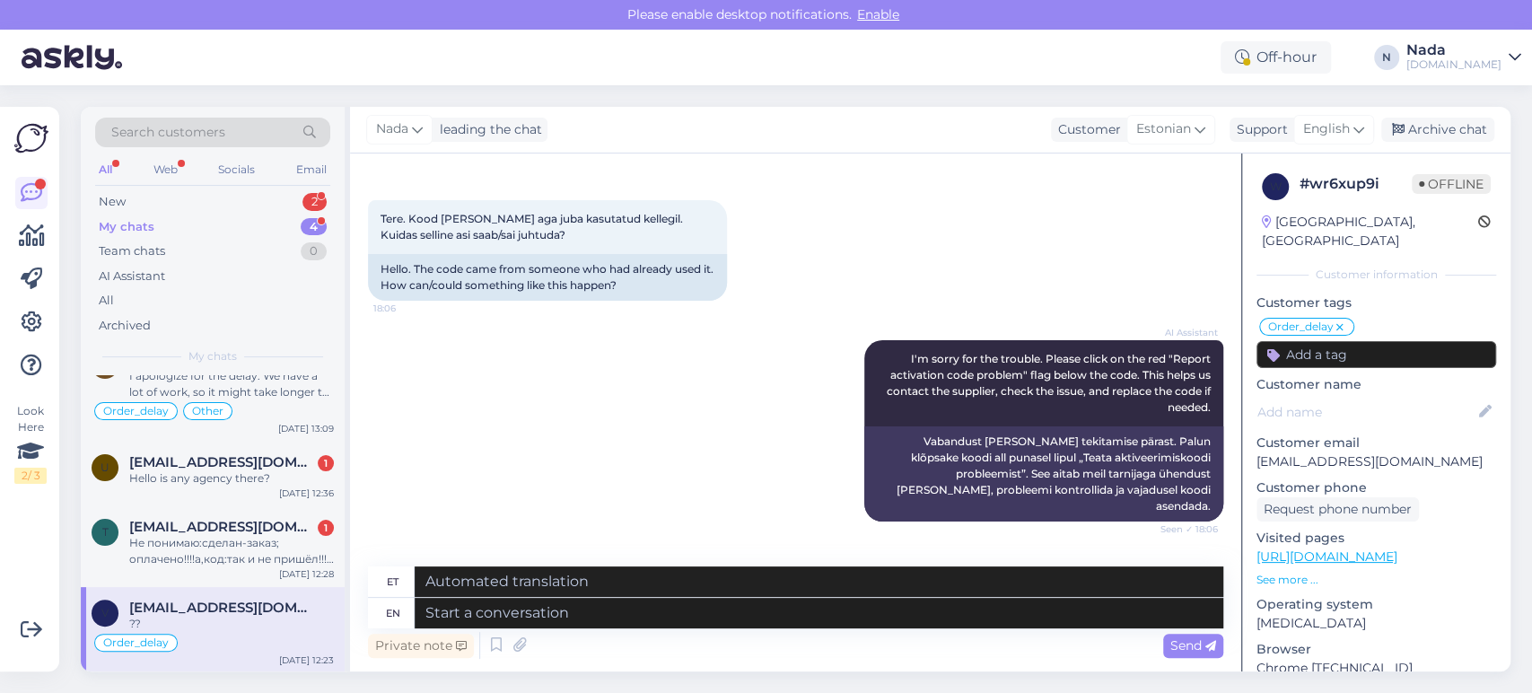
scroll to position [7376, 0]
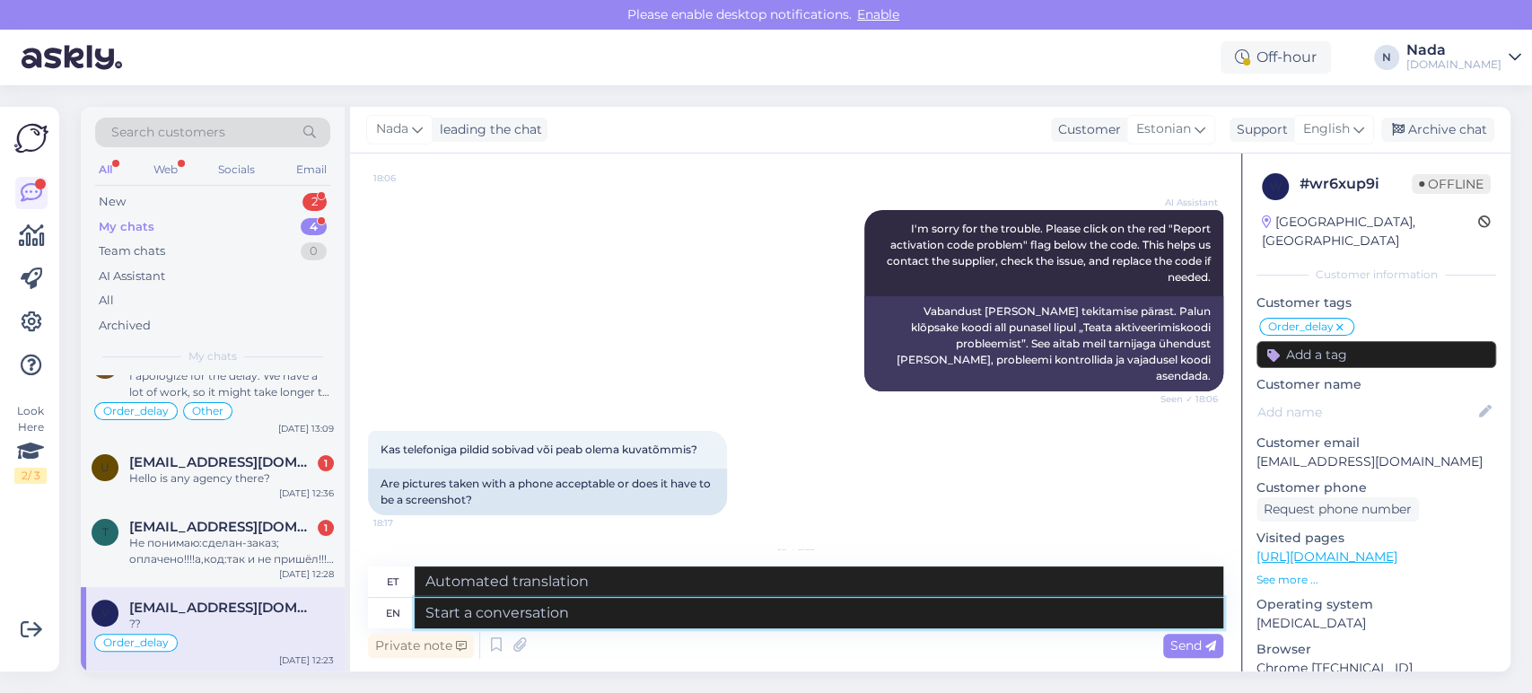
drag, startPoint x: 568, startPoint y: 600, endPoint x: 572, endPoint y: 609, distance: 9.7
click at [574, 601] on textarea at bounding box center [819, 613] width 809 height 31
click at [572, 611] on textarea at bounding box center [819, 613] width 809 height 31
click at [496, 643] on icon at bounding box center [497, 645] width 22 height 27
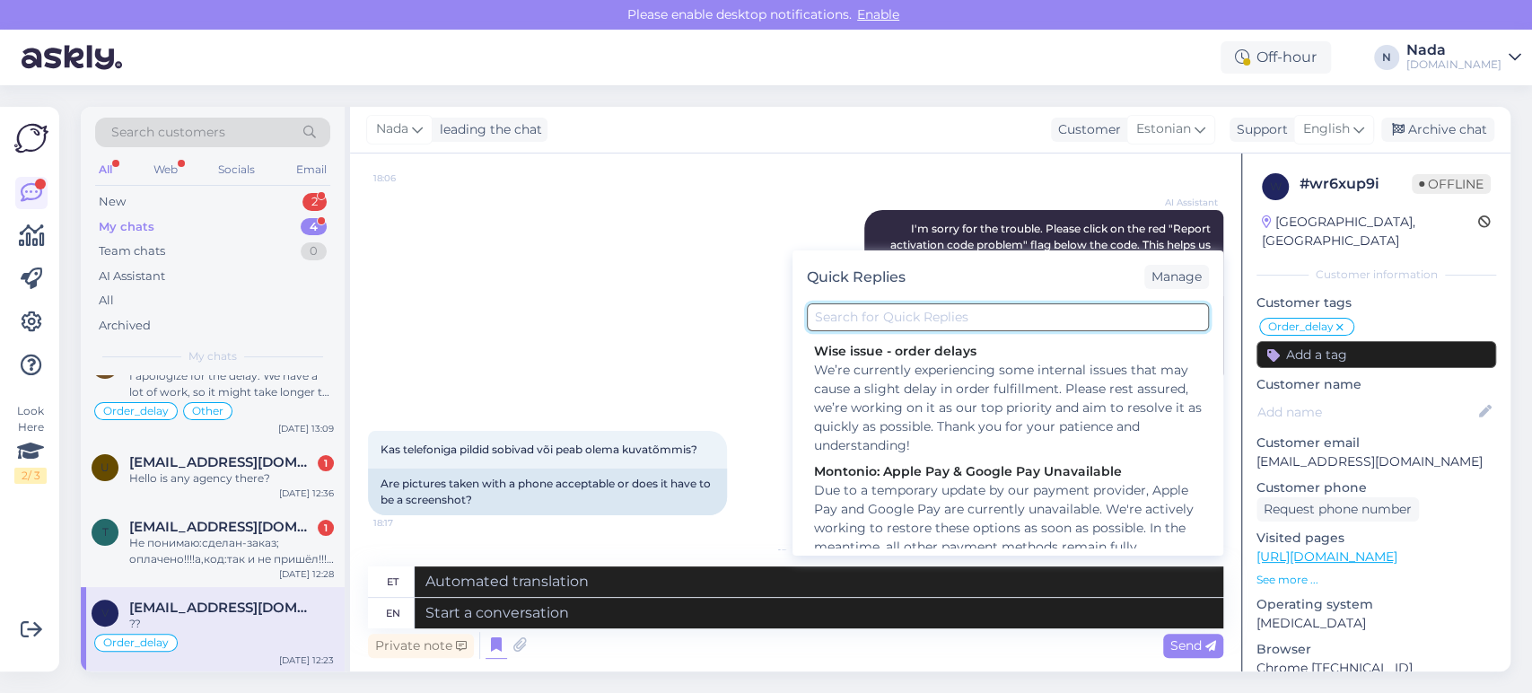
click at [964, 314] on input "text" at bounding box center [1008, 317] width 402 height 28
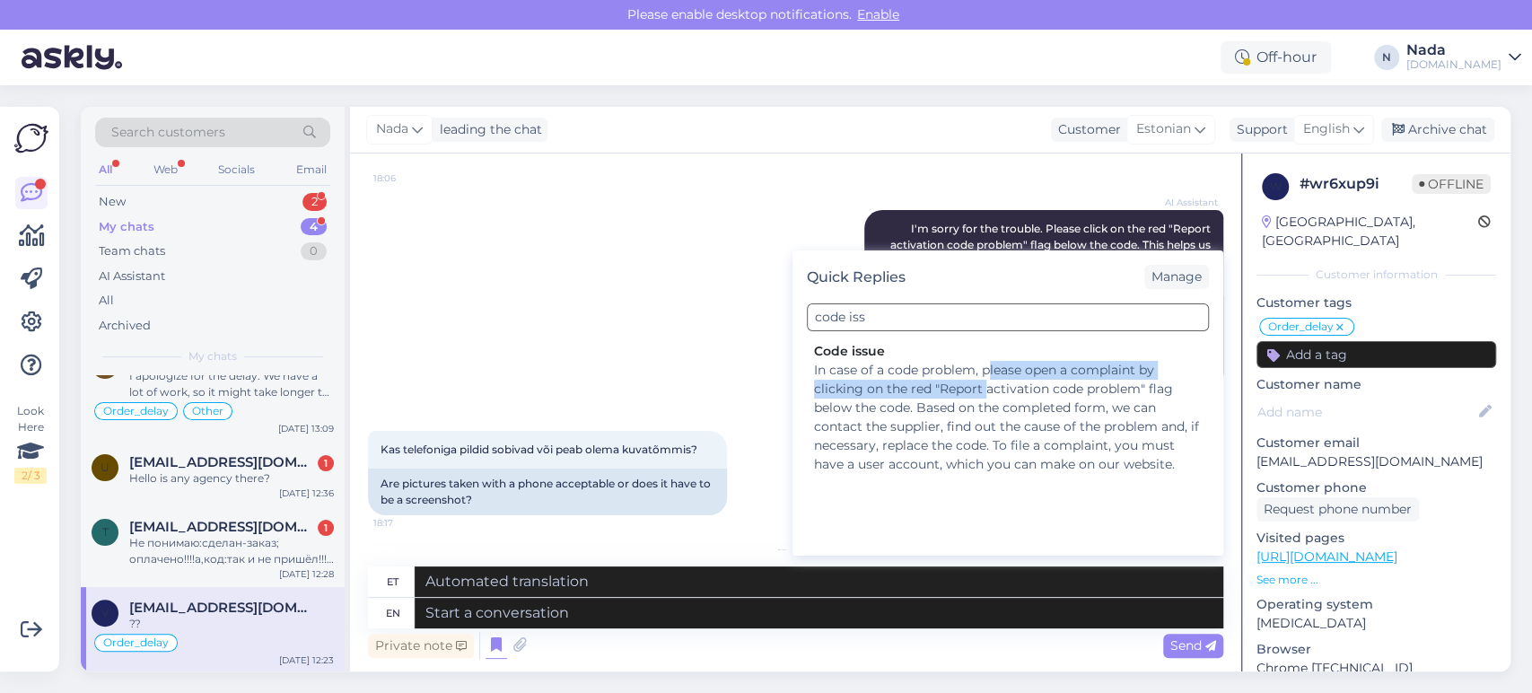
click at [987, 380] on div "In case of a code problem, please open a complaint by clicking on the red "Repo…" at bounding box center [1008, 417] width 388 height 113
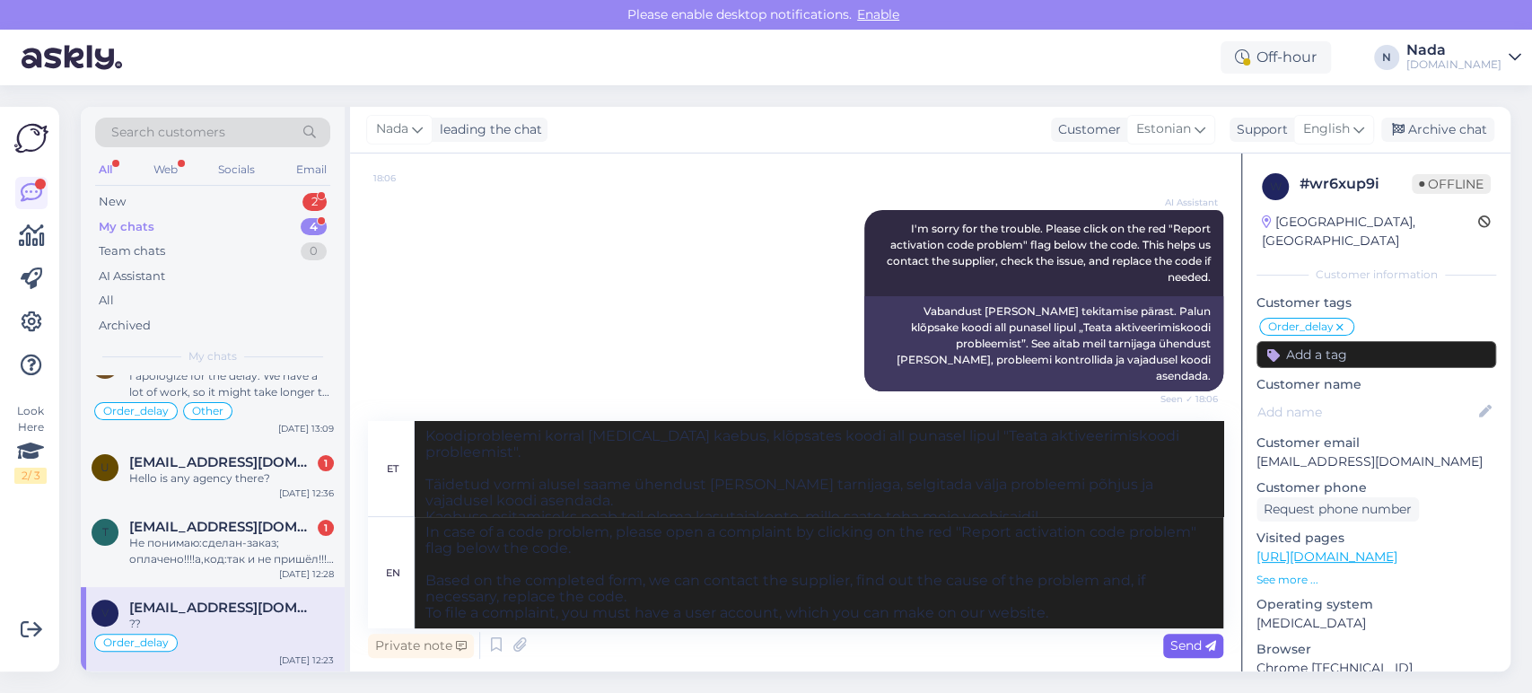
click at [1180, 645] on span "Send" at bounding box center [1194, 645] width 46 height 16
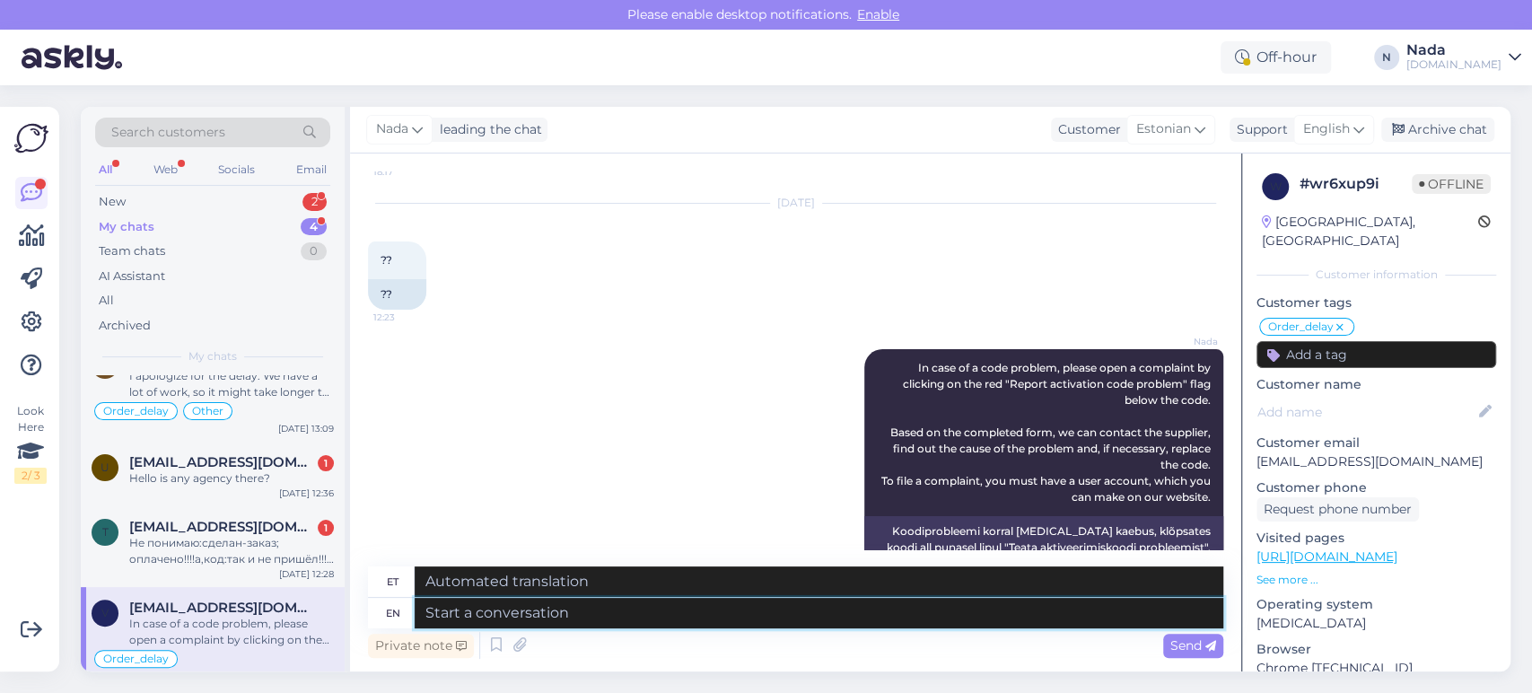
click at [869, 601] on textarea at bounding box center [819, 613] width 809 height 31
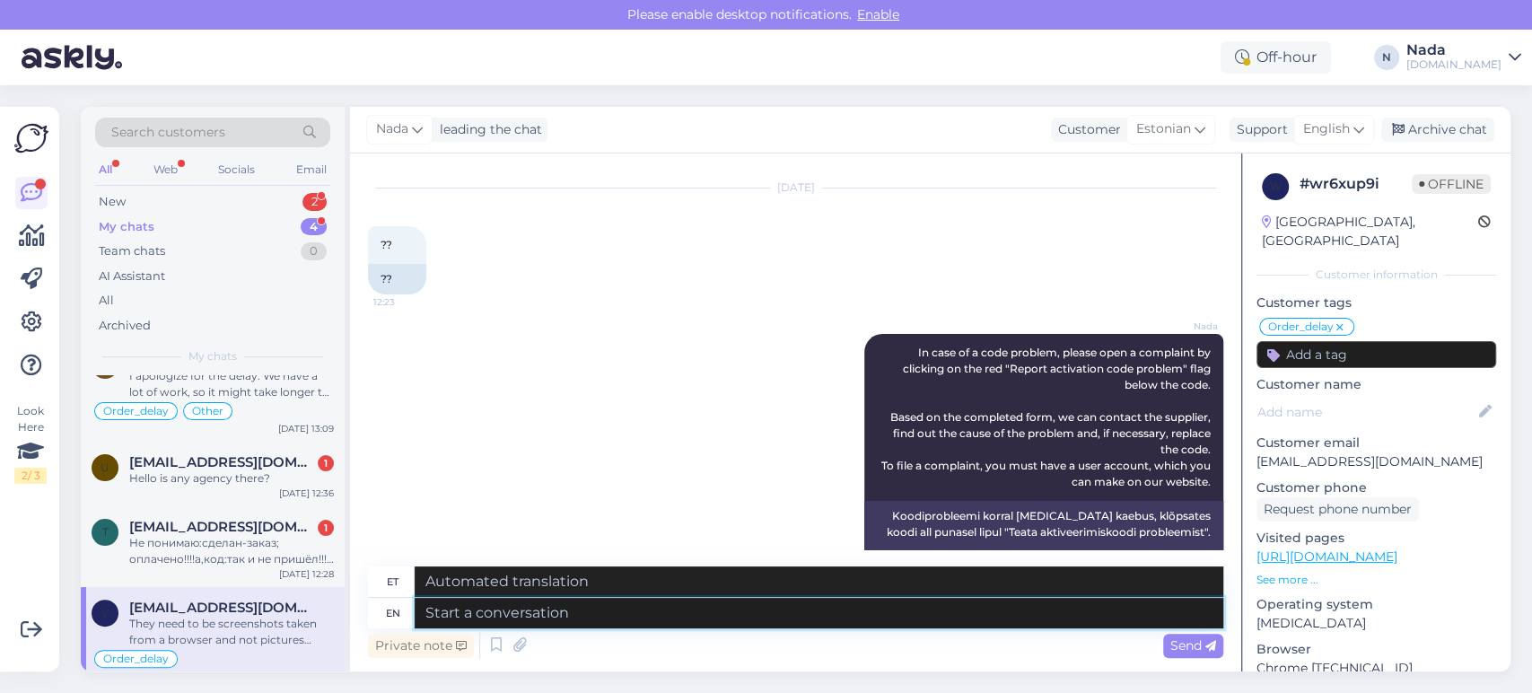
scroll to position [7866, 0]
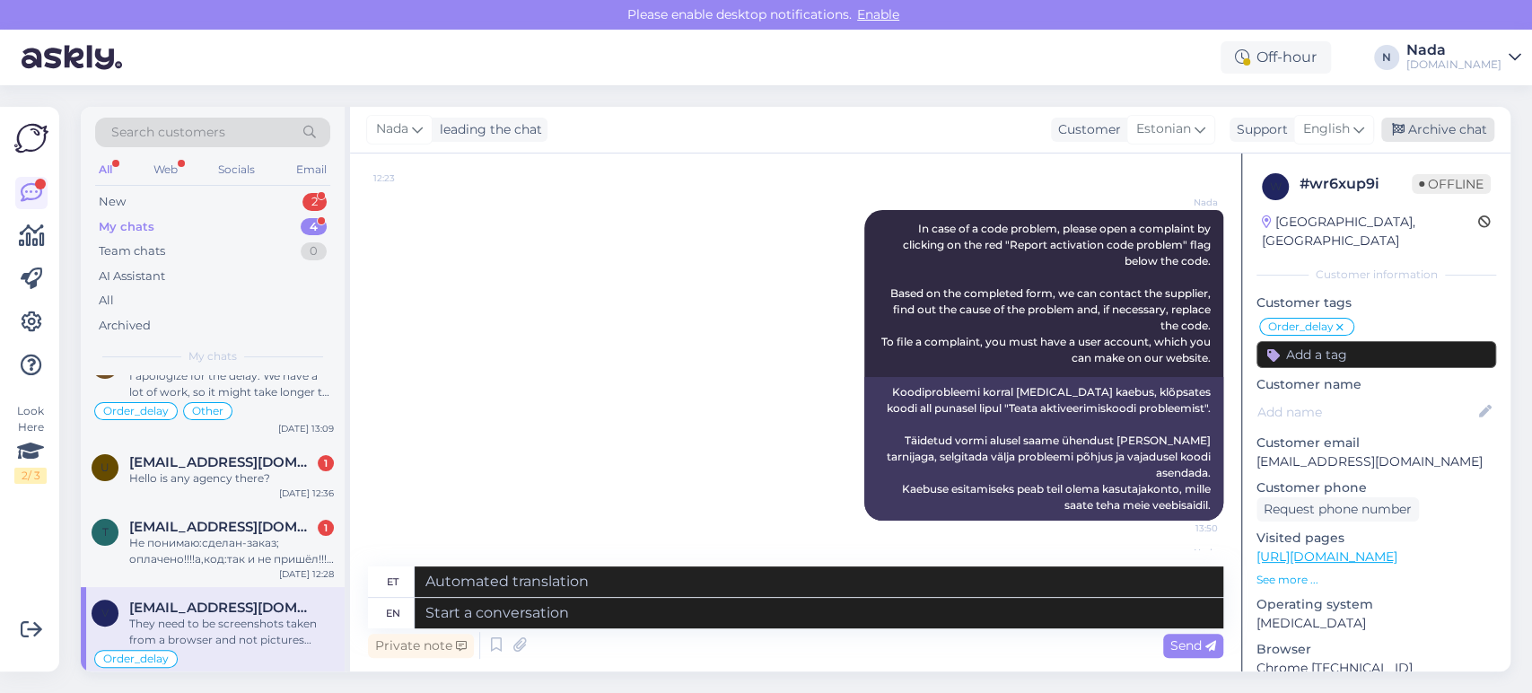
click at [1451, 127] on div "Archive chat" at bounding box center [1437, 130] width 113 height 24
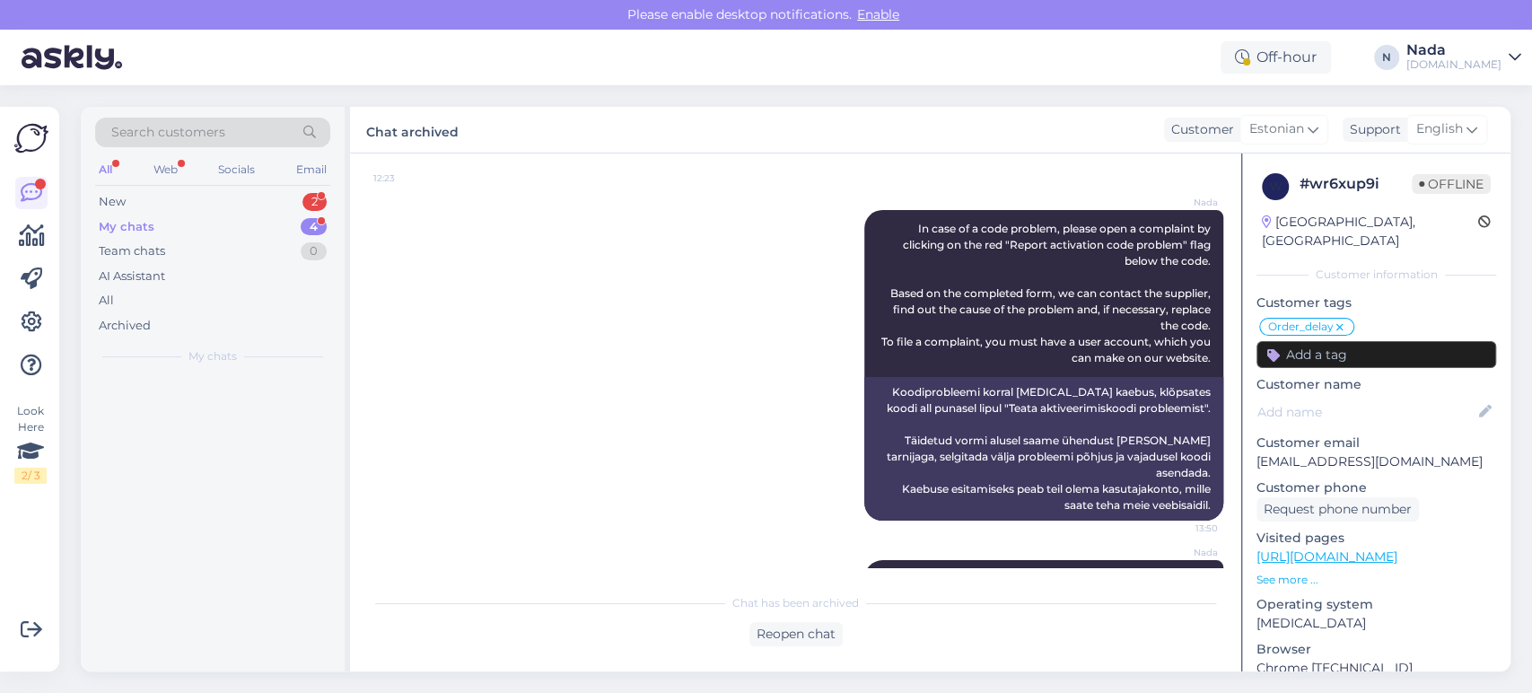
scroll to position [7848, 0]
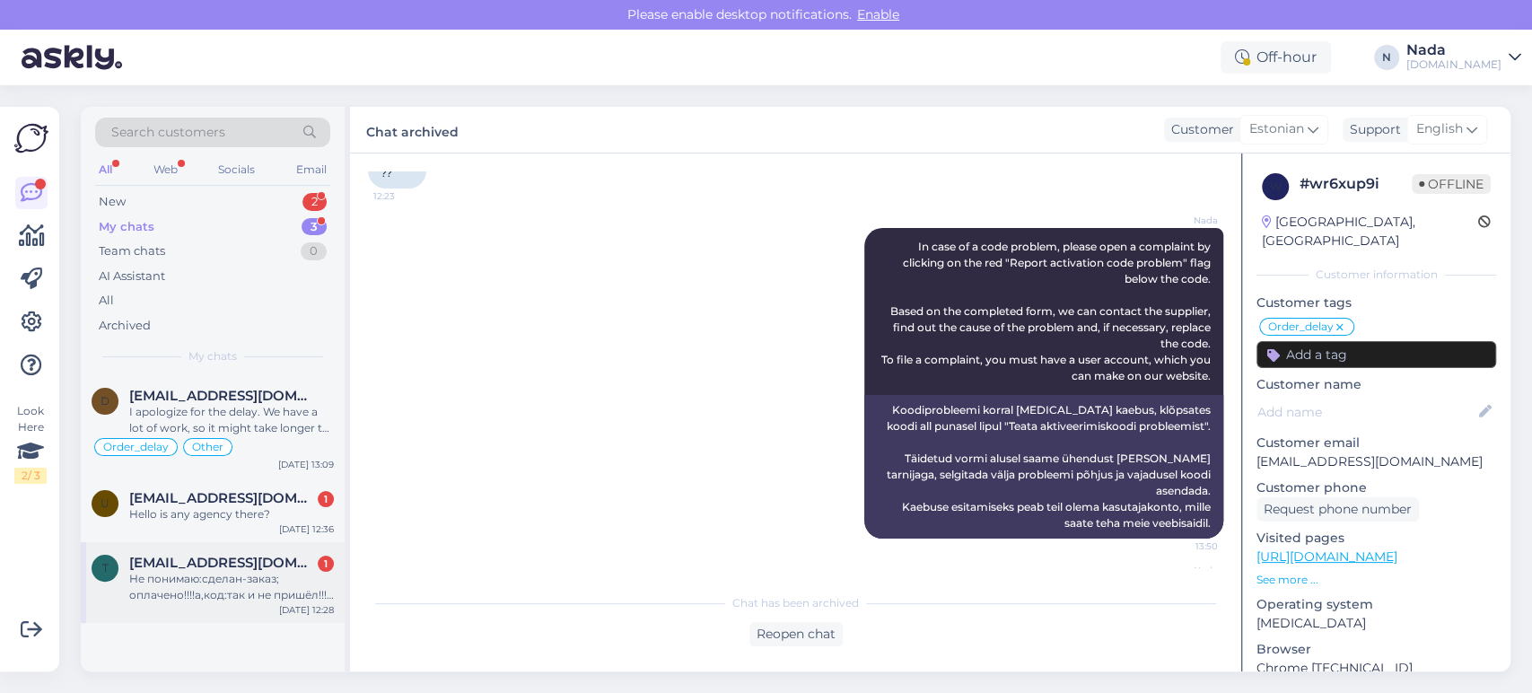
click at [260, 571] on div "Не понимаю:сделан-заказ; оплачено!!!!а,код:так и не пришёл!!! почему???" at bounding box center [231, 587] width 205 height 32
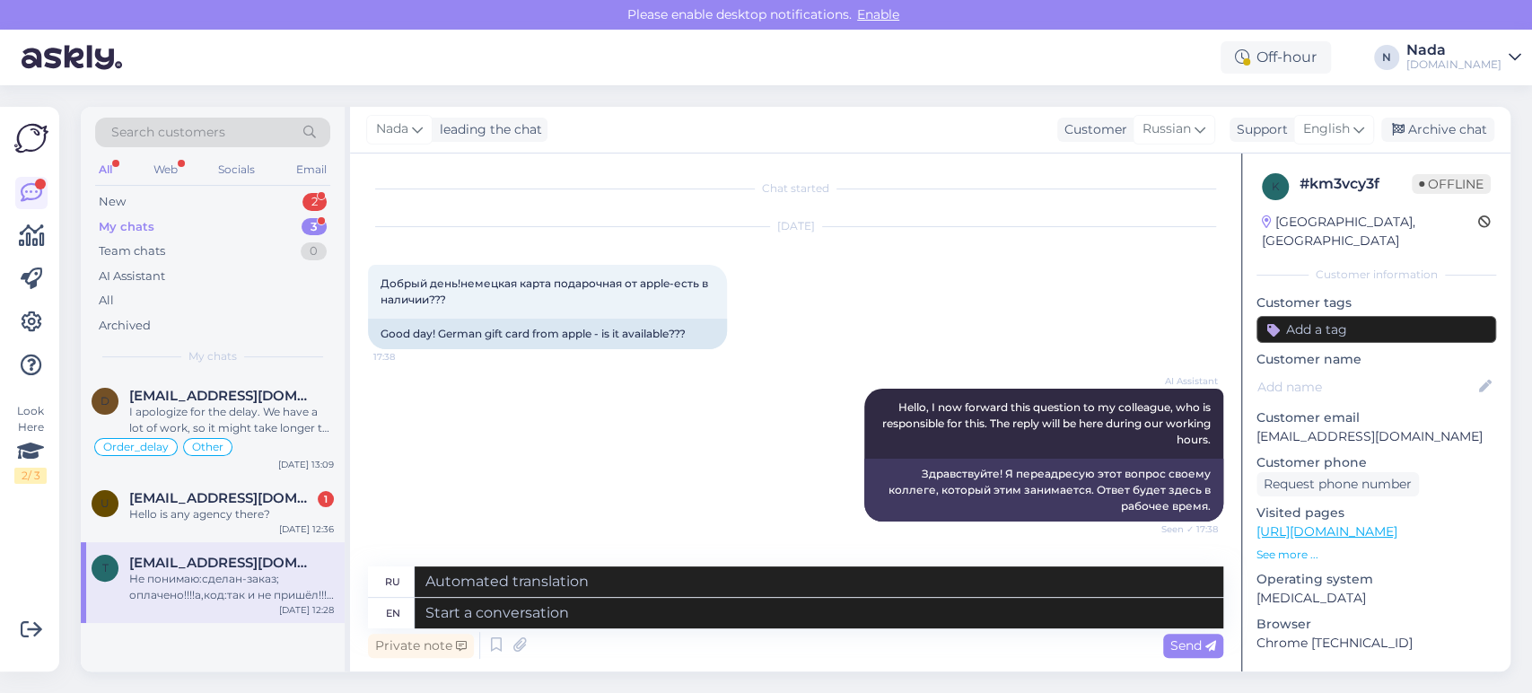
scroll to position [0, 0]
click at [571, 619] on textarea at bounding box center [819, 613] width 809 height 31
paste textarea "Please share with us your order number if you still haven't received it."
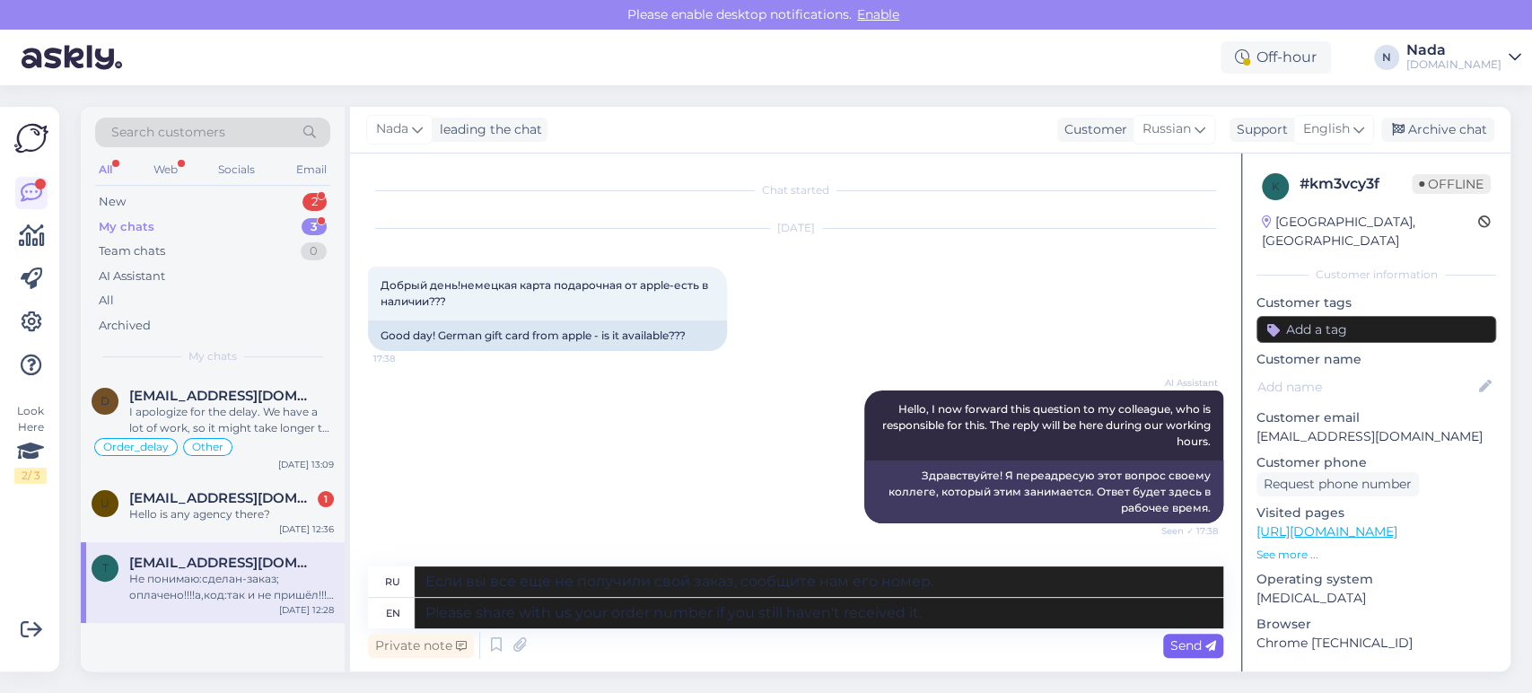
click at [1183, 638] on span "Send" at bounding box center [1194, 645] width 46 height 16
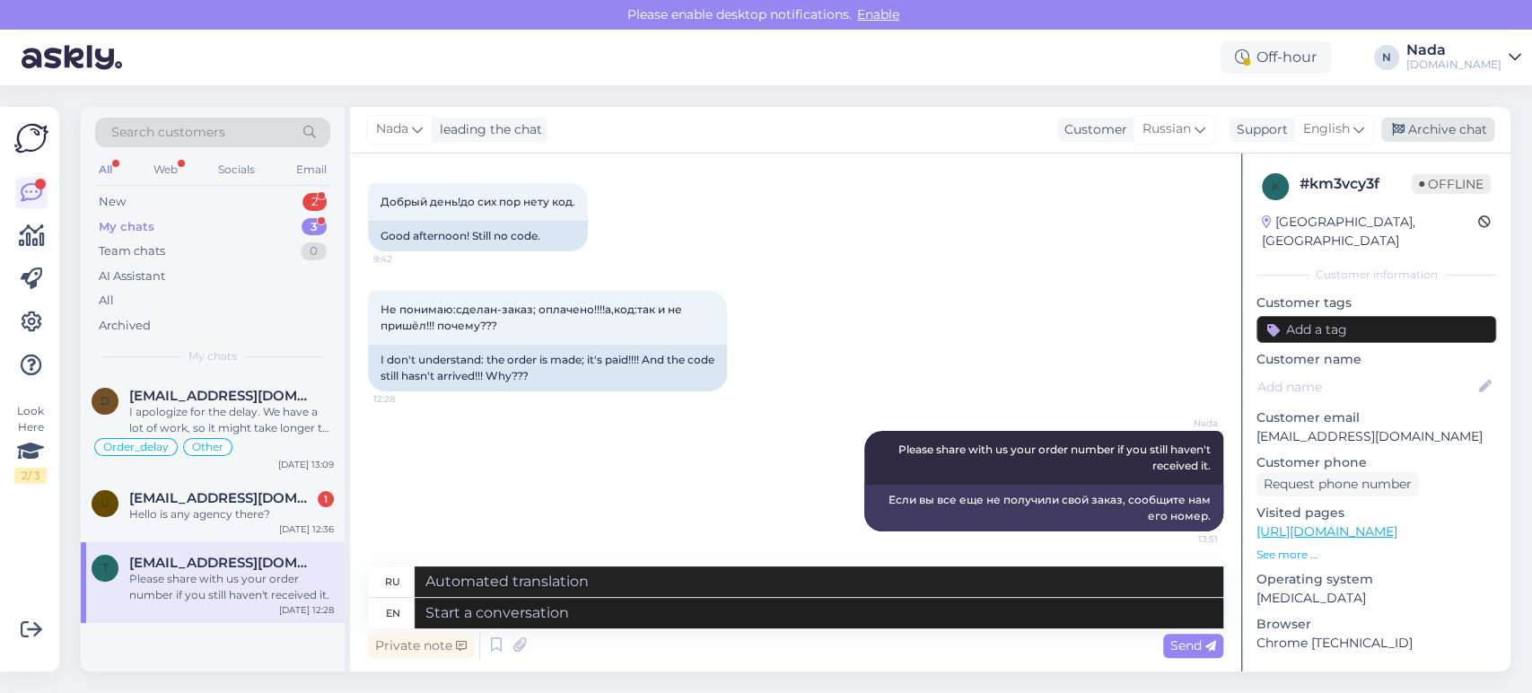
click at [1437, 136] on div "Archive chat" at bounding box center [1437, 130] width 113 height 24
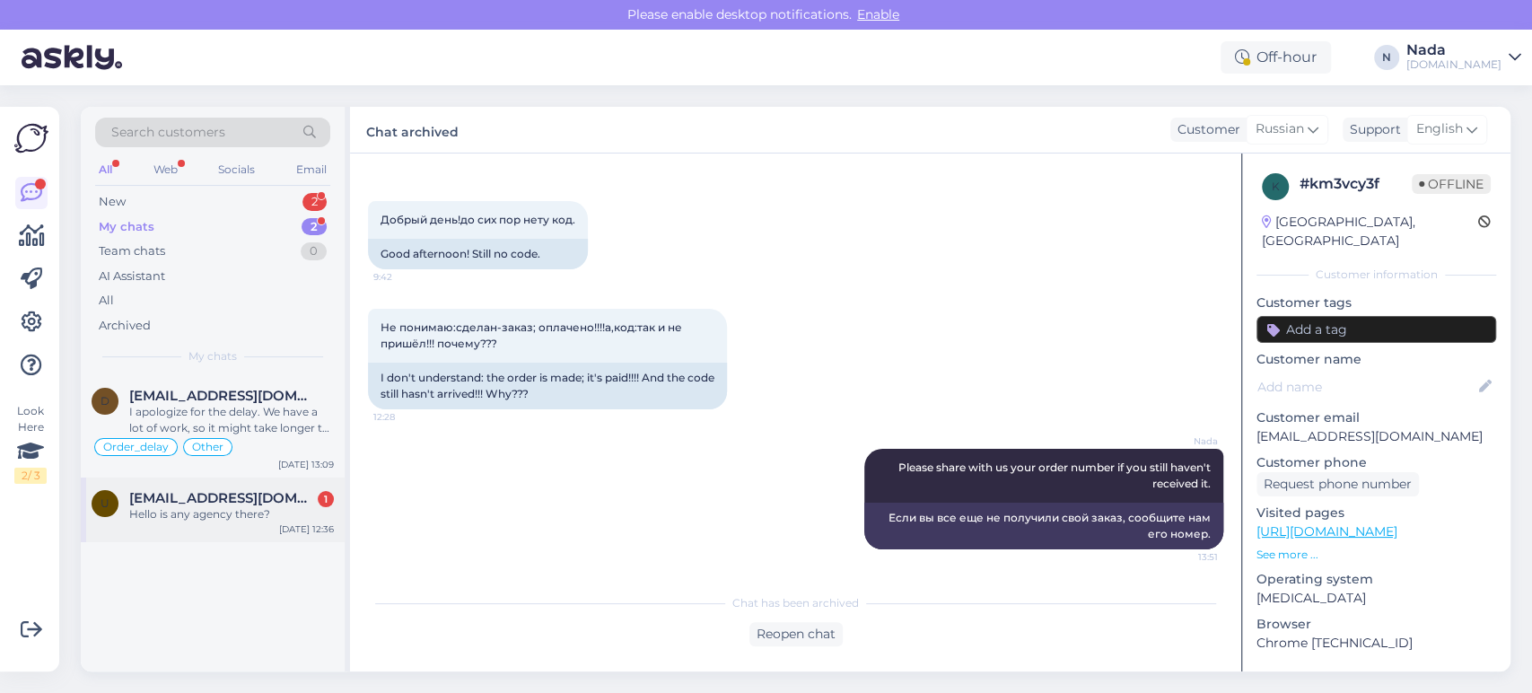
click at [285, 521] on div "Hello is any agency there?" at bounding box center [231, 514] width 205 height 16
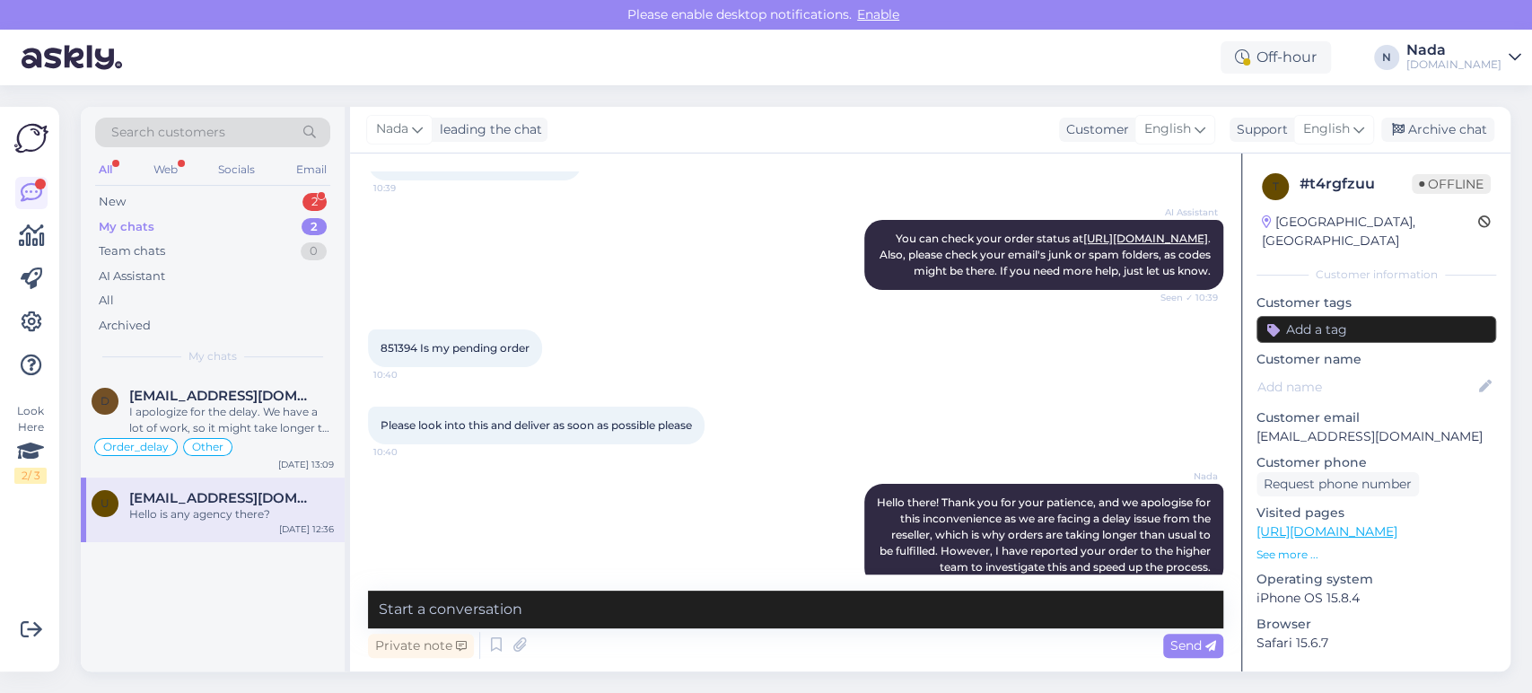
scroll to position [99, 0]
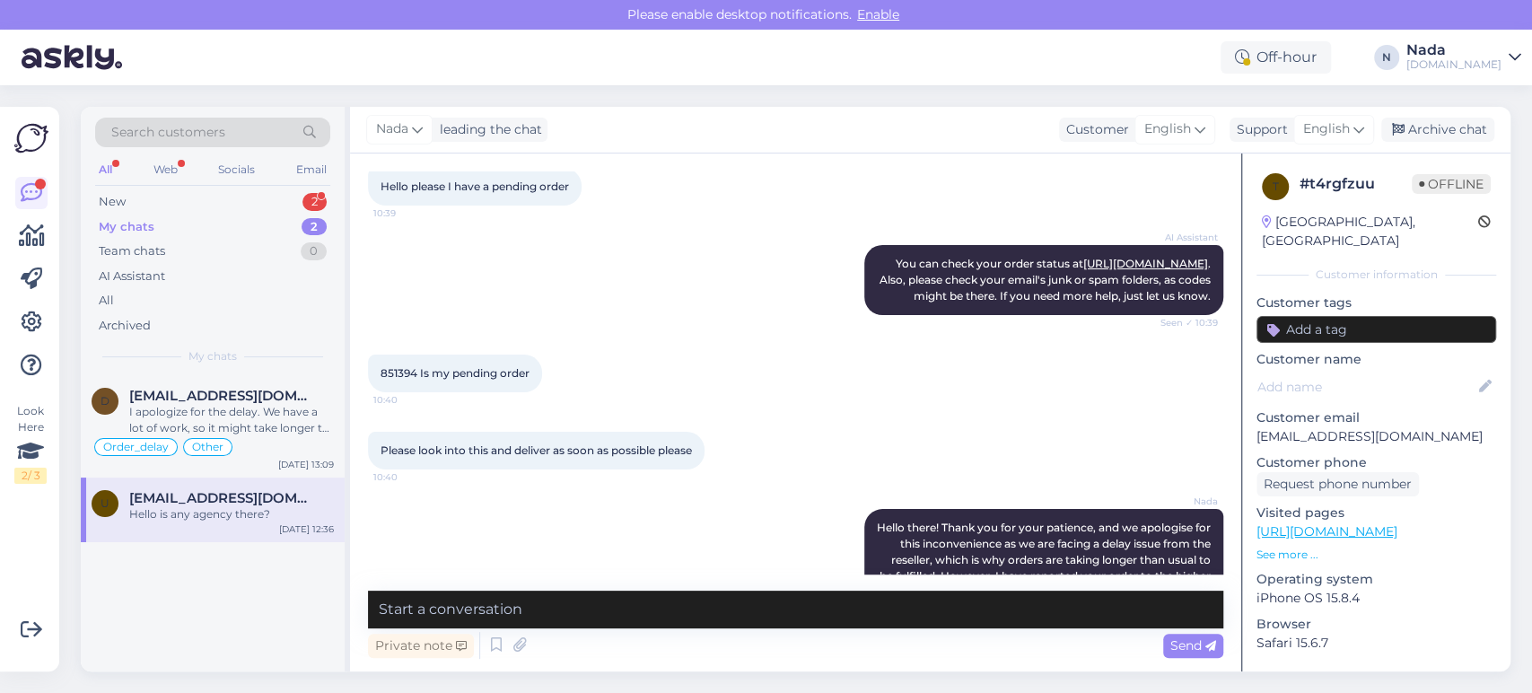
click at [397, 380] on span "851394 Is my pending order" at bounding box center [455, 372] width 149 height 13
copy span "851394"
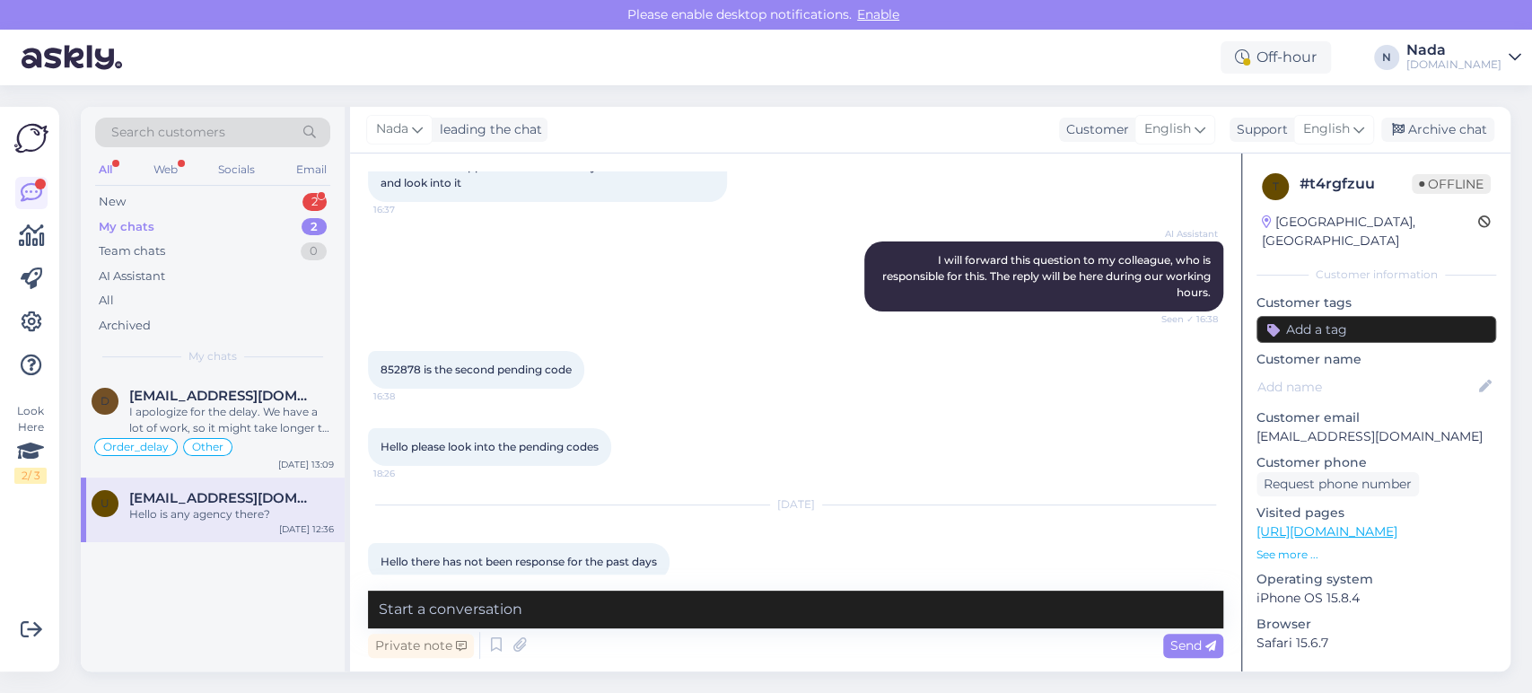
scroll to position [797, 0]
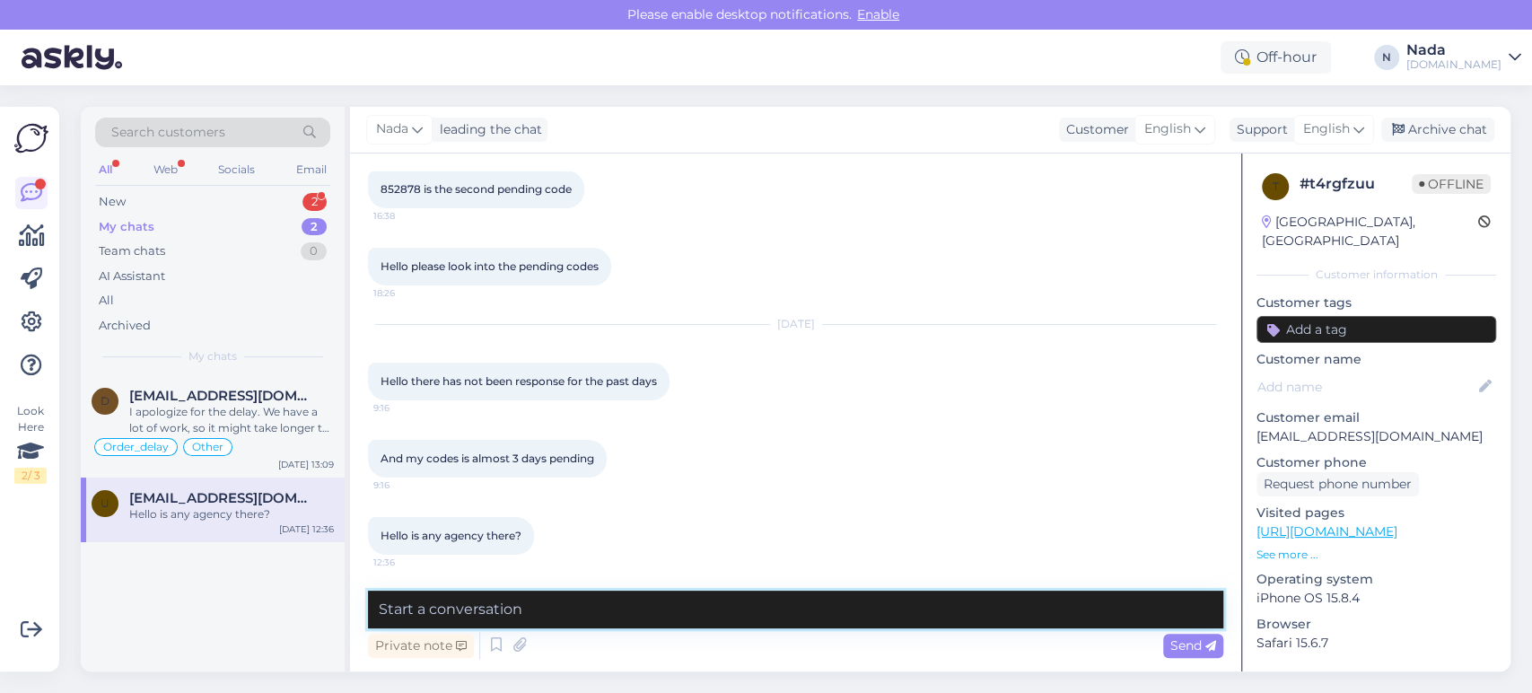
click at [821, 604] on textarea at bounding box center [795, 610] width 855 height 38
click at [1178, 646] on span "Send" at bounding box center [1194, 645] width 46 height 16
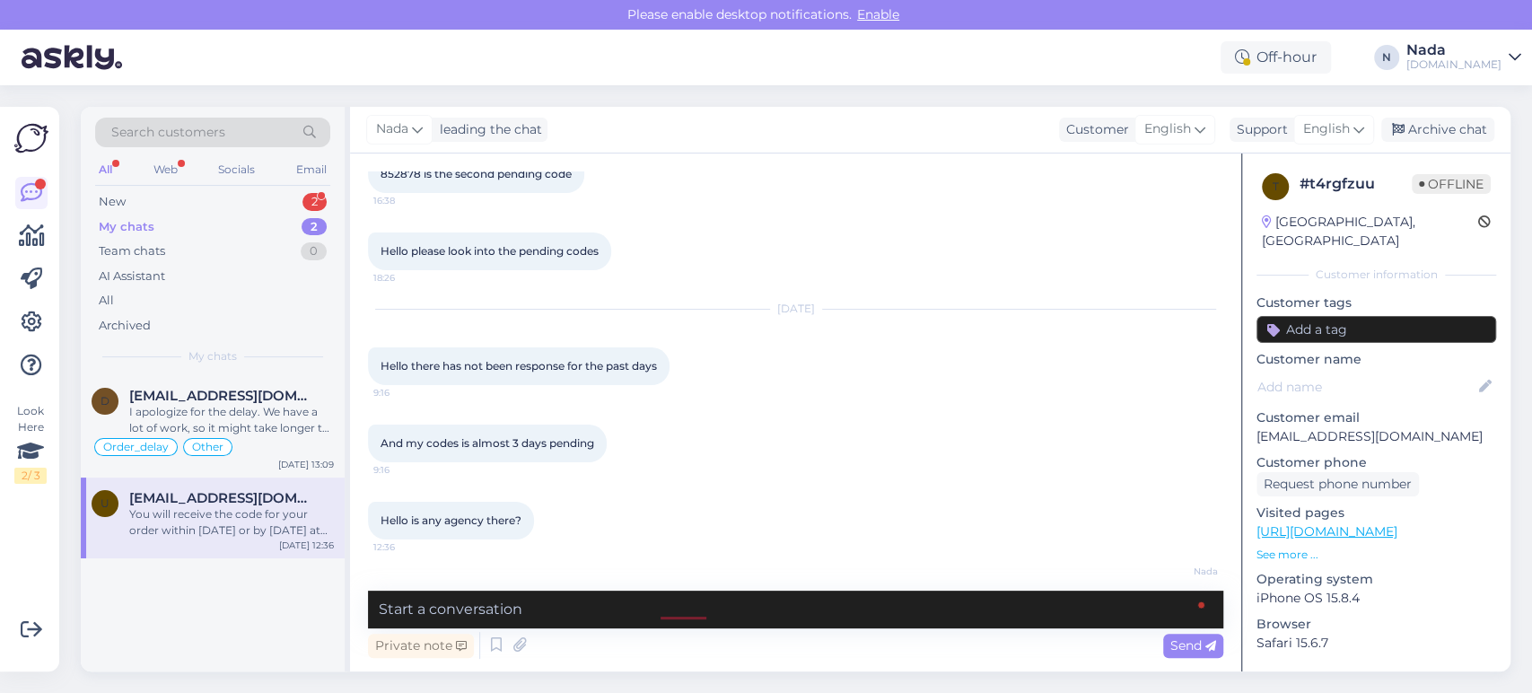
scroll to position [890, 0]
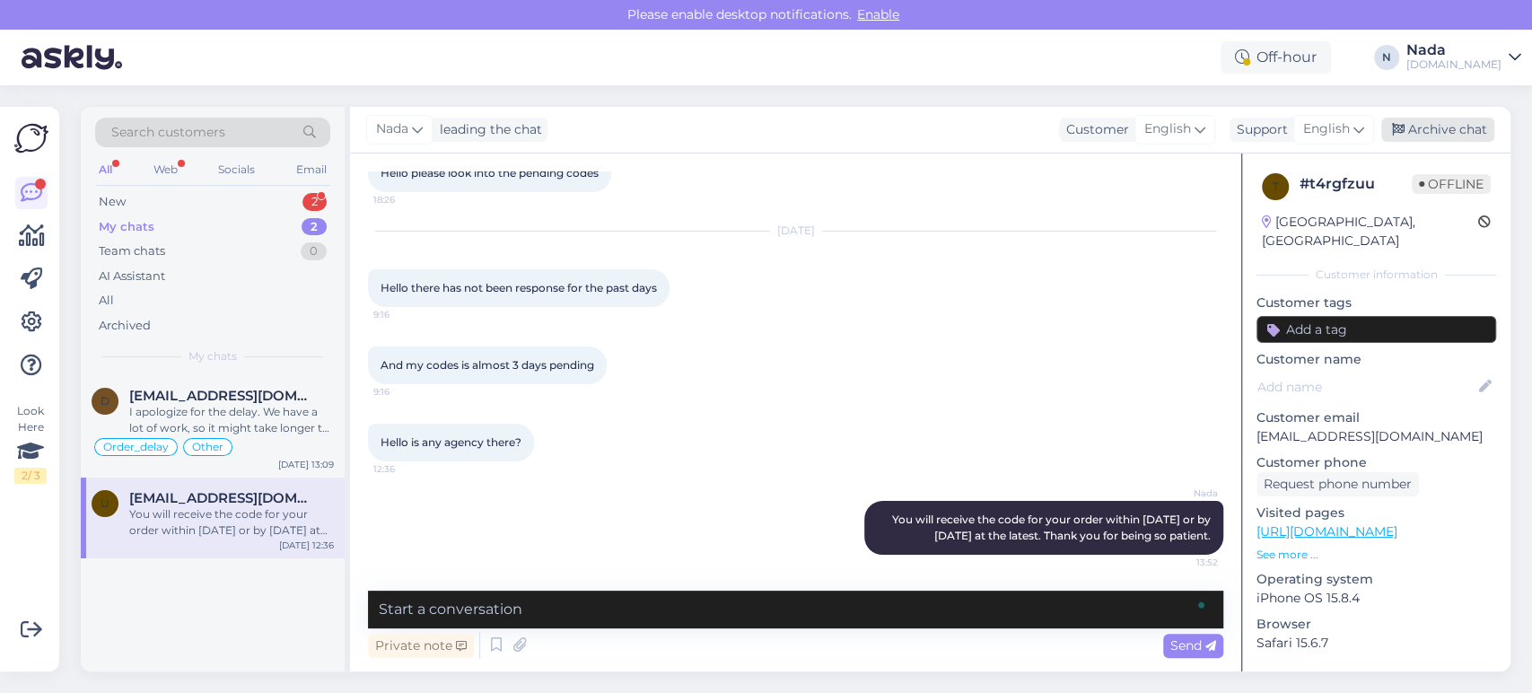
click at [1412, 134] on div "Archive chat" at bounding box center [1437, 130] width 113 height 24
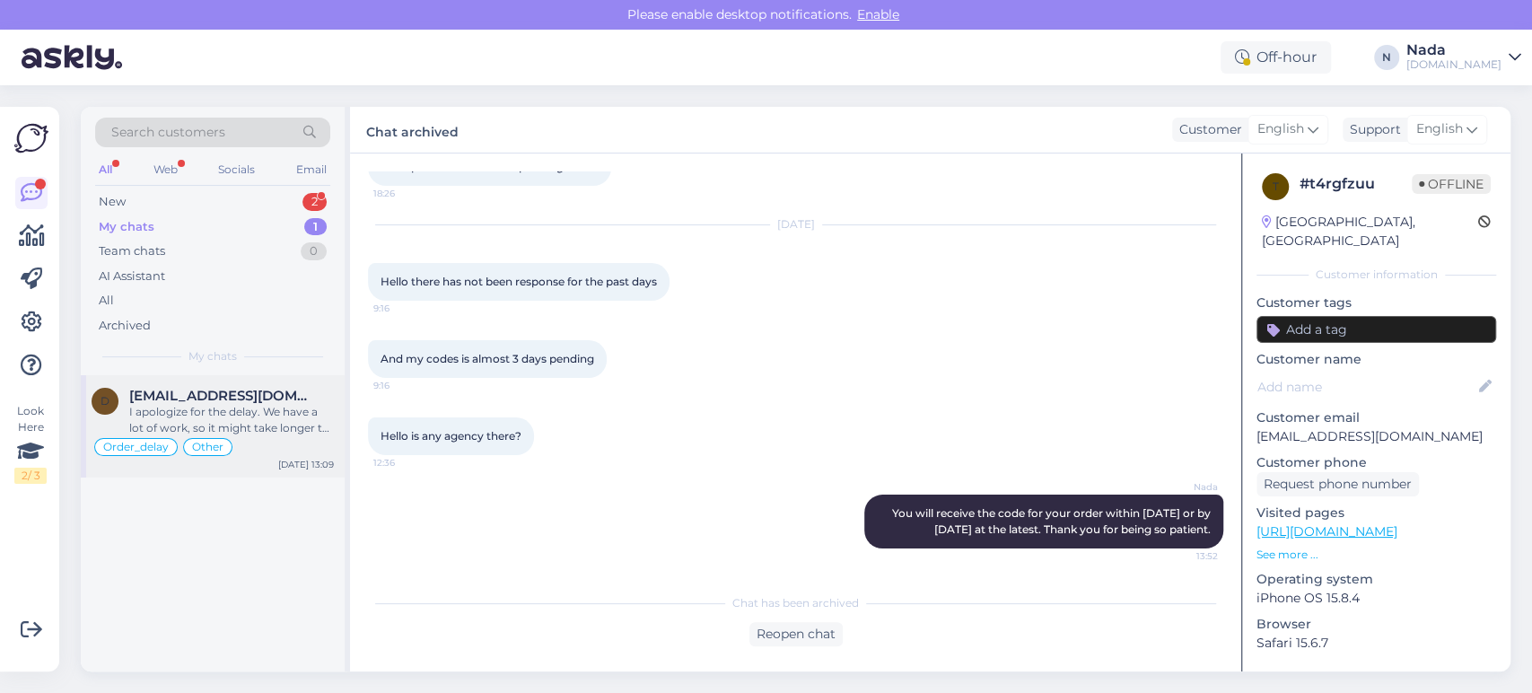
click at [241, 393] on span "[EMAIL_ADDRESS][DOMAIN_NAME]" at bounding box center [222, 396] width 187 height 16
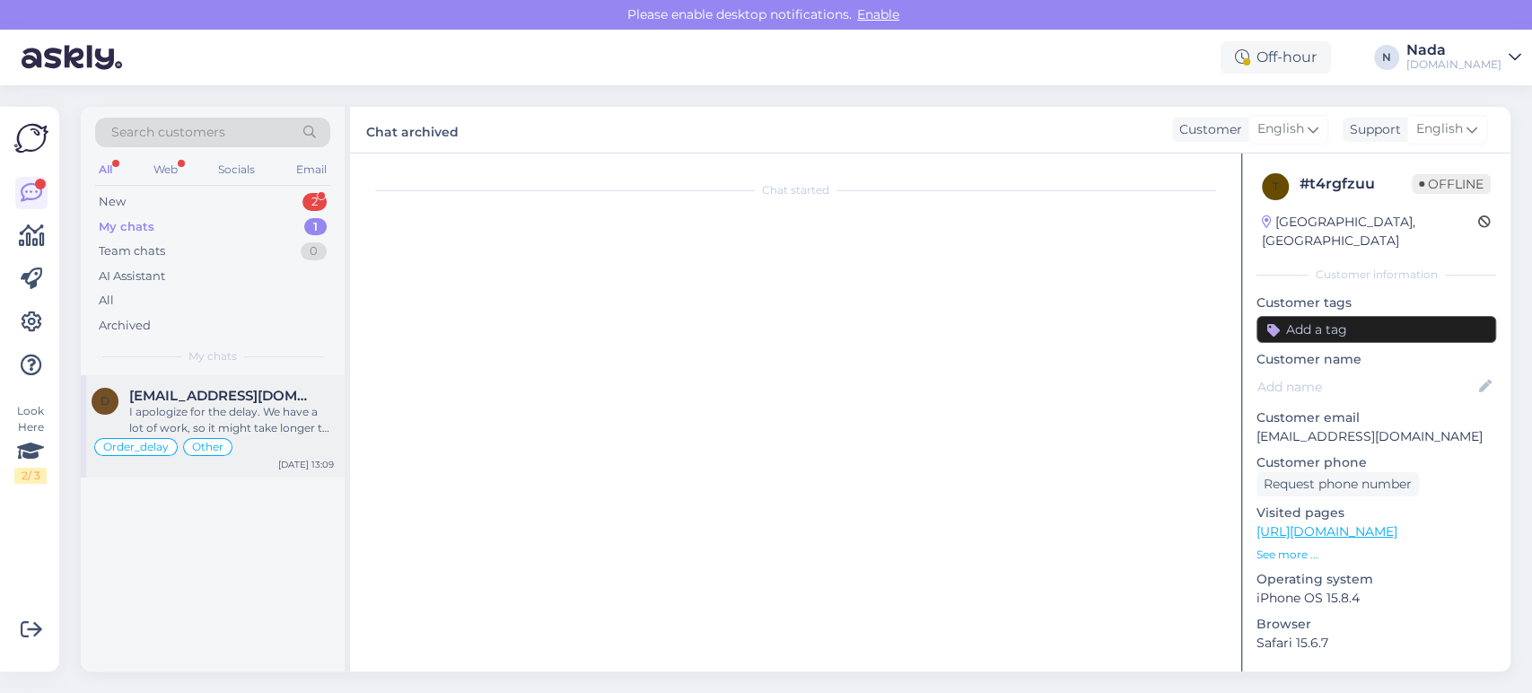
scroll to position [10995, 0]
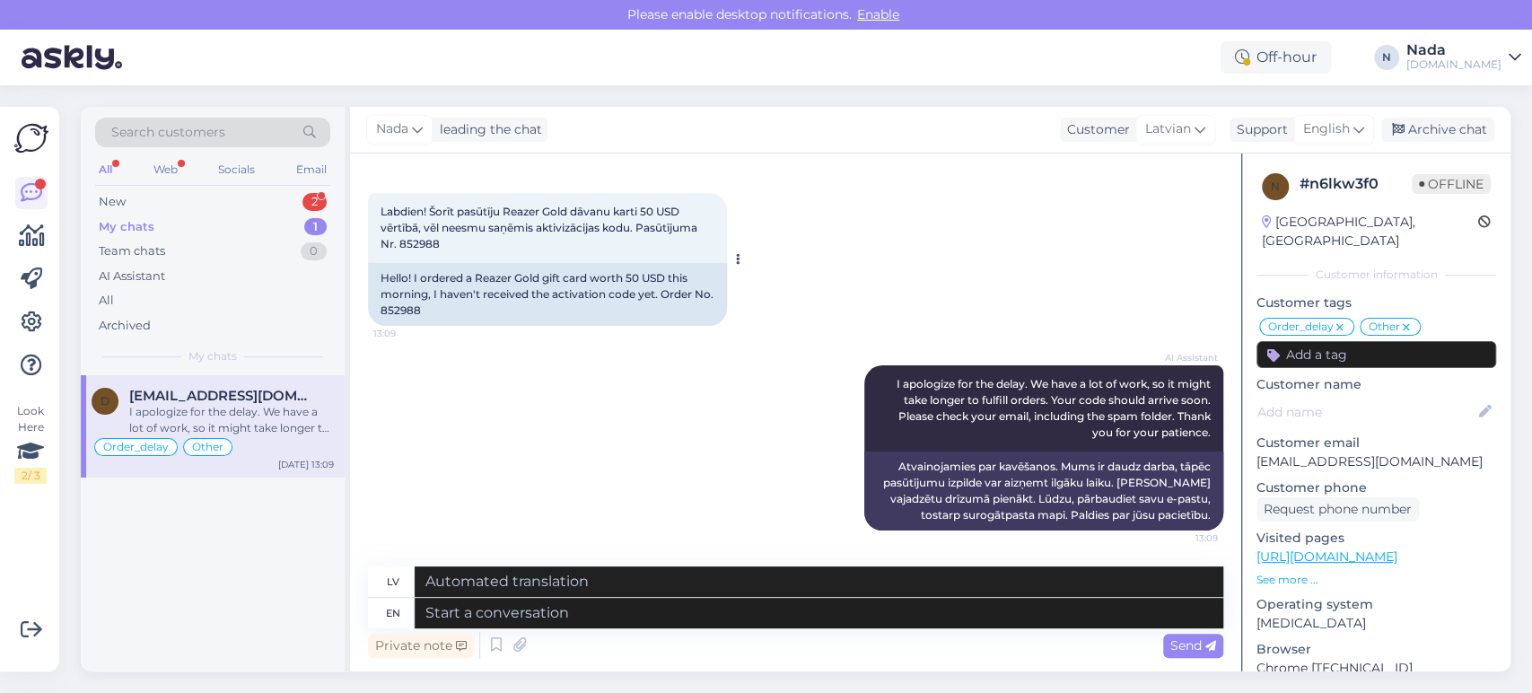
click at [415, 305] on div "Hello! I ordered a Reazer Gold gift card worth 50 USD this morning, I haven't r…" at bounding box center [547, 294] width 359 height 63
copy div "852988"
click at [558, 625] on textarea at bounding box center [819, 613] width 809 height 31
paste textarea "Hello there! Thank you for your patience and we apologize for this inconvenienc…"
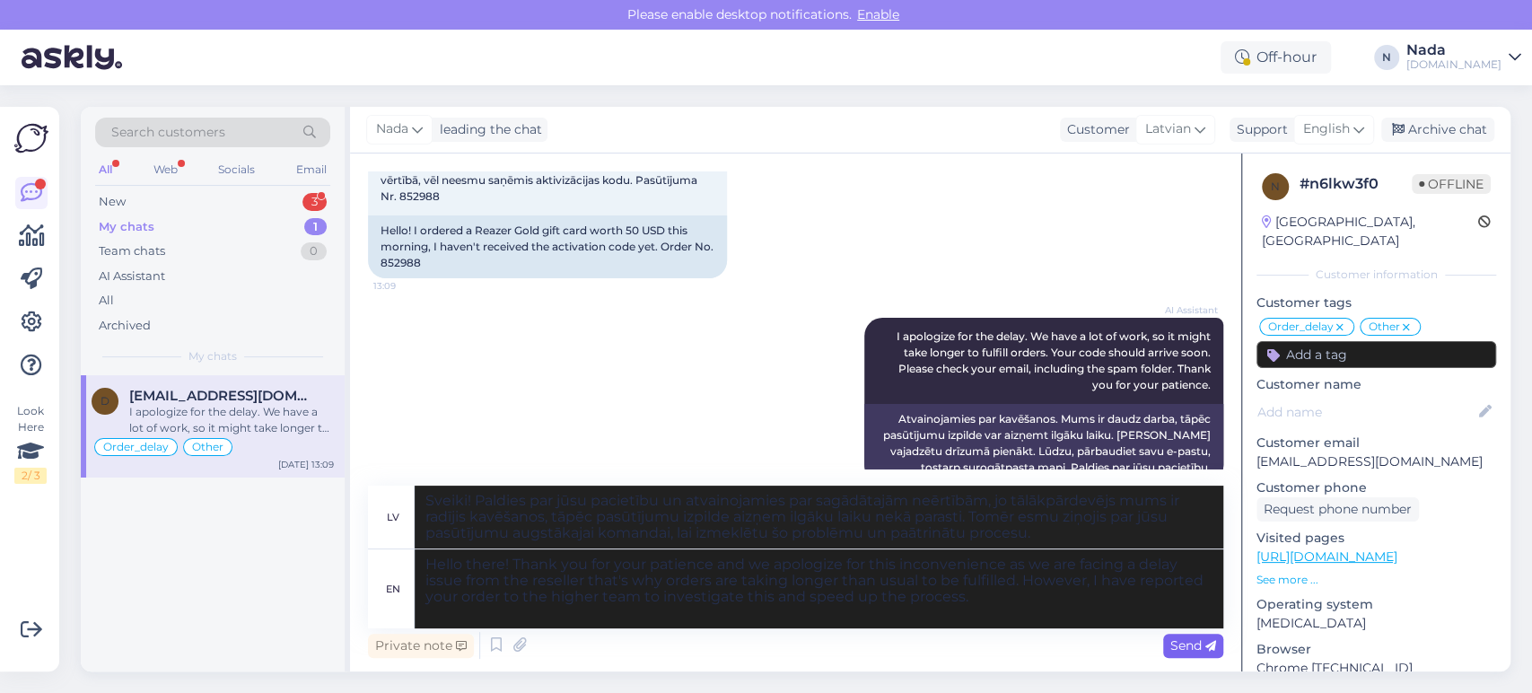
click at [1197, 653] on span "Send" at bounding box center [1194, 645] width 46 height 16
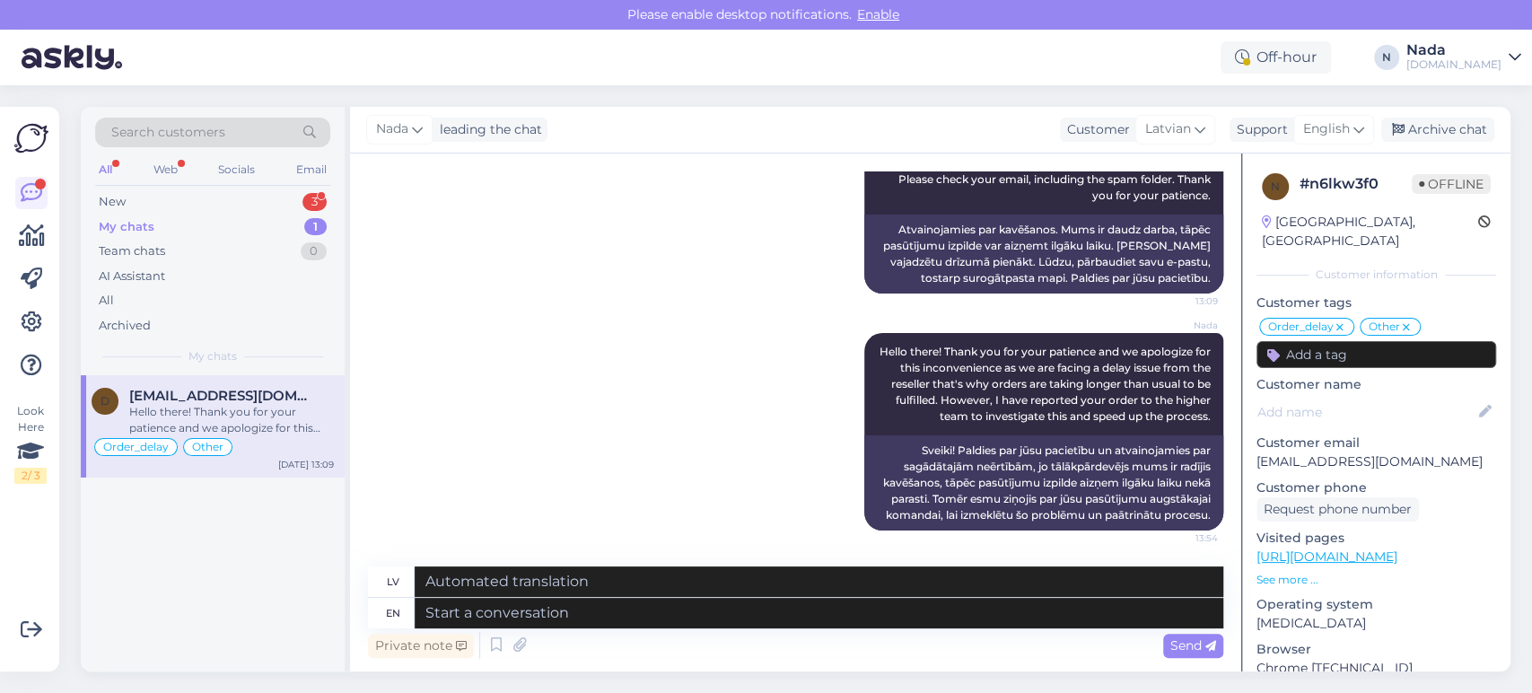
click at [1415, 144] on div "[PERSON_NAME] leading the chat Customer Latvian Support English Archive chat" at bounding box center [930, 130] width 1161 height 47
click at [1428, 135] on div "Archive chat" at bounding box center [1437, 130] width 113 height 24
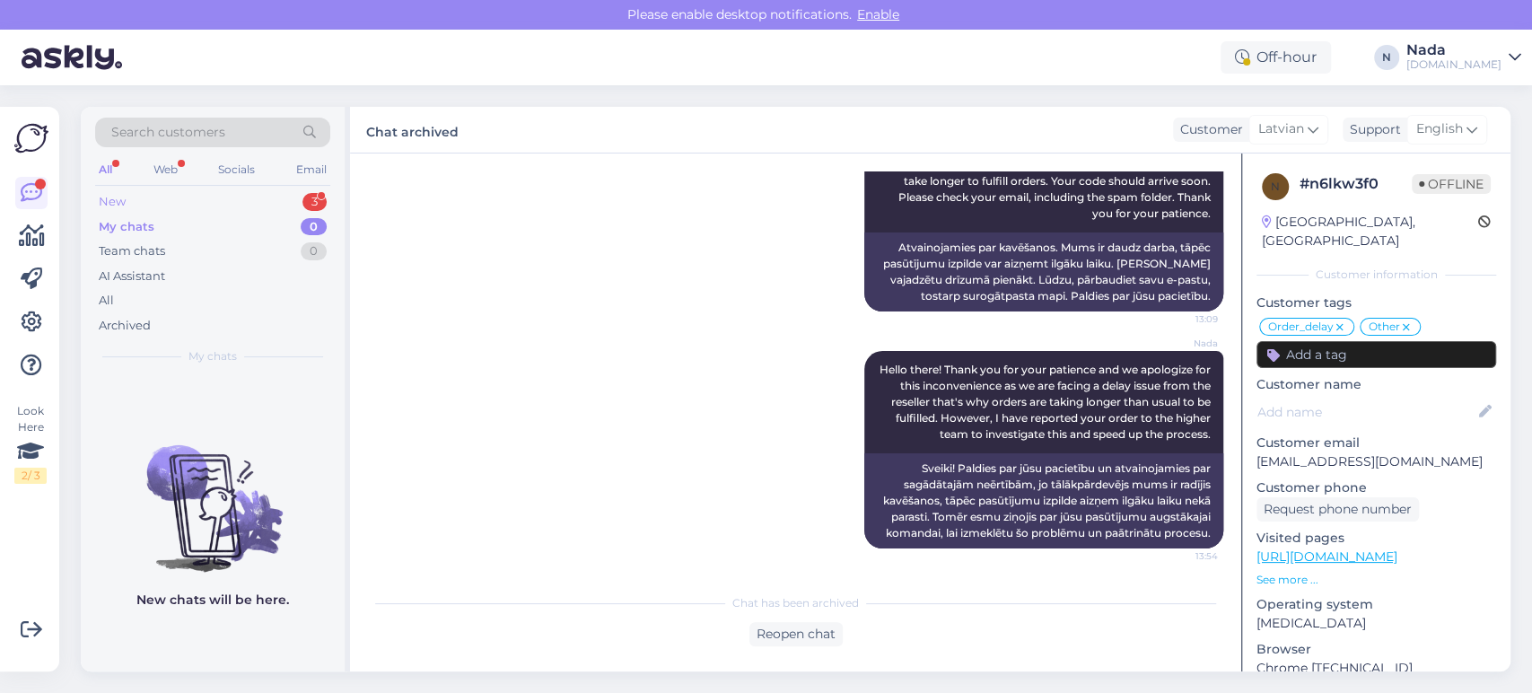
click at [144, 202] on div "New 3" at bounding box center [212, 201] width 235 height 25
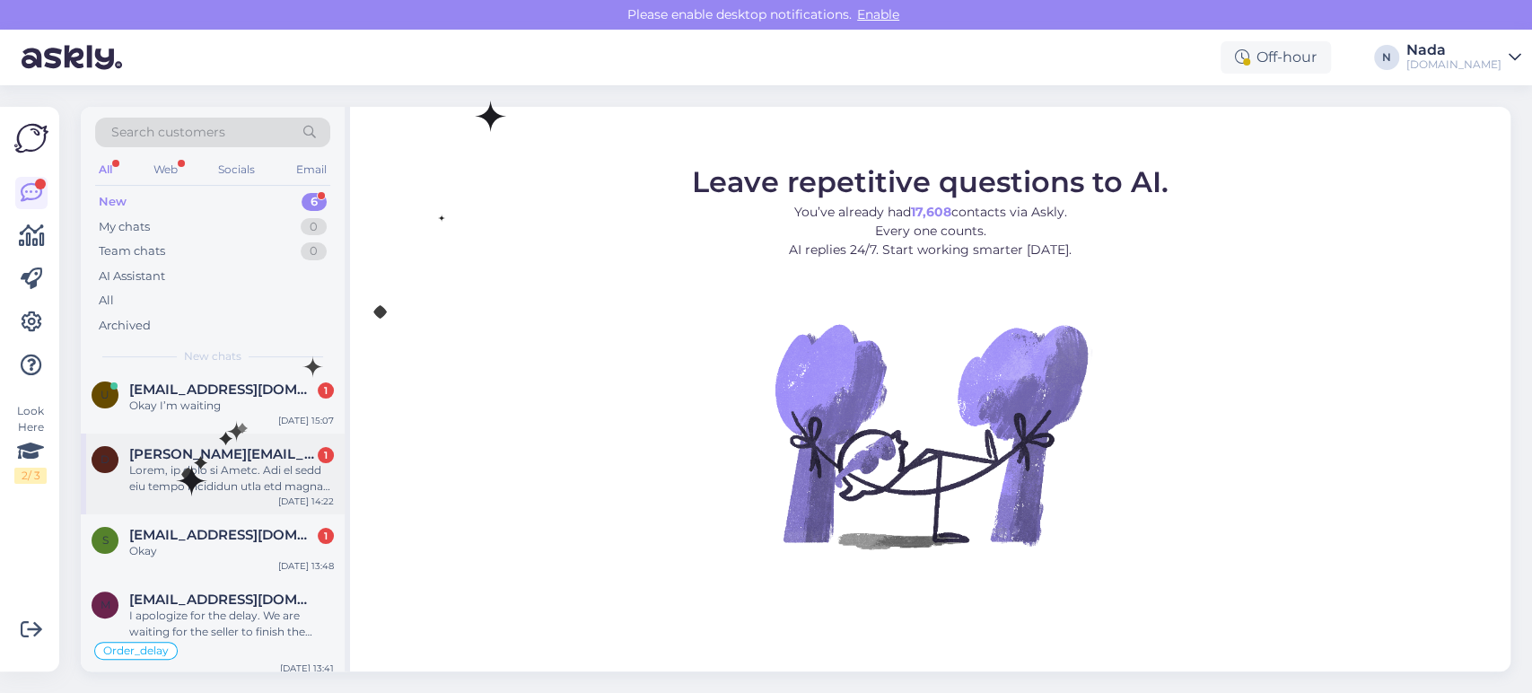
scroll to position [160, 0]
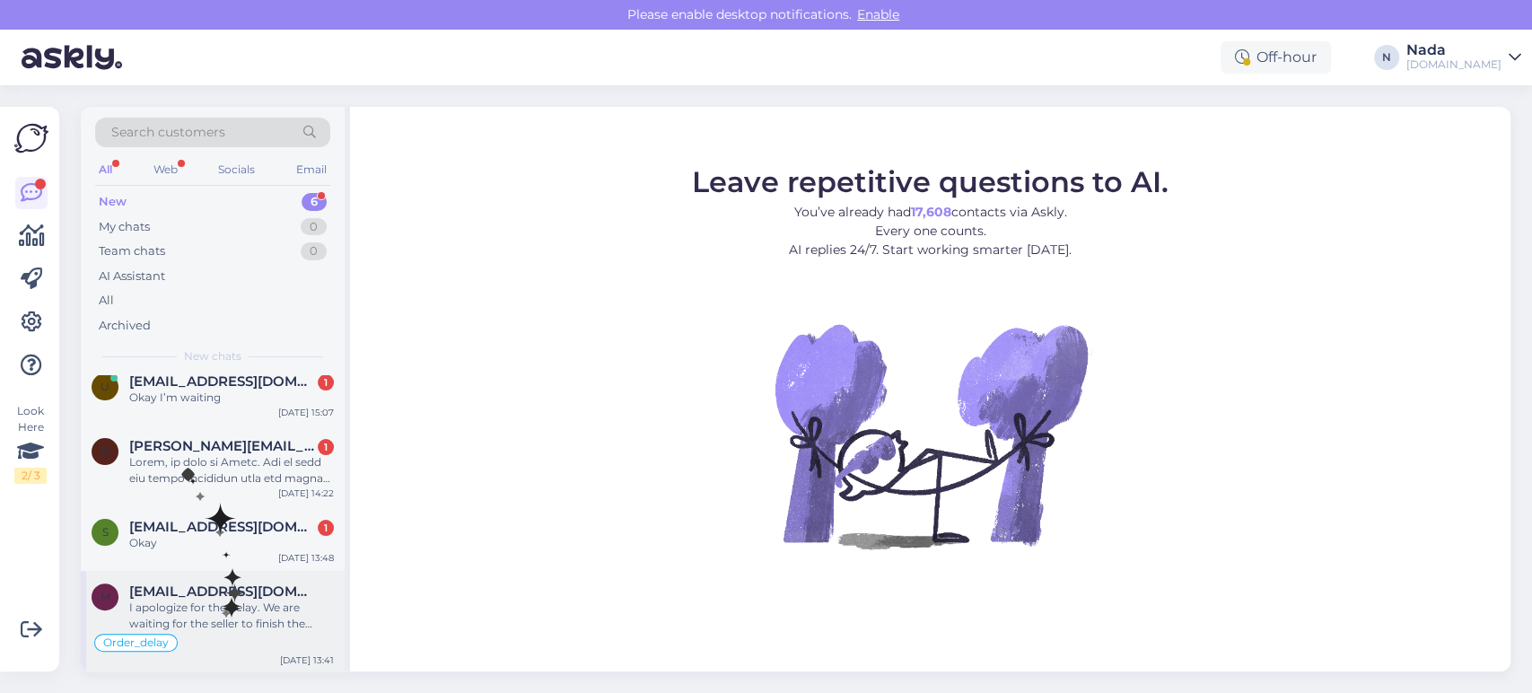
click at [222, 603] on div "I apologize for the delay. We are waiting for the seller to finish the order. O…" at bounding box center [231, 616] width 205 height 32
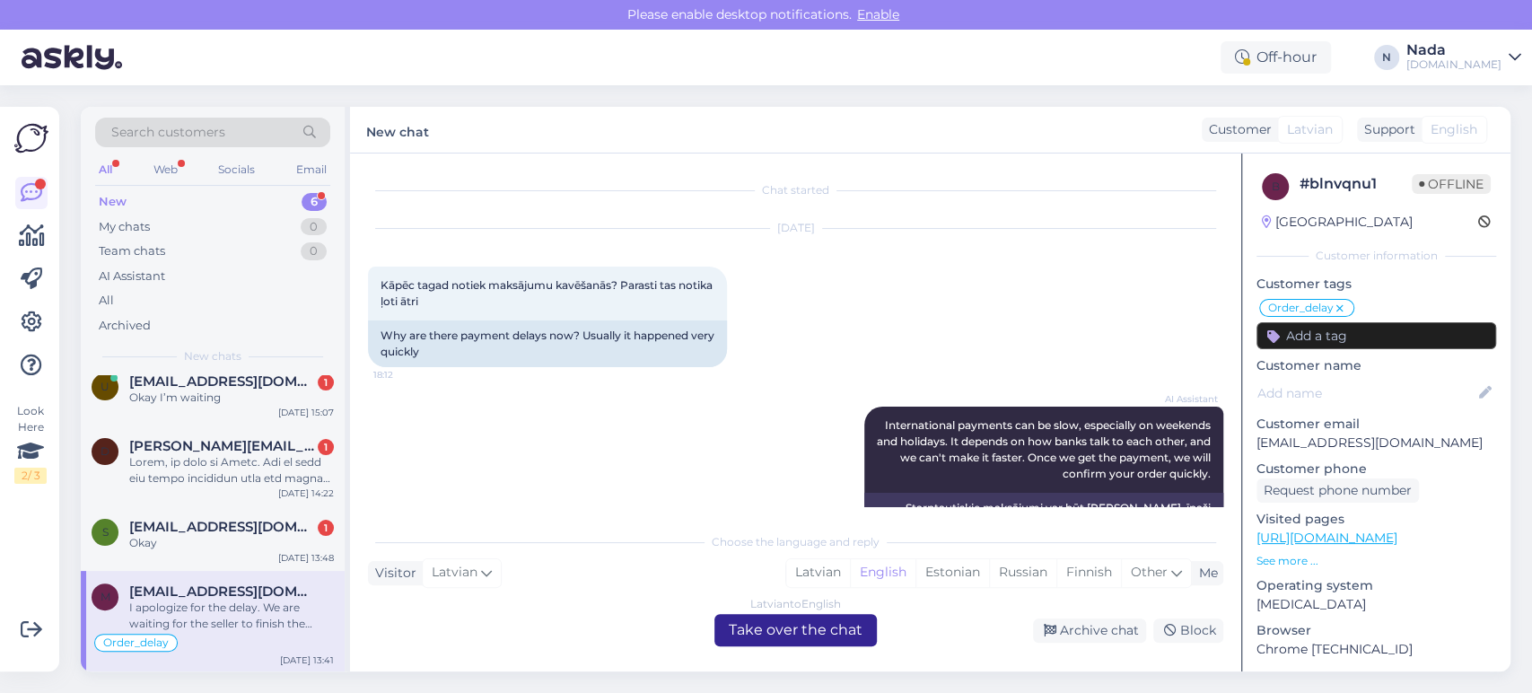
scroll to position [13222, 0]
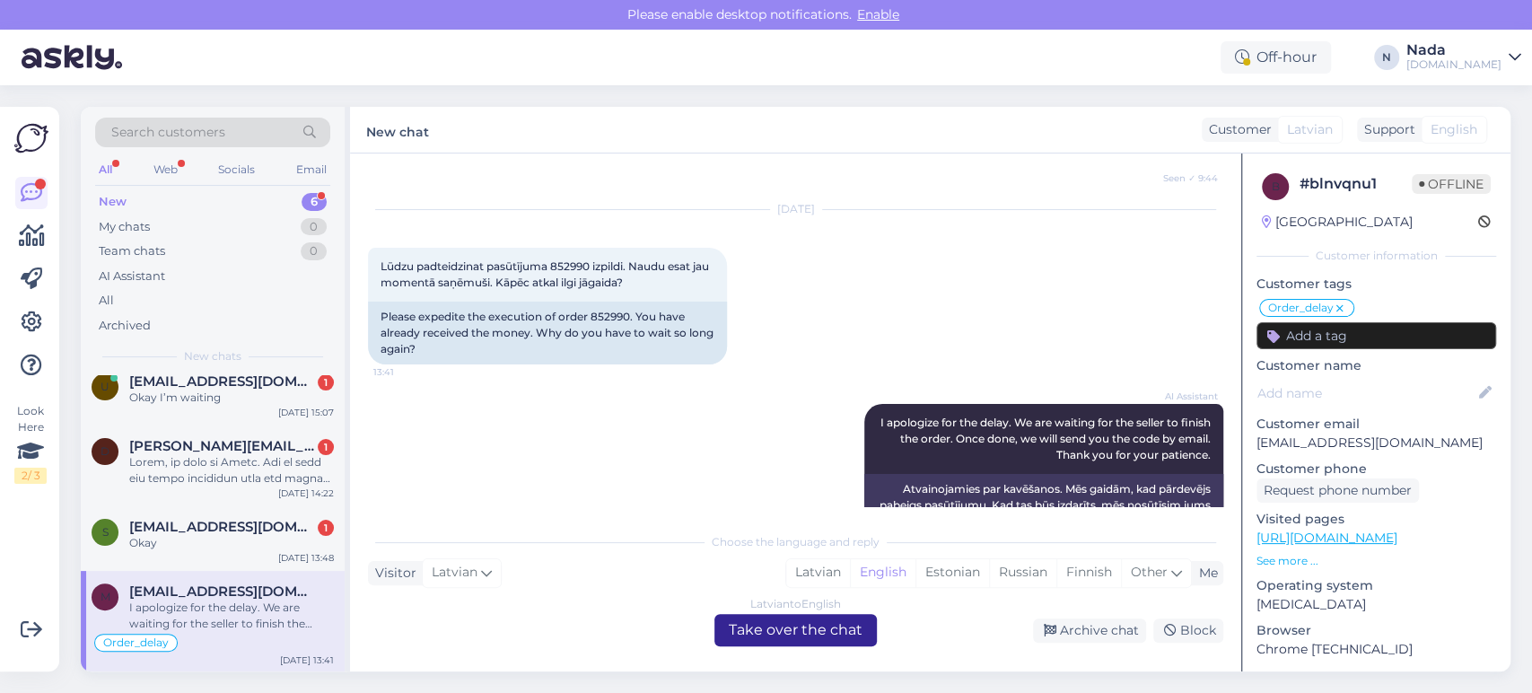
click at [782, 636] on div "Latvian to English Take over the chat" at bounding box center [796, 630] width 162 height 32
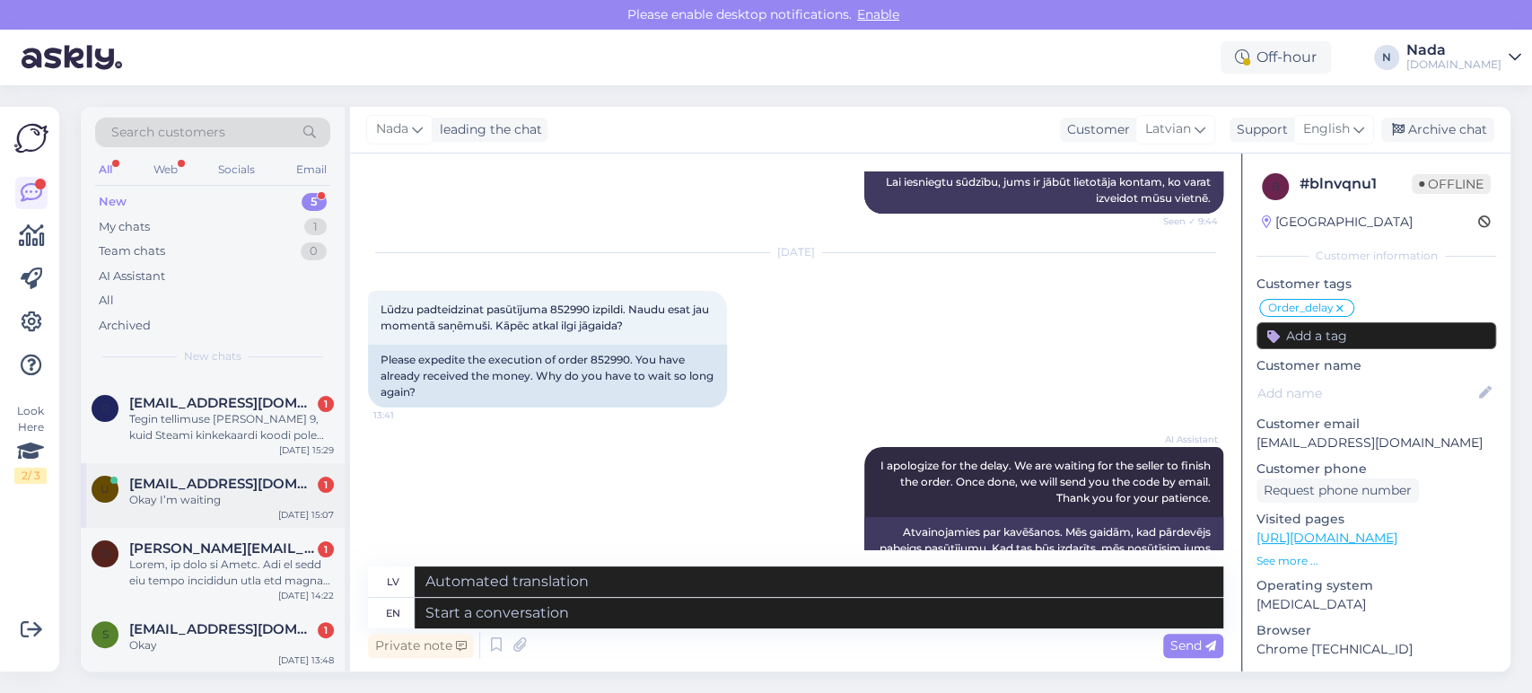
scroll to position [57, 0]
click at [225, 616] on div "s [EMAIL_ADDRESS][DOMAIN_NAME] 1 Okay [DATE] 13:48" at bounding box center [213, 641] width 264 height 65
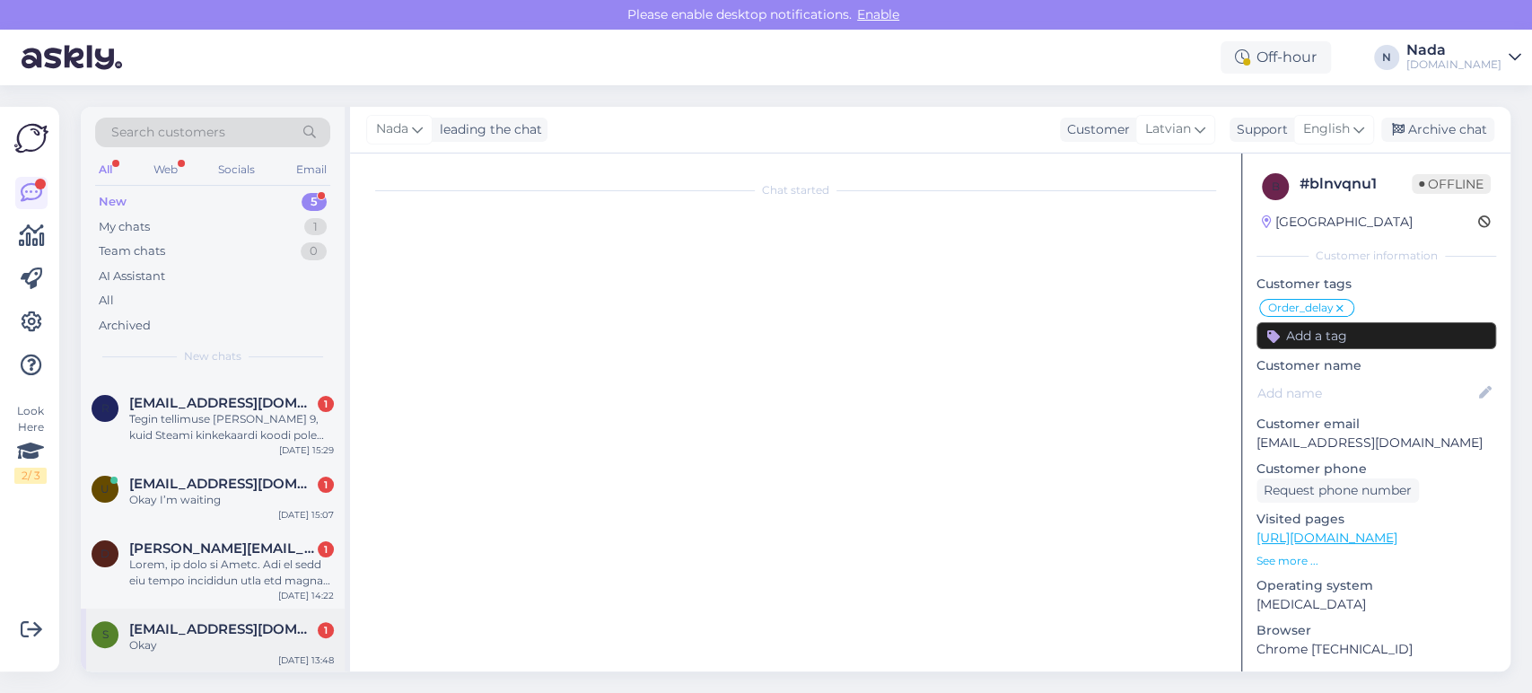
scroll to position [0, 0]
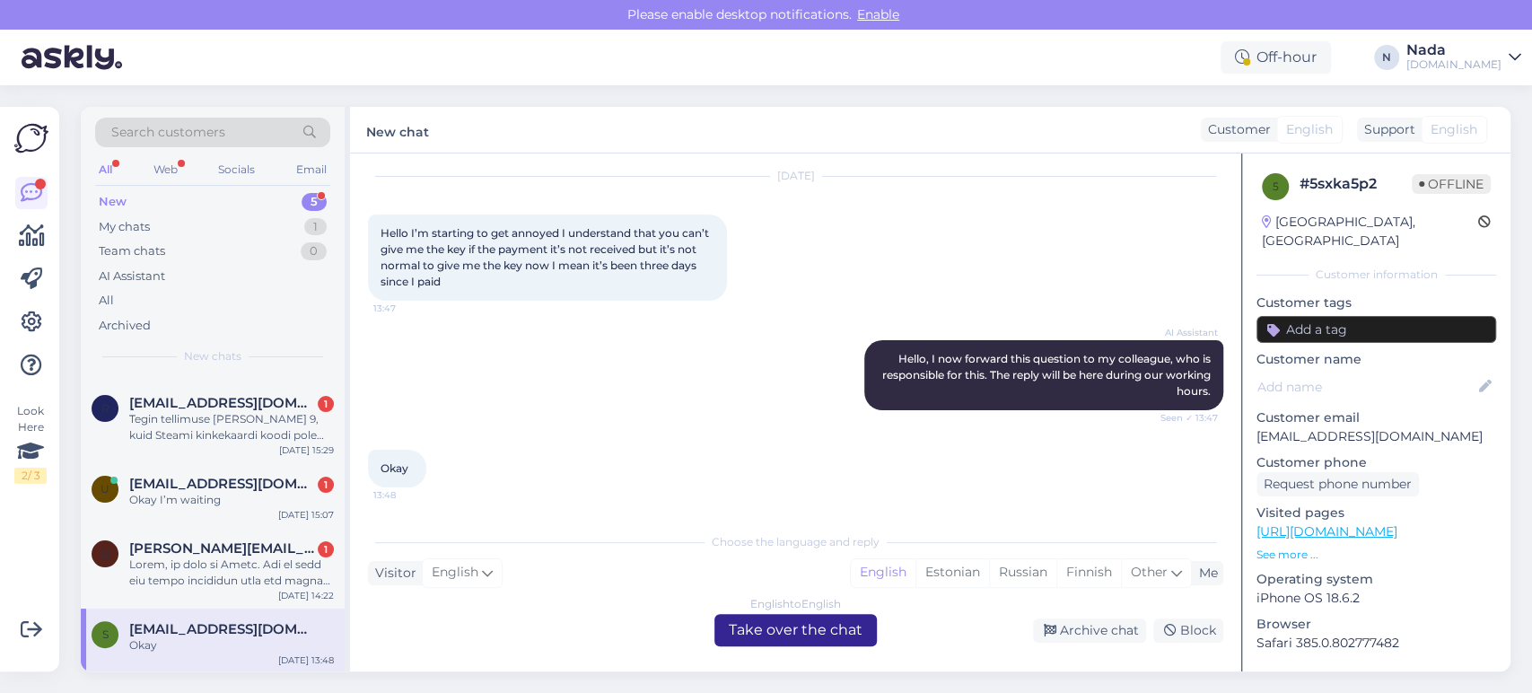
click at [788, 630] on div "English to English Take over the chat" at bounding box center [796, 630] width 162 height 32
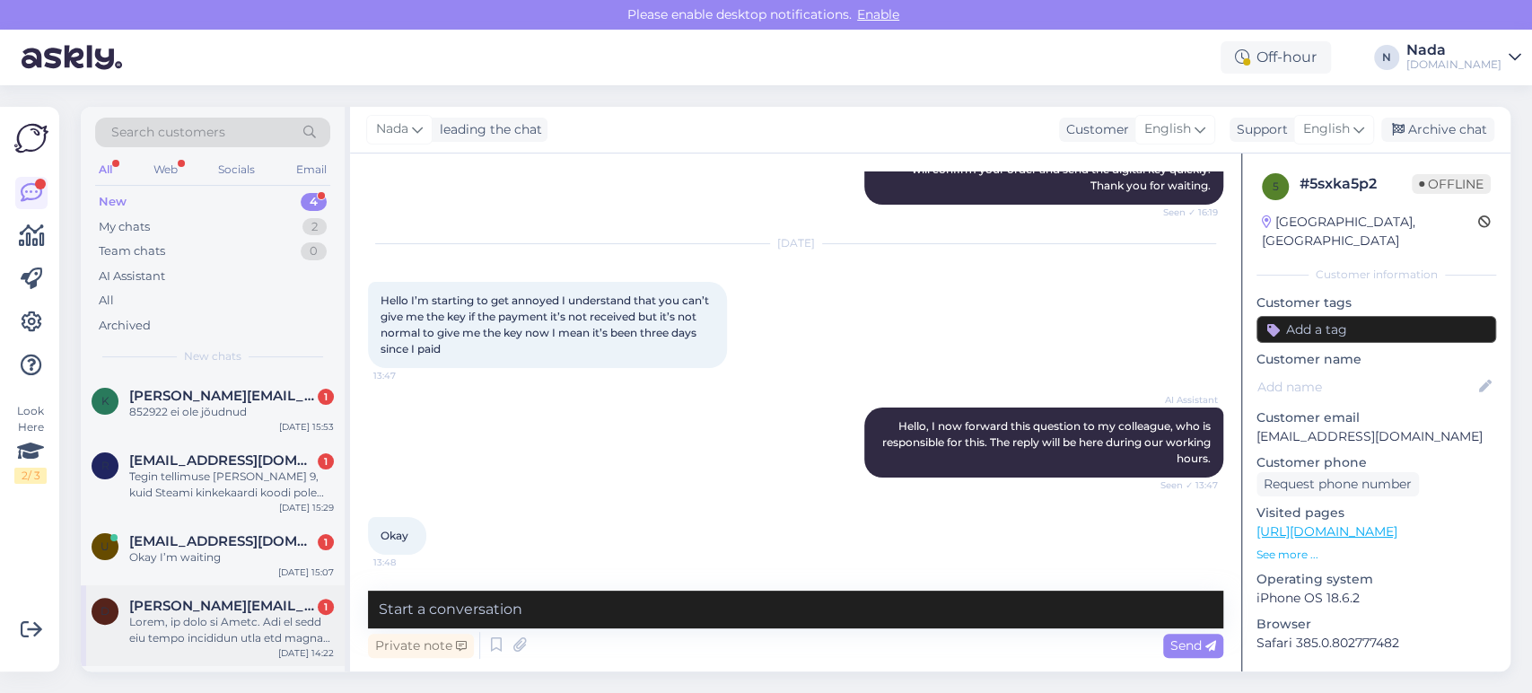
click at [201, 609] on span "[PERSON_NAME][EMAIL_ADDRESS][DOMAIN_NAME]" at bounding box center [222, 606] width 187 height 16
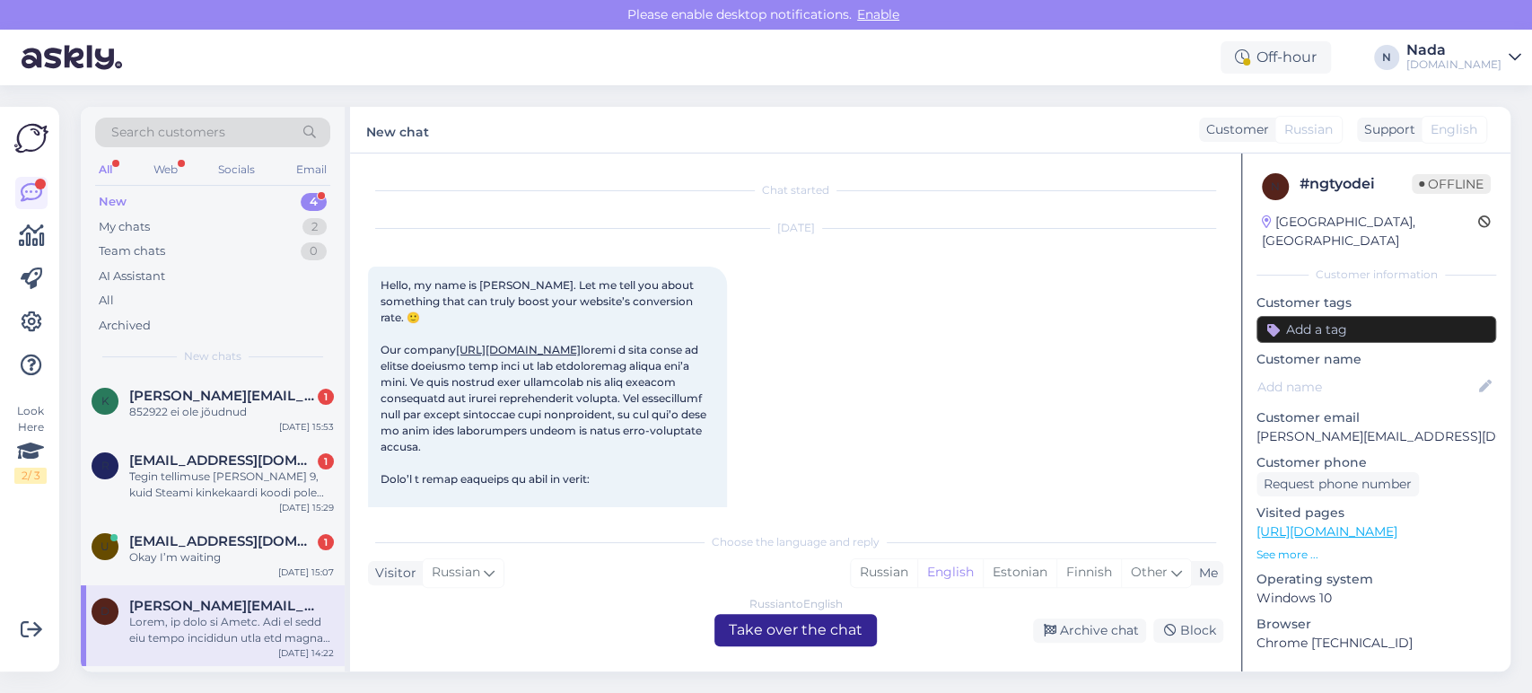
scroll to position [37, 0]
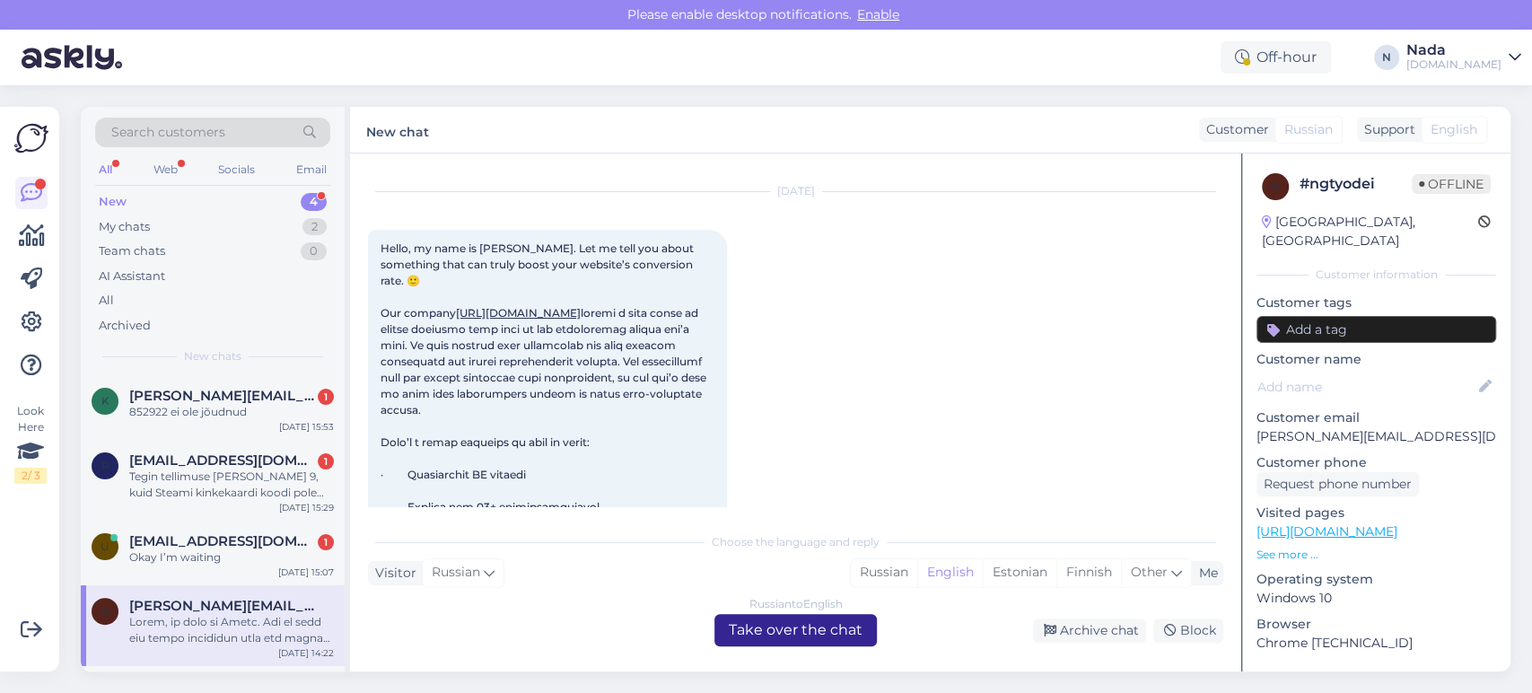
click at [785, 636] on div "Russian to English Take over the chat" at bounding box center [796, 630] width 162 height 32
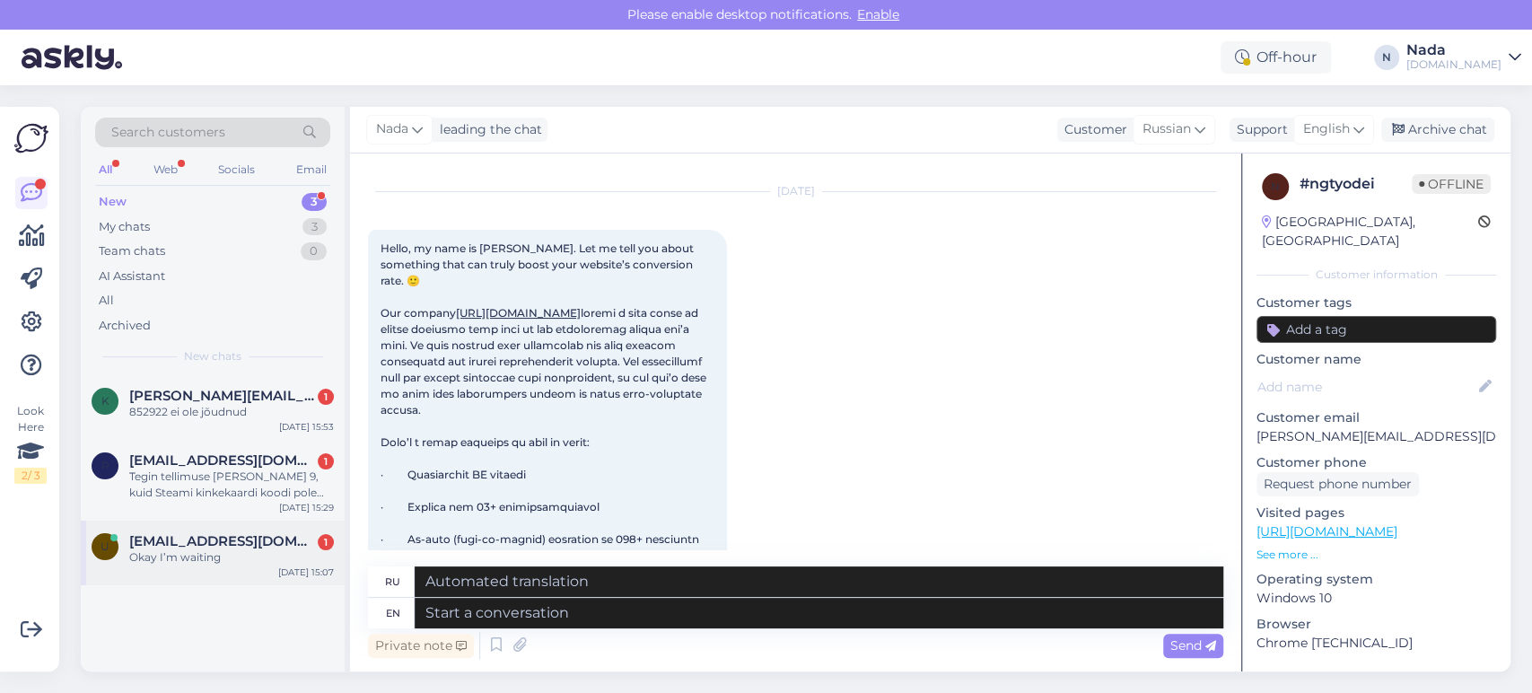
click at [281, 559] on div "Okay I’m waiting" at bounding box center [231, 557] width 205 height 16
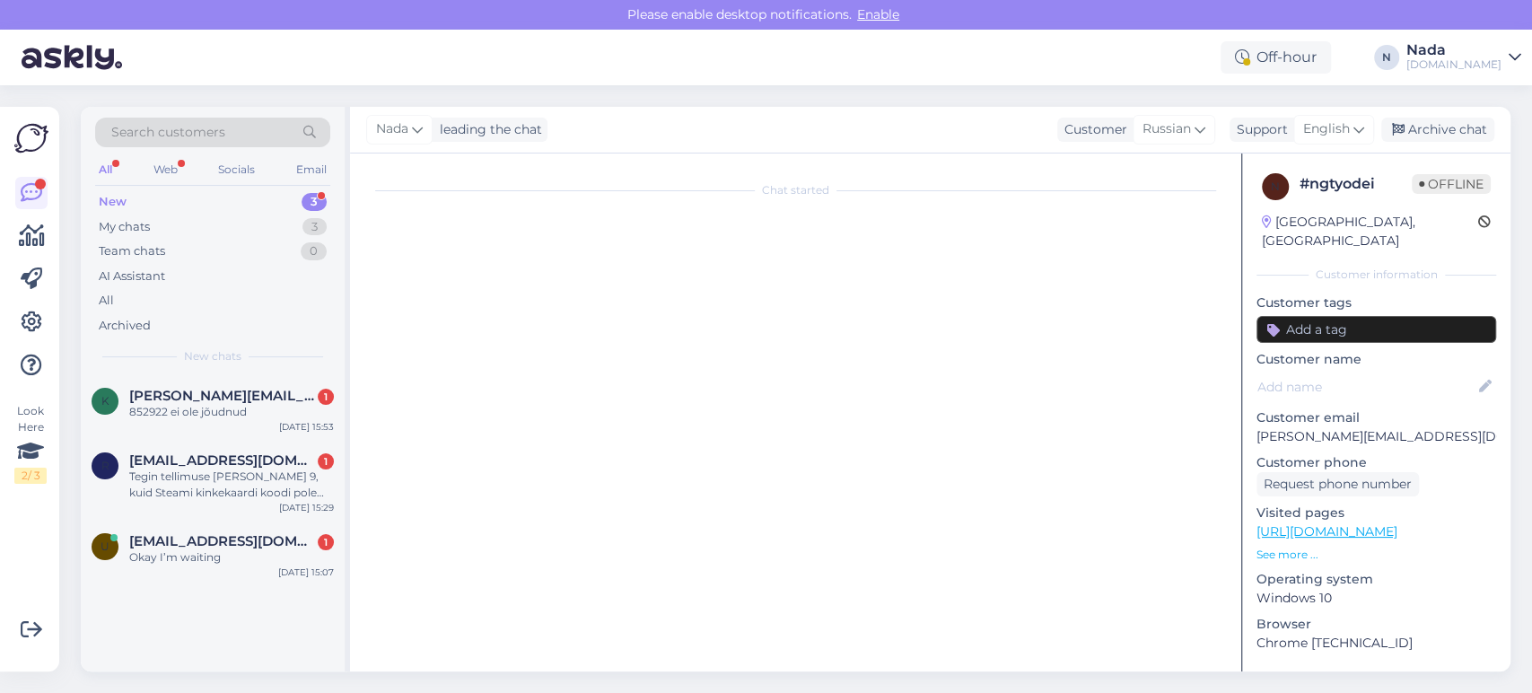
scroll to position [0, 0]
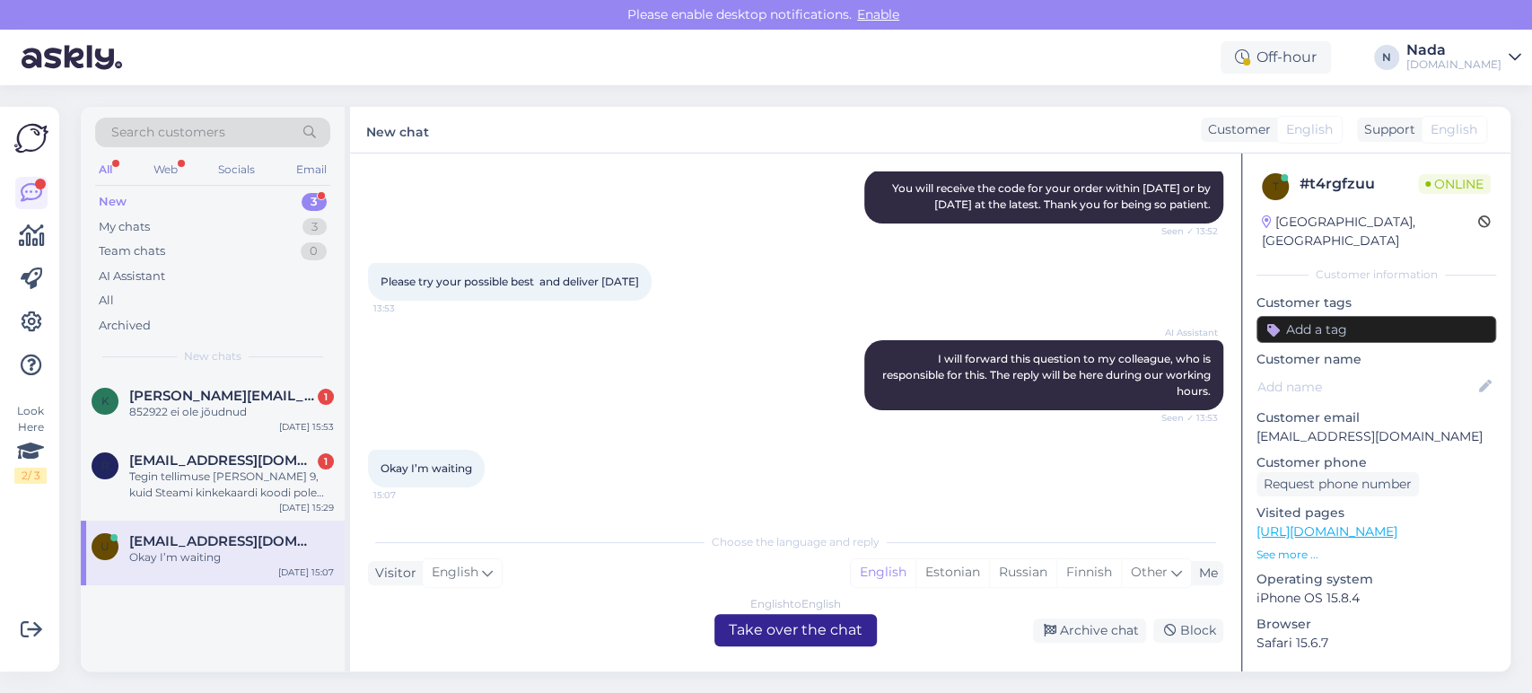
click at [853, 636] on div "English to English Take over the chat" at bounding box center [796, 630] width 162 height 32
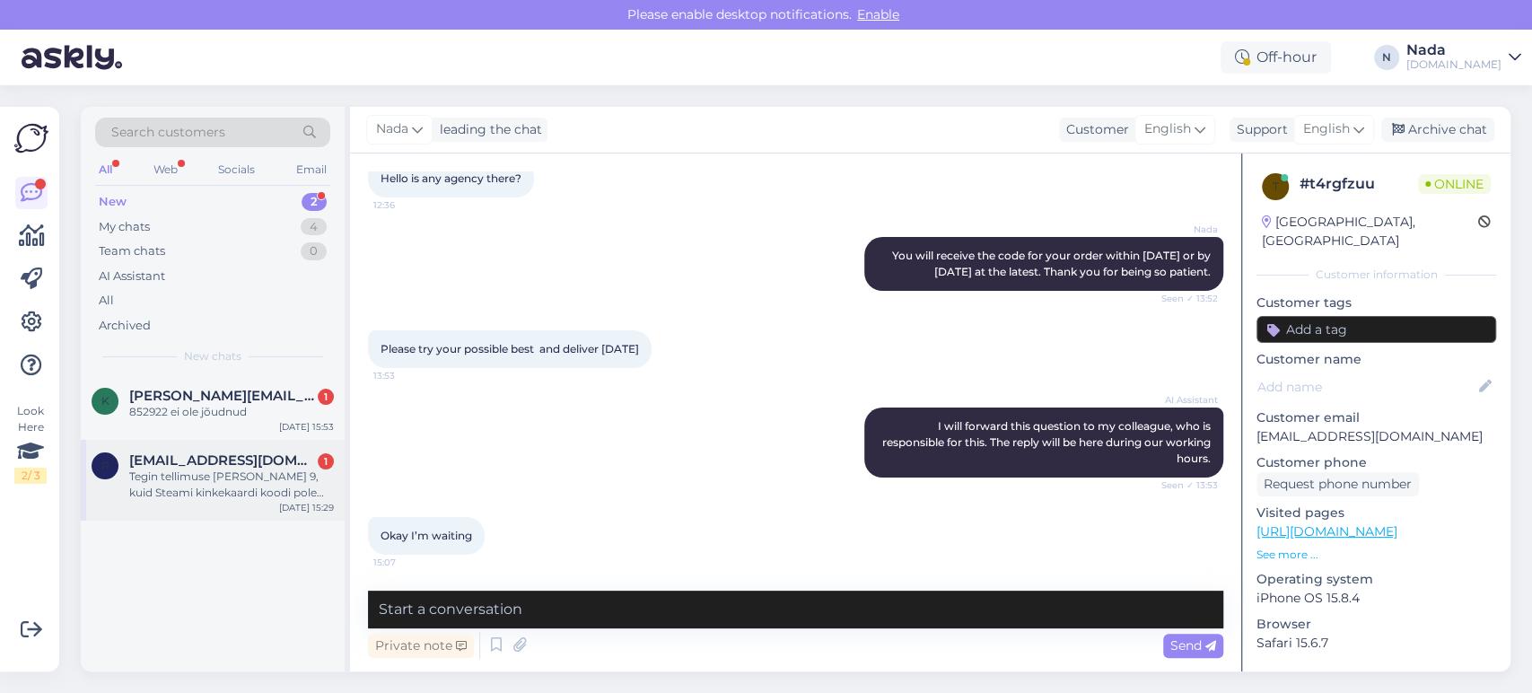
click at [206, 508] on div "r [EMAIL_ADDRESS][DOMAIN_NAME] 1 Tegin tellimuse [PERSON_NAME] 9, kuid Steami k…" at bounding box center [213, 480] width 264 height 81
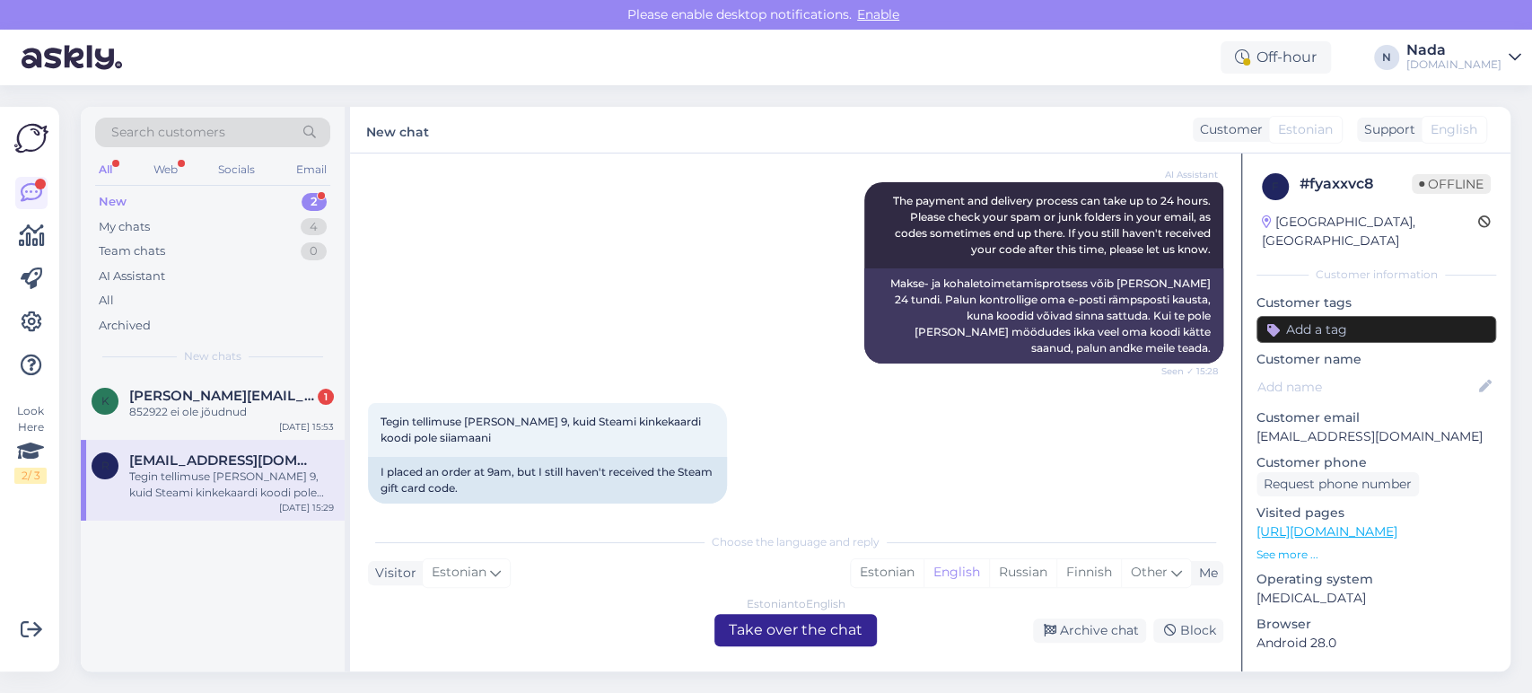
click at [847, 630] on div "Estonian to English Take over the chat" at bounding box center [796, 630] width 162 height 32
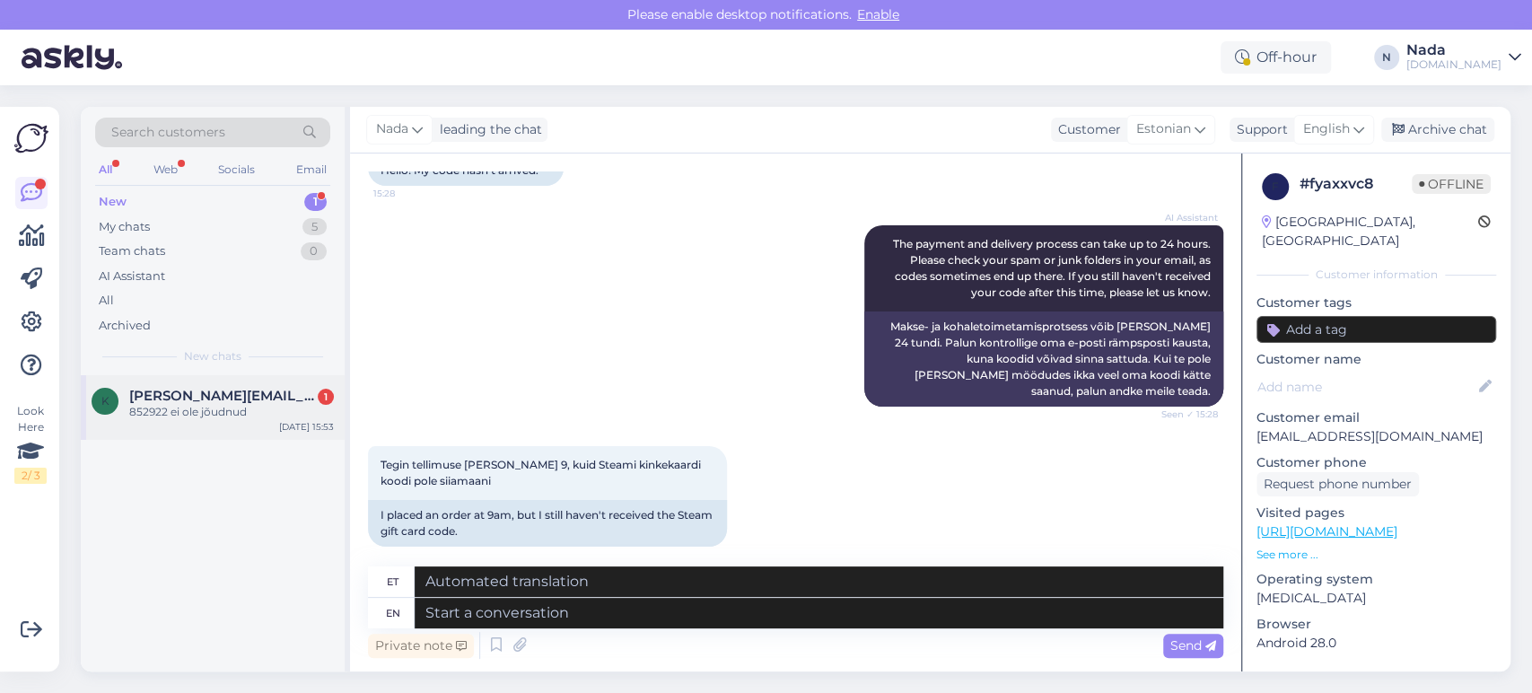
click at [189, 417] on div "852922 ei ole jõudnud" at bounding box center [231, 412] width 205 height 16
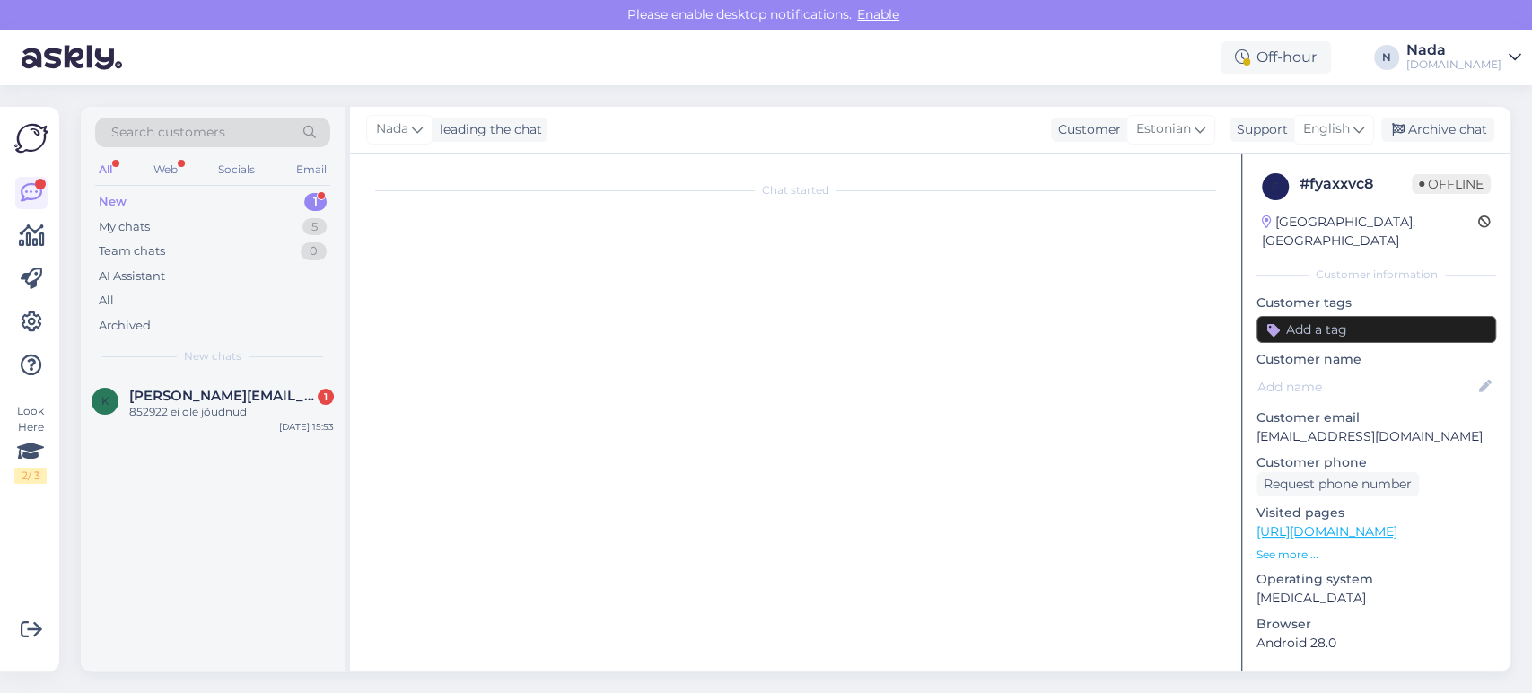
scroll to position [0, 0]
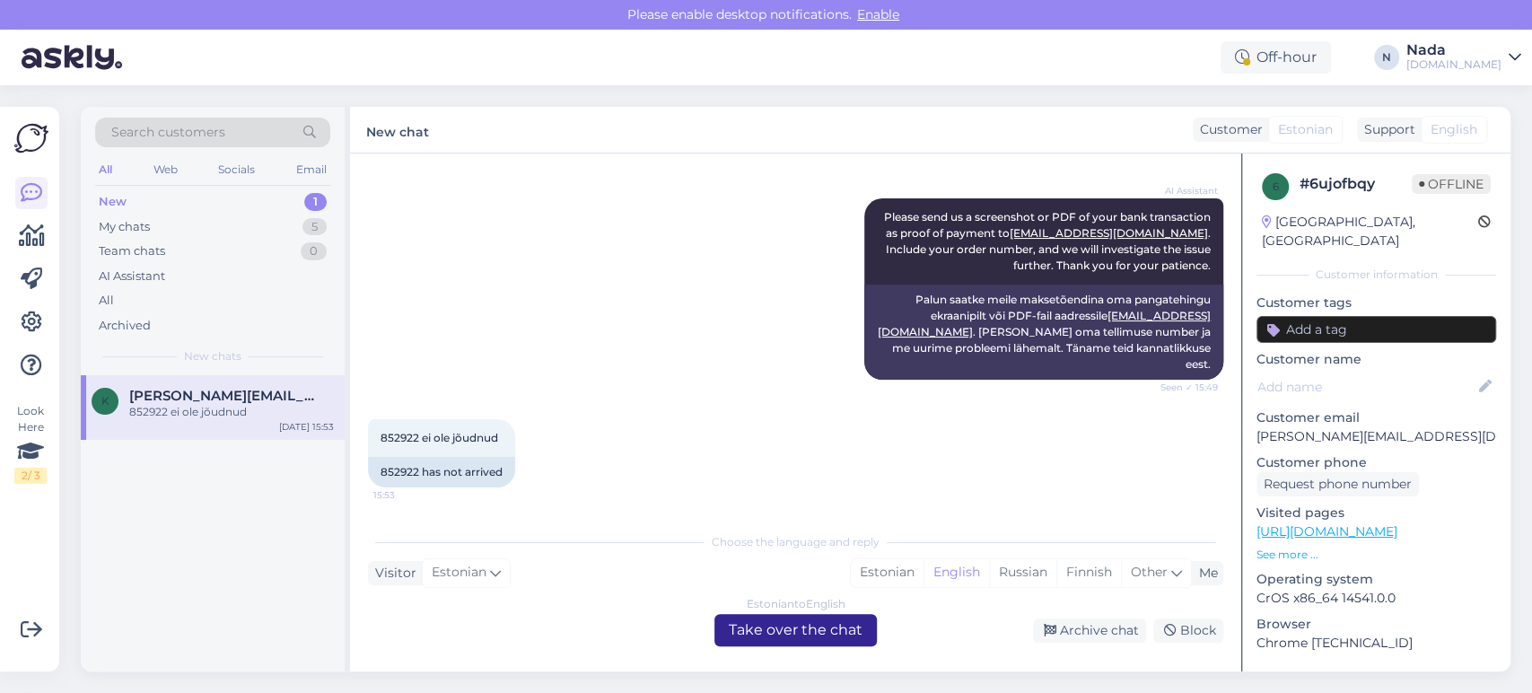
drag, startPoint x: 355, startPoint y: 501, endPoint x: 776, endPoint y: 642, distance: 443.1
click at [776, 642] on div "Estonian to English Take over the chat" at bounding box center [796, 630] width 162 height 32
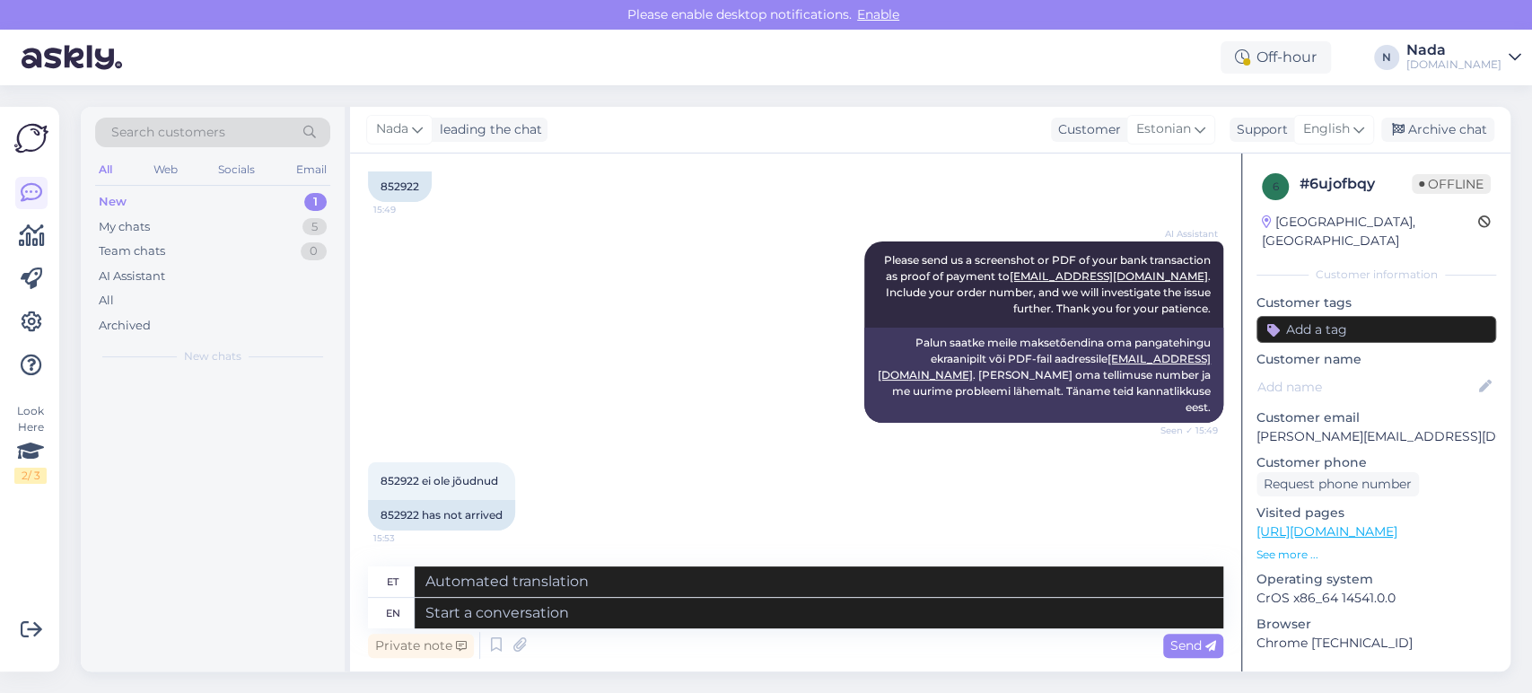
scroll to position [2372, 0]
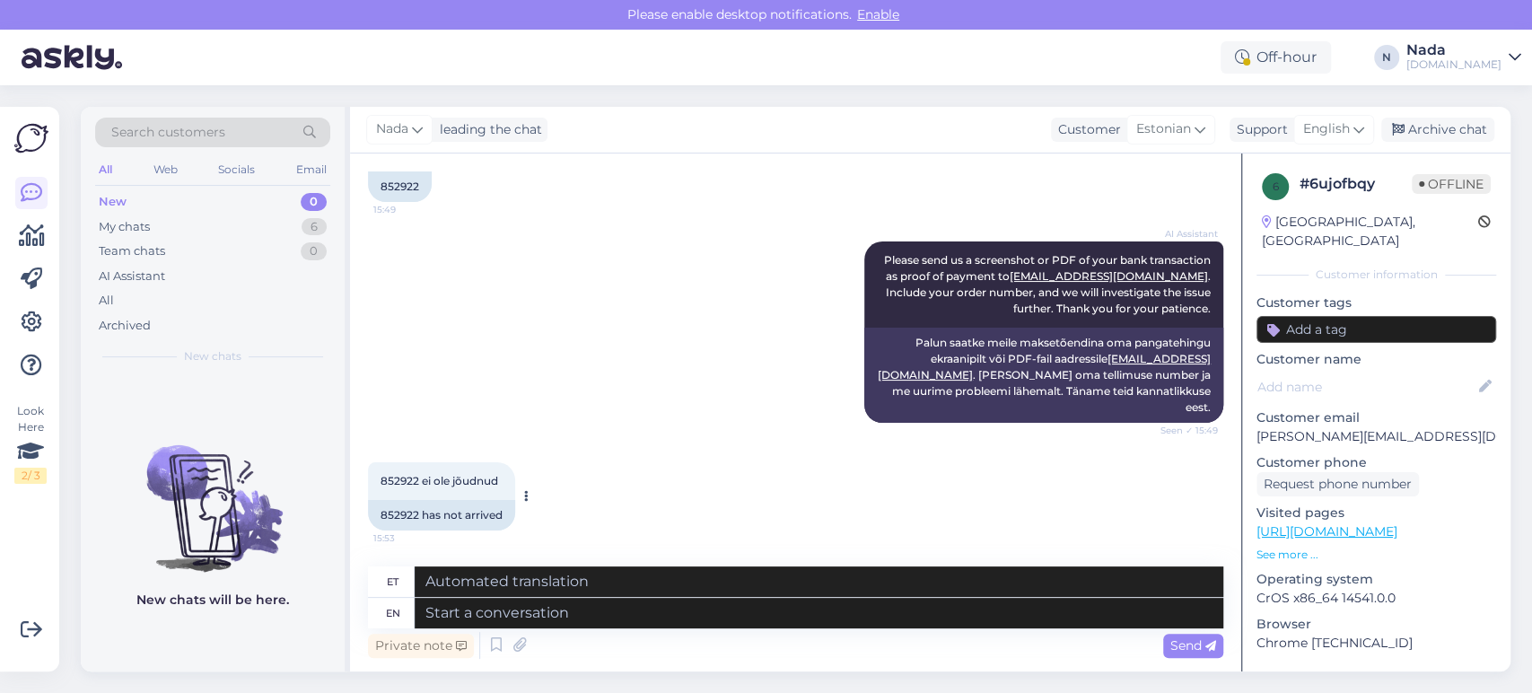
click at [382, 513] on div "852922 has not arrived" at bounding box center [441, 515] width 147 height 31
copy div "852922"
click at [607, 620] on textarea at bounding box center [819, 613] width 809 height 31
paste textarea "Hello there! Thank you for your patience and we apologize for this inconvenienc…"
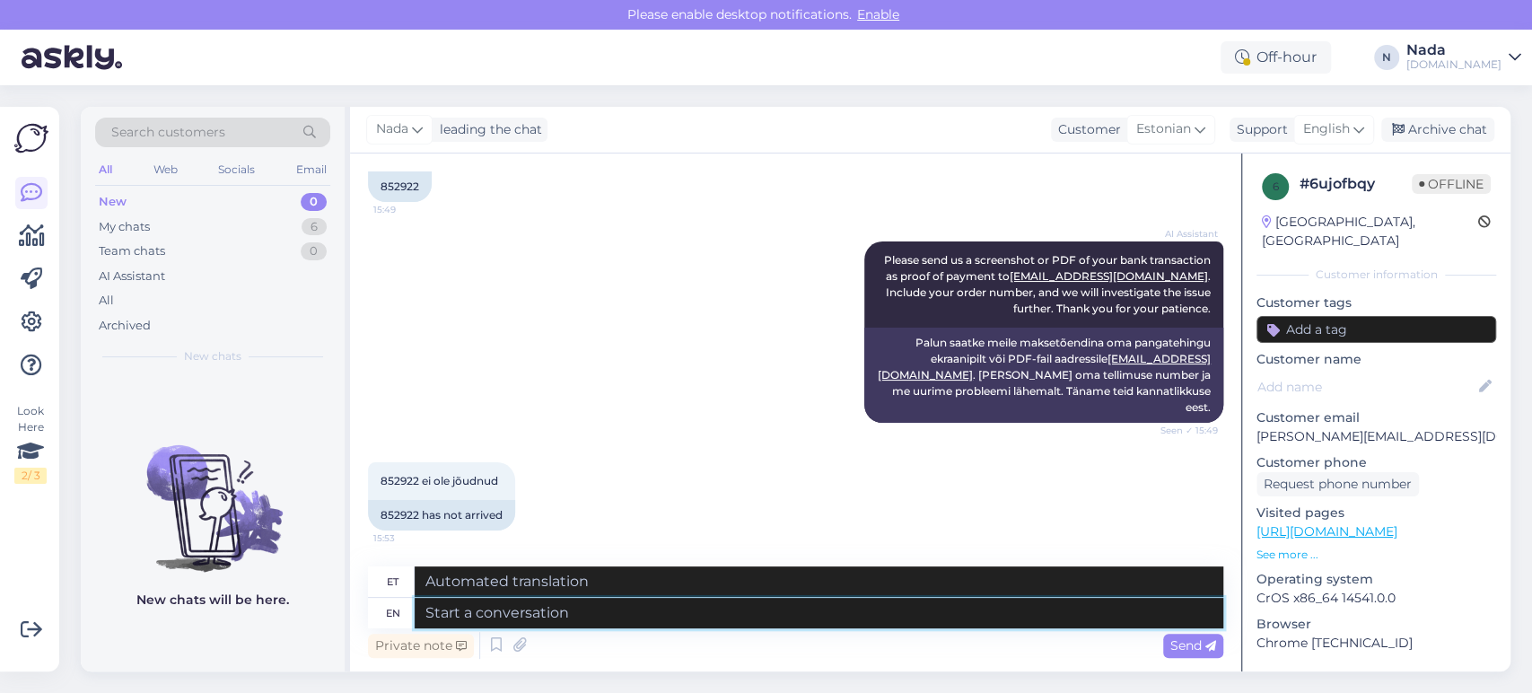
type textarea "Hello there! Thank you for your patience and we apologize for this inconvenienc…"
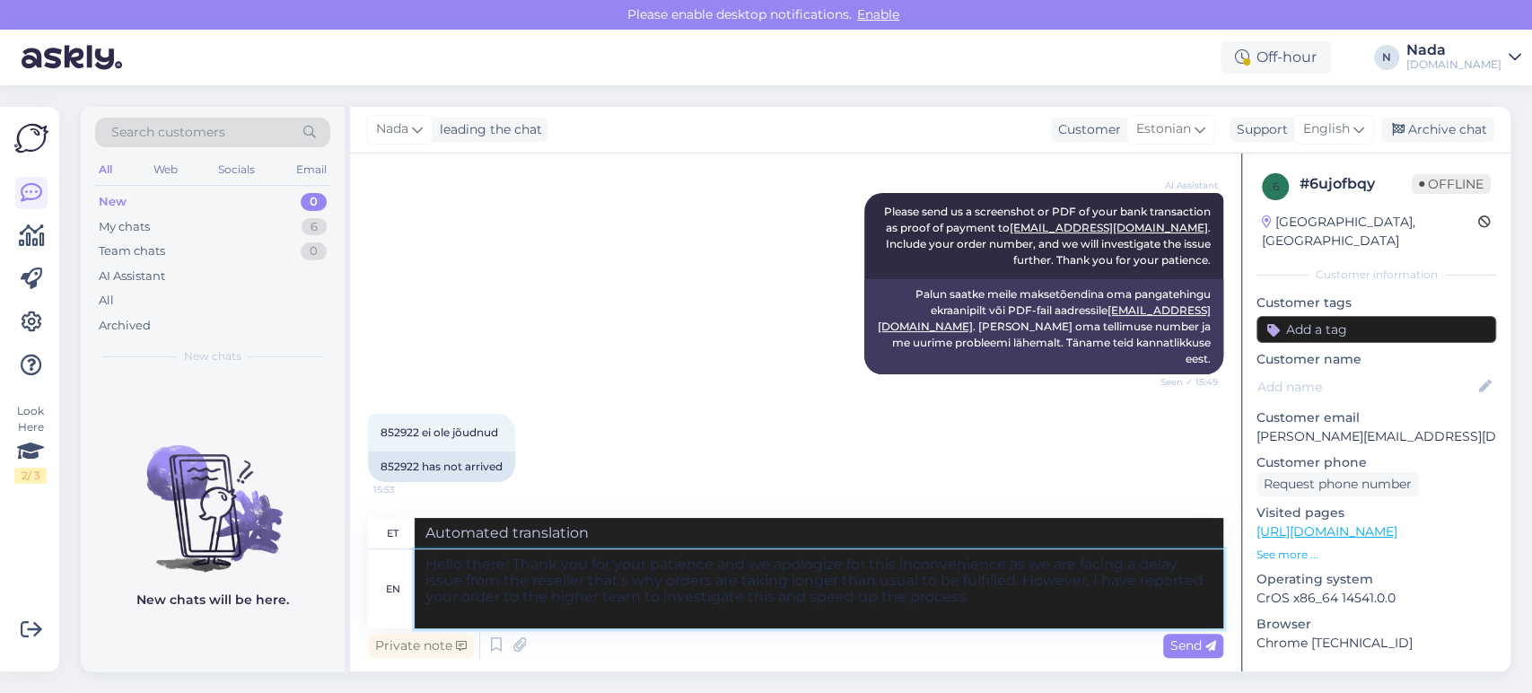
scroll to position [2416, 0]
type textarea "Tere! Täname teid kannatlikkuse eest ja vabandame ebamugavuste pärast, kuna eda…"
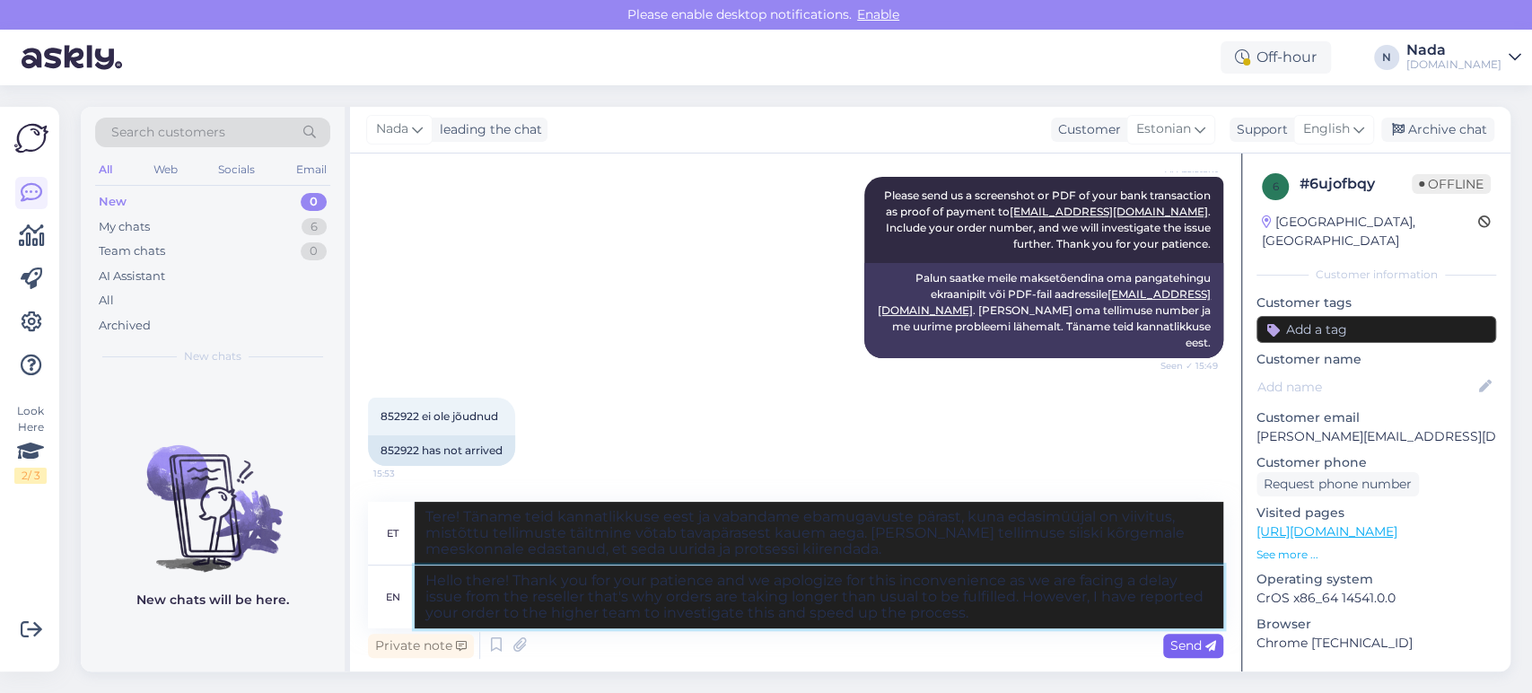
type textarea "Hello there! Thank you for your patience and we apologize for this inconvenienc…"
click at [1171, 648] on span "Send" at bounding box center [1194, 645] width 46 height 16
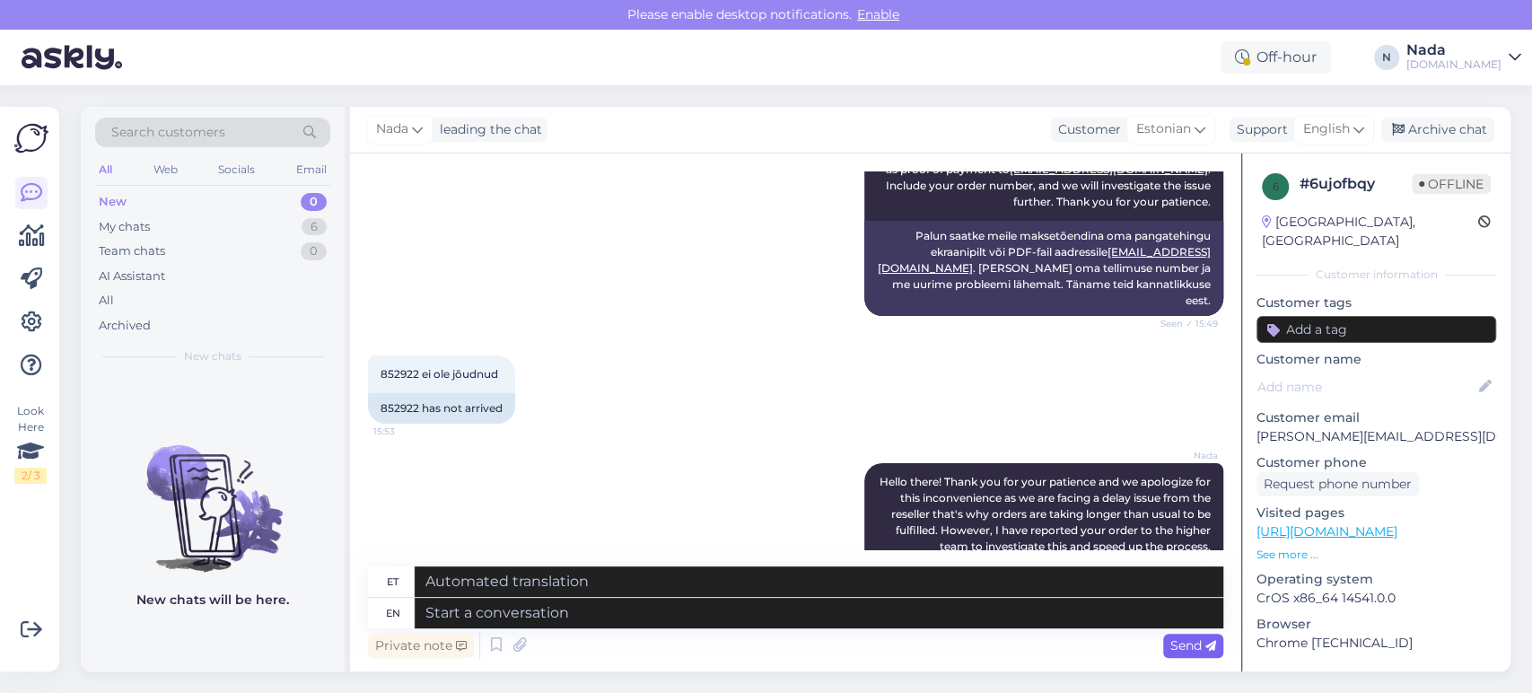
scroll to position [2609, 0]
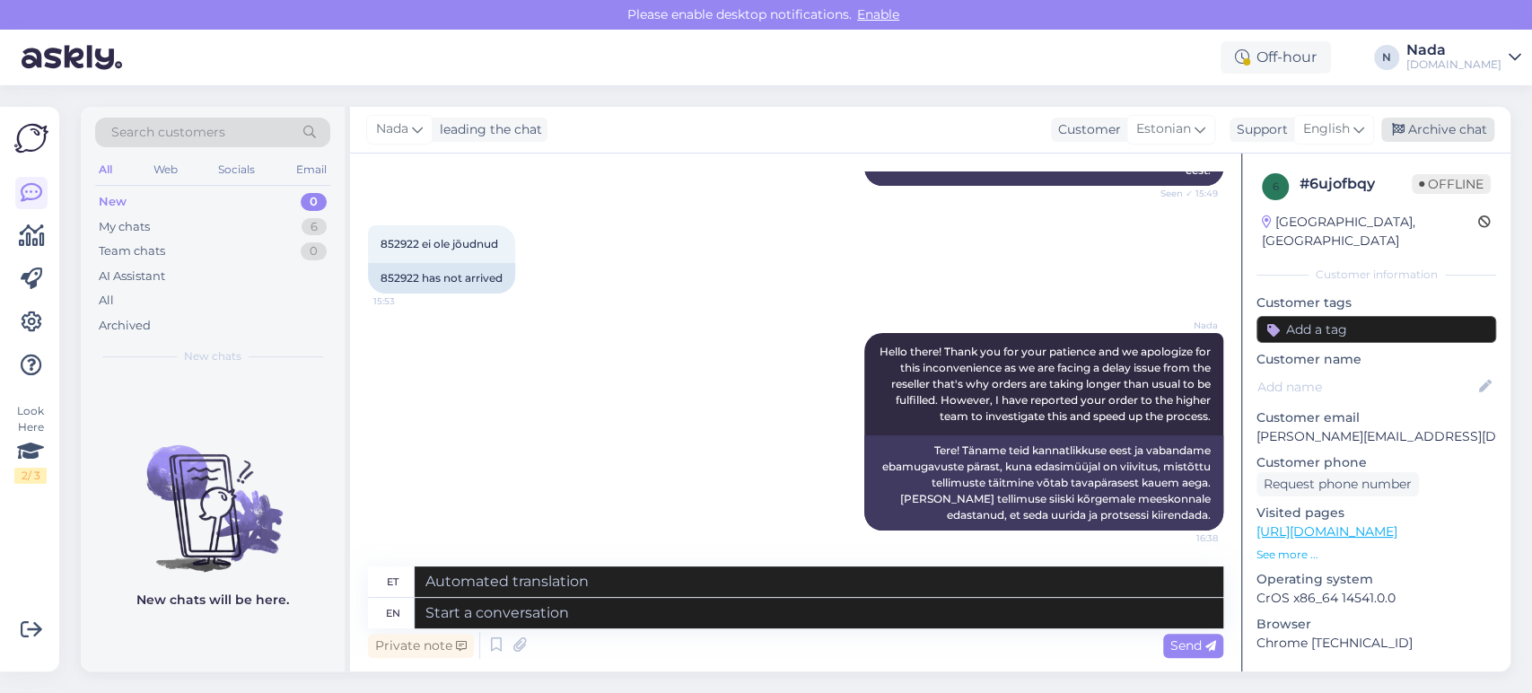
click at [1402, 129] on icon at bounding box center [1398, 130] width 13 height 13
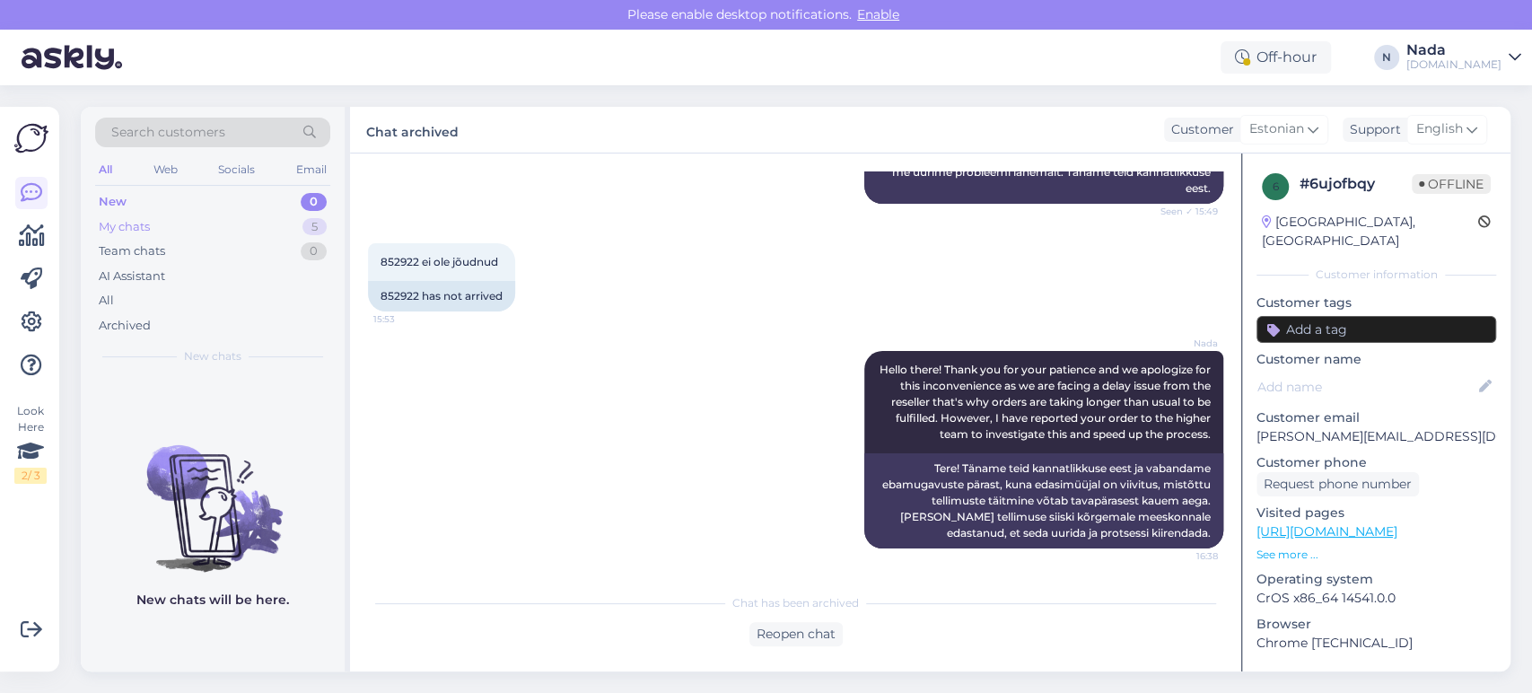
click at [122, 215] on div "My chats 5" at bounding box center [212, 227] width 235 height 25
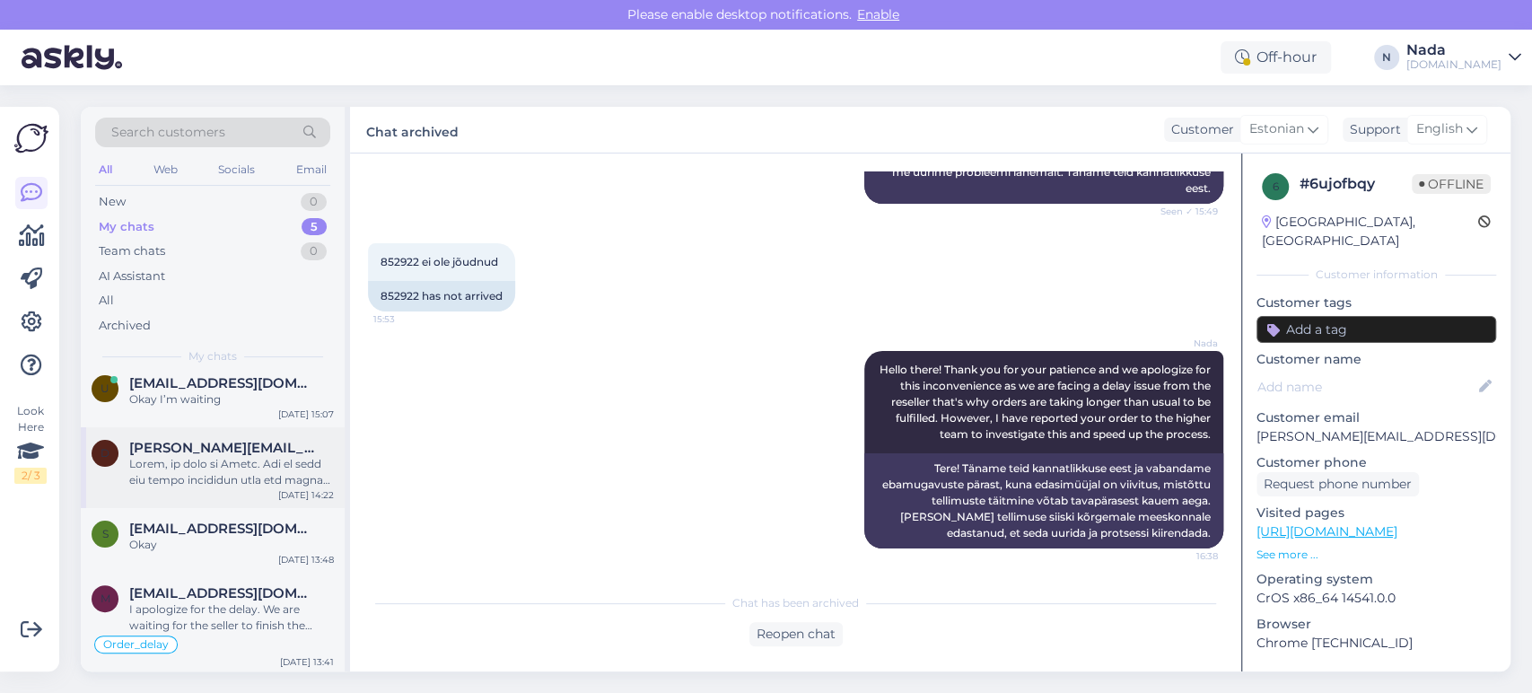
scroll to position [95, 0]
click at [267, 583] on span "[EMAIL_ADDRESS][DOMAIN_NAME]" at bounding box center [222, 591] width 187 height 16
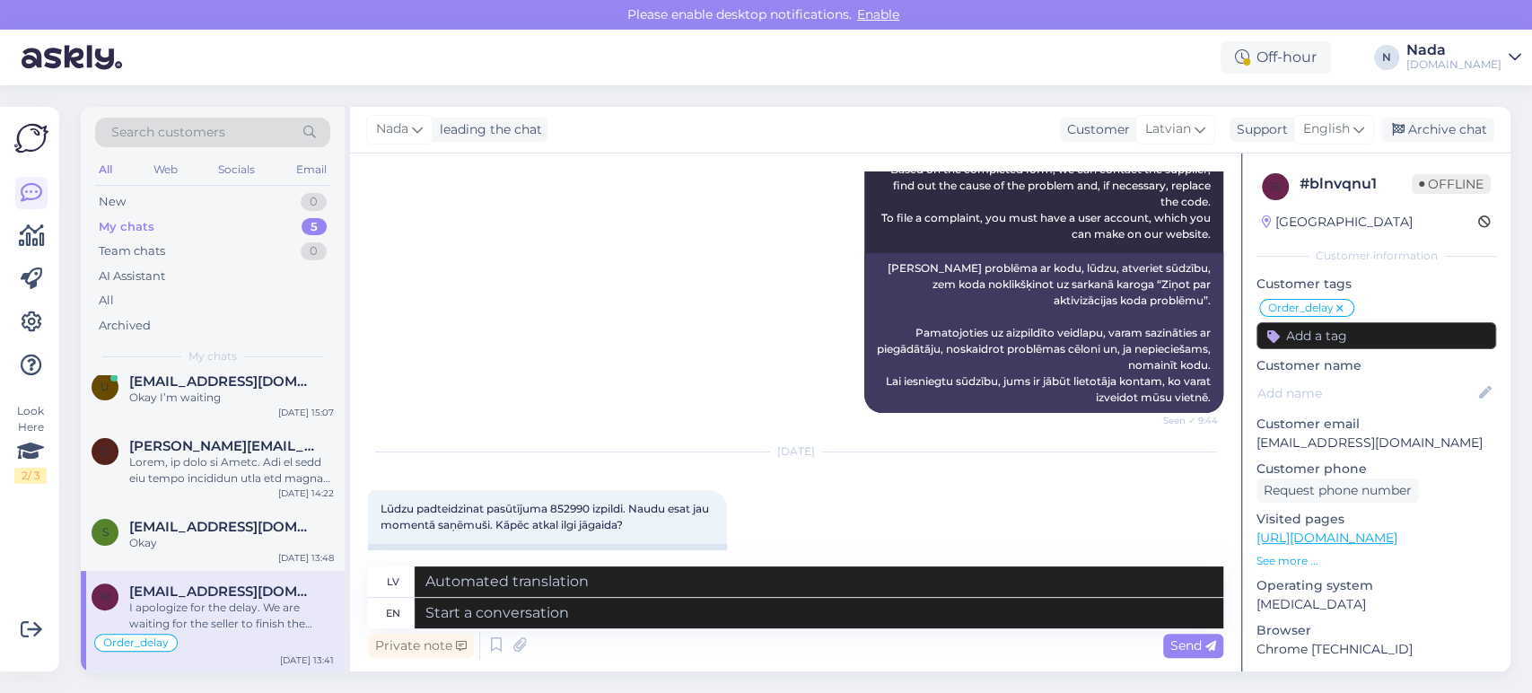
scroll to position [13179, 0]
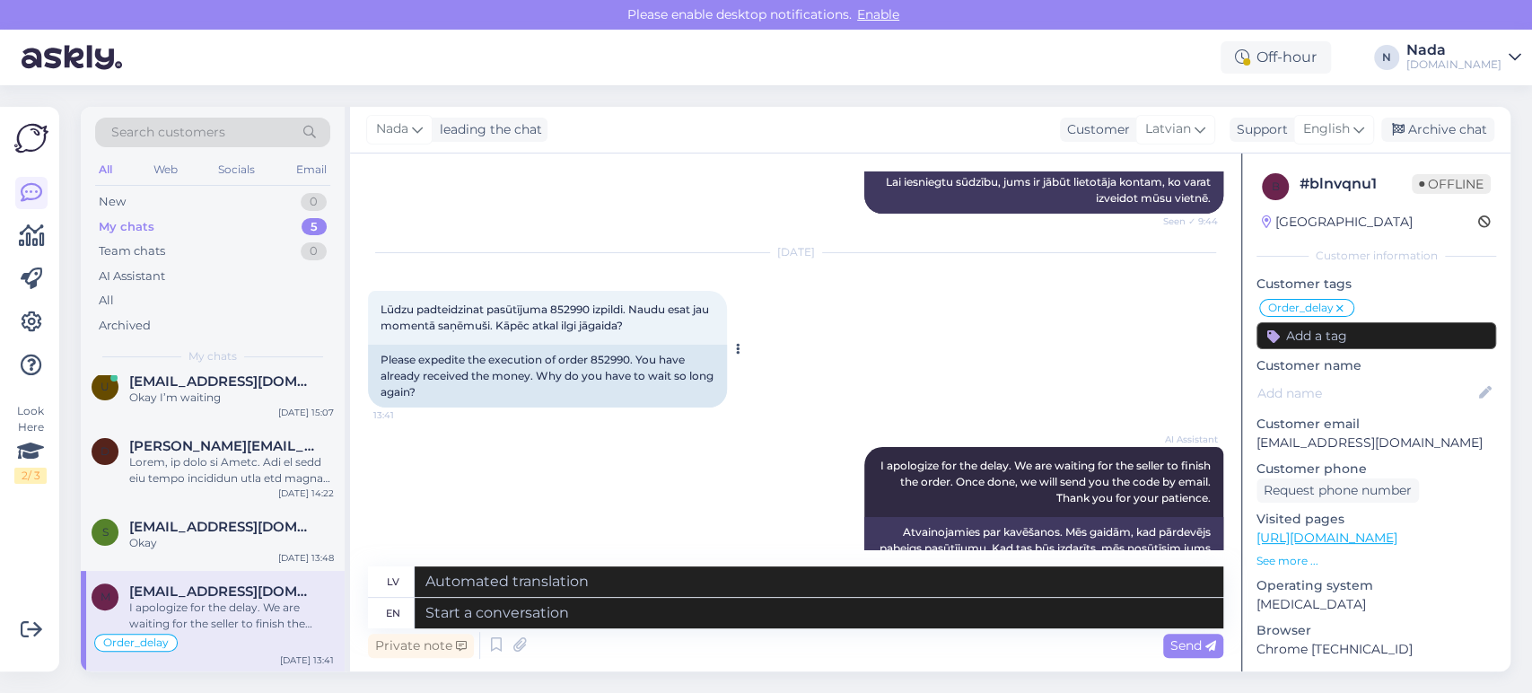
click at [617, 345] on div "Please expedite the execution of order 852990. You have already received the mo…" at bounding box center [547, 376] width 359 height 63
copy div "852990"
click at [824, 619] on textarea at bounding box center [819, 613] width 809 height 31
paste textarea "Hello there! Thank you for your patience and we apologize for this inconvenienc…"
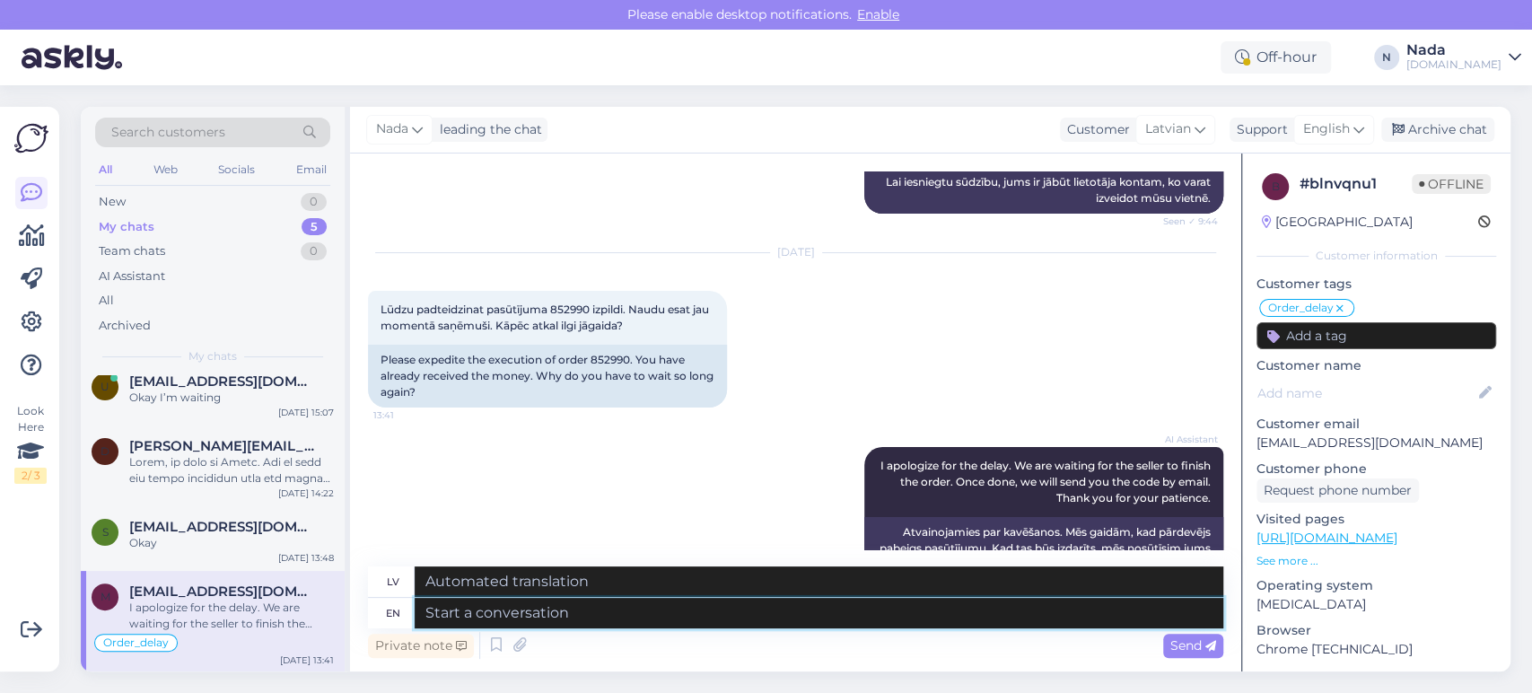
type textarea "Hello there! Thank you for your patience and we apologize for this inconvenienc…"
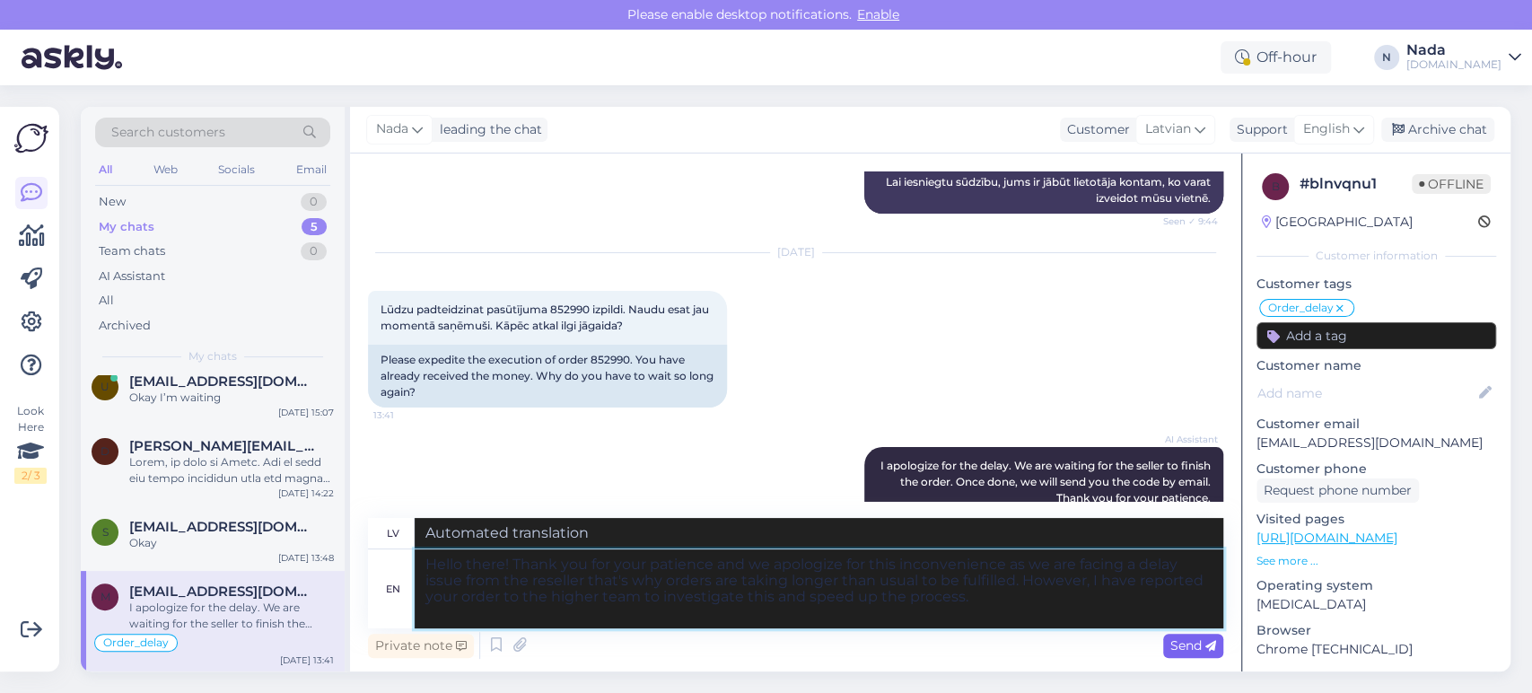
type textarea "Sveiki! Paldies par jūsu pacietību un atvainojamies par sagādātajām neērtībām, …"
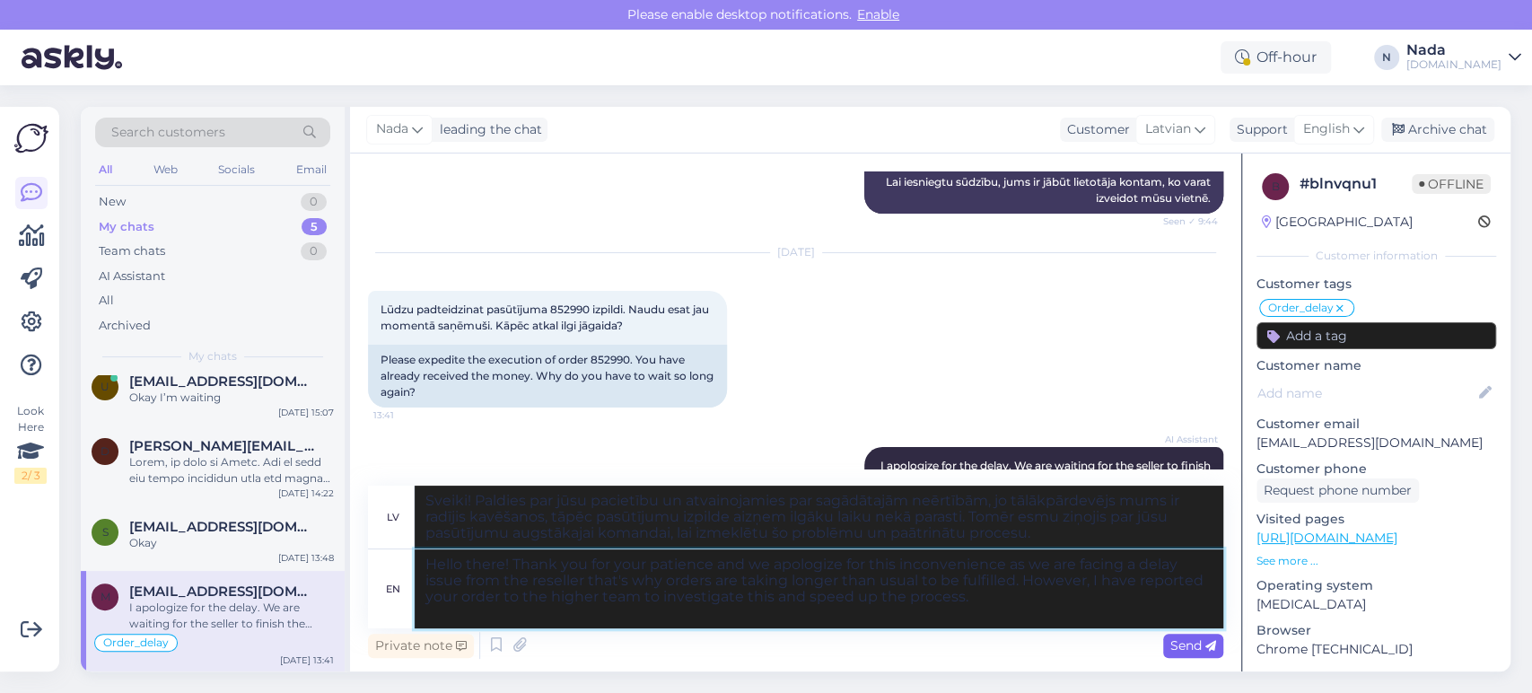
type textarea "Hello there! Thank you for your patience and we apologize for this inconvenienc…"
click at [1199, 646] on span "Send" at bounding box center [1194, 645] width 46 height 16
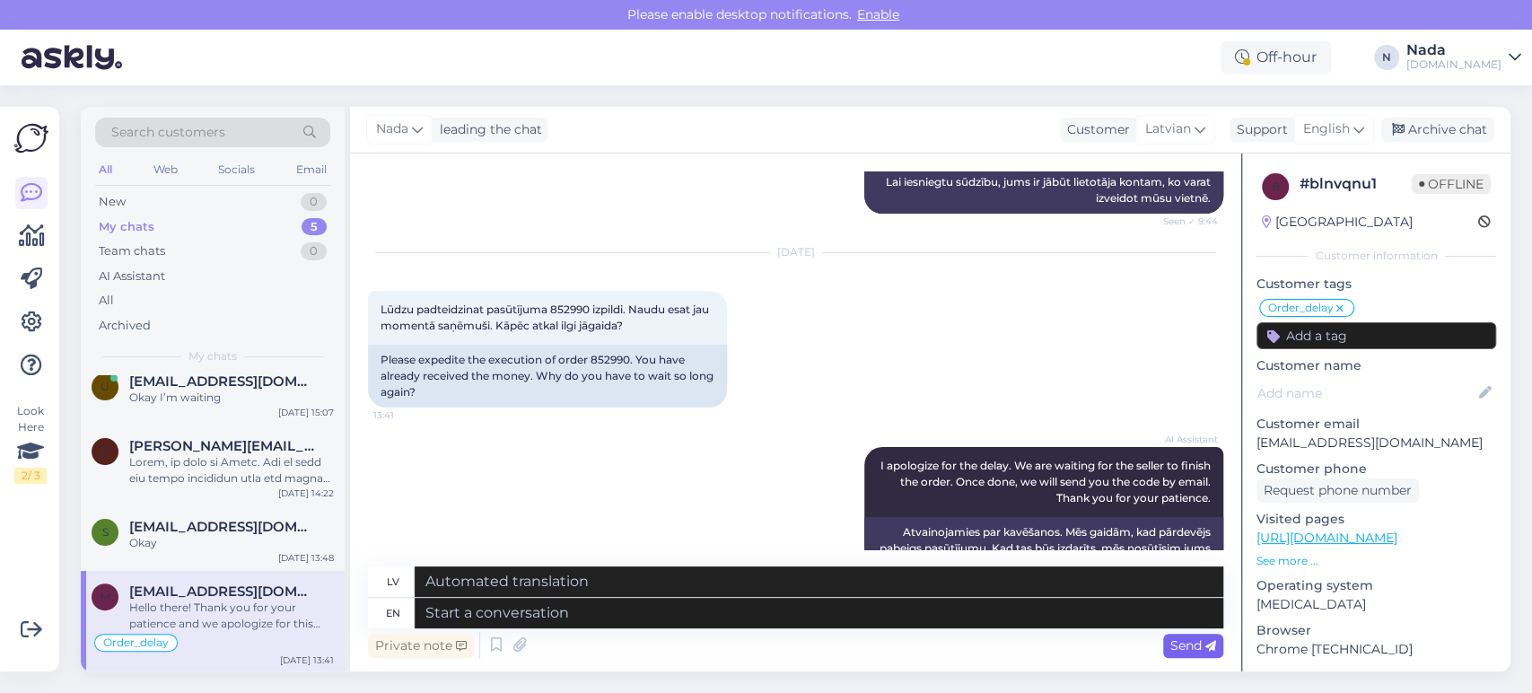
scroll to position [13432, 0]
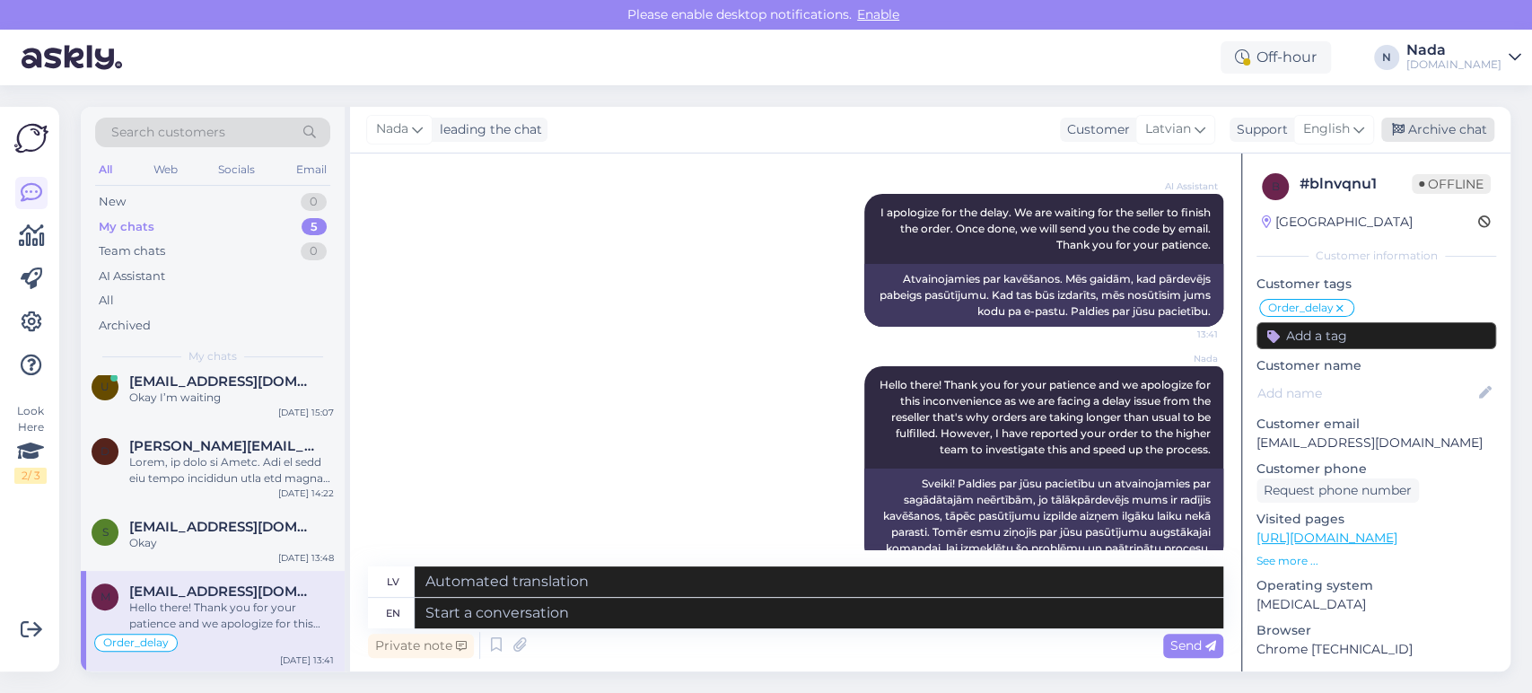
click at [1432, 137] on div "Archive chat" at bounding box center [1437, 130] width 113 height 24
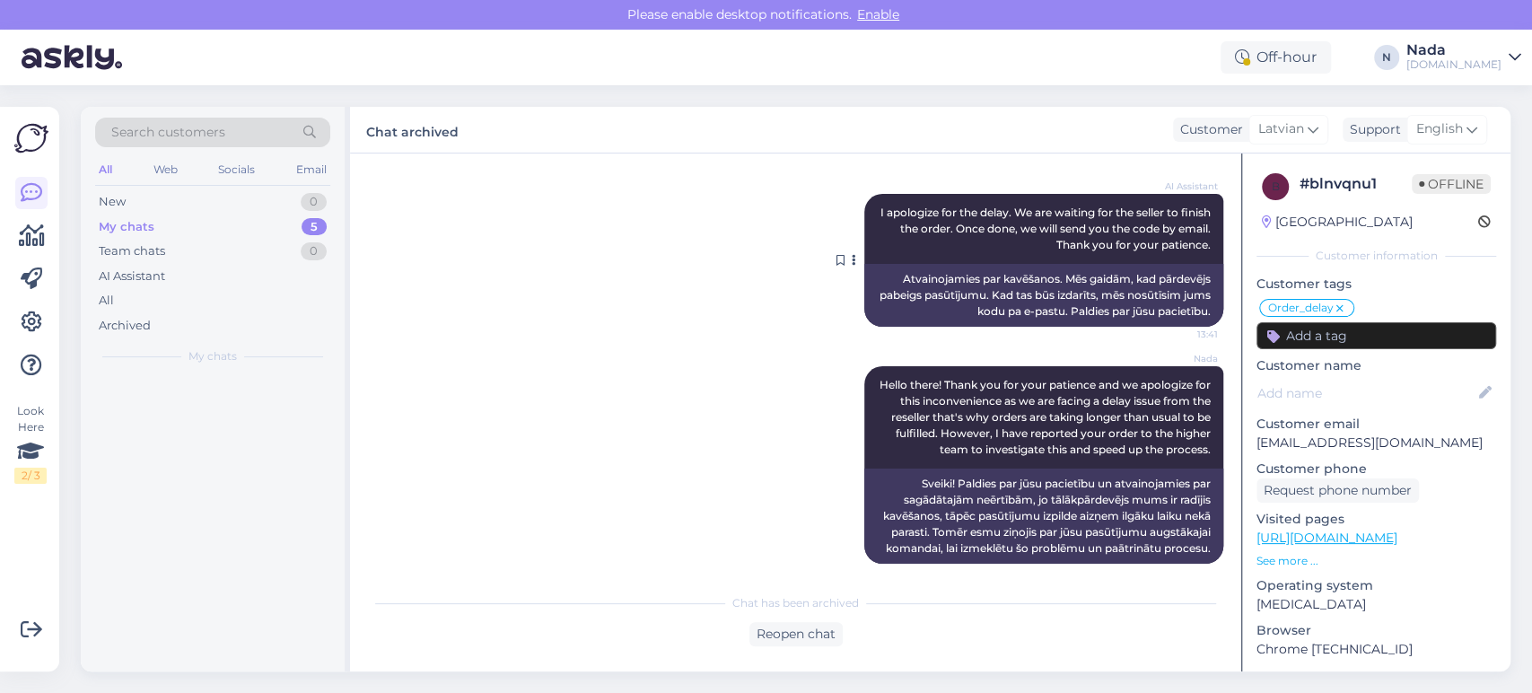
scroll to position [13414, 0]
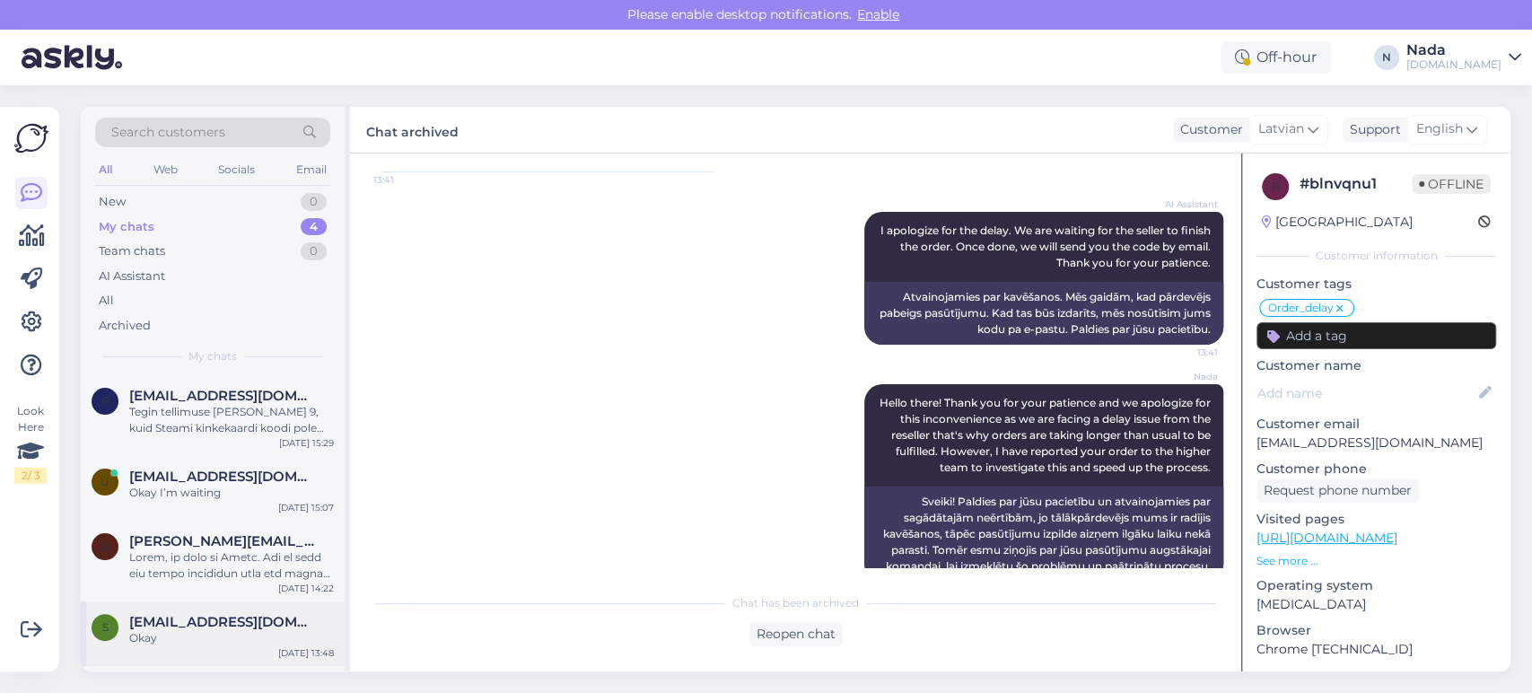
click at [222, 628] on span "[EMAIL_ADDRESS][DOMAIN_NAME]" at bounding box center [222, 622] width 187 height 16
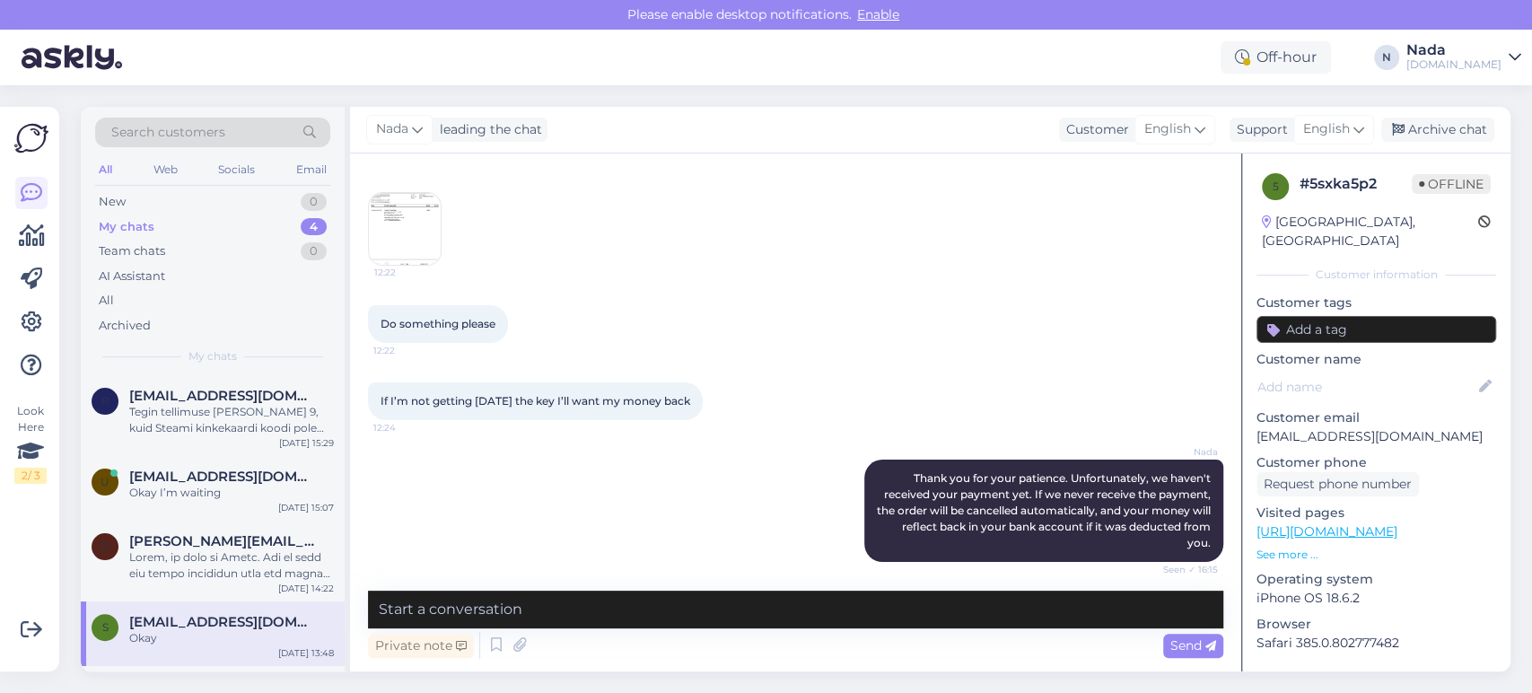
scroll to position [2121, 0]
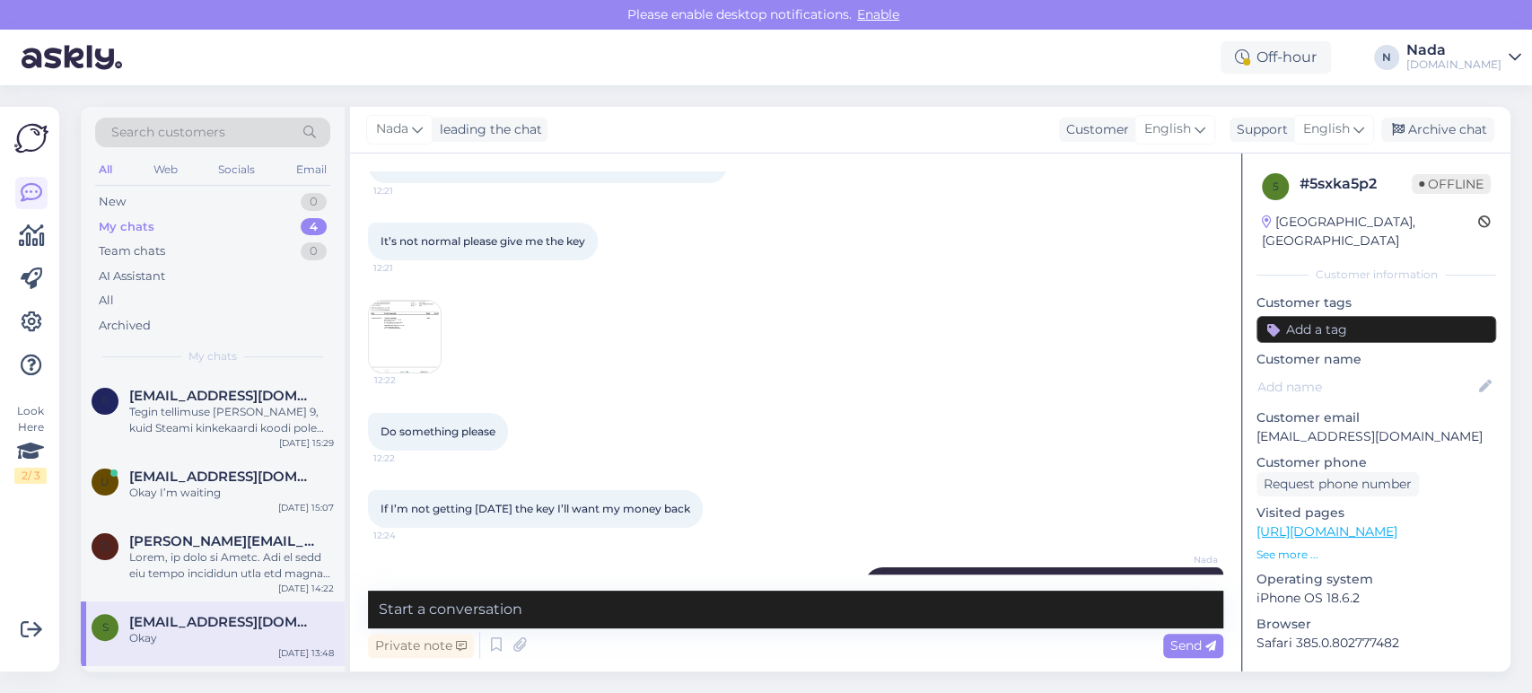
click at [387, 362] on img at bounding box center [405, 337] width 72 height 72
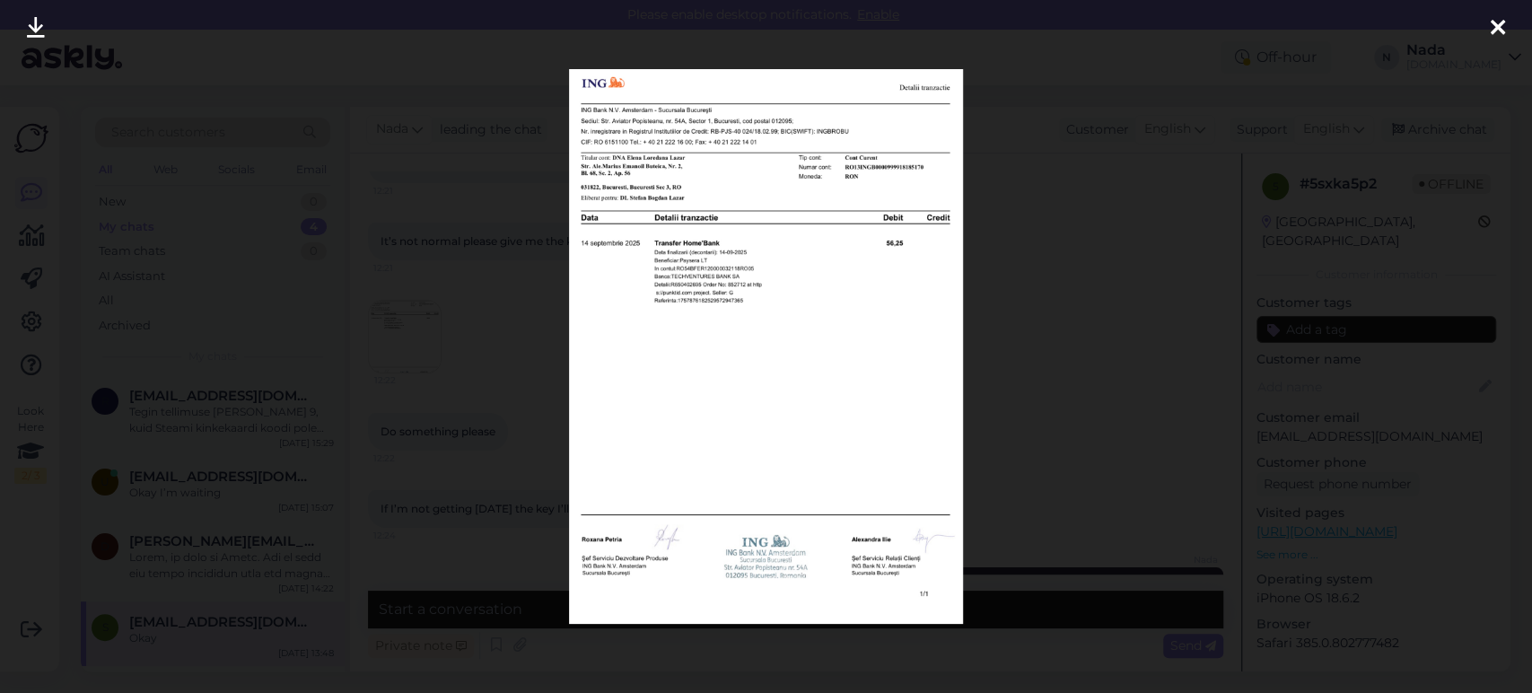
click at [430, 404] on div at bounding box center [766, 346] width 1532 height 693
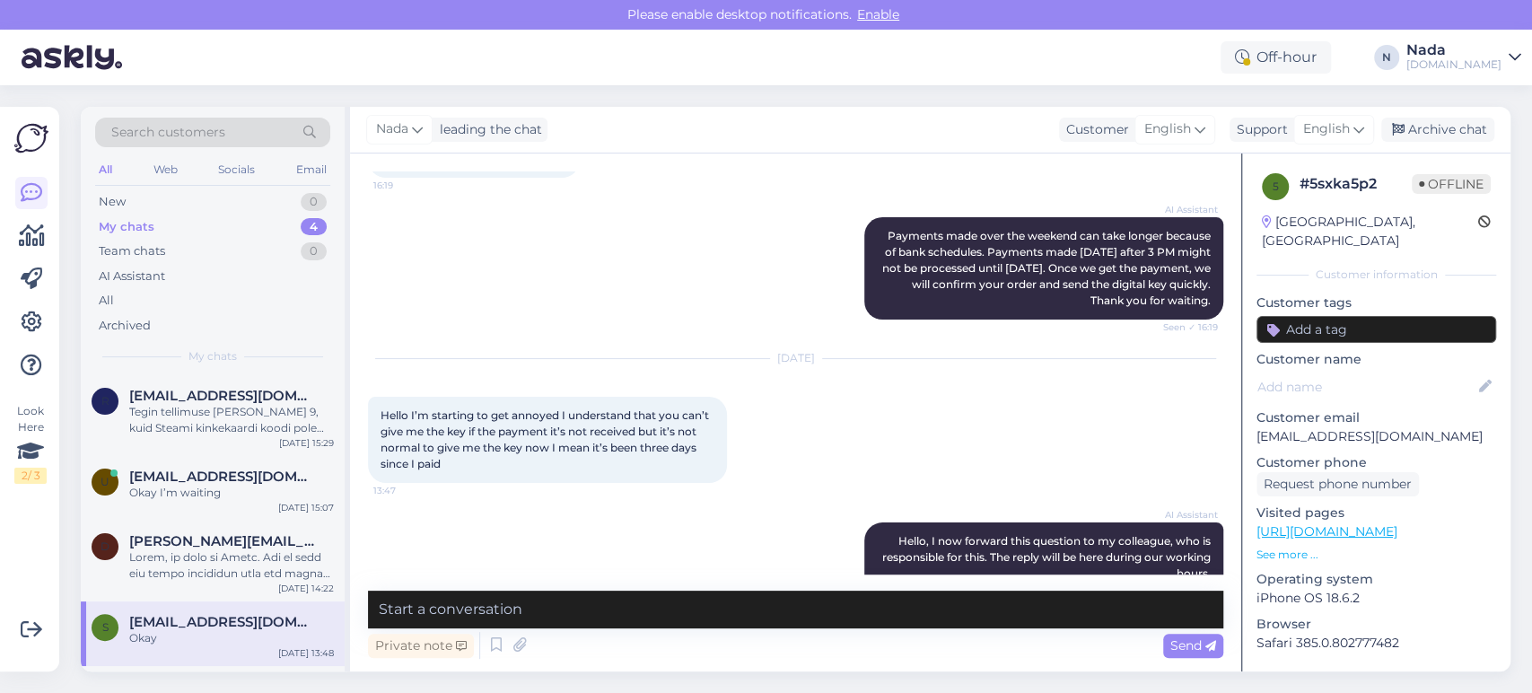
scroll to position [2820, 0]
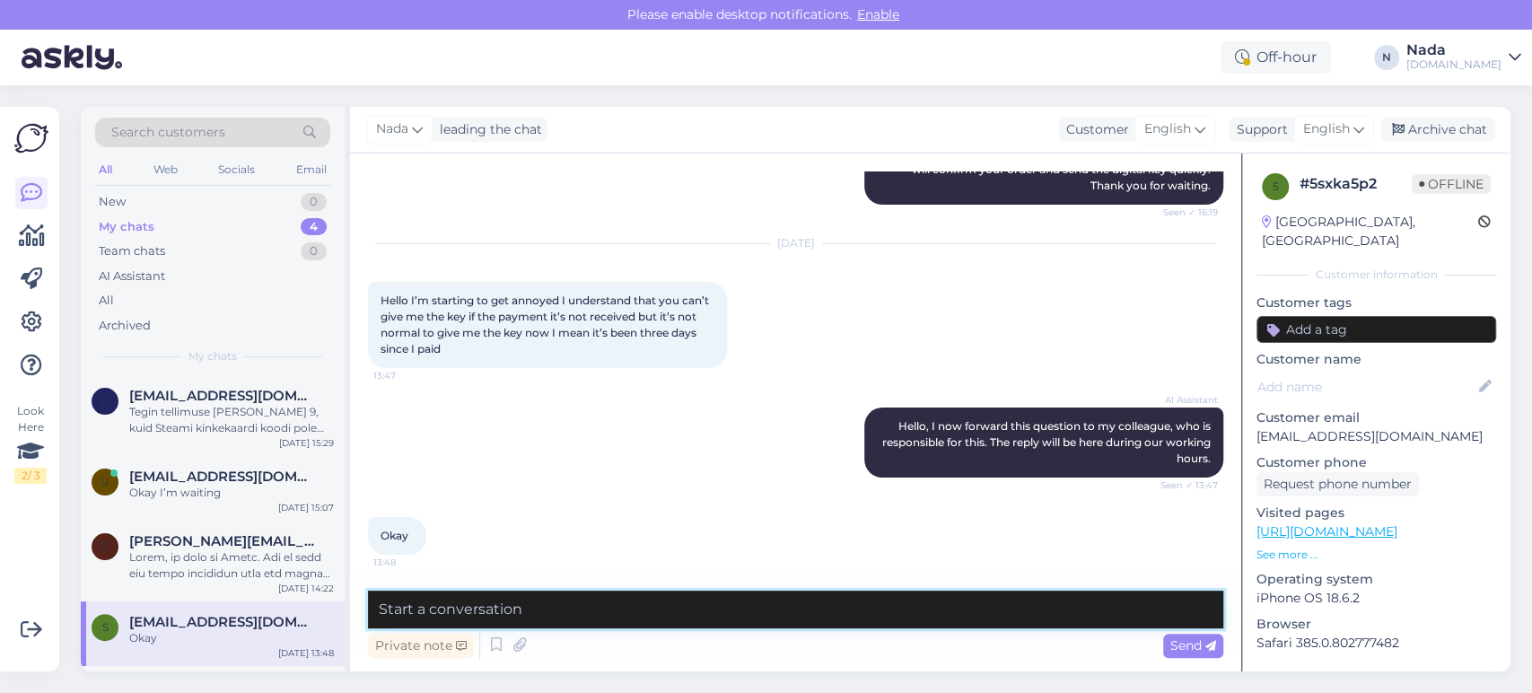
click at [847, 607] on textarea at bounding box center [795, 610] width 855 height 38
type textarea "I"
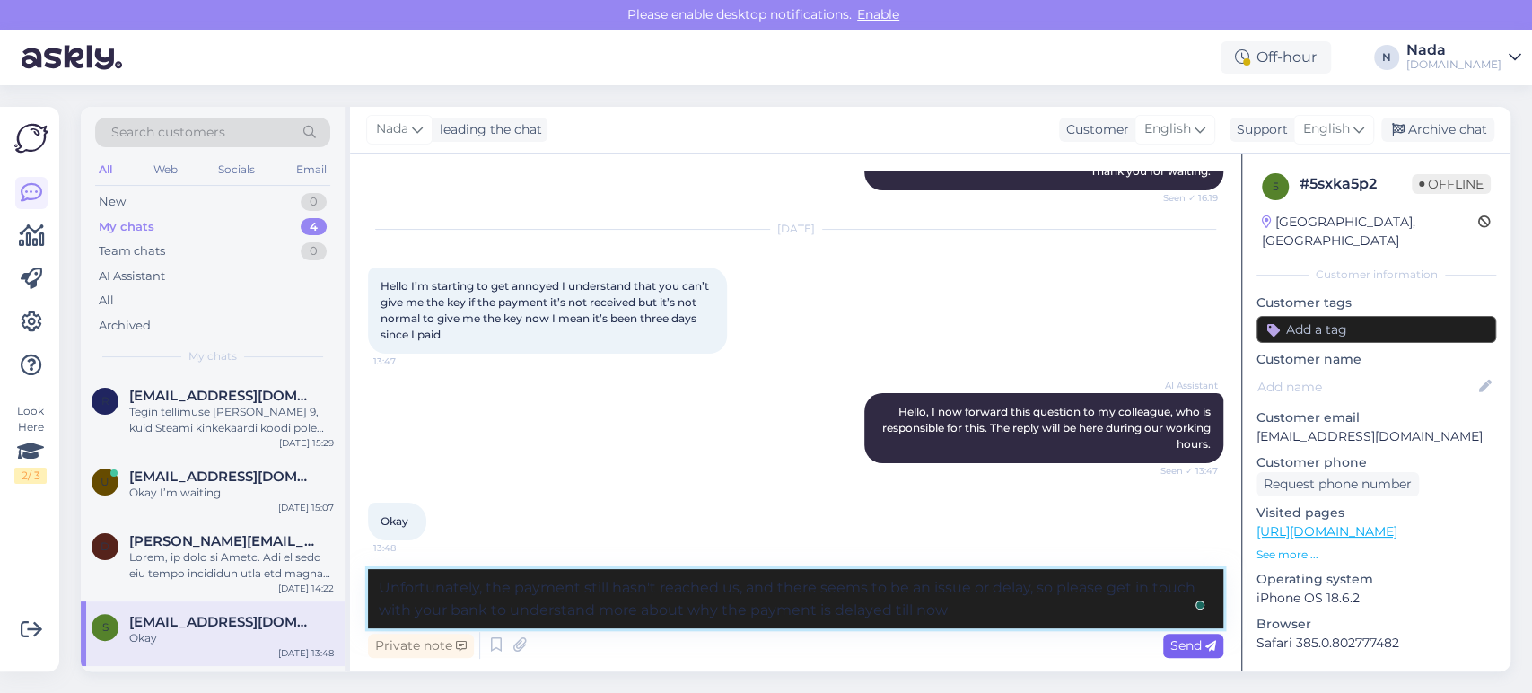
type textarea "Unfortunately, the payment still hasn't reached us, and there seems to be an is…"
click at [1218, 652] on div "Send" at bounding box center [1193, 646] width 60 height 24
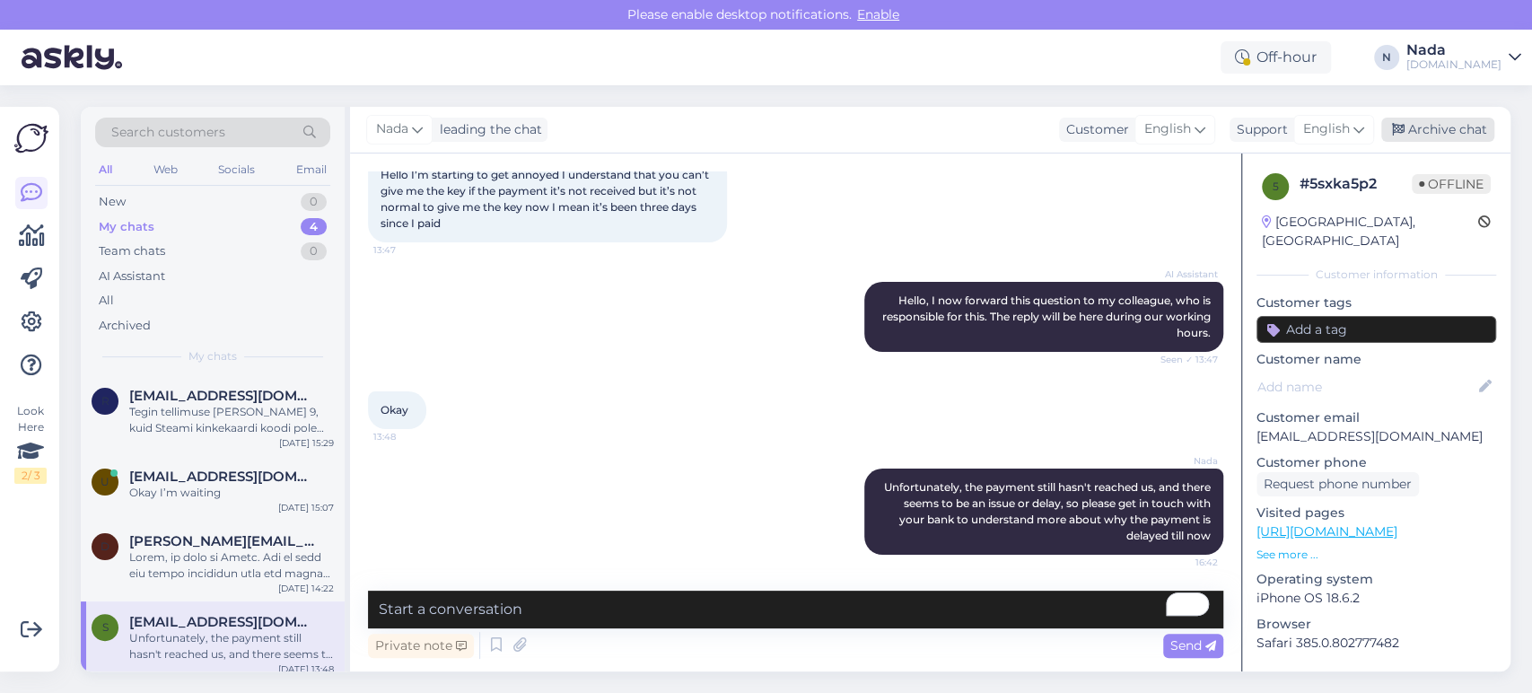
click at [1442, 127] on div "Archive chat" at bounding box center [1437, 130] width 113 height 24
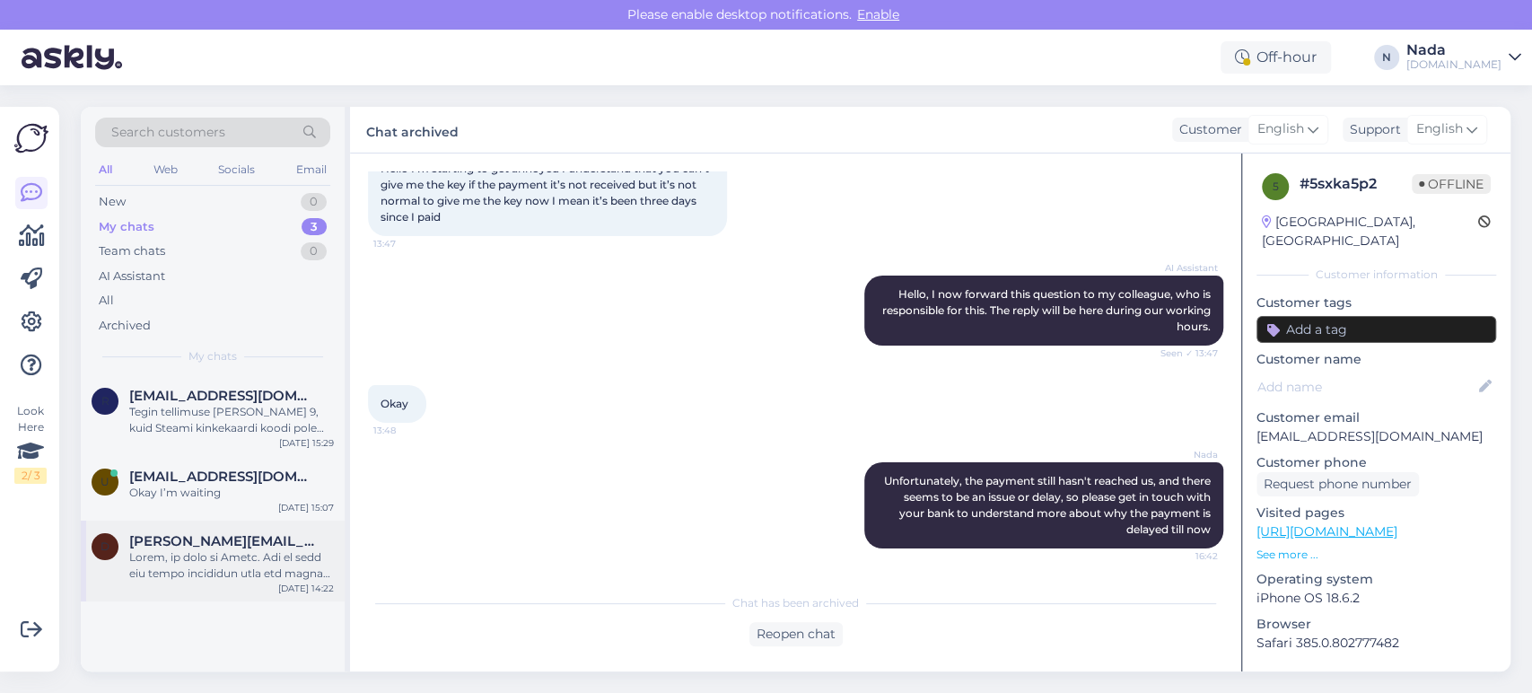
click at [230, 557] on div at bounding box center [231, 565] width 205 height 32
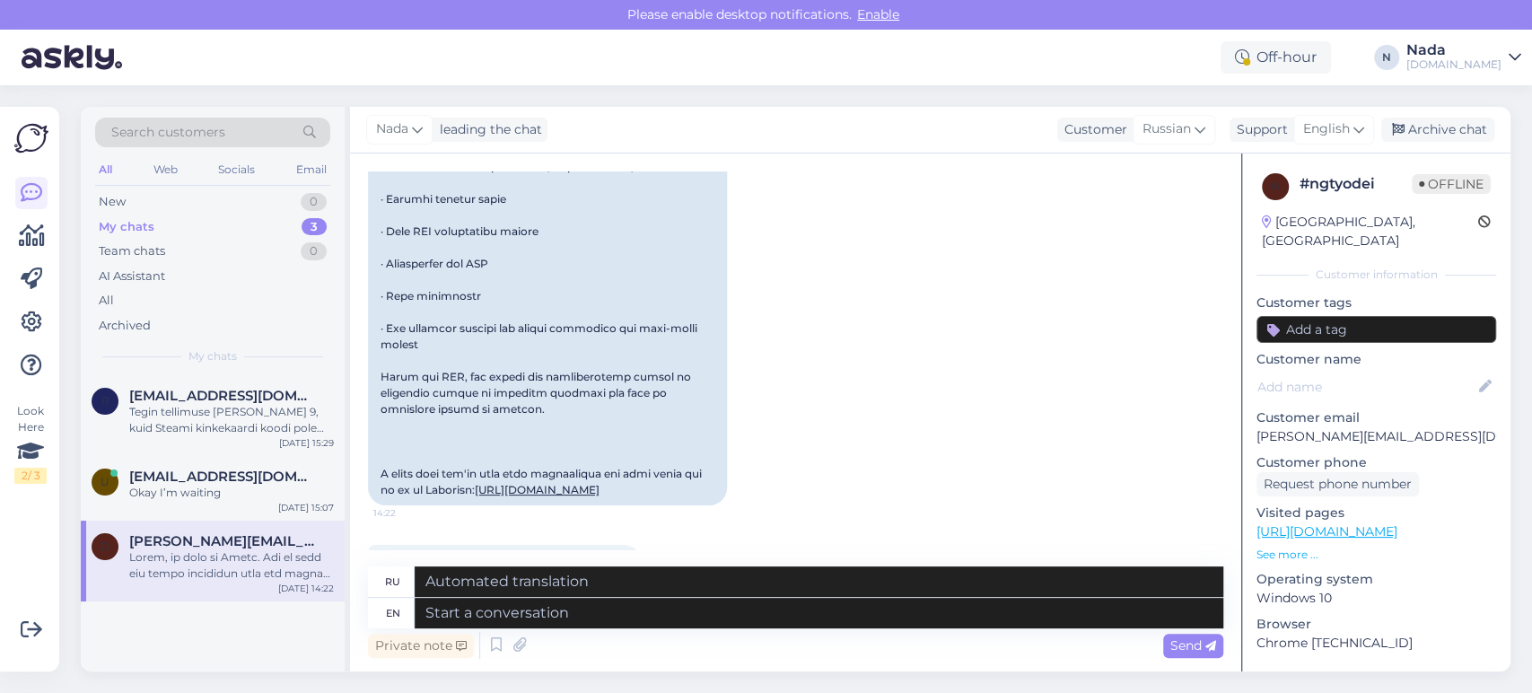
scroll to position [1433, 0]
click at [1468, 144] on div "Nada leading the chat Customer Russian Support English Archive chat" at bounding box center [930, 130] width 1161 height 47
click at [1472, 133] on div "Archive chat" at bounding box center [1437, 130] width 113 height 24
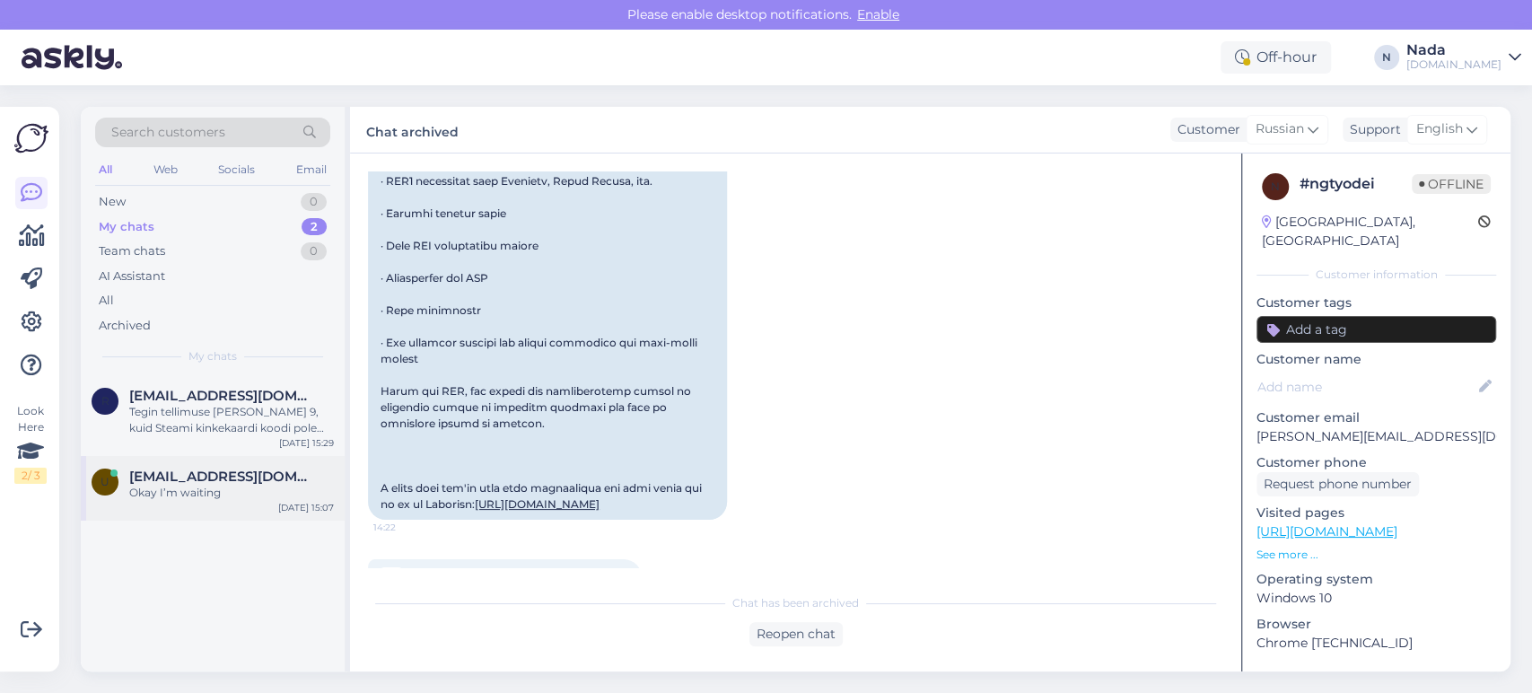
click at [276, 479] on span "[EMAIL_ADDRESS][DOMAIN_NAME]" at bounding box center [222, 477] width 187 height 16
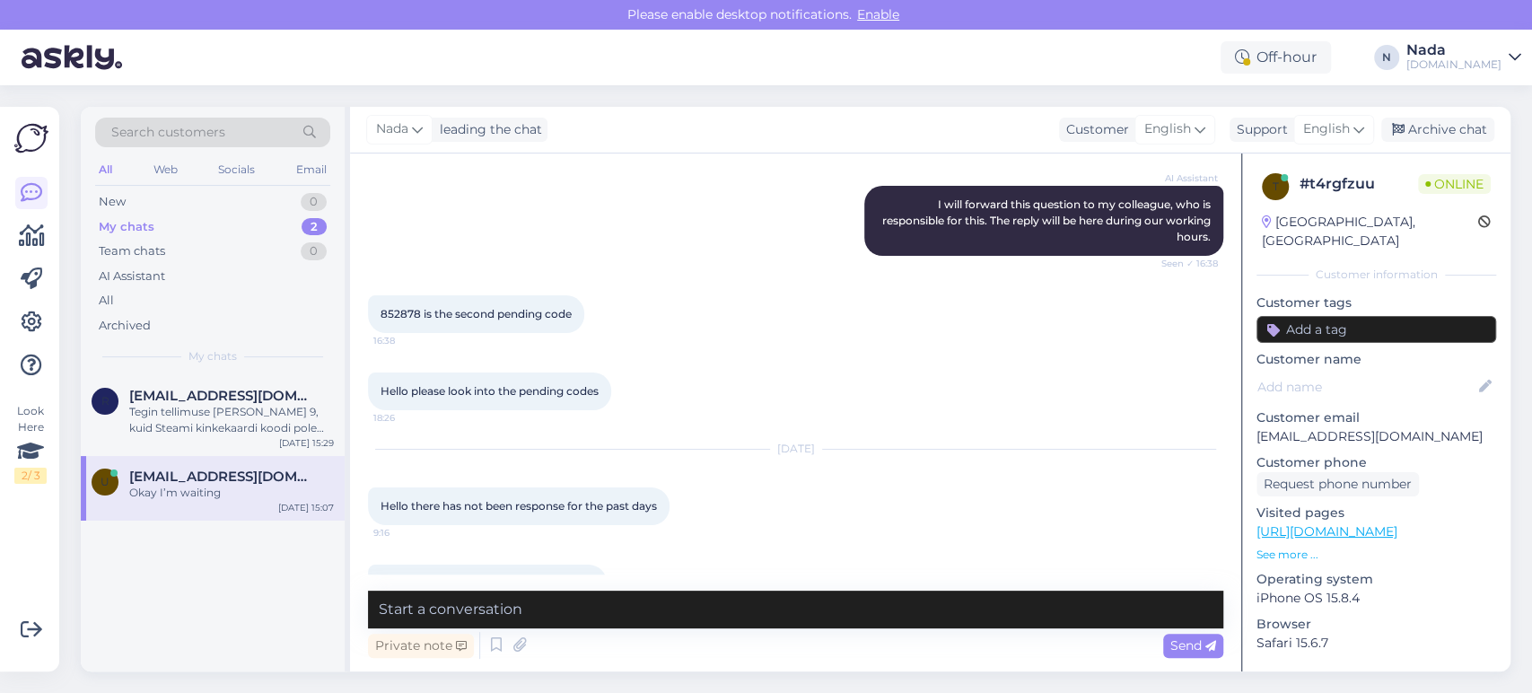
scroll to position [655, 0]
click at [402, 322] on span "852878 is the second pending code" at bounding box center [476, 315] width 191 height 13
copy span "852878"
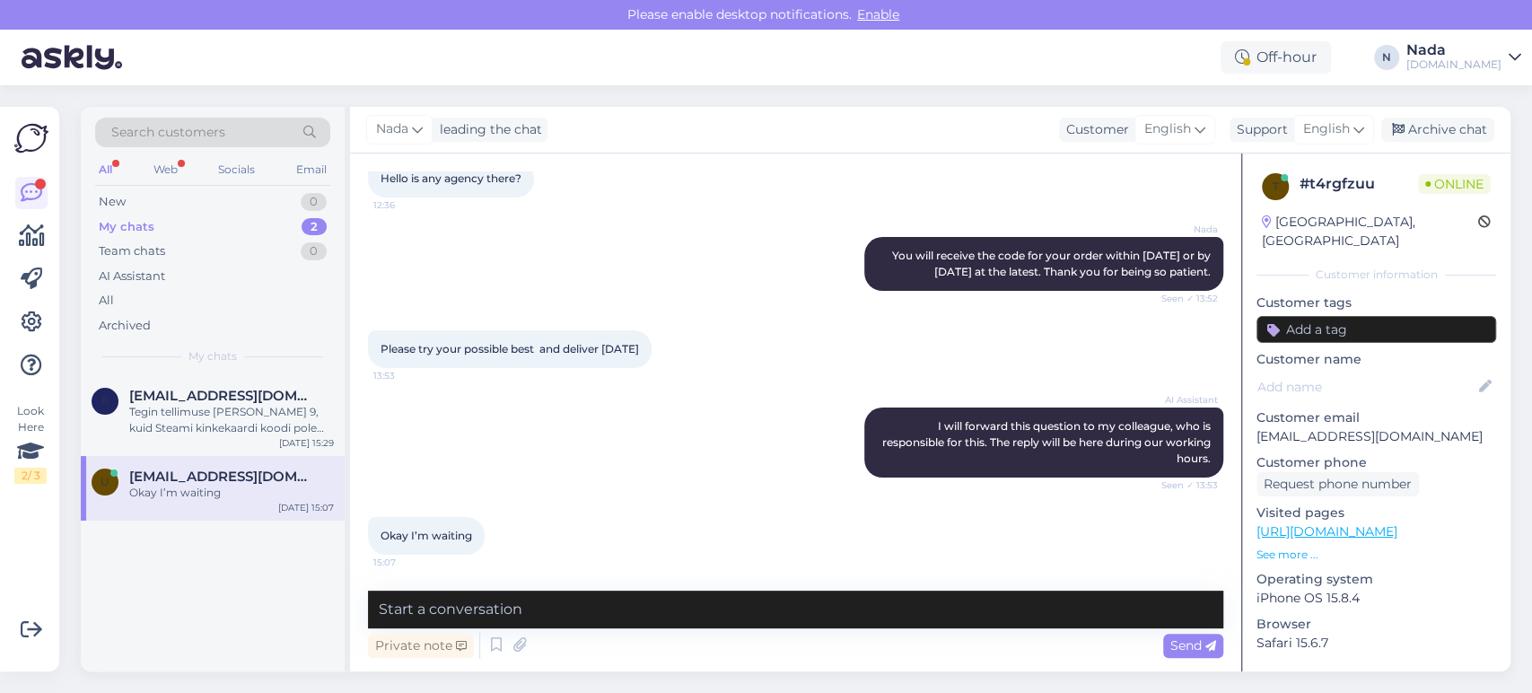
scroll to position [1154, 0]
click at [206, 412] on div "Tegin tellimuse kell 9, kuid Steami kinkekaardi koodi pole siiamaani" at bounding box center [231, 420] width 205 height 32
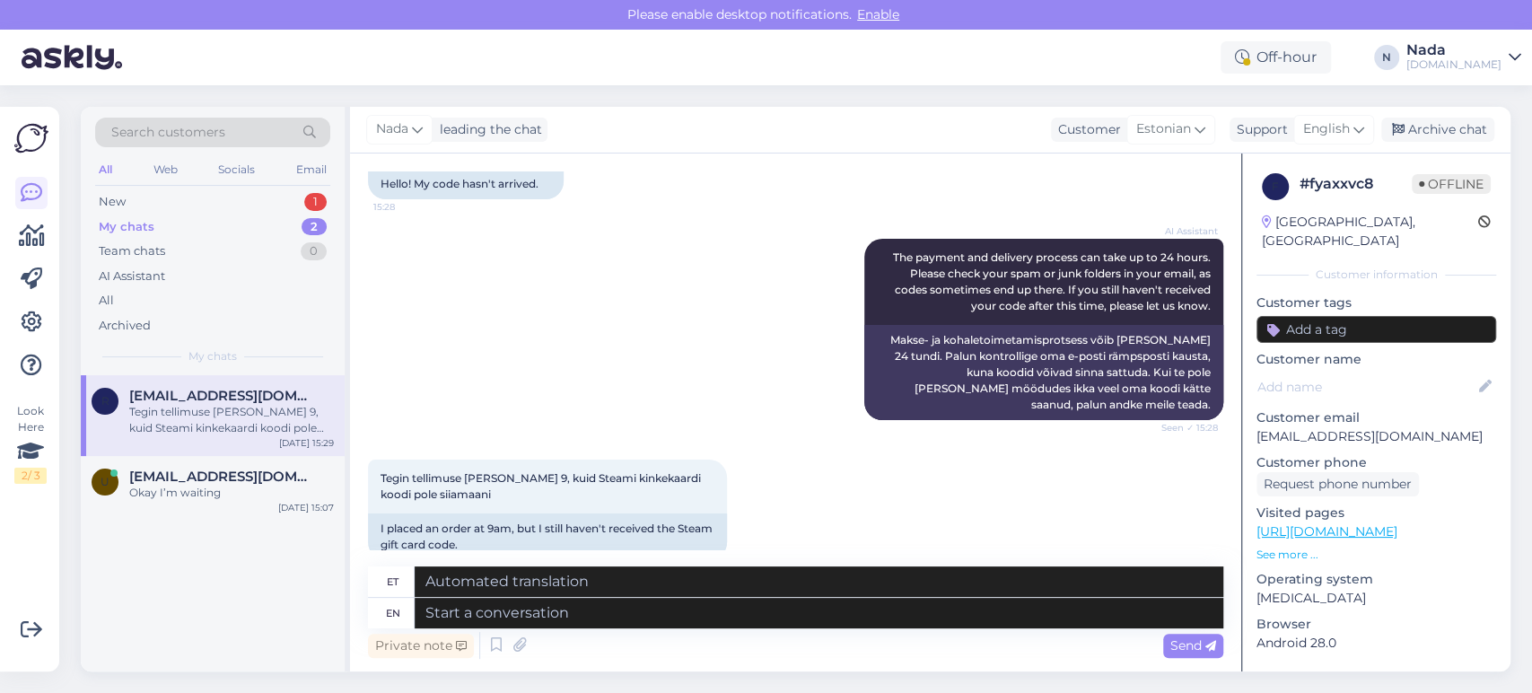
scroll to position [148, 0]
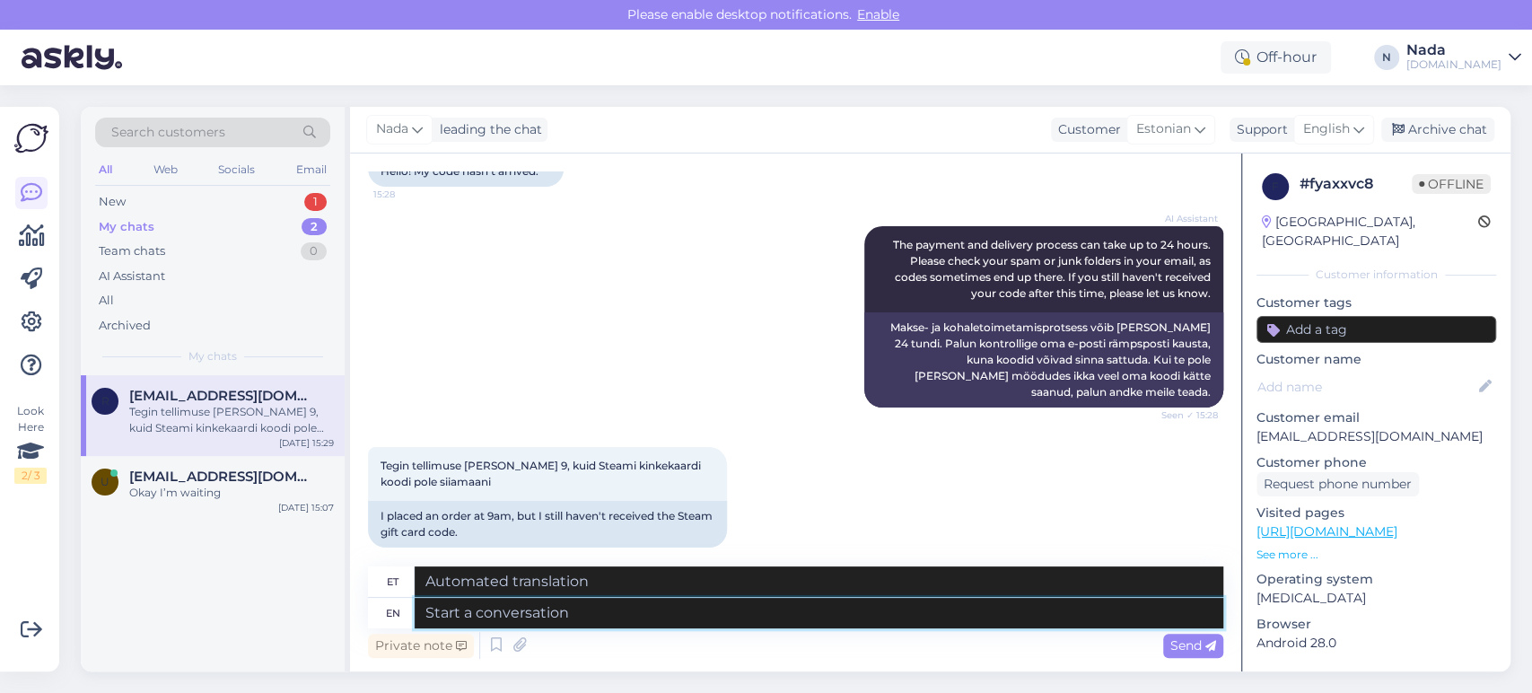
click at [586, 610] on textarea at bounding box center [819, 613] width 809 height 31
paste textarea "Please share with us your order number if you still haven't received it."
type textarea "Please share with us your order number if you still haven't received it."
type textarea "Palun jagage meiega oma tellimuse numbrit, kui te pole seda ikka veel kätte saa…"
type textarea "Please share with us your order number if you still haven't received it."
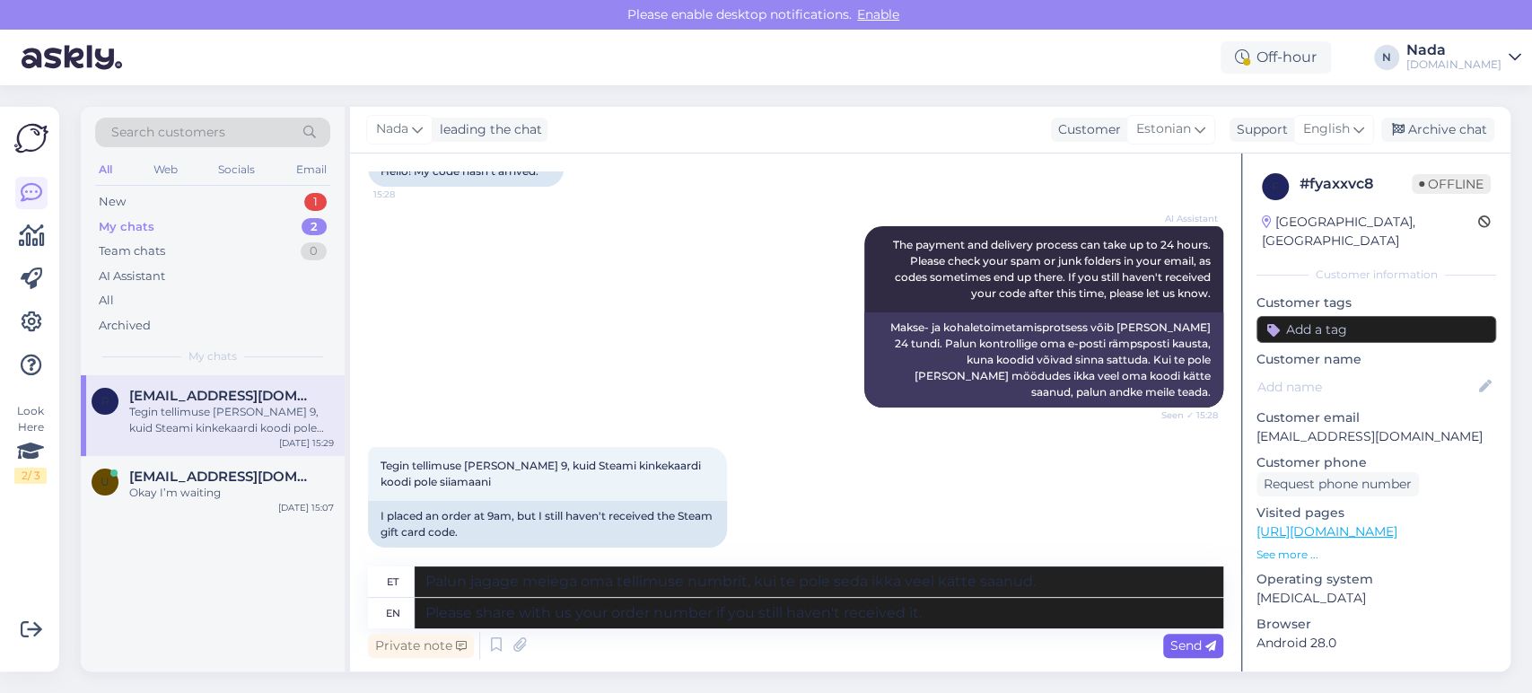
click at [1186, 652] on span "Send" at bounding box center [1194, 645] width 46 height 16
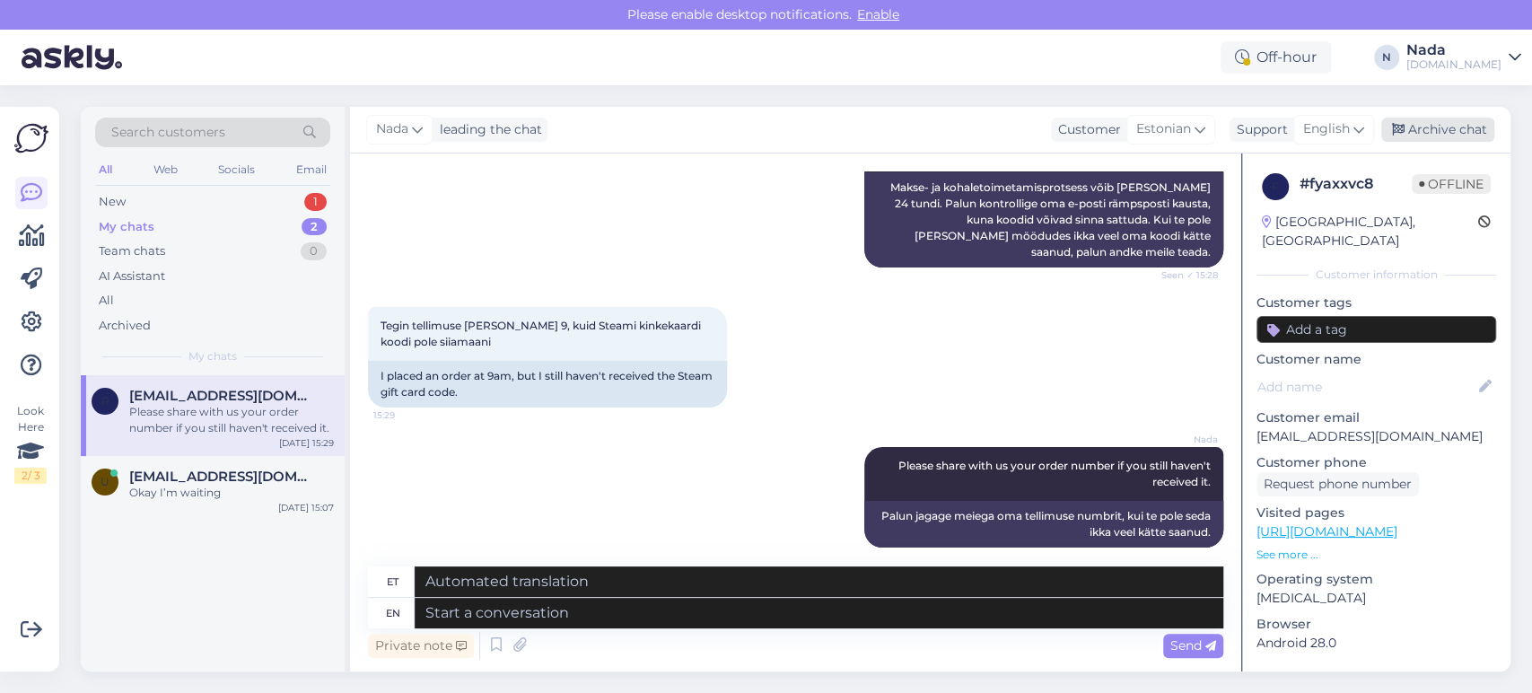
click at [1452, 120] on div "Archive chat" at bounding box center [1437, 130] width 113 height 24
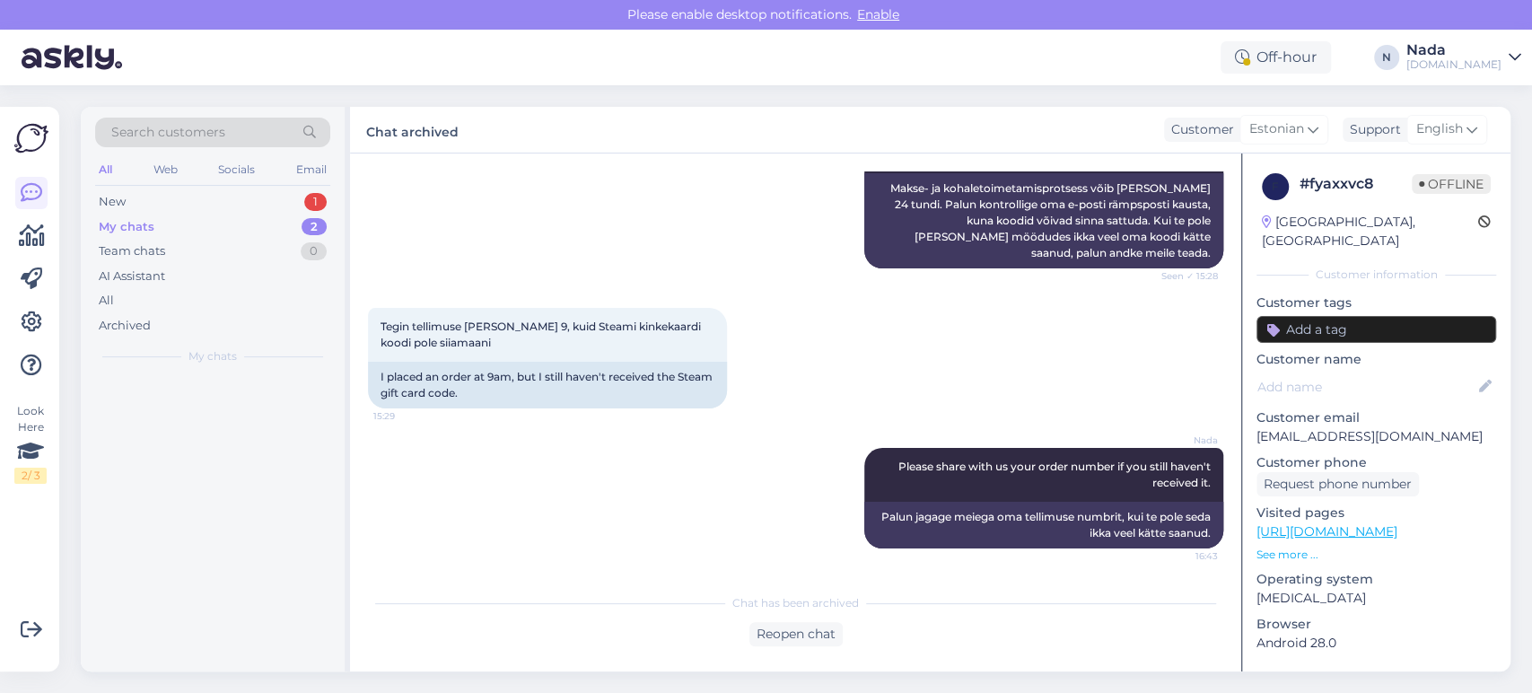
scroll to position [270, 0]
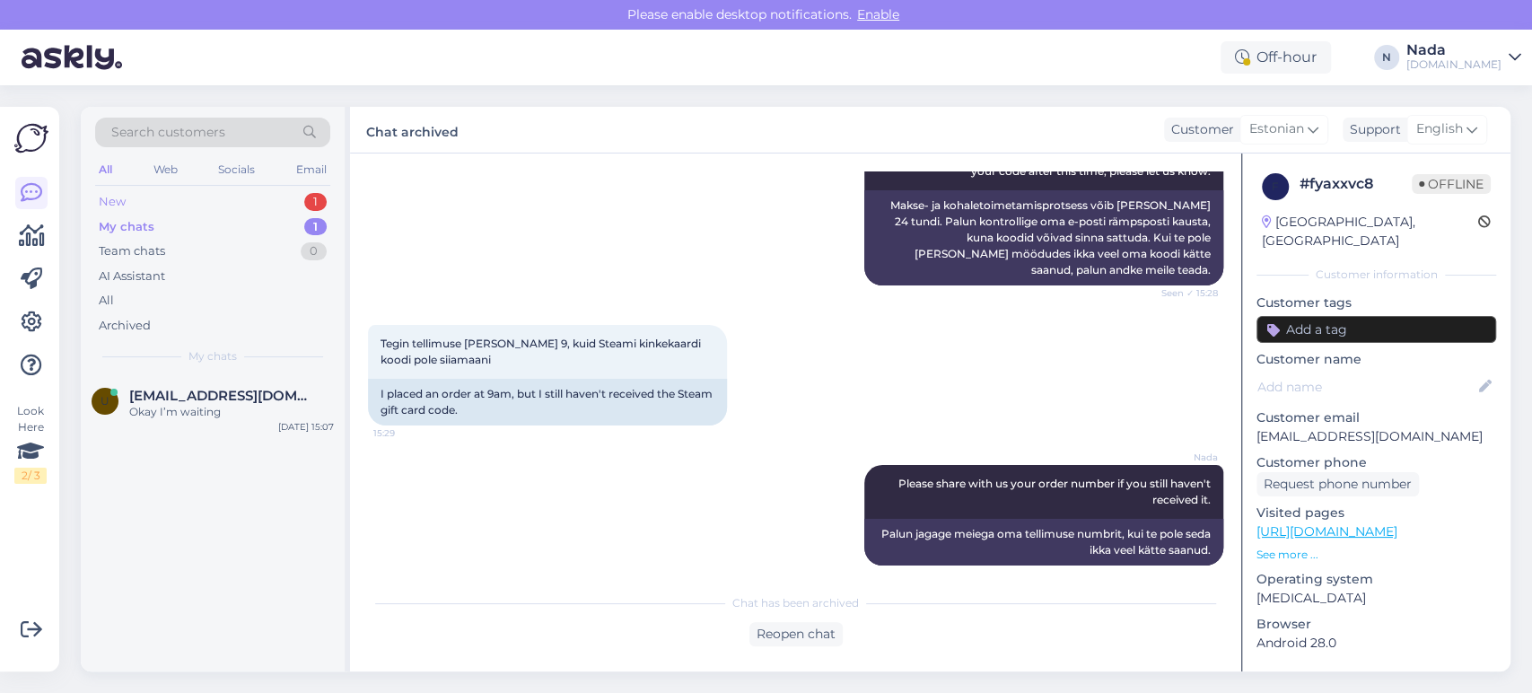
click at [163, 205] on div "New 1" at bounding box center [212, 201] width 235 height 25
click at [241, 400] on span "[EMAIL_ADDRESS][DOMAIN_NAME]" at bounding box center [222, 396] width 187 height 16
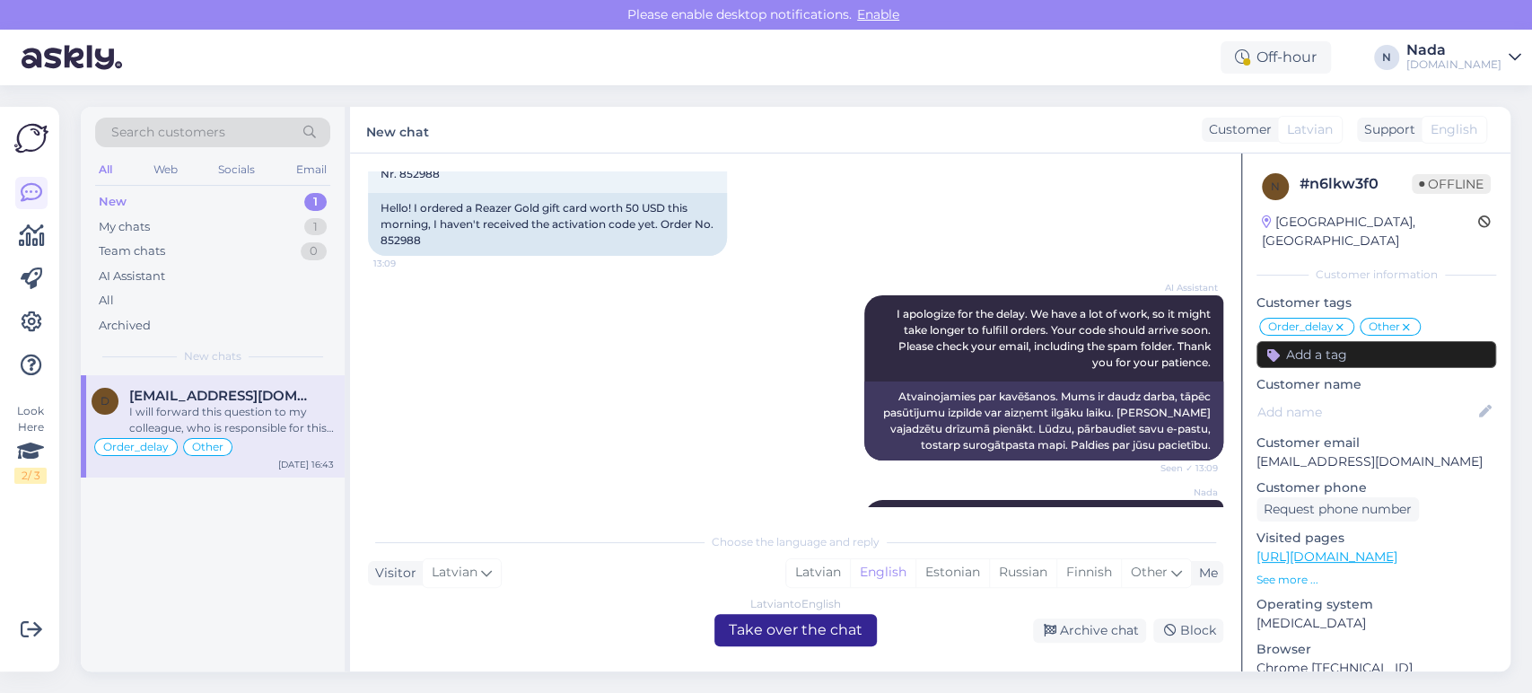
scroll to position [10989, 0]
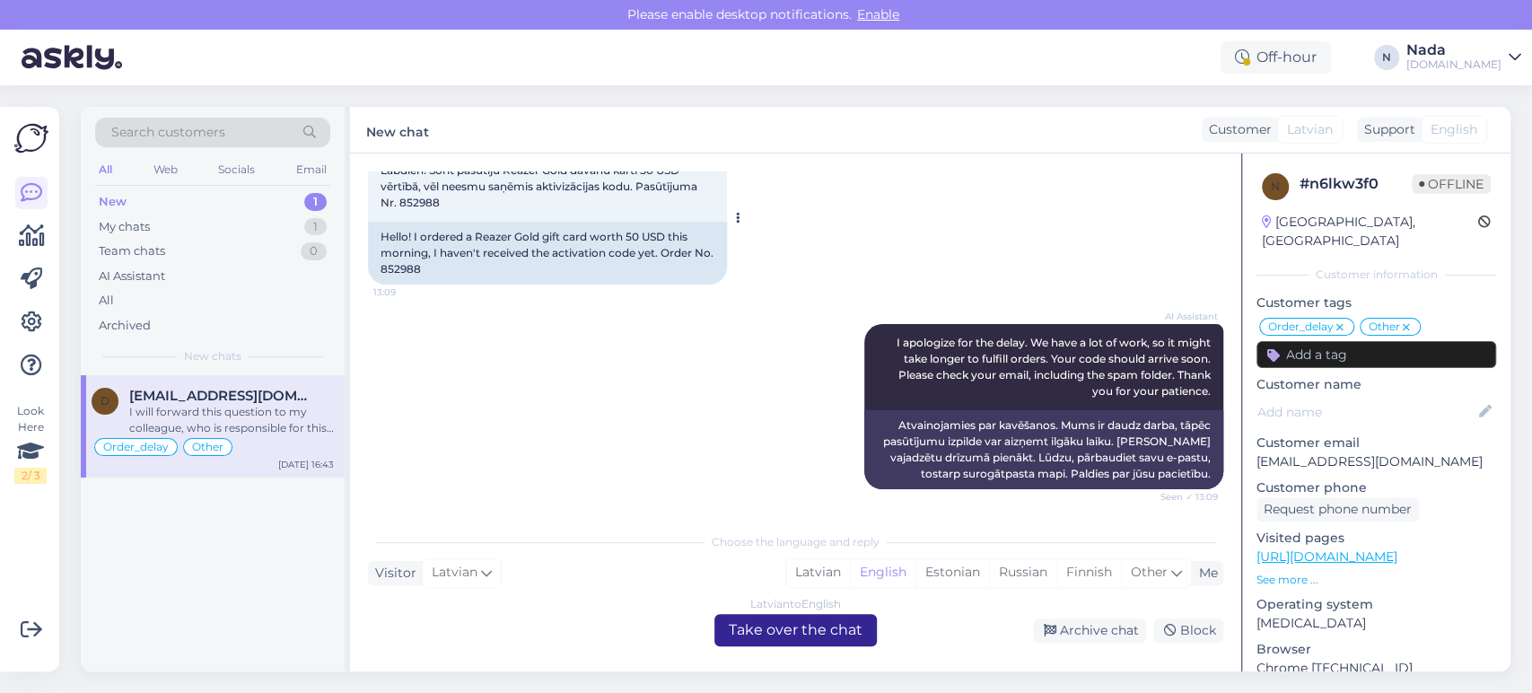
click at [411, 285] on div "Hello! I ordered a Reazer Gold gift card worth 50 USD this morning, I haven't r…" at bounding box center [547, 253] width 359 height 63
copy div "852988"
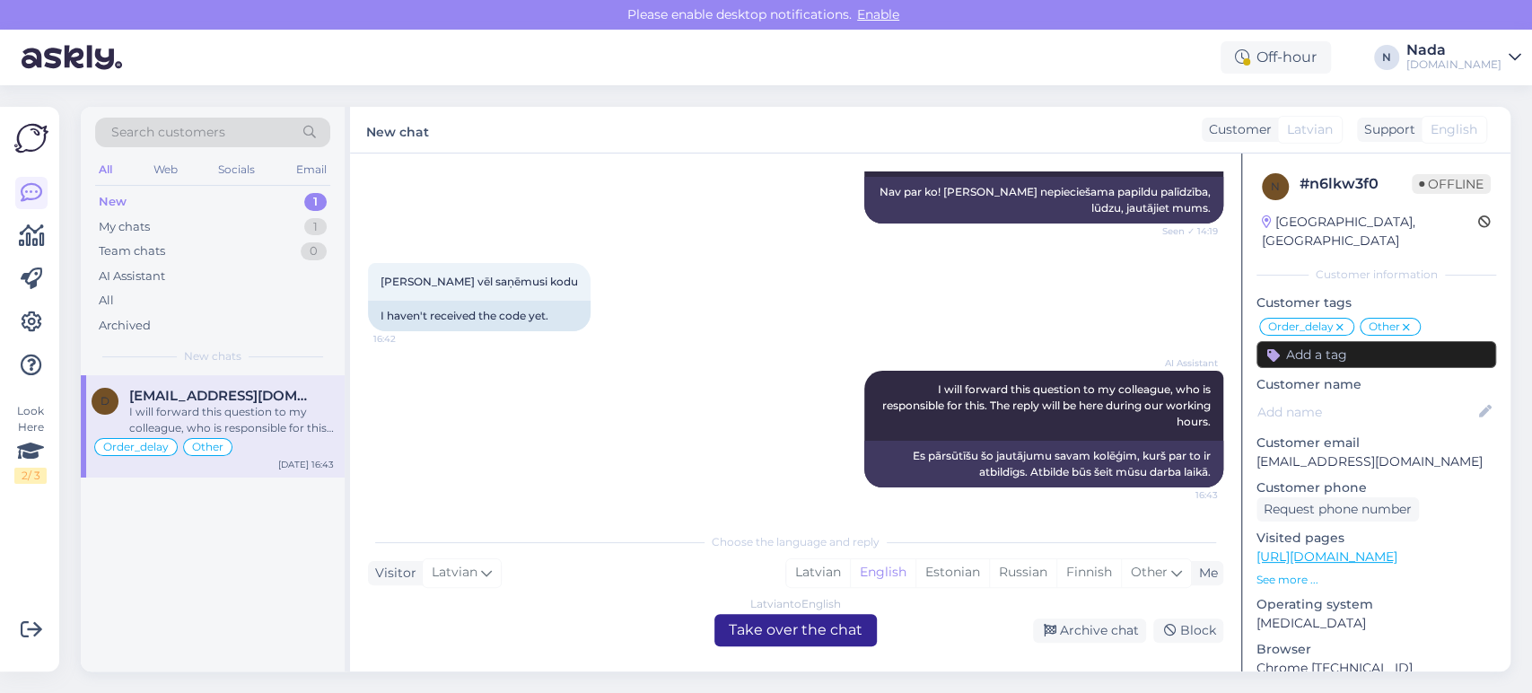
scroll to position [11787, 0]
click at [1095, 630] on div "Archive chat" at bounding box center [1089, 630] width 113 height 24
